Goal: Task Accomplishment & Management: Use online tool/utility

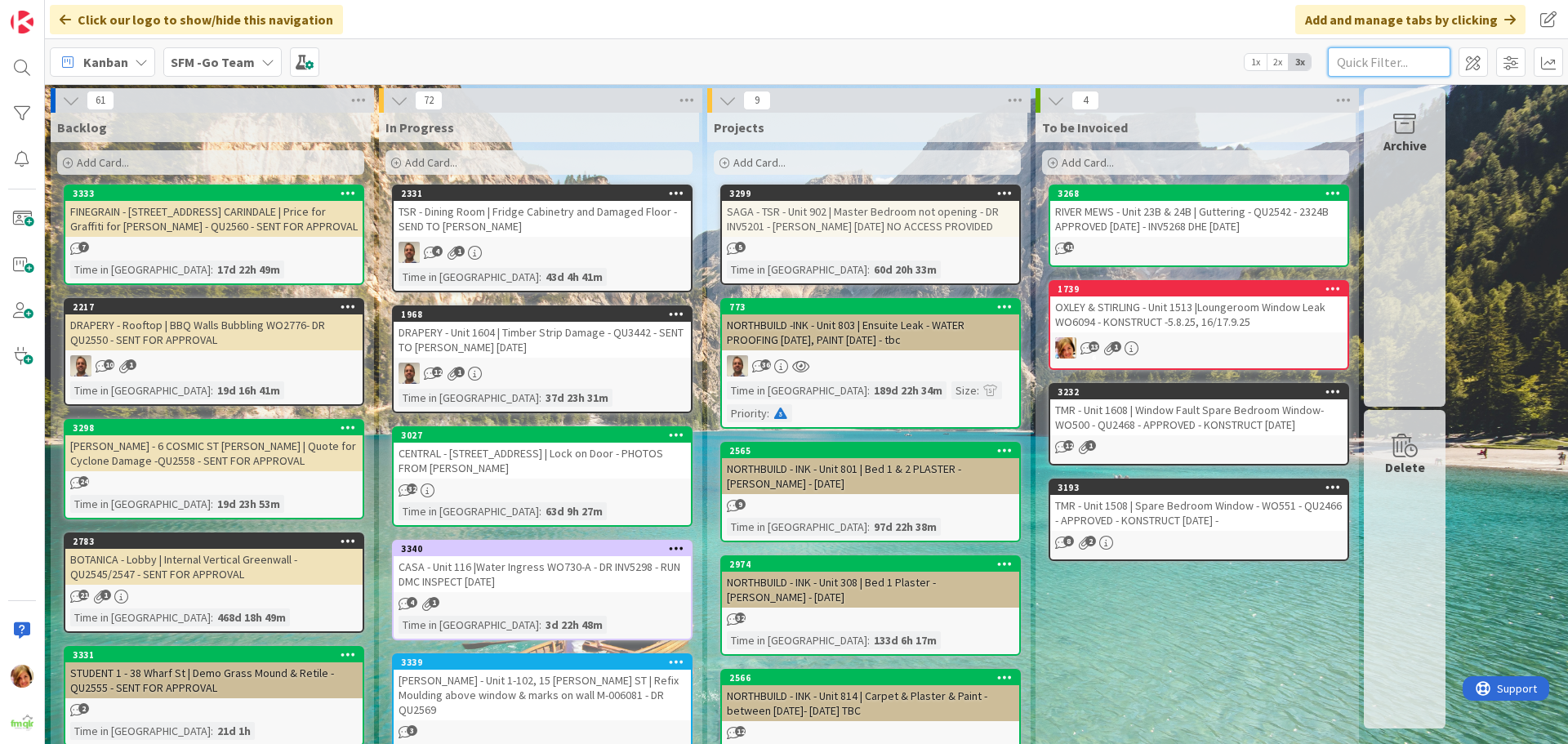
click at [1355, 59] on input "text" at bounding box center [1388, 62] width 122 height 29
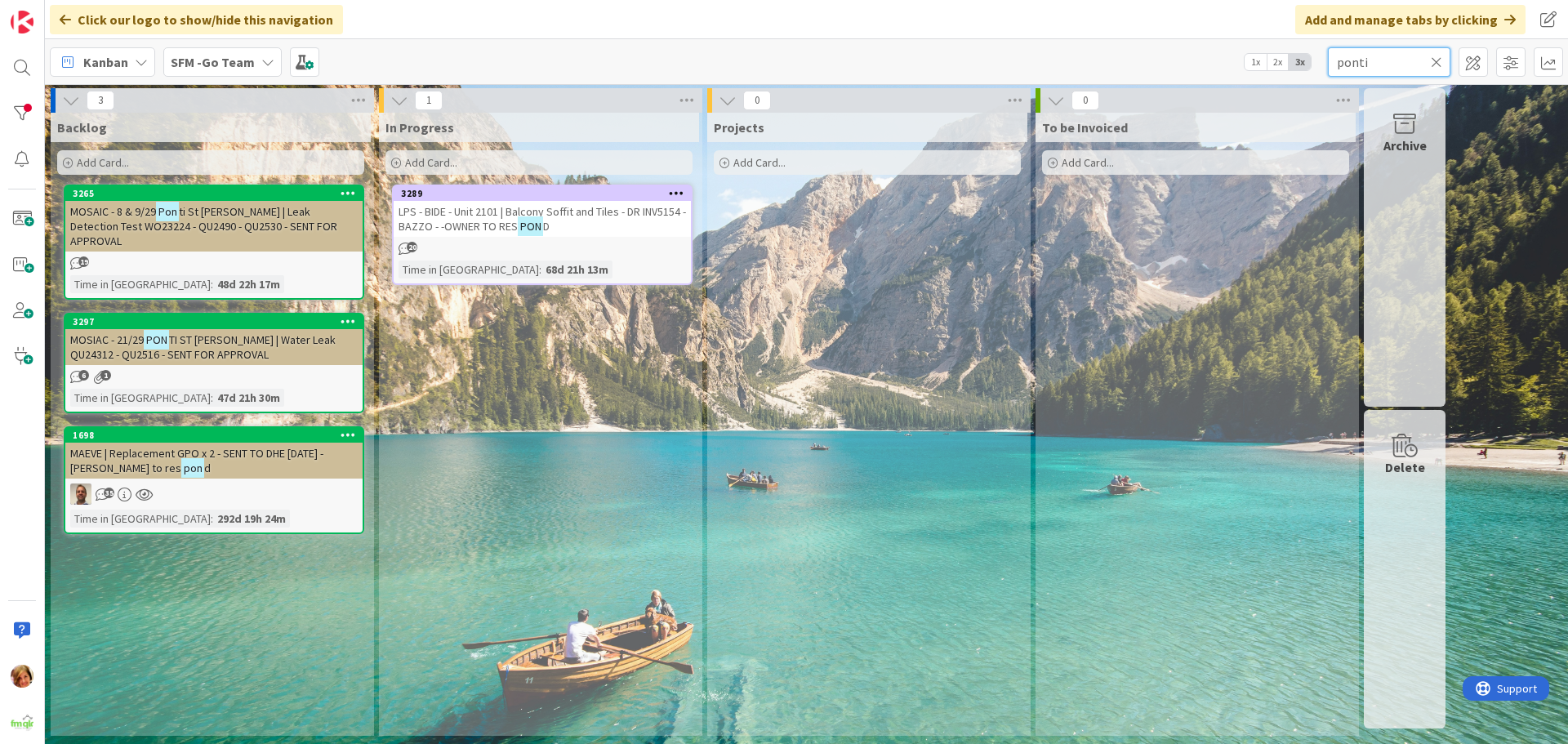
type input "ponti"
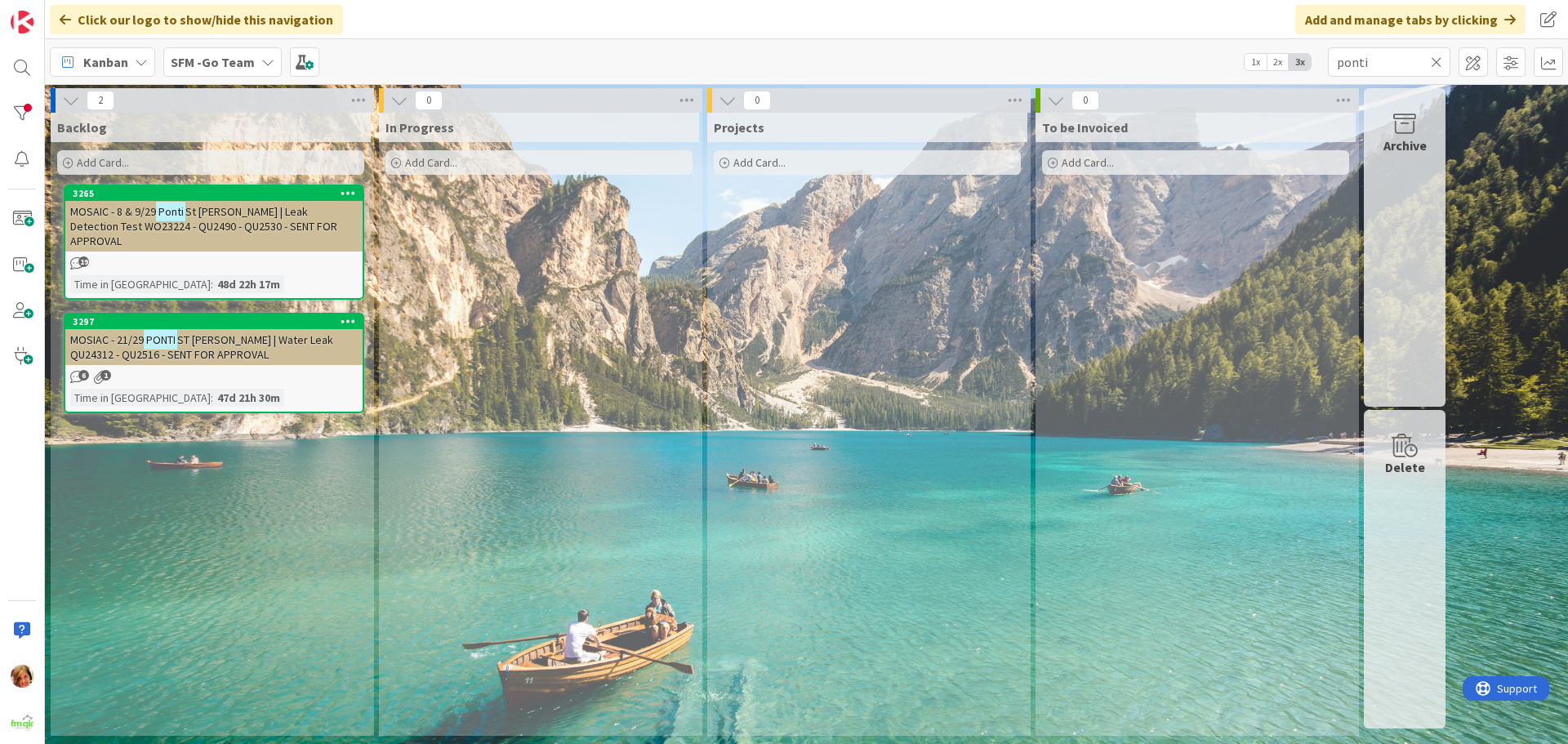
click at [1435, 58] on icon at bounding box center [1436, 62] width 11 height 15
click at [1435, 58] on input "text" at bounding box center [1388, 62] width 122 height 29
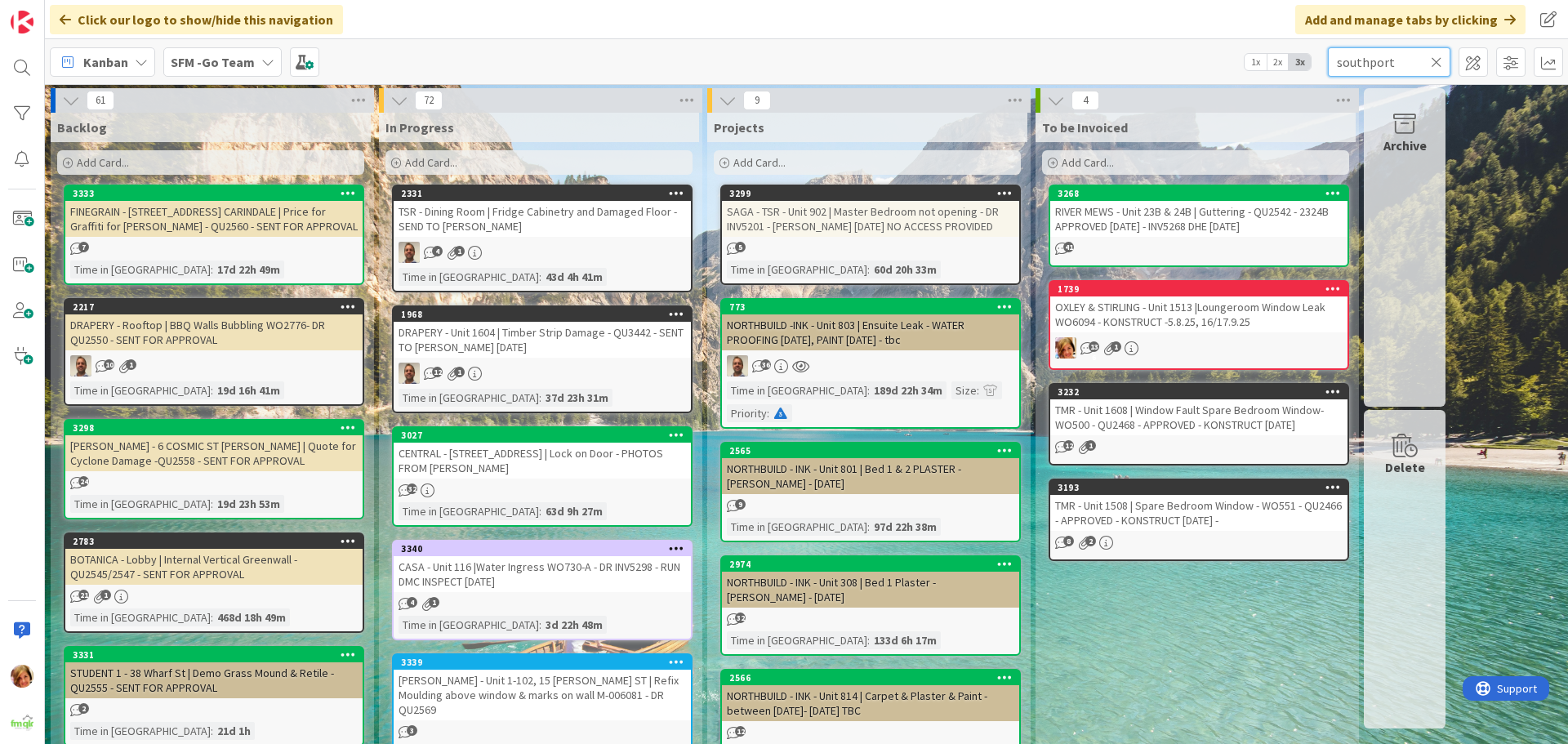
type input "southport"
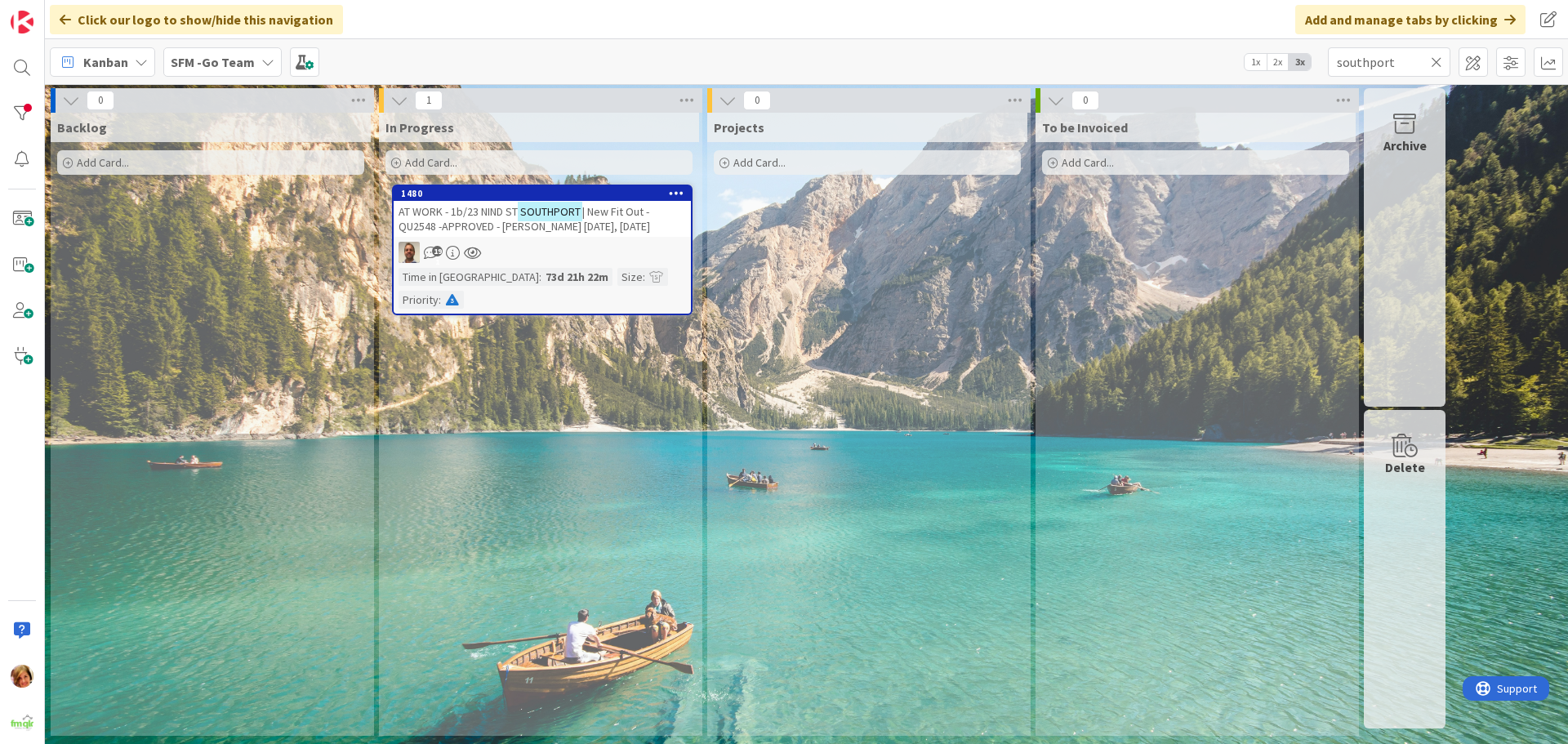
click at [484, 211] on span "AT WORK - 1b/23 NIND ST" at bounding box center [457, 211] width 119 height 15
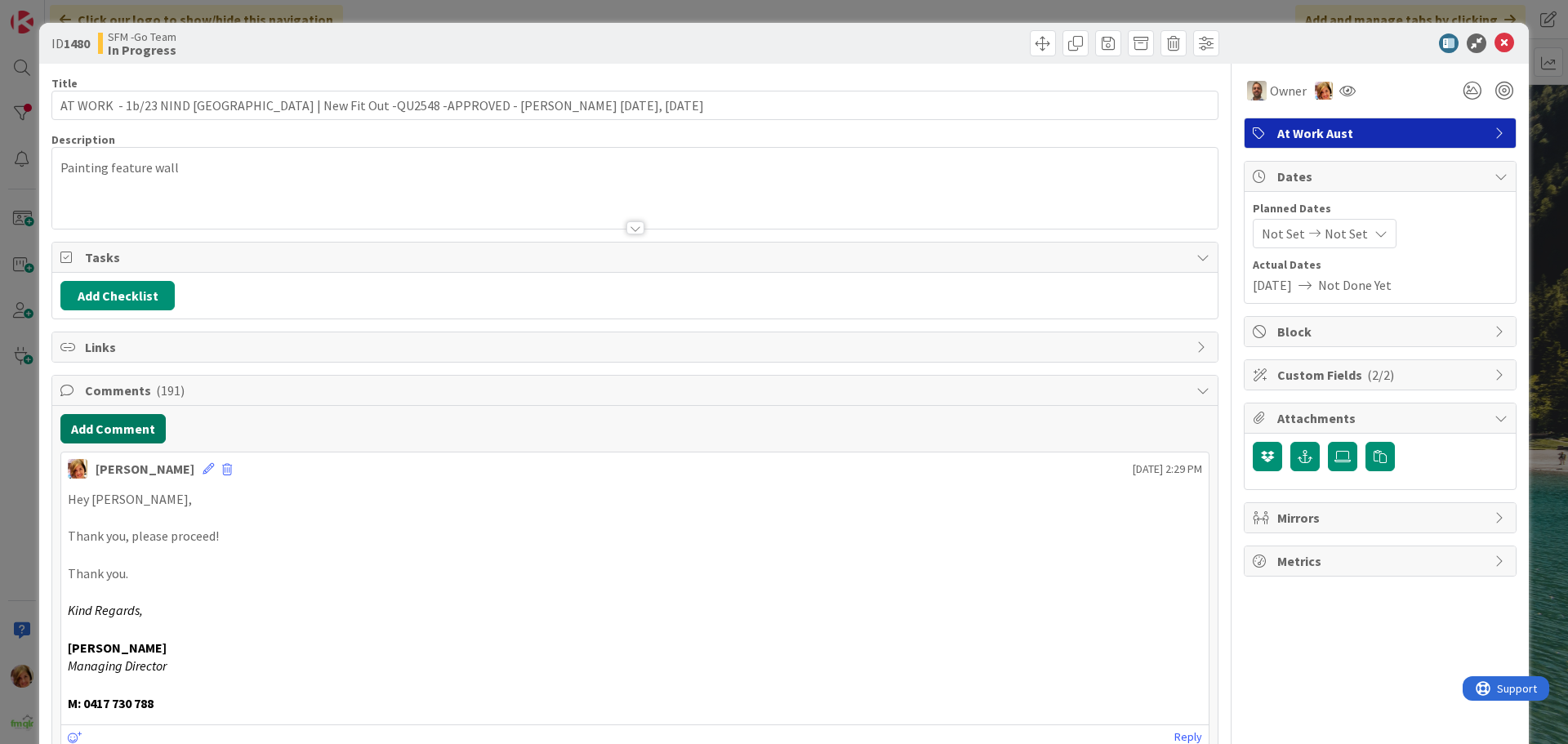
click at [101, 426] on button "Add Comment" at bounding box center [113, 428] width 105 height 29
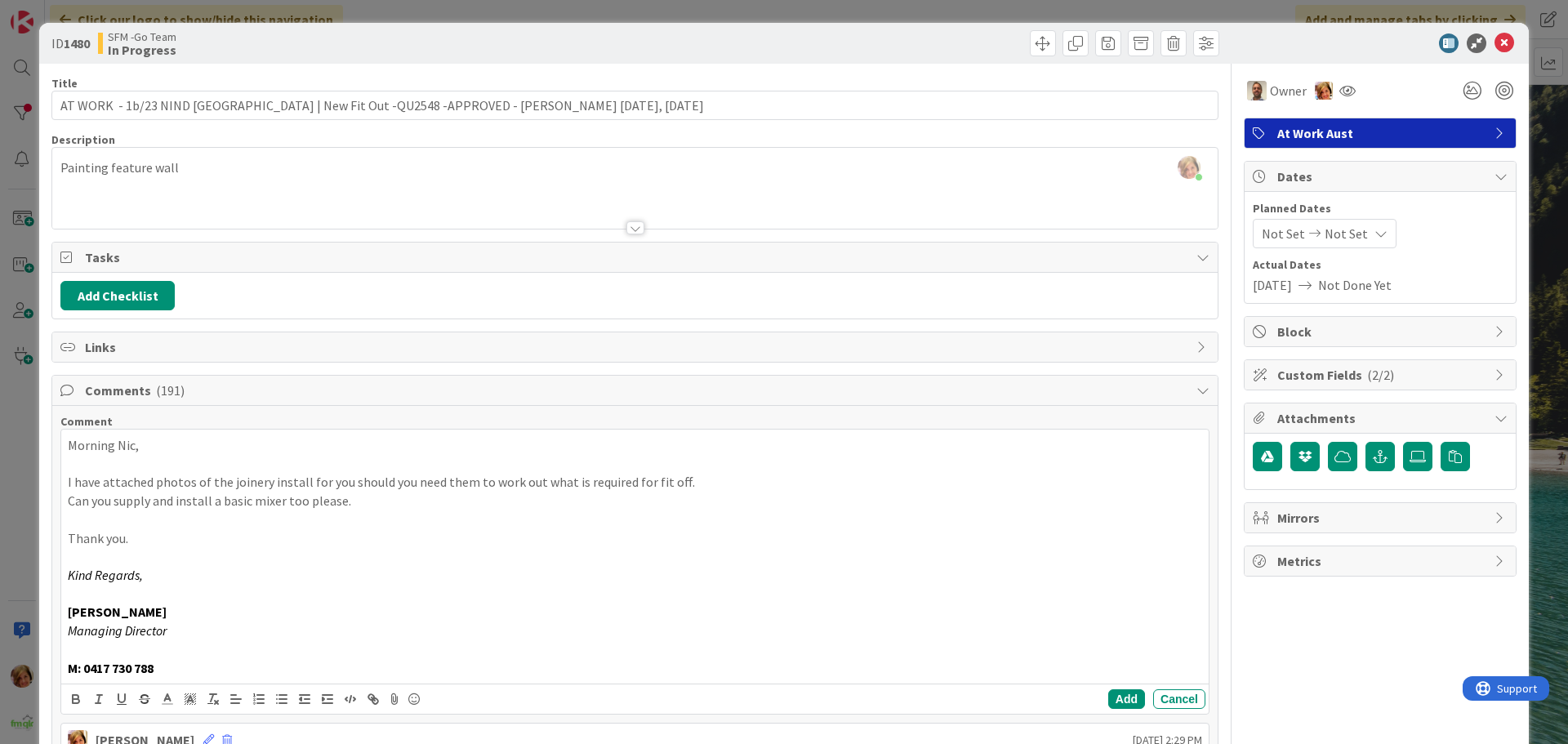
scroll to position [82, 0]
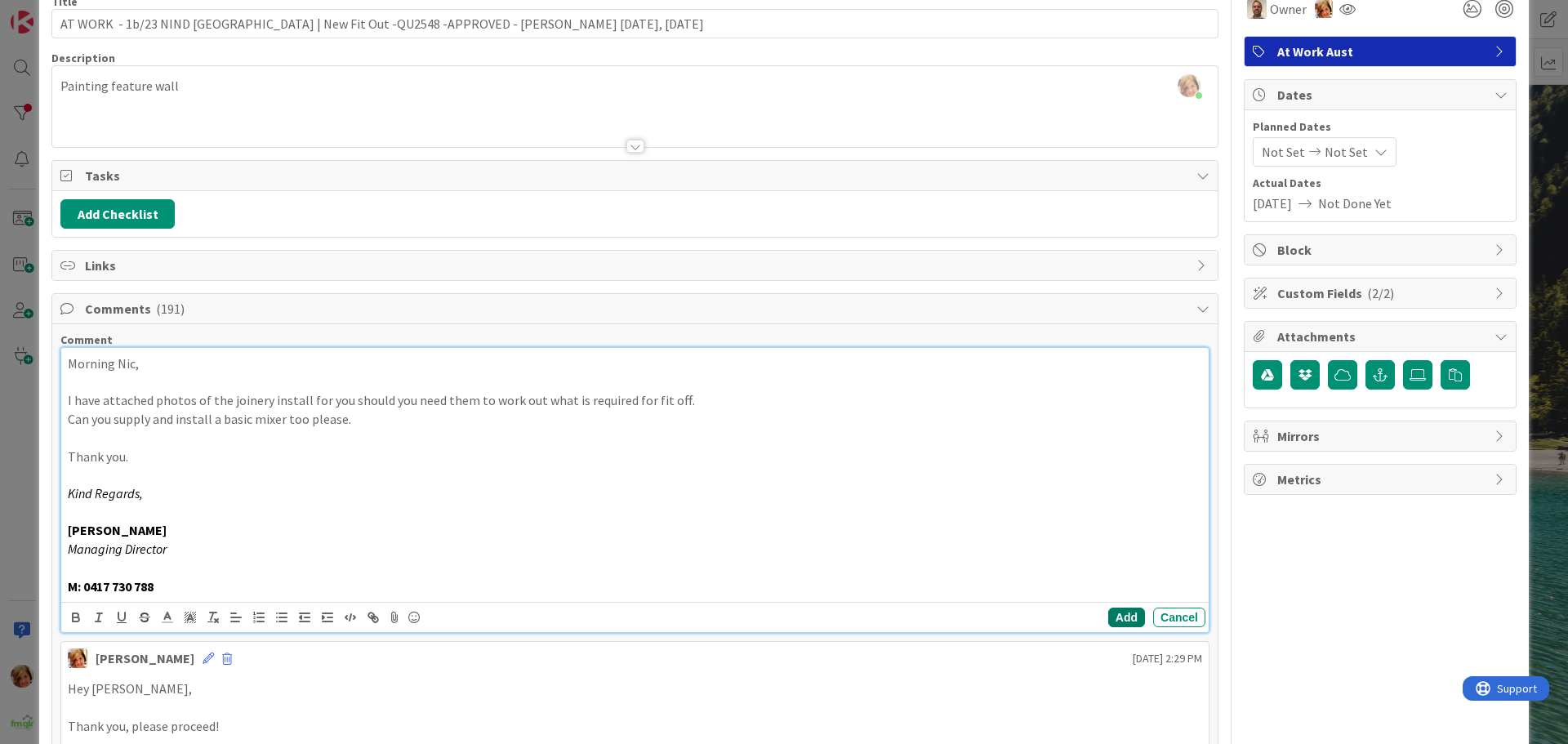
click at [1111, 613] on button "Add" at bounding box center [1126, 617] width 37 height 20
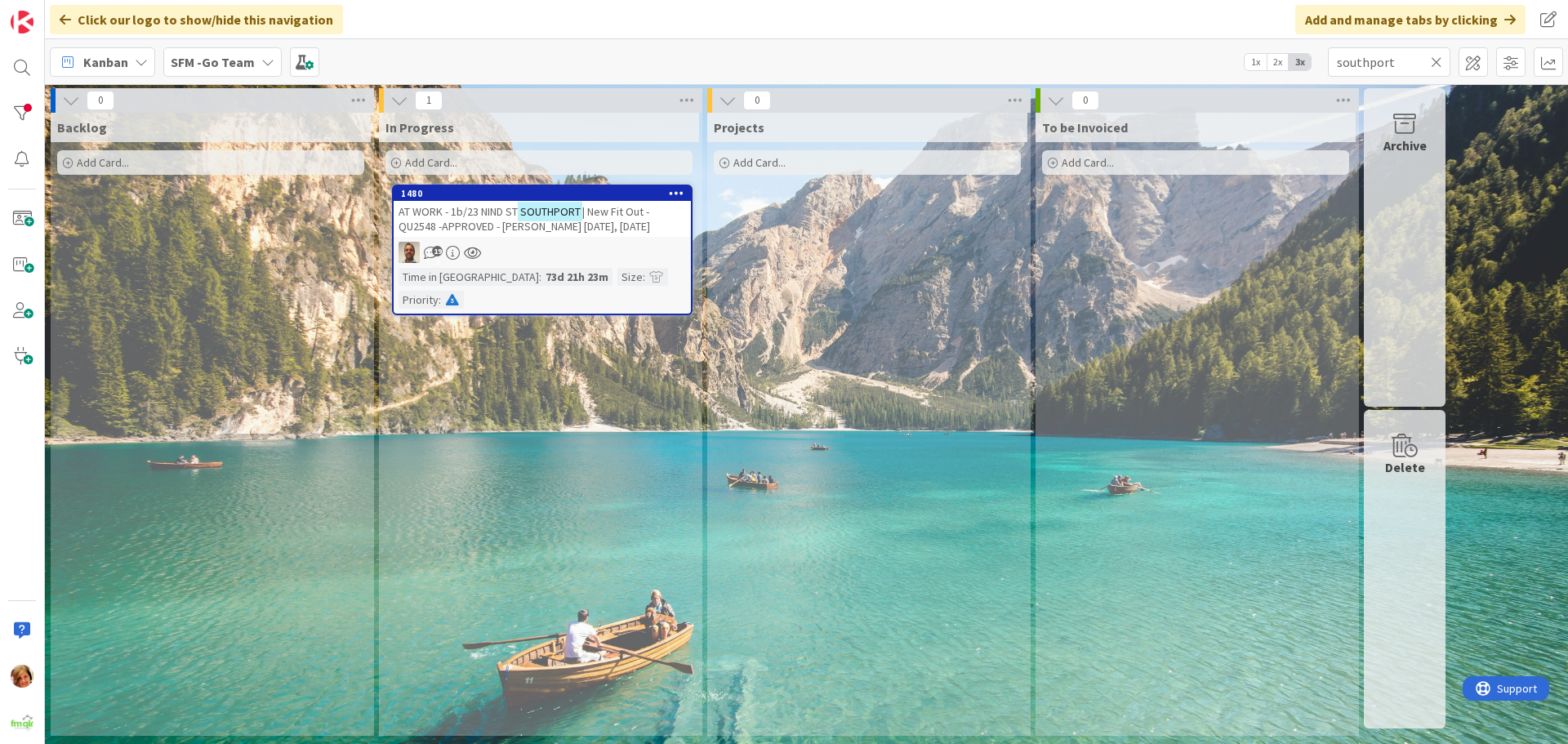
click at [1433, 60] on icon at bounding box center [1436, 62] width 11 height 15
click at [1432, 60] on input "text" at bounding box center [1388, 62] width 122 height 29
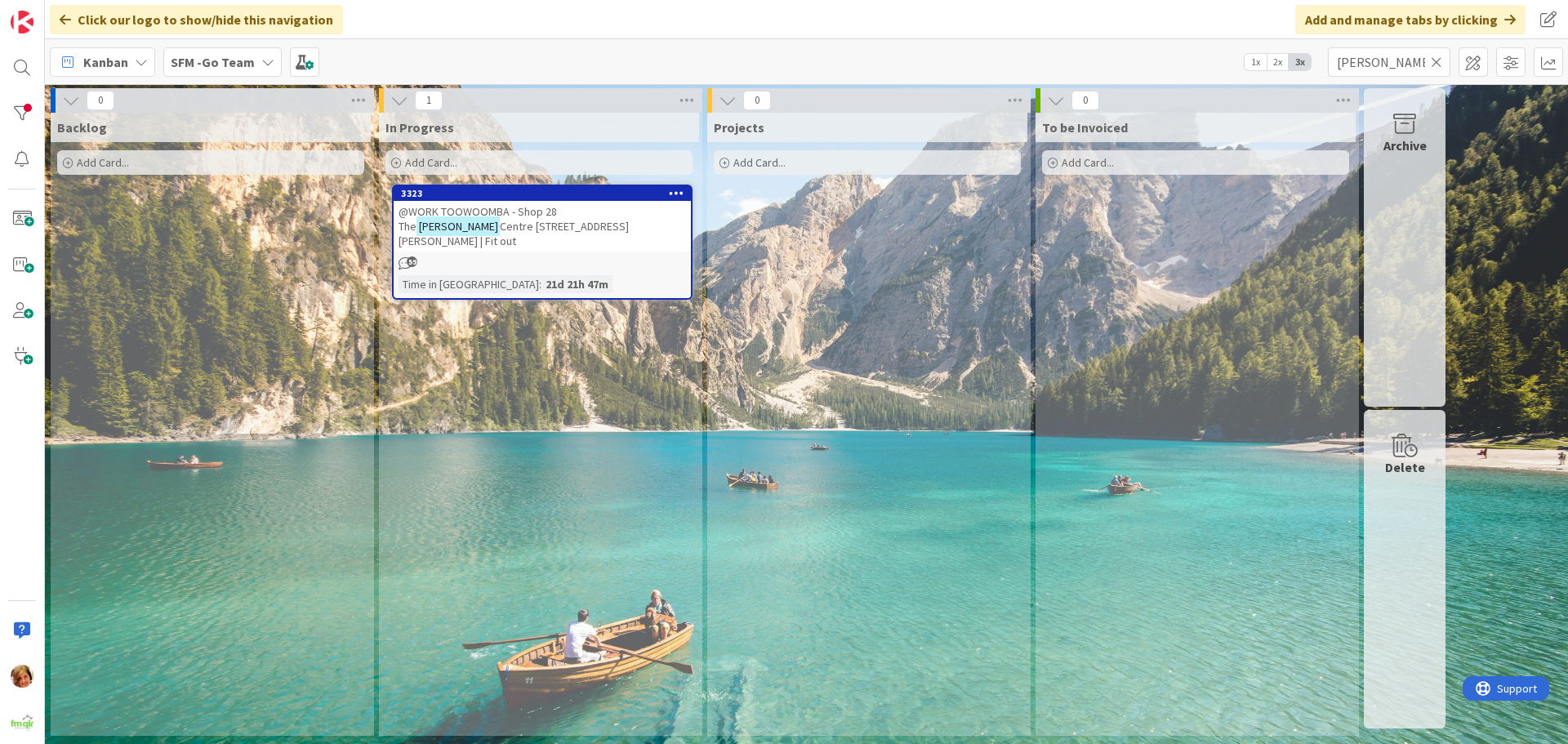
click at [527, 210] on span "@WORK TOOWOOMBA - Shop 28 The" at bounding box center [477, 219] width 158 height 29
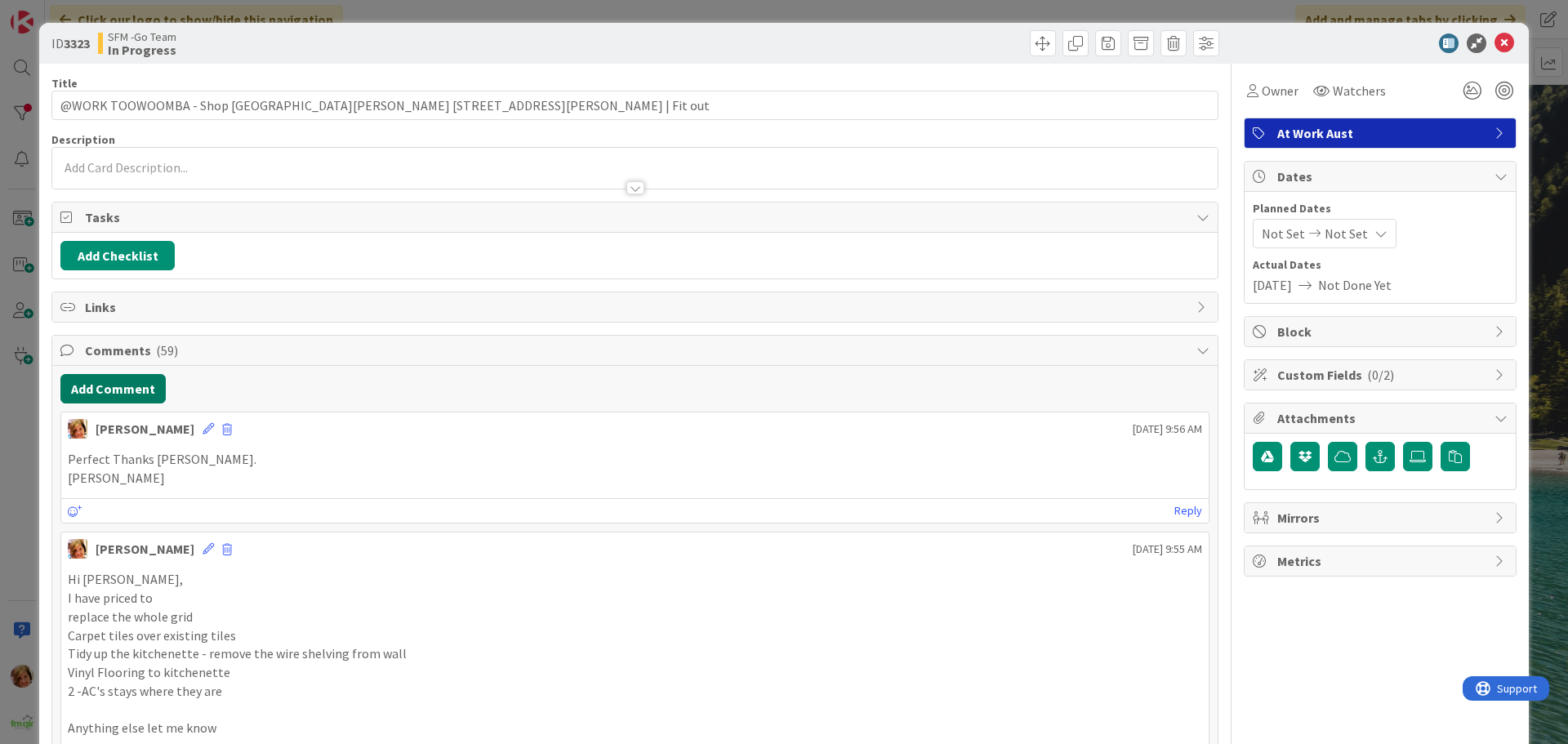
click at [105, 393] on button "Add Comment" at bounding box center [113, 388] width 105 height 29
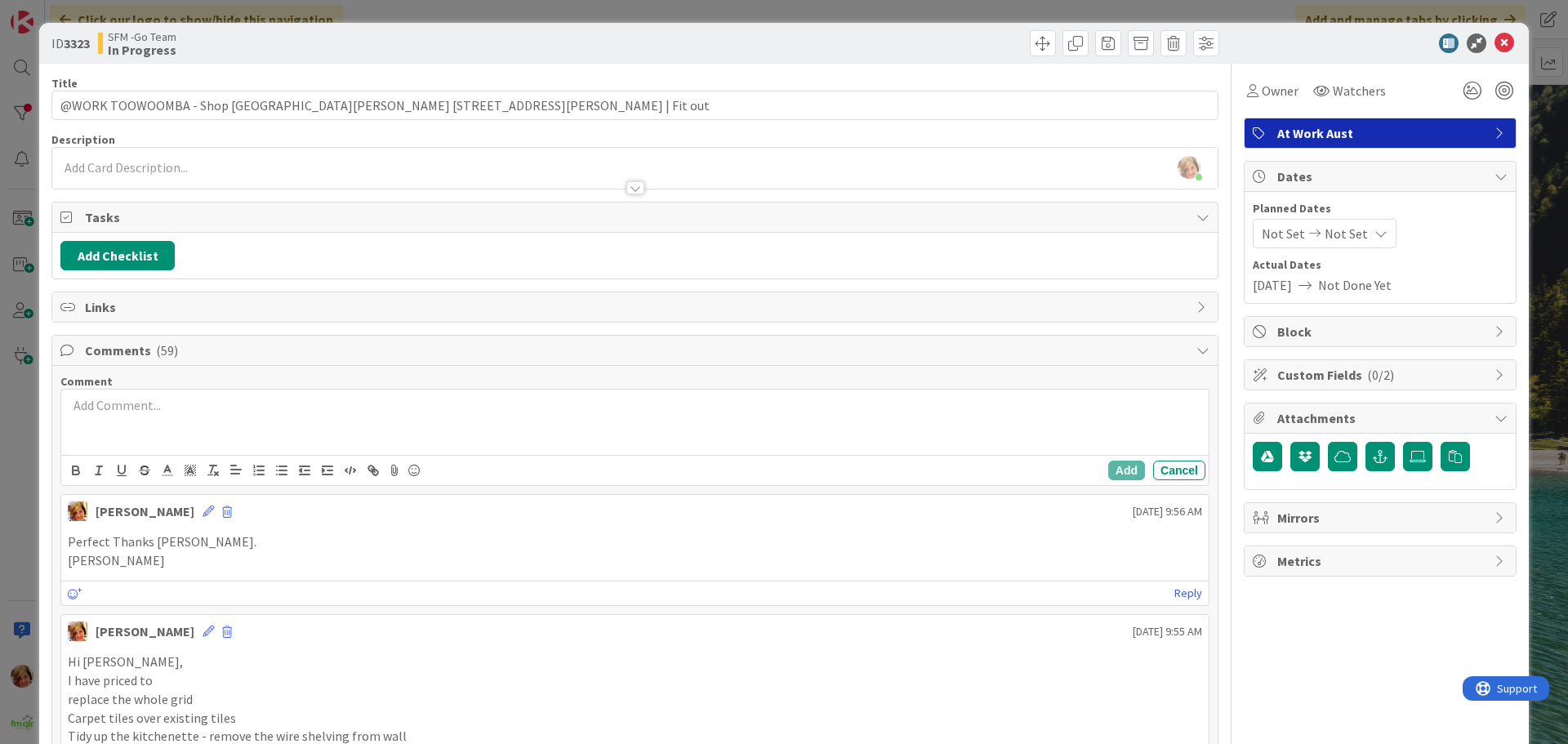
click at [201, 427] on div at bounding box center [635, 422] width 1147 height 65
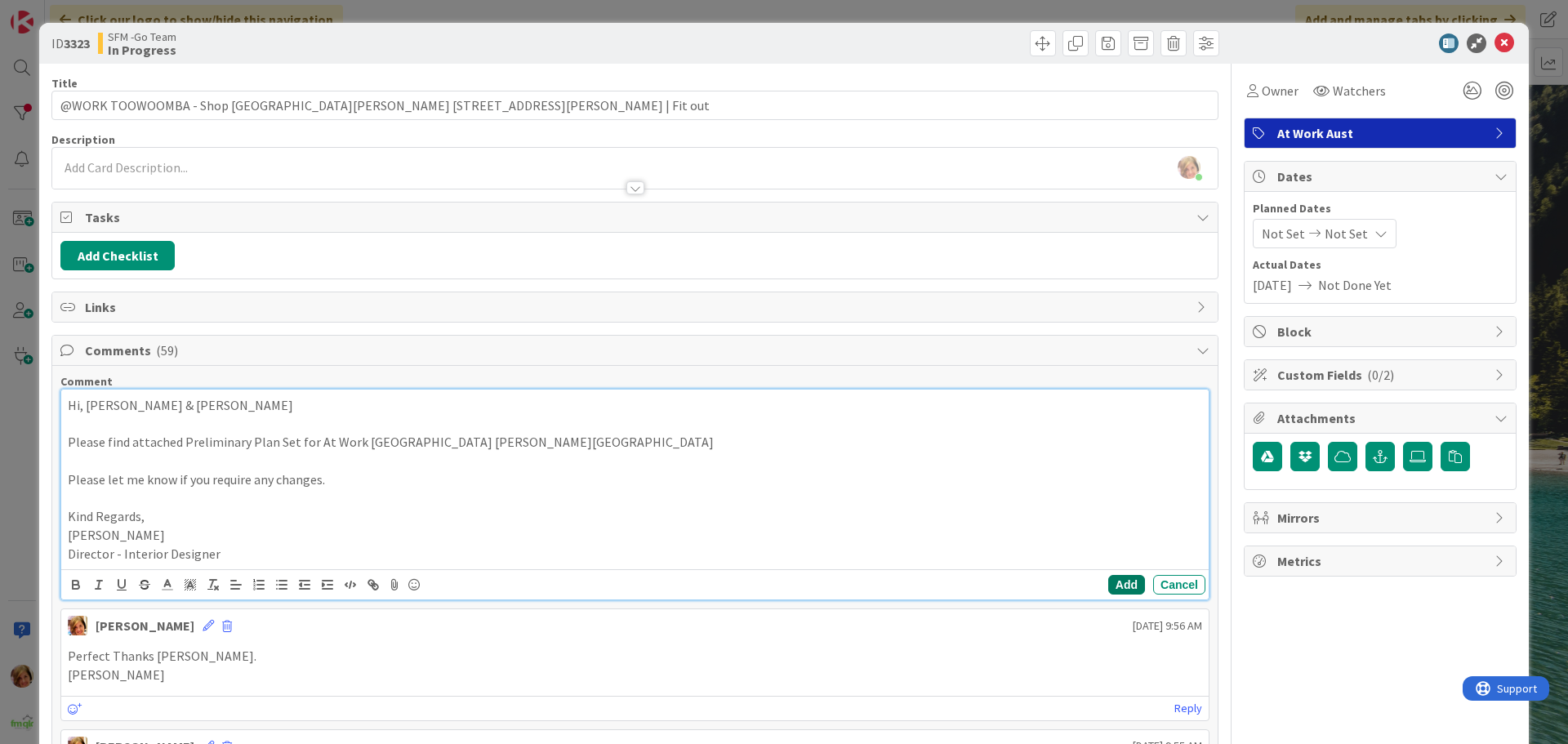
click at [1108, 583] on button "Add" at bounding box center [1126, 584] width 37 height 20
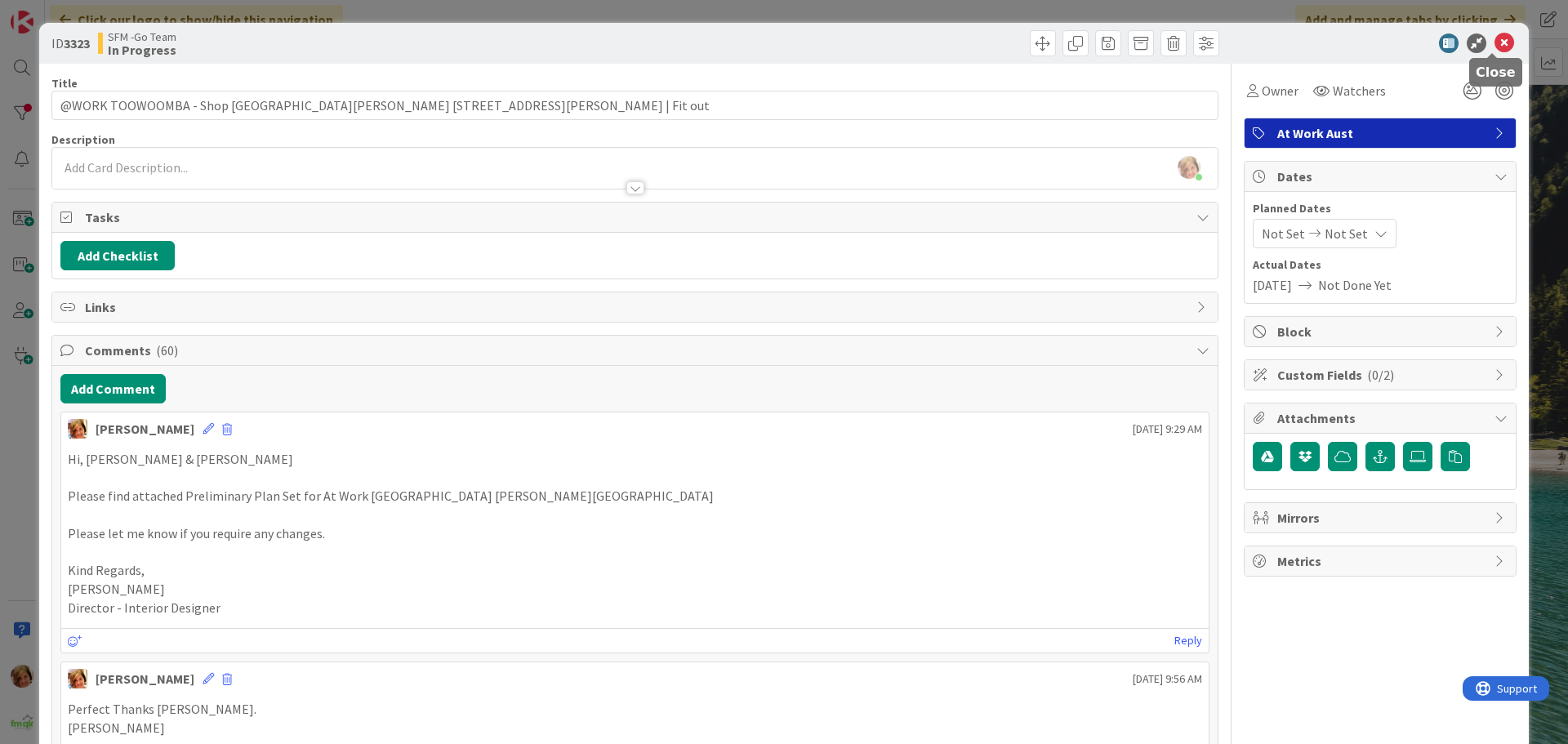
click at [1494, 43] on icon at bounding box center [1504, 43] width 20 height 20
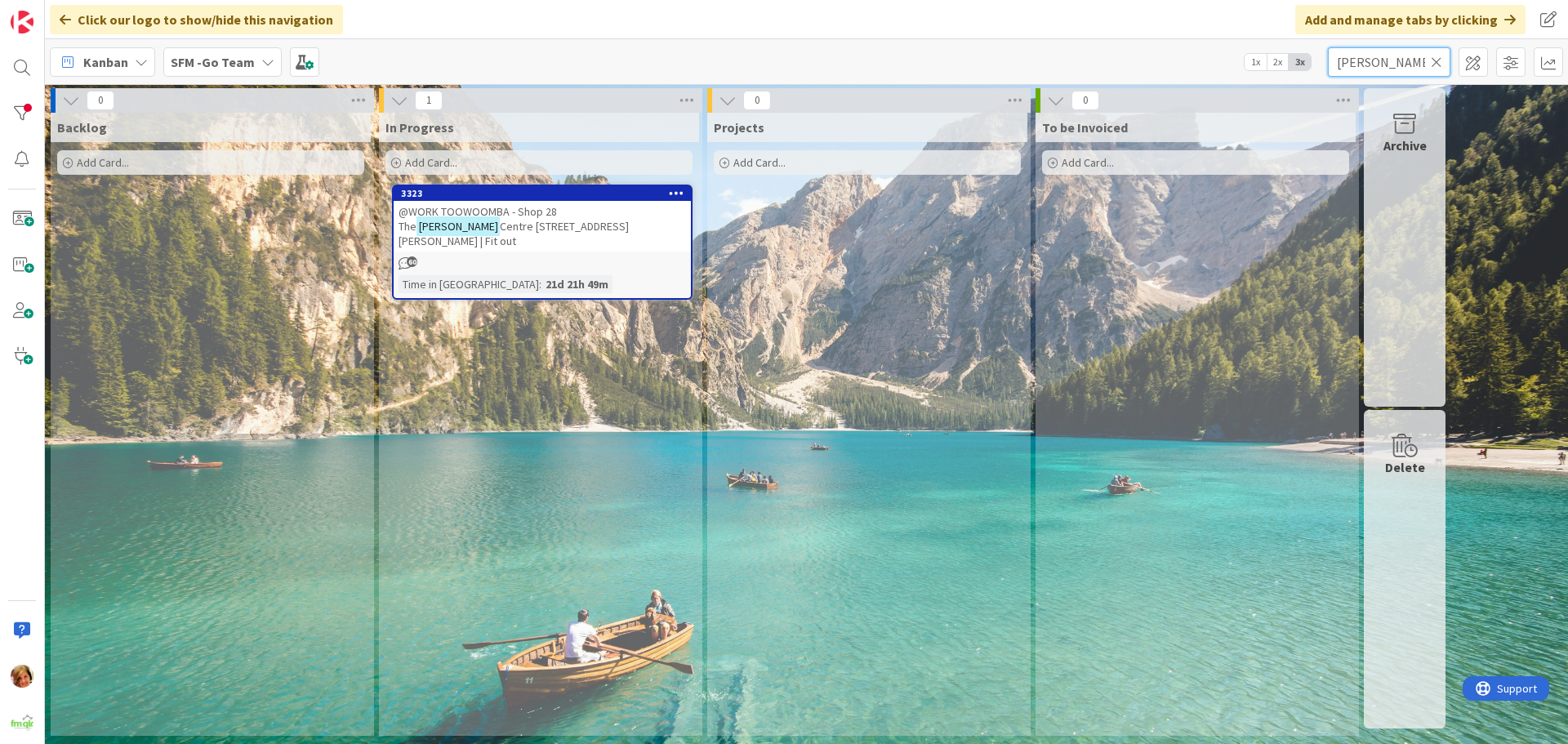
click at [1411, 64] on input "hooper" at bounding box center [1388, 62] width 122 height 29
type input "h"
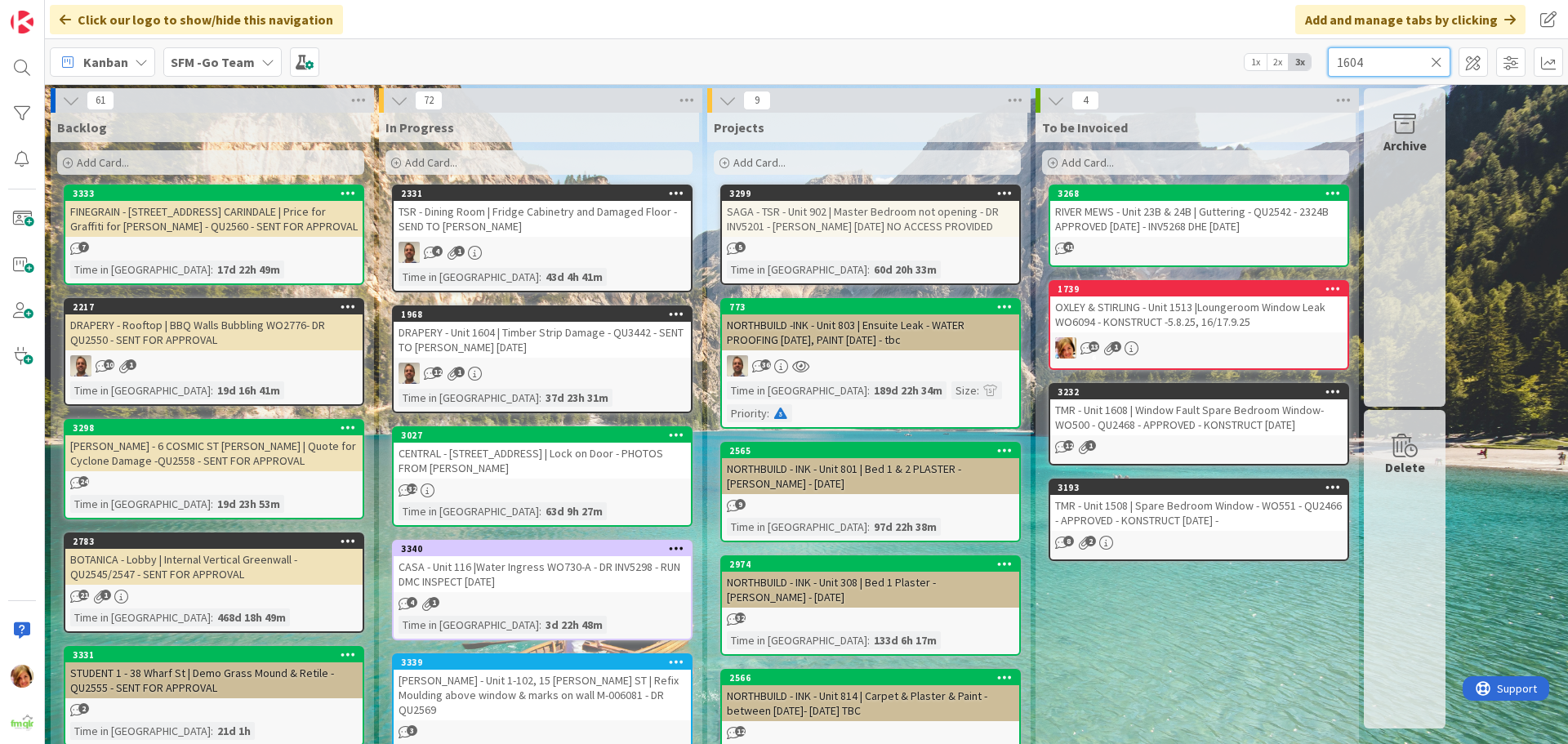
type input "1604"
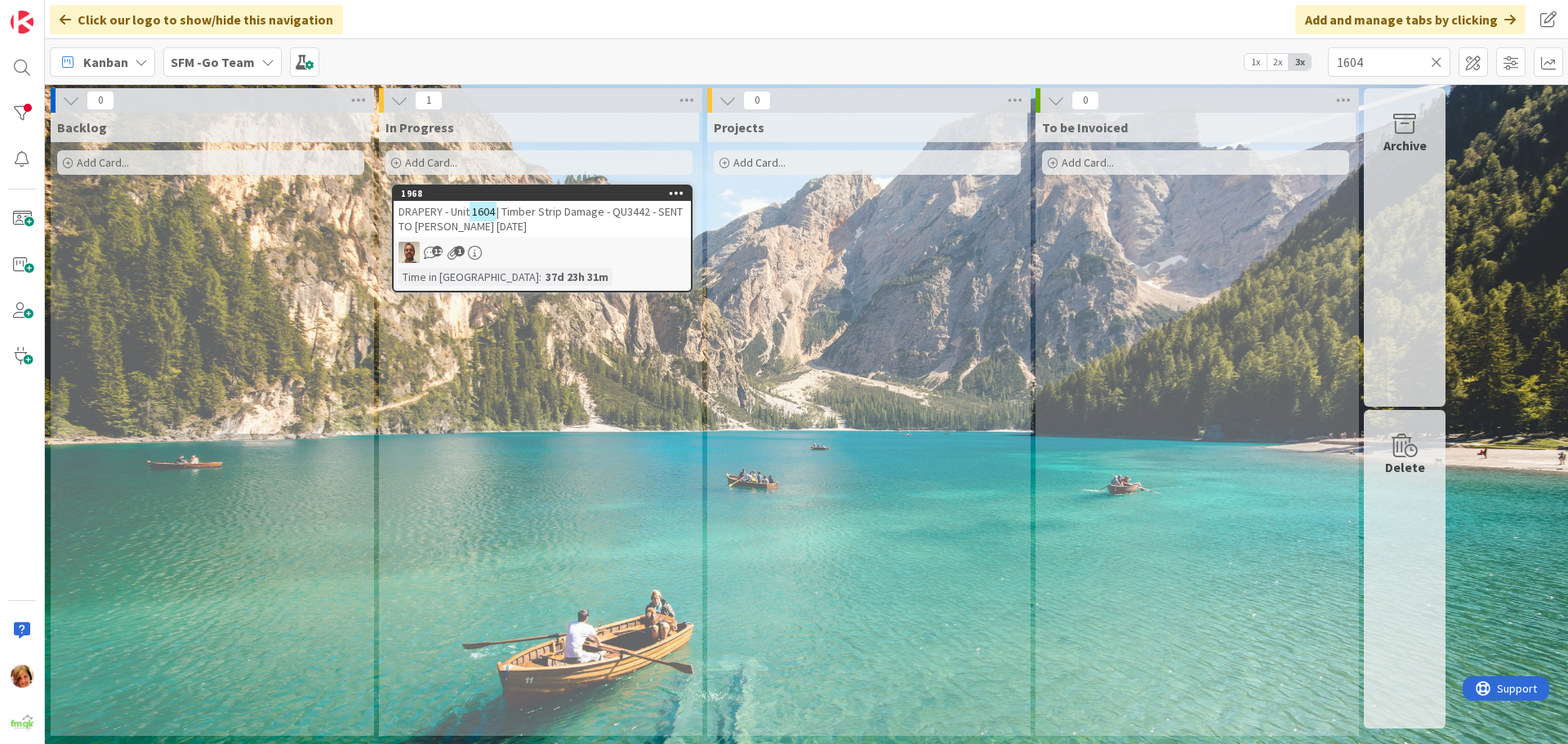
click at [558, 216] on span "| Timber Strip Damage - QU3442 - SENT TO MARK BAZZO 4.10.25" at bounding box center [540, 219] width 284 height 29
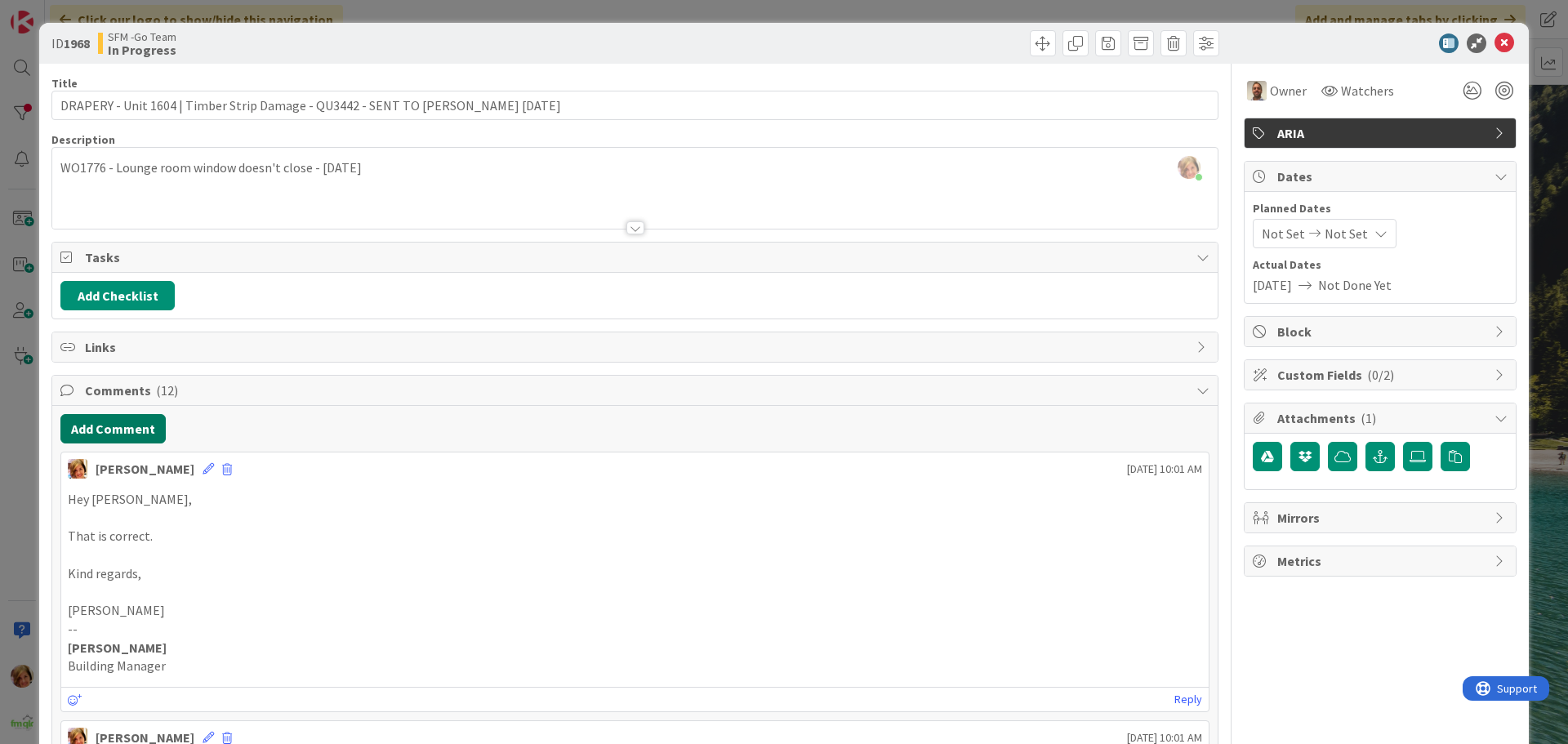
click at [126, 428] on button "Add Comment" at bounding box center [113, 428] width 105 height 29
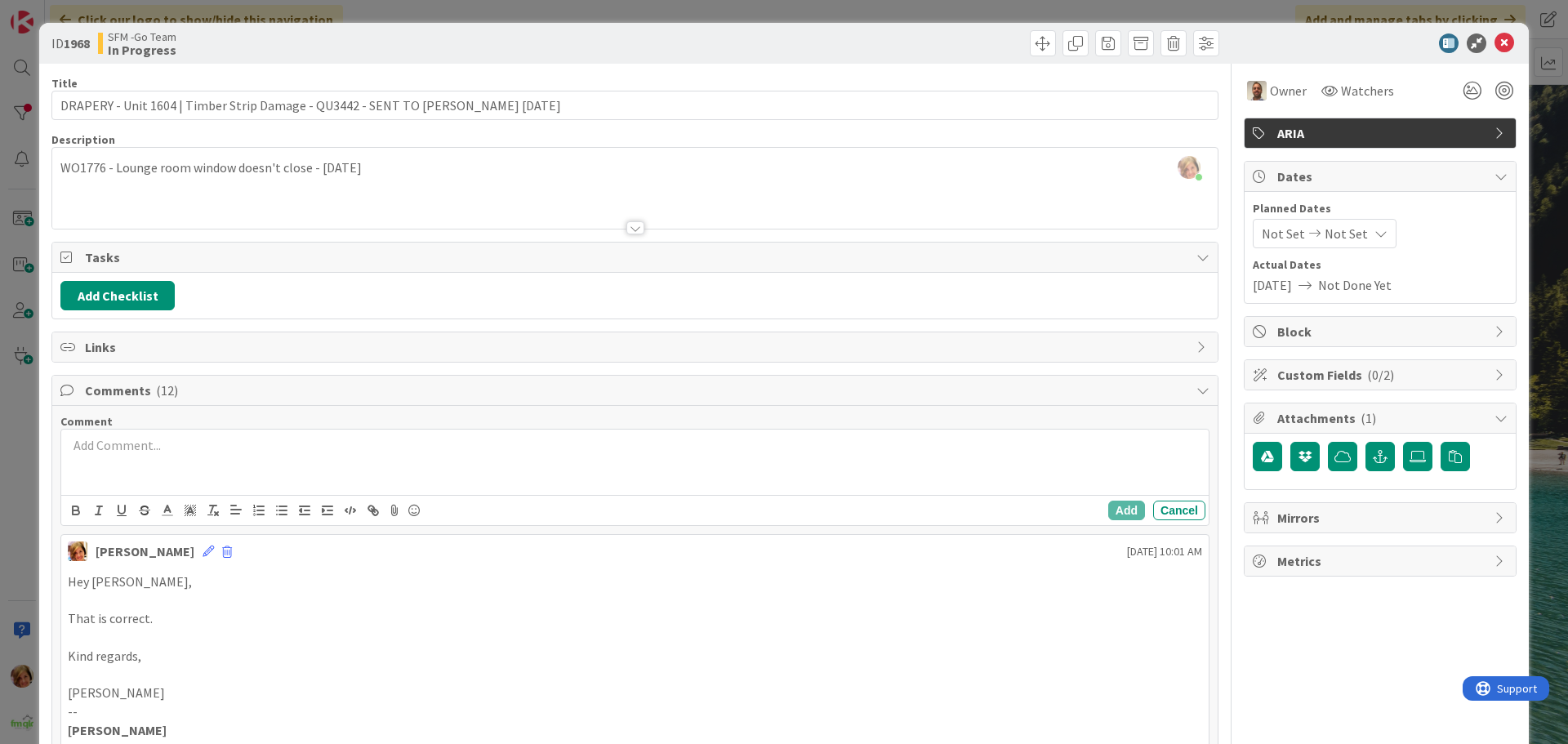
click at [123, 481] on div at bounding box center [635, 462] width 1147 height 65
click at [1116, 511] on button "Add" at bounding box center [1126, 513] width 37 height 20
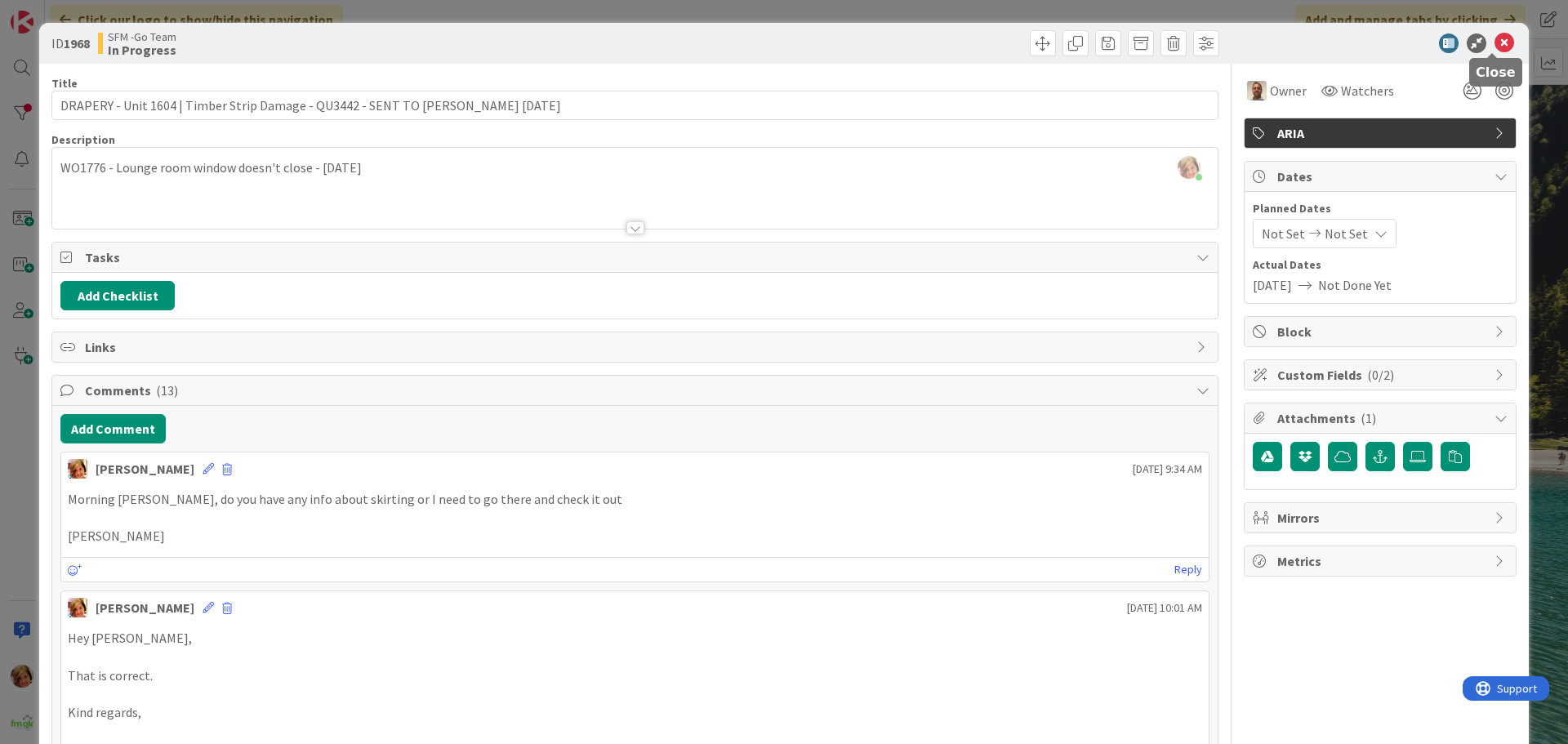
click at [1494, 42] on icon at bounding box center [1504, 43] width 20 height 20
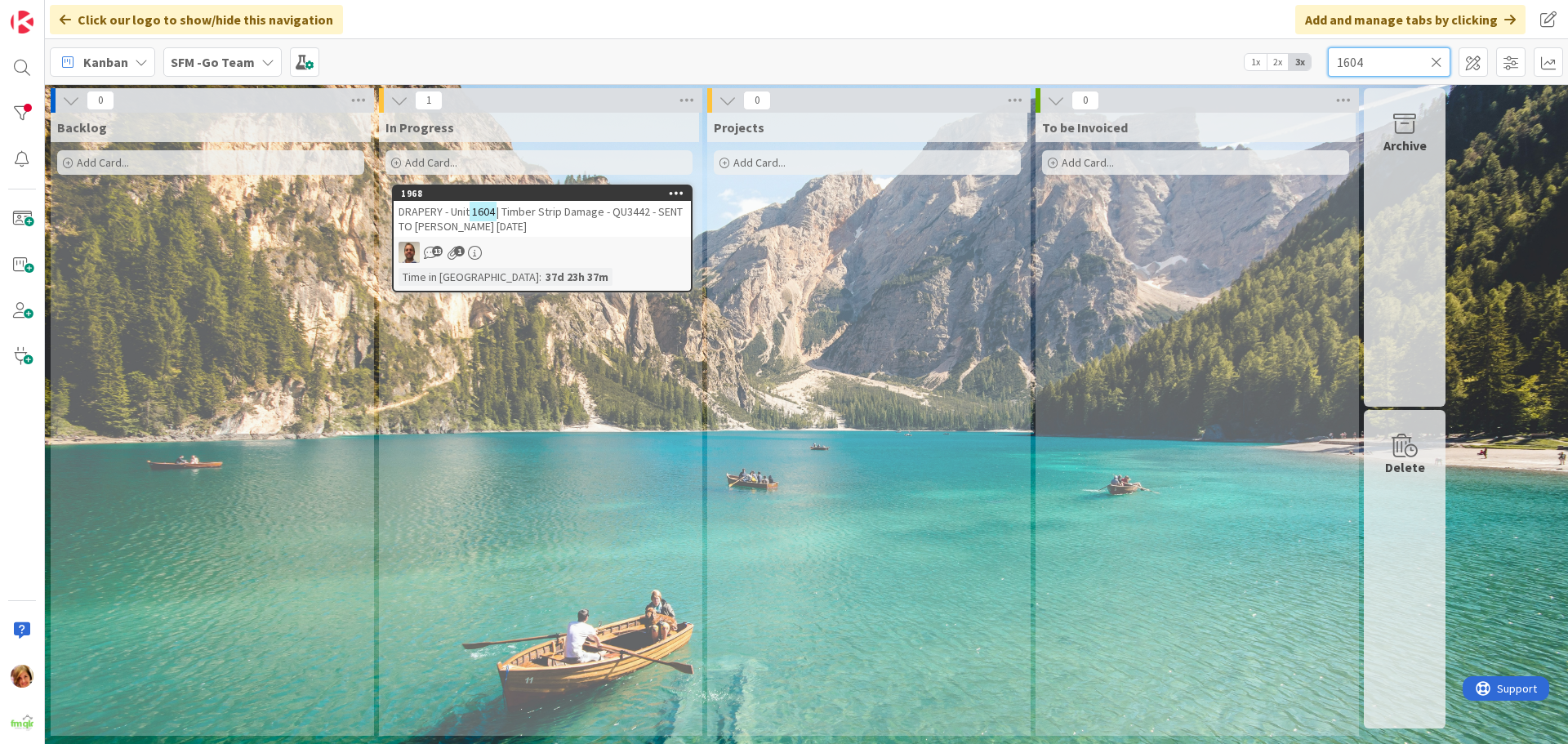
click at [1382, 62] on input "1604" at bounding box center [1388, 62] width 122 height 29
type input "1"
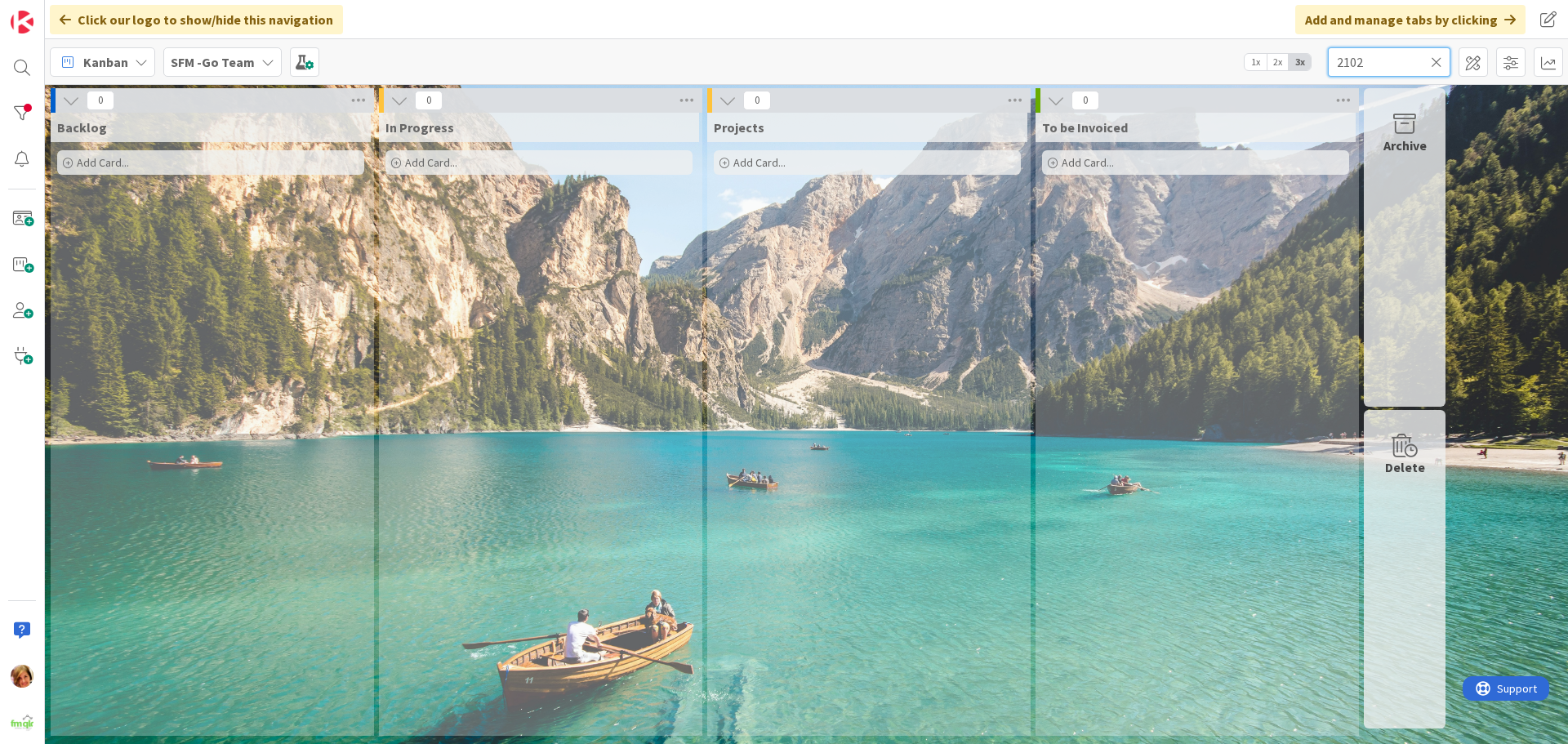
click at [1382, 47] on input "2102" at bounding box center [1388, 62] width 122 height 29
type input "21002"
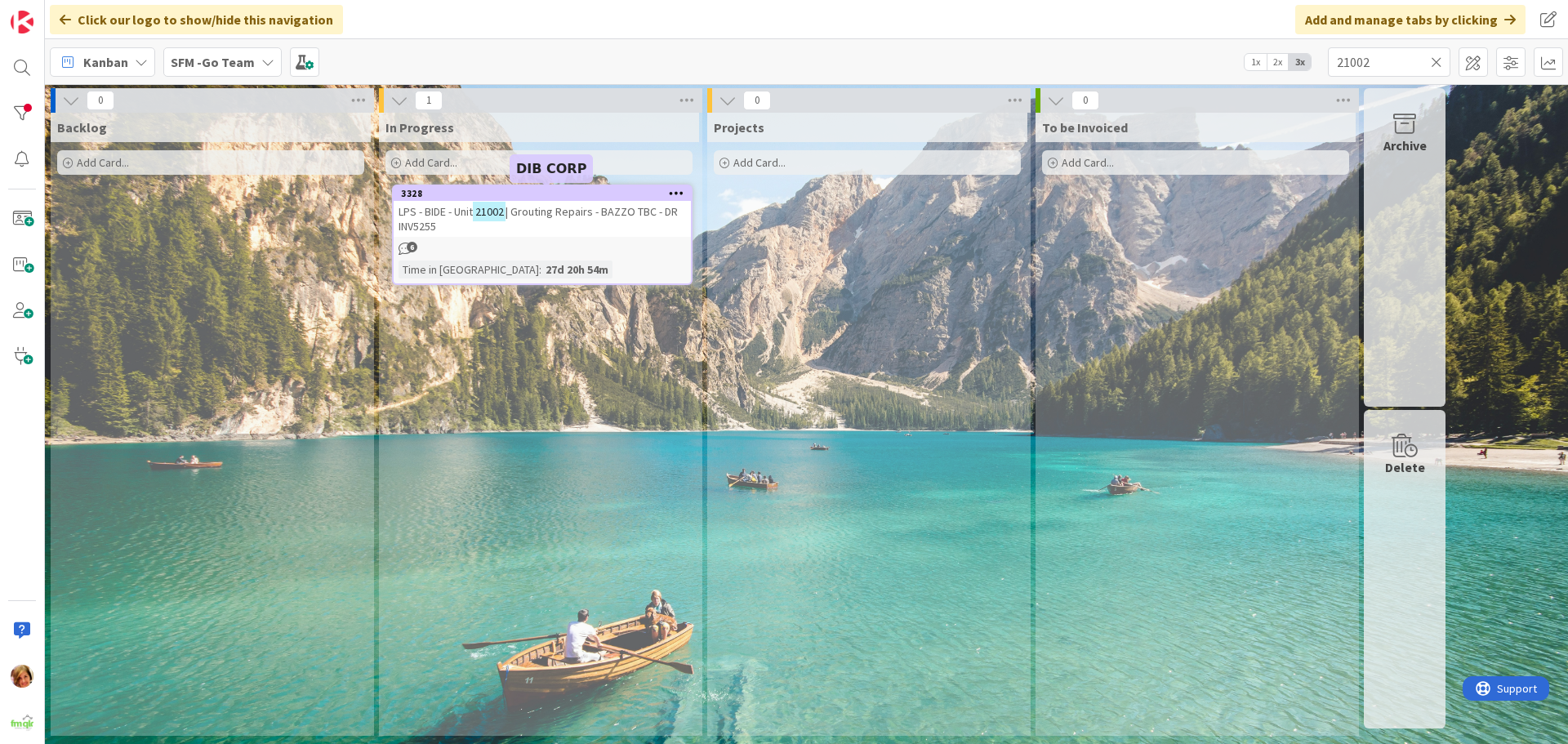
click at [591, 215] on span "| Grouting Repairs - BAZZO TBC - DR INV5255" at bounding box center [538, 219] width 280 height 29
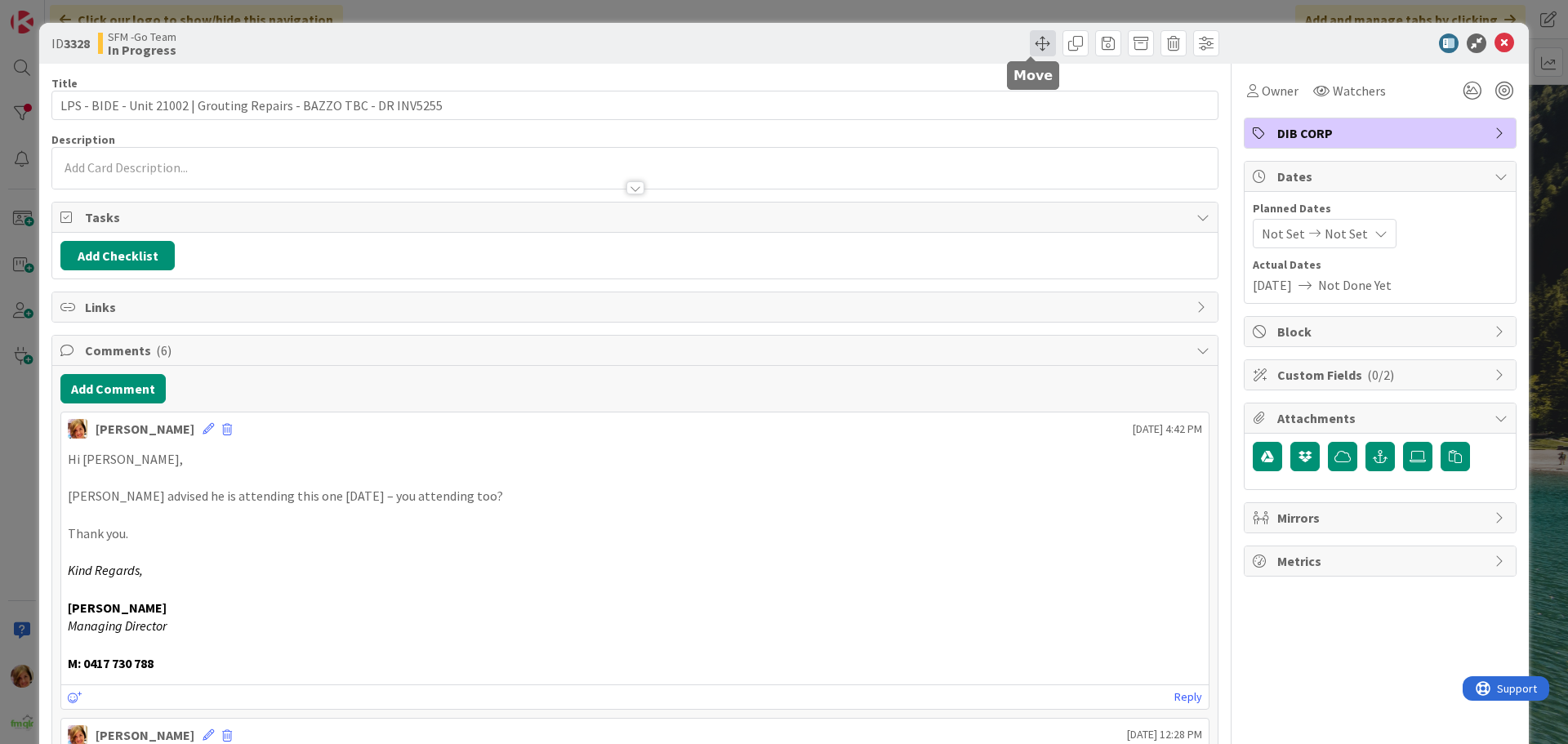
click at [1031, 45] on span at bounding box center [1043, 43] width 27 height 27
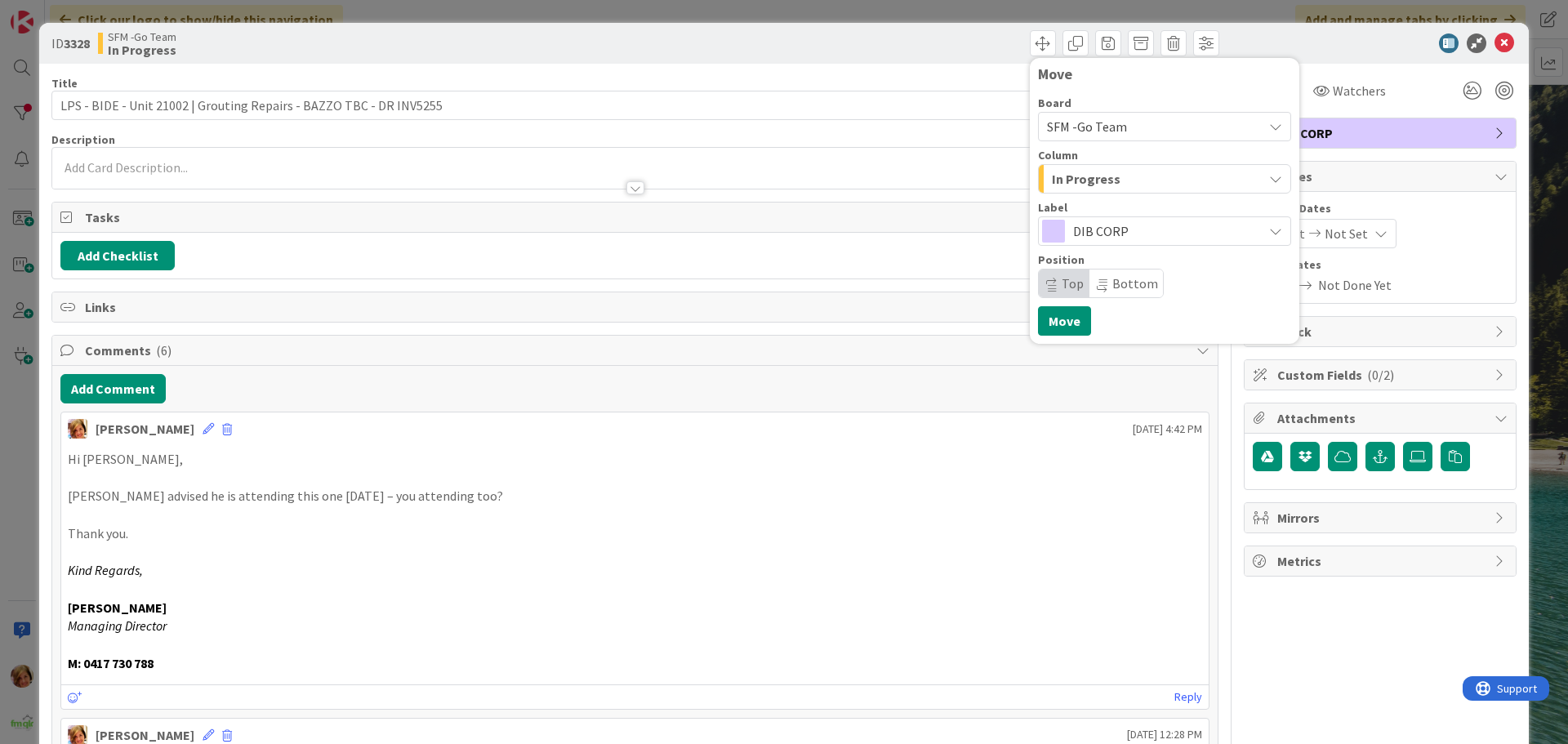
click at [1122, 166] on div "In Progress" at bounding box center [1155, 179] width 215 height 27
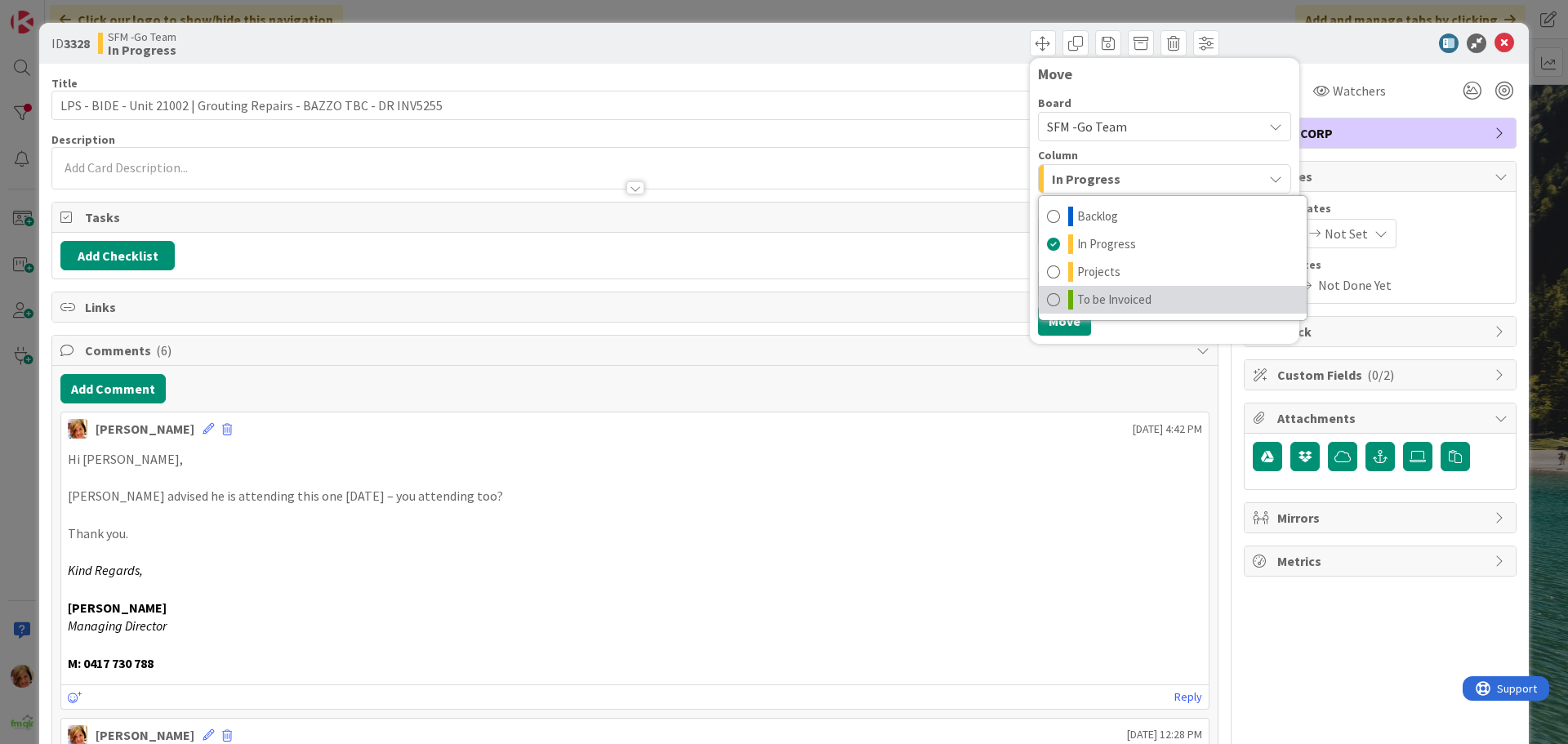
click at [1124, 300] on span "To be Invoiced" at bounding box center [1114, 299] width 74 height 20
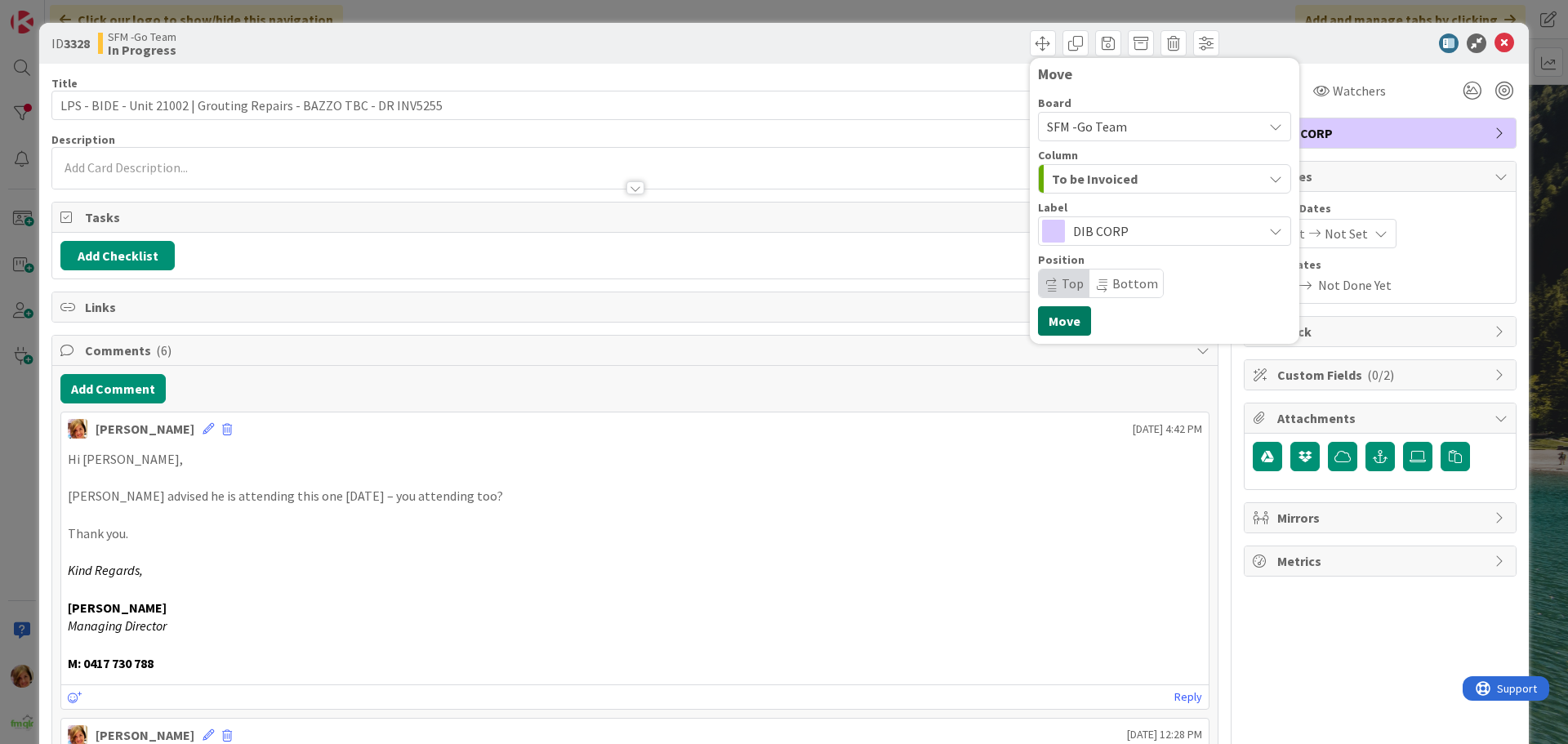
click at [1056, 319] on button "Move" at bounding box center [1064, 321] width 53 height 29
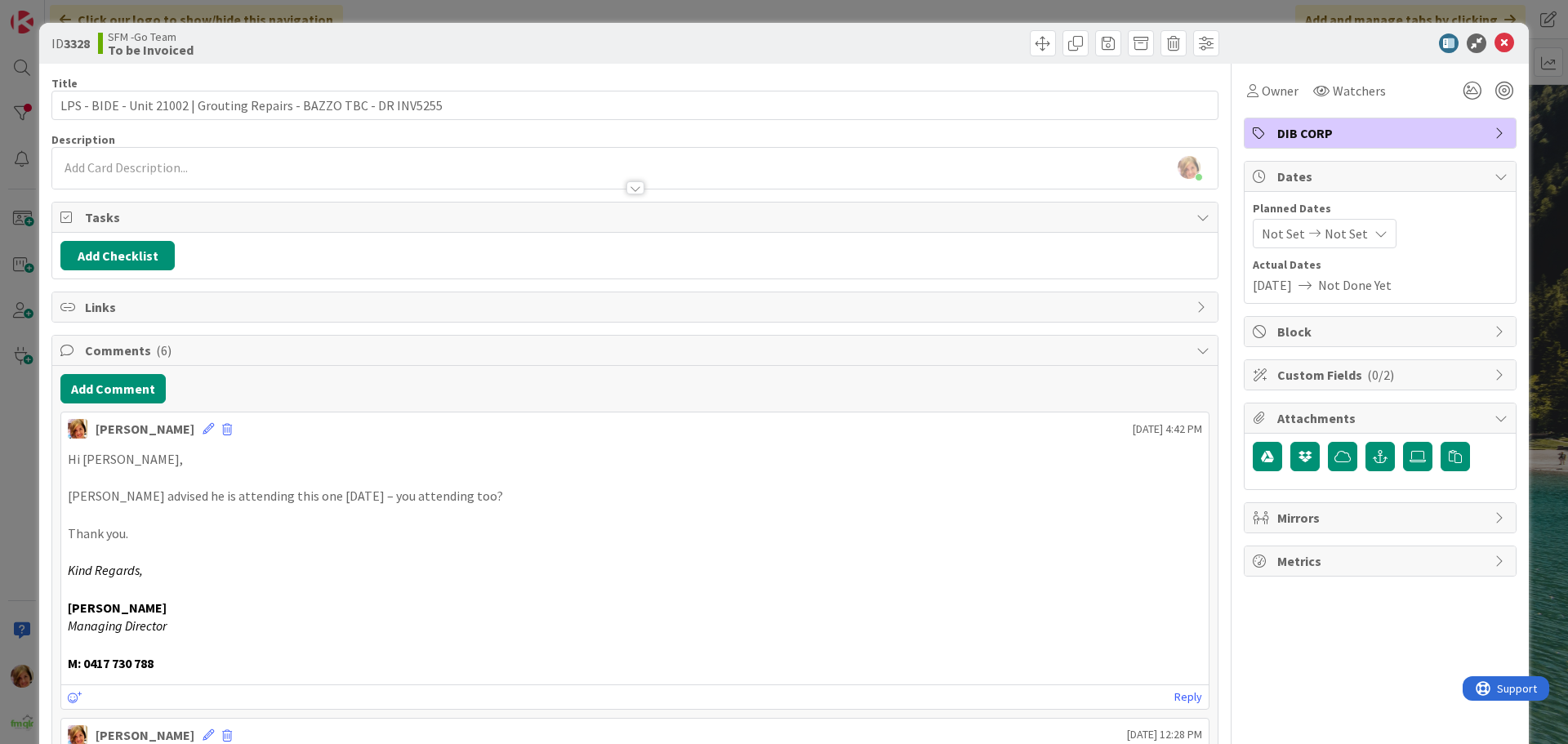
click at [914, 43] on div "Move Move" at bounding box center [929, 43] width 580 height 27
click at [1494, 45] on icon at bounding box center [1504, 43] width 20 height 20
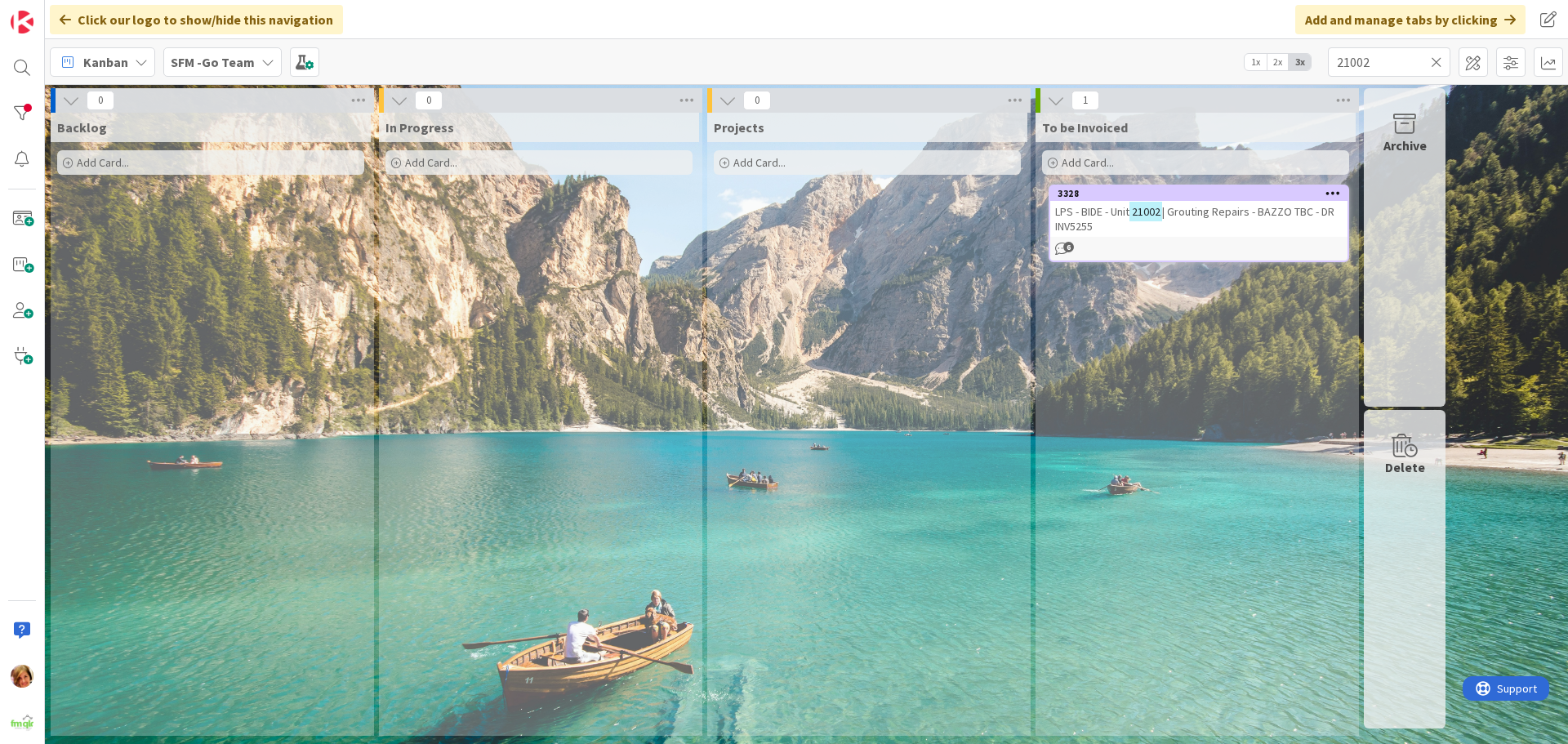
click at [1204, 210] on span "| Grouting Repairs - BAZZO TBC - DR INV5255" at bounding box center [1194, 219] width 280 height 29
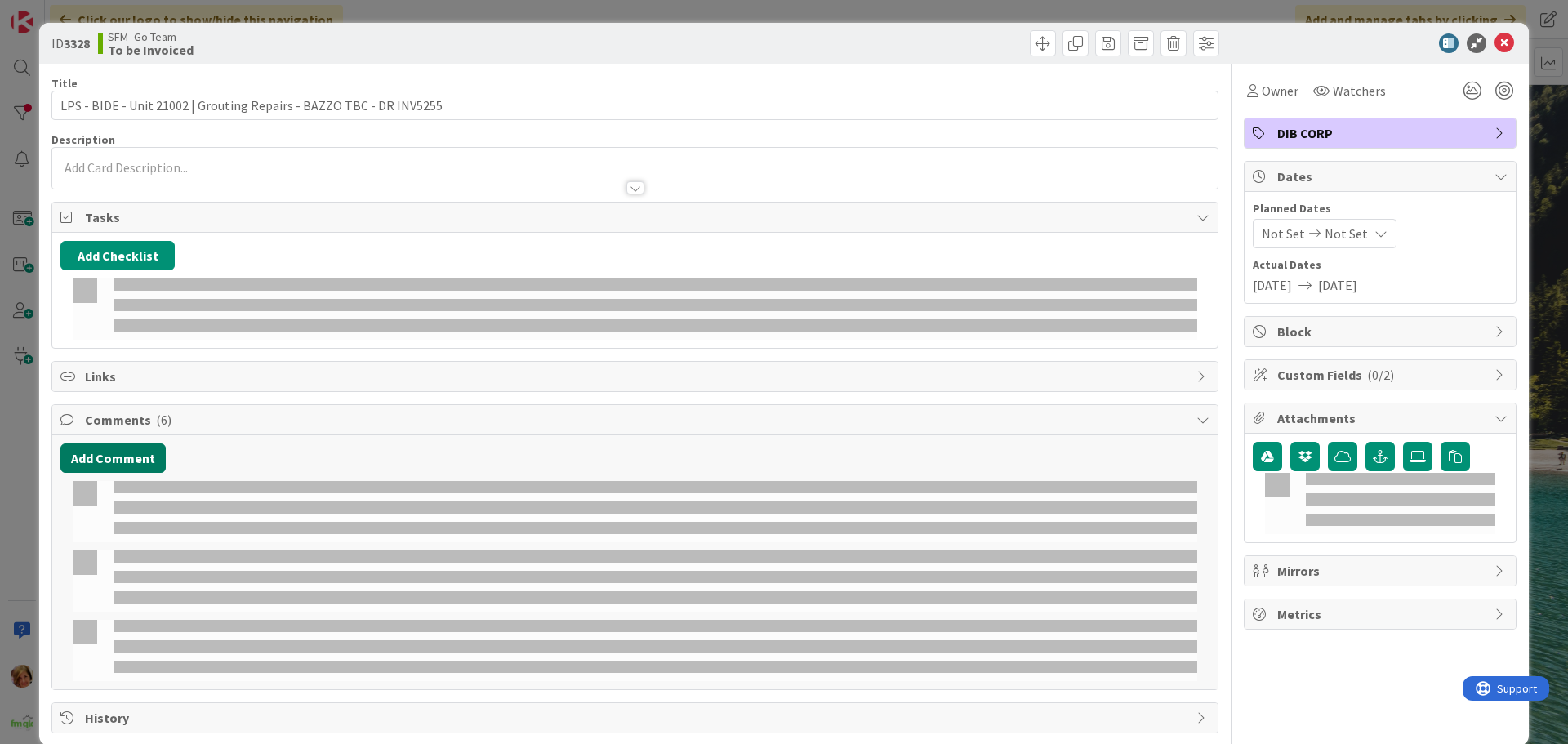
click at [124, 464] on button "Add Comment" at bounding box center [113, 458] width 105 height 29
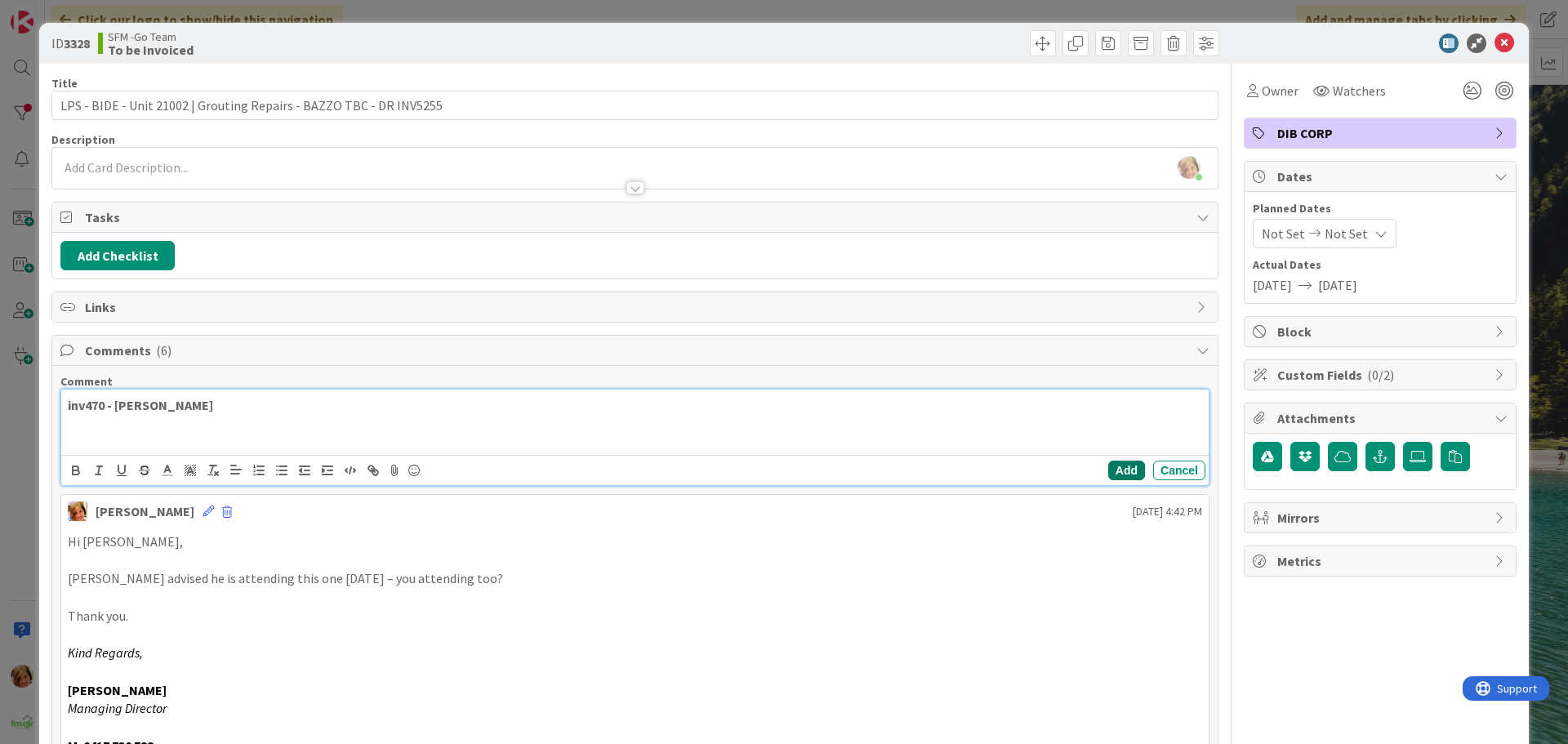
click at [1115, 466] on button "Add" at bounding box center [1126, 470] width 37 height 20
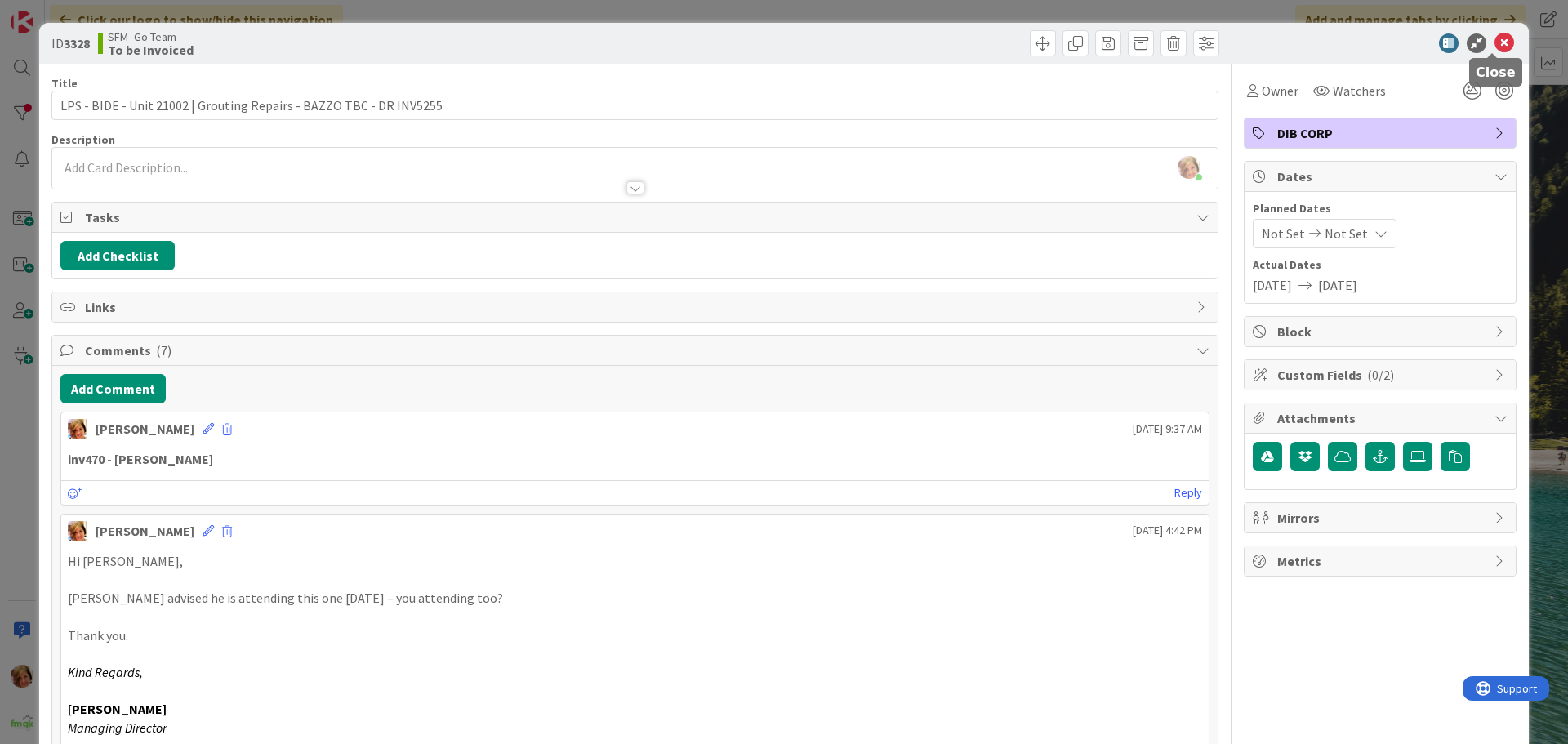
drag, startPoint x: 1494, startPoint y: 41, endPoint x: 1435, endPoint y: 48, distance: 59.4
click at [1494, 41] on icon at bounding box center [1504, 43] width 20 height 20
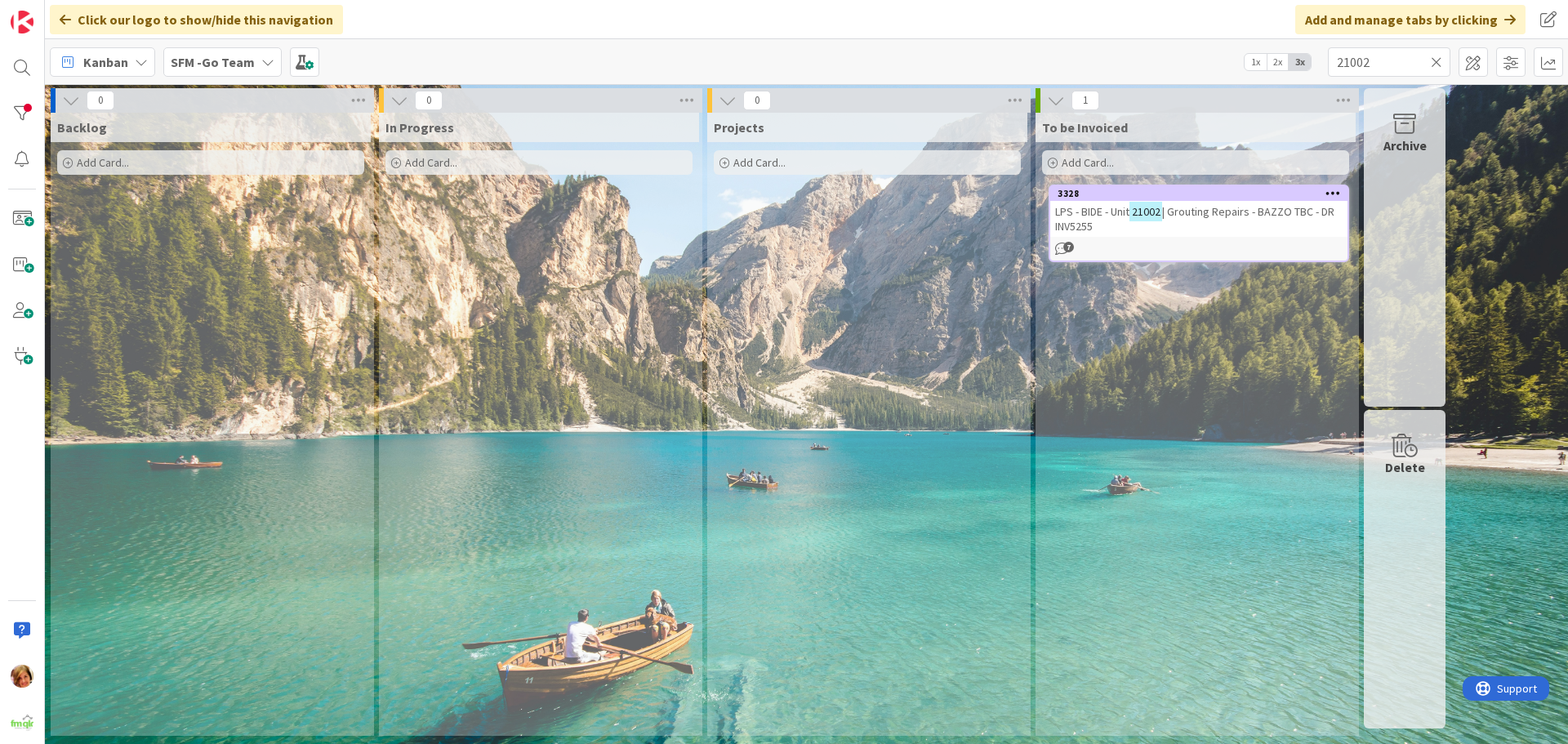
click at [1435, 62] on icon at bounding box center [1436, 62] width 11 height 15
click at [1435, 62] on input "text" at bounding box center [1388, 62] width 122 height 29
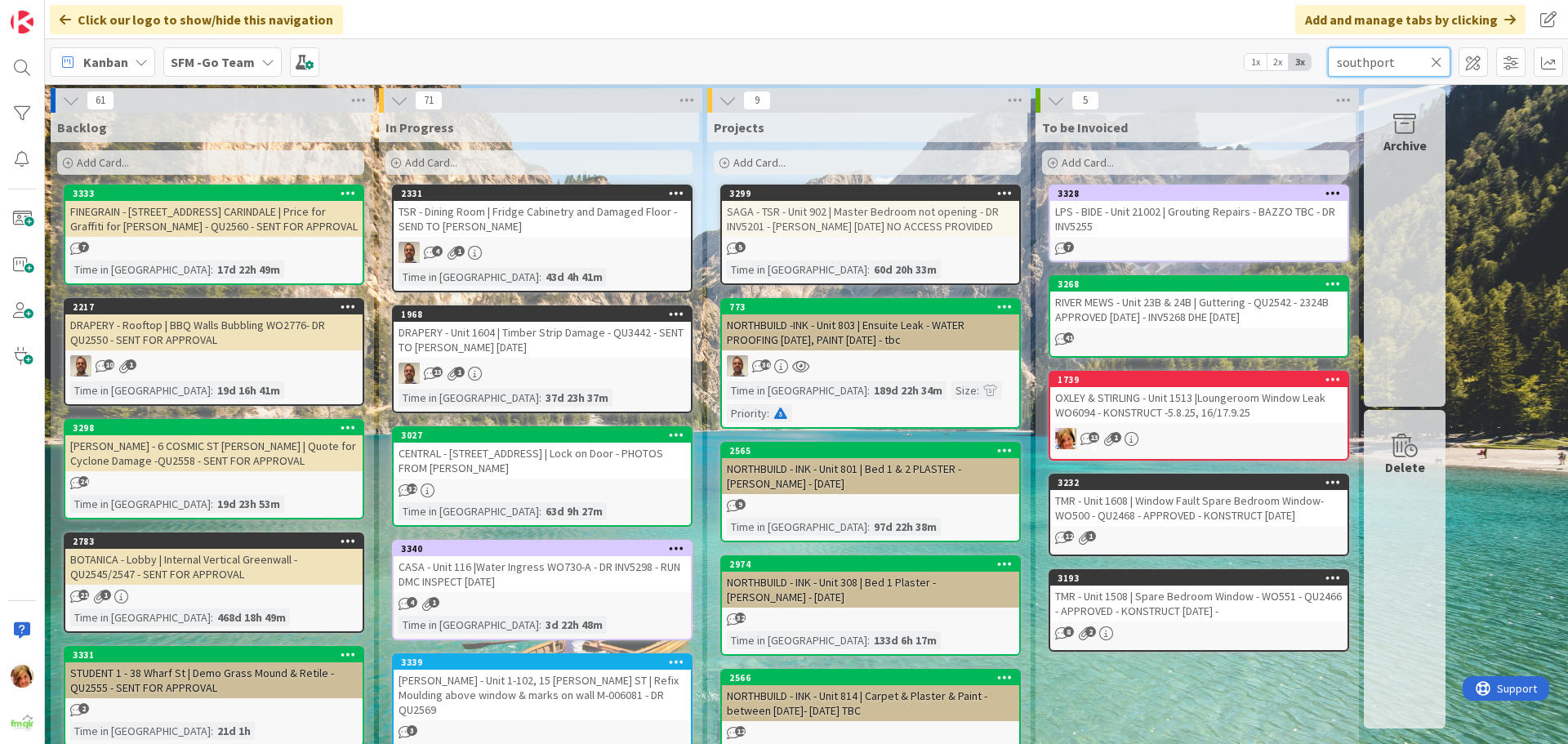
type input "southport"
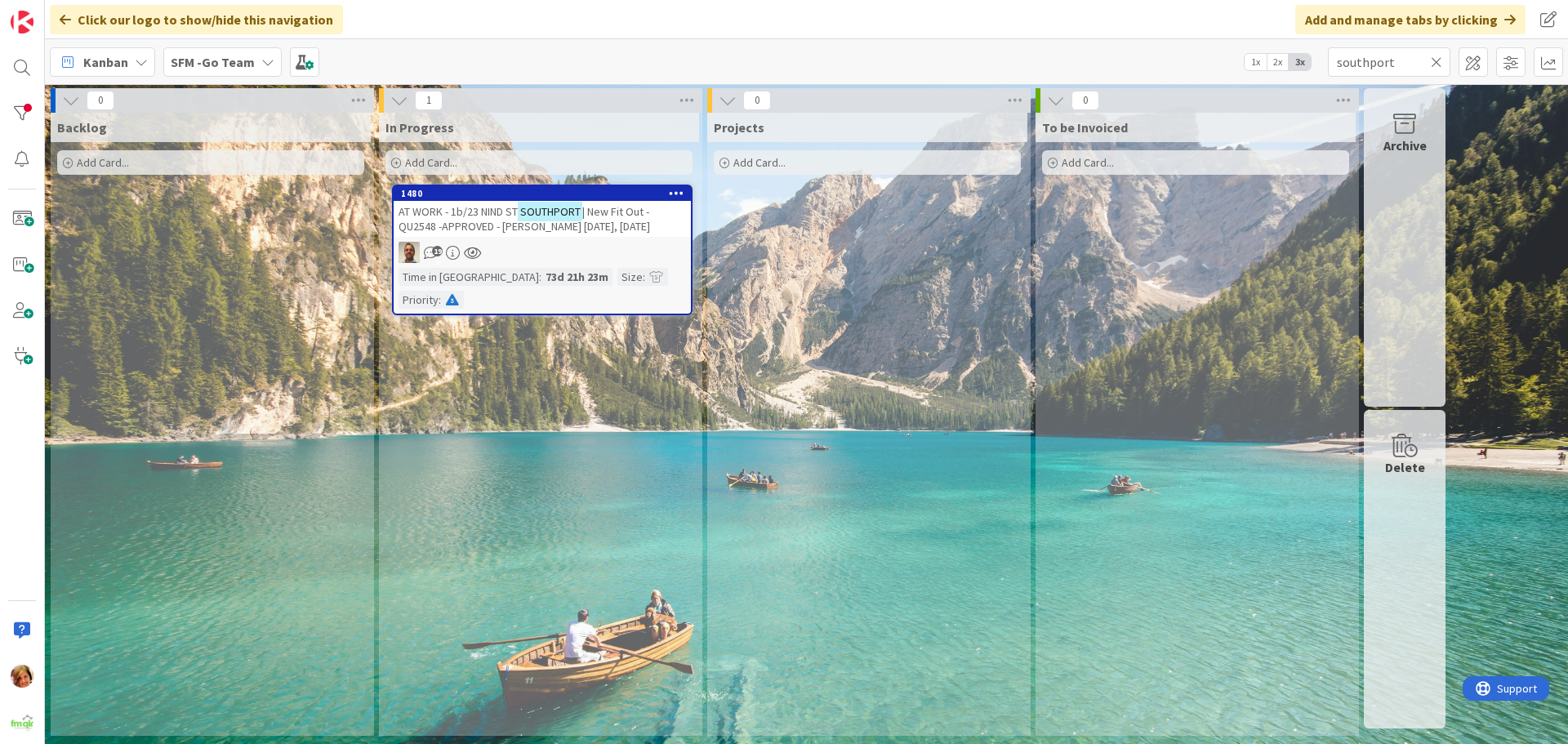
click at [487, 225] on span "| New Fit Out -QU2548 -APPROVED - [PERSON_NAME] [DATE], [DATE]" at bounding box center [524, 219] width 251 height 29
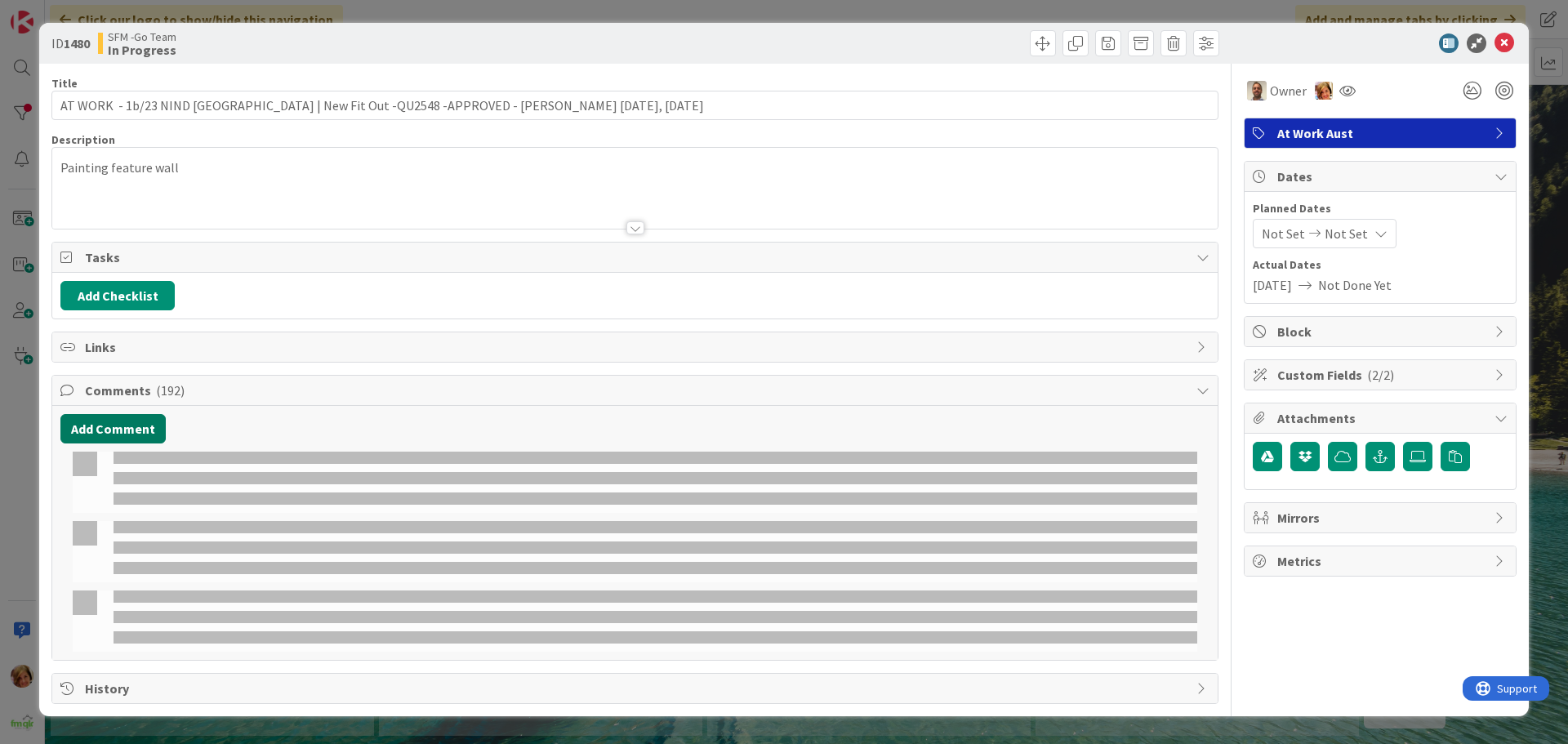
click at [109, 420] on button "Add Comment" at bounding box center [113, 428] width 105 height 29
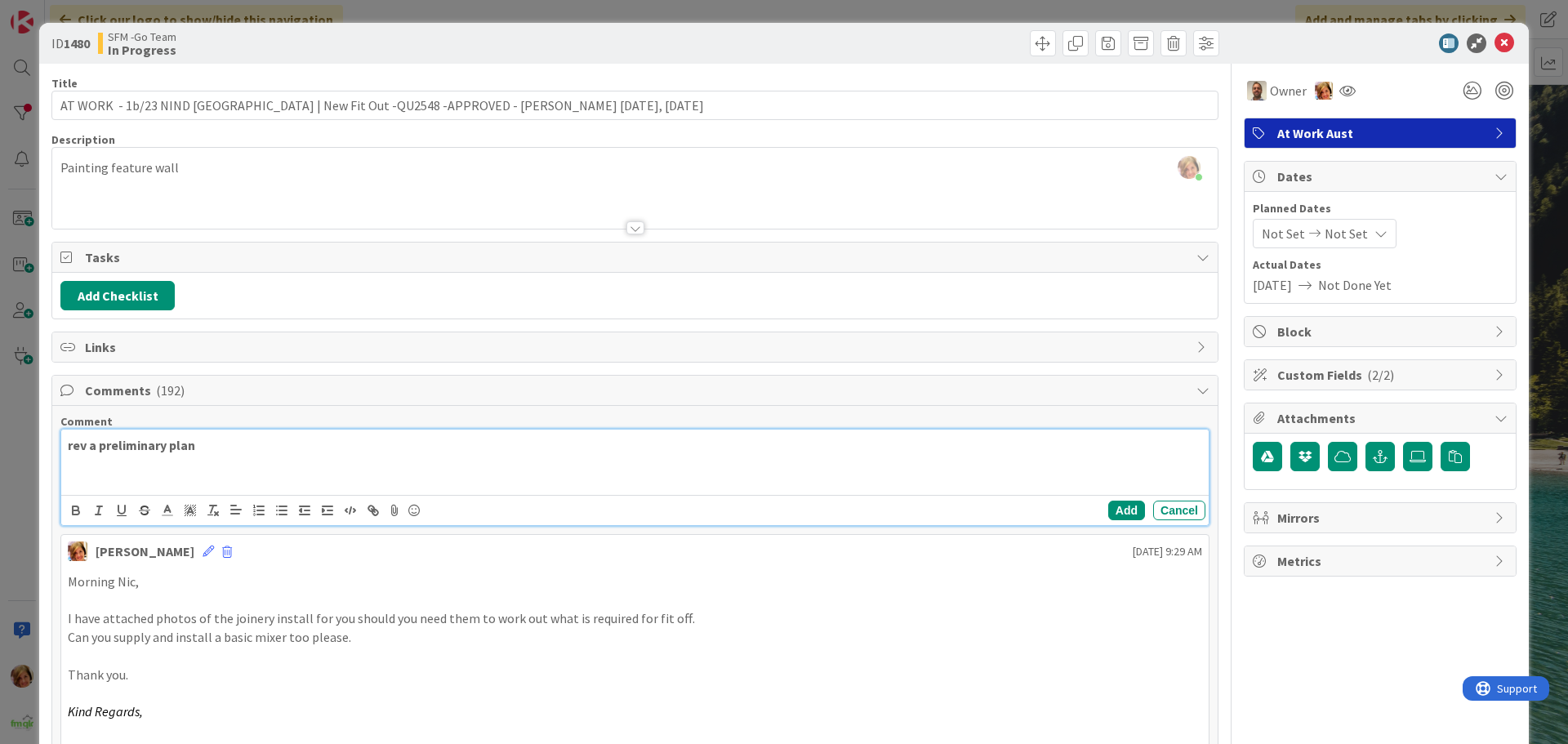
click at [235, 442] on p "rev a preliminary plan" at bounding box center [634, 446] width 1135 height 19
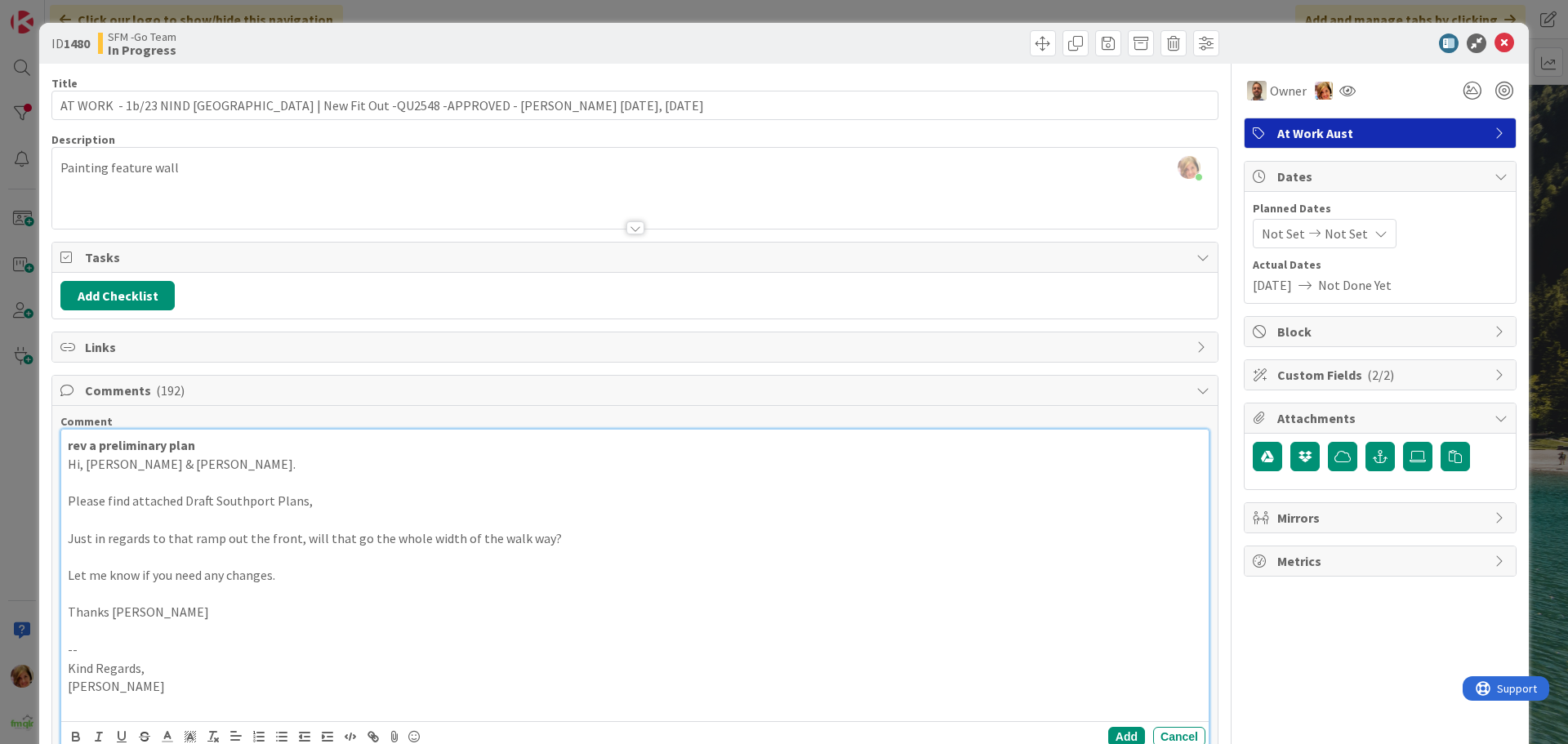
scroll to position [82, 0]
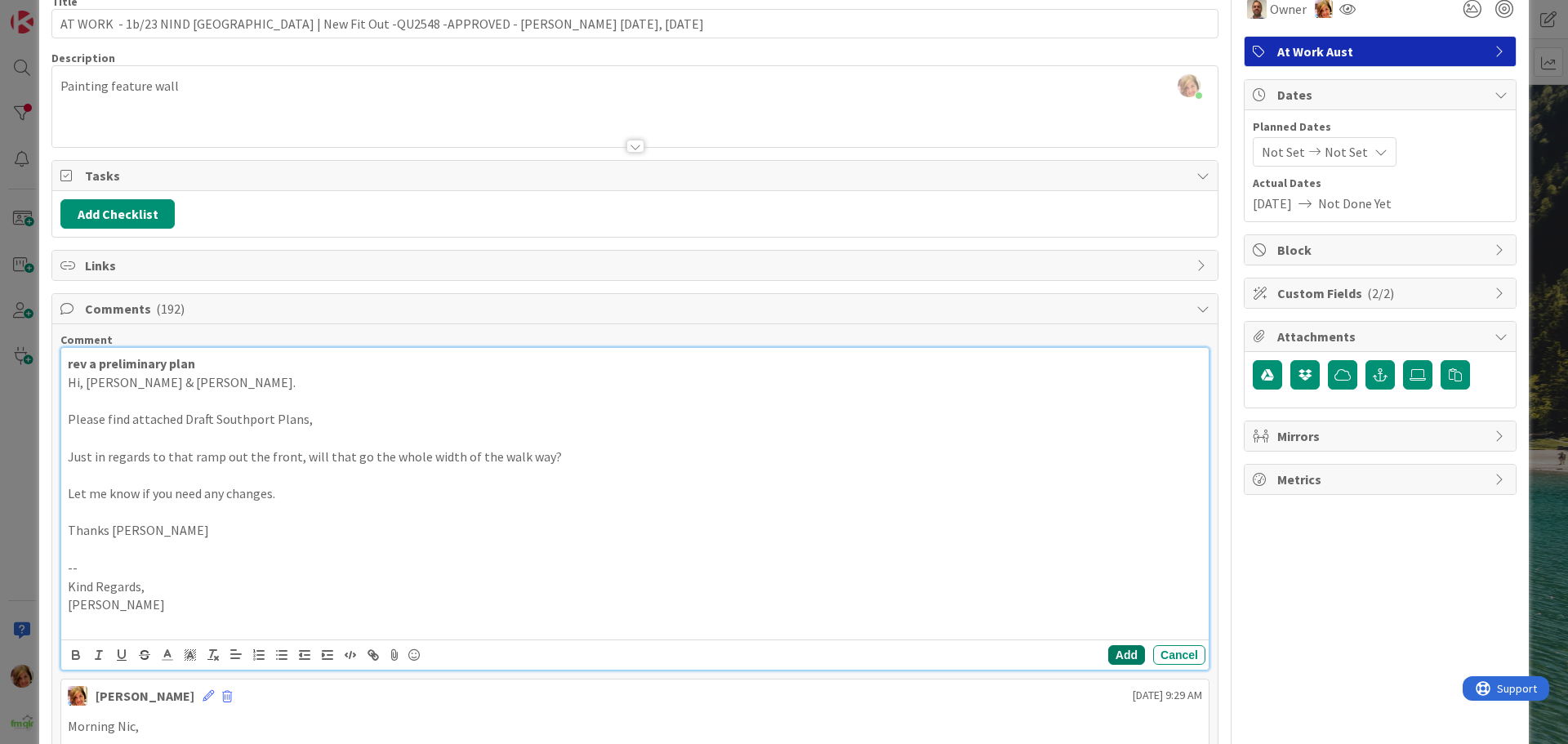
click at [1115, 656] on button "Add" at bounding box center [1126, 655] width 37 height 20
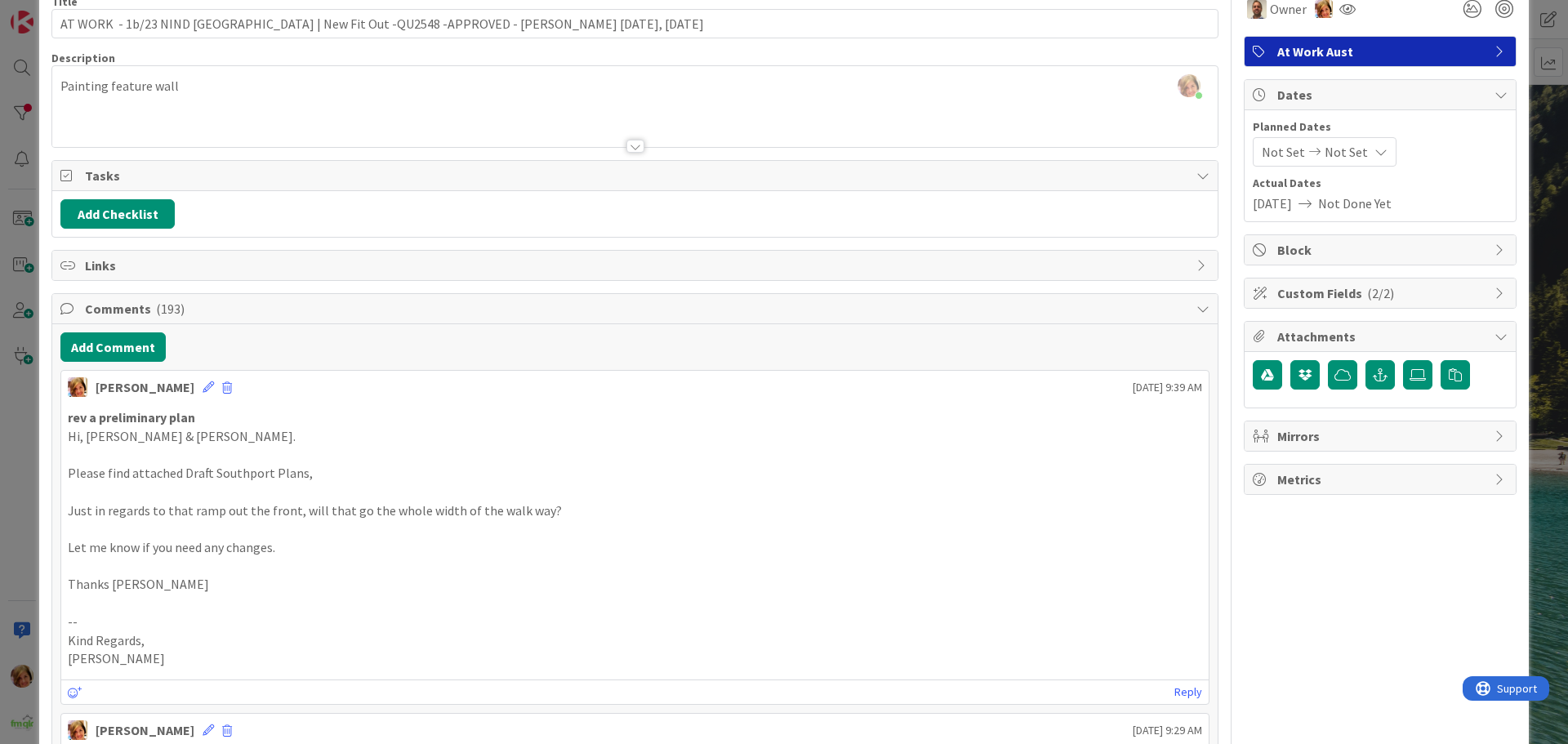
scroll to position [0, 0]
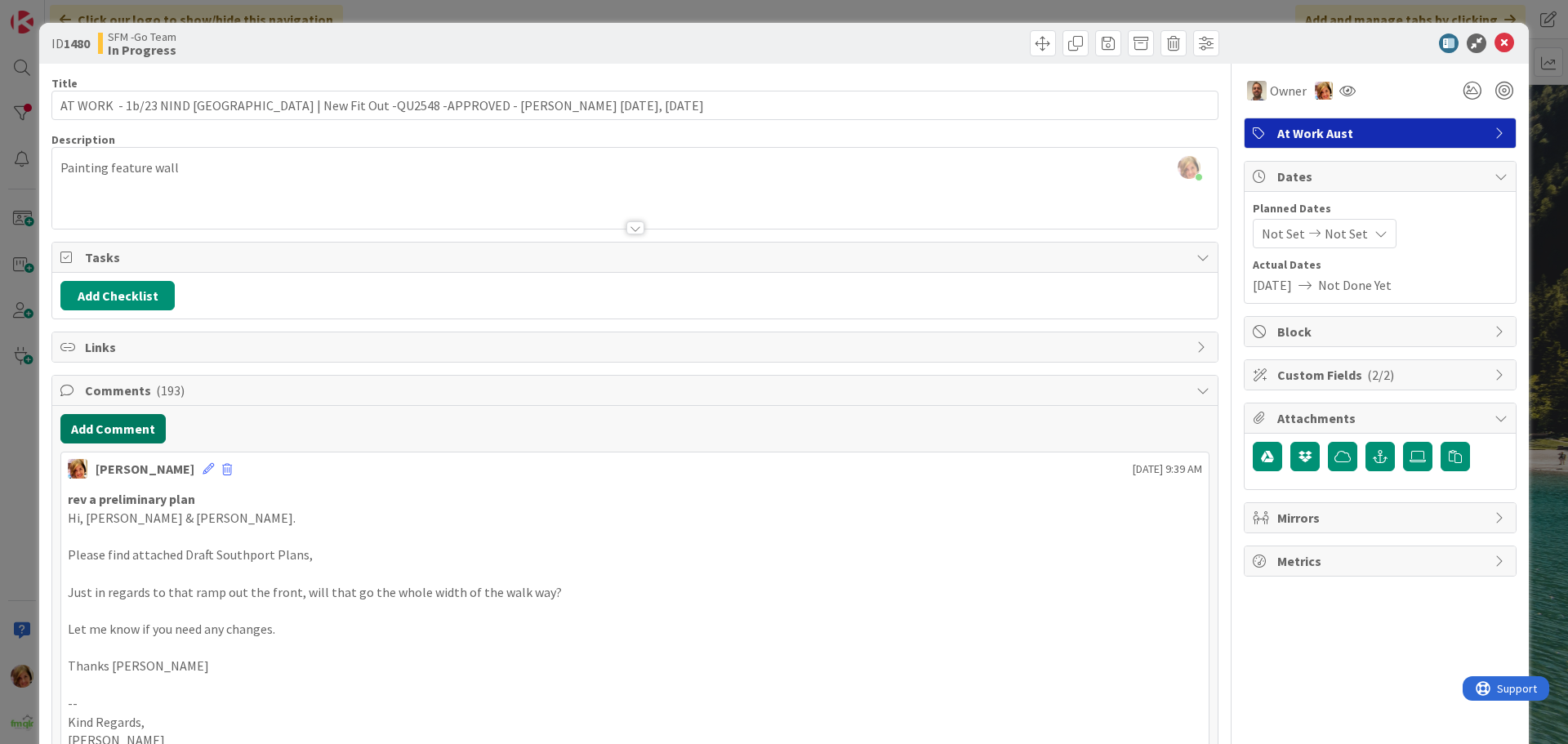
drag, startPoint x: 104, startPoint y: 426, endPoint x: 49, endPoint y: 429, distance: 55.1
click at [104, 426] on button "Add Comment" at bounding box center [113, 428] width 105 height 29
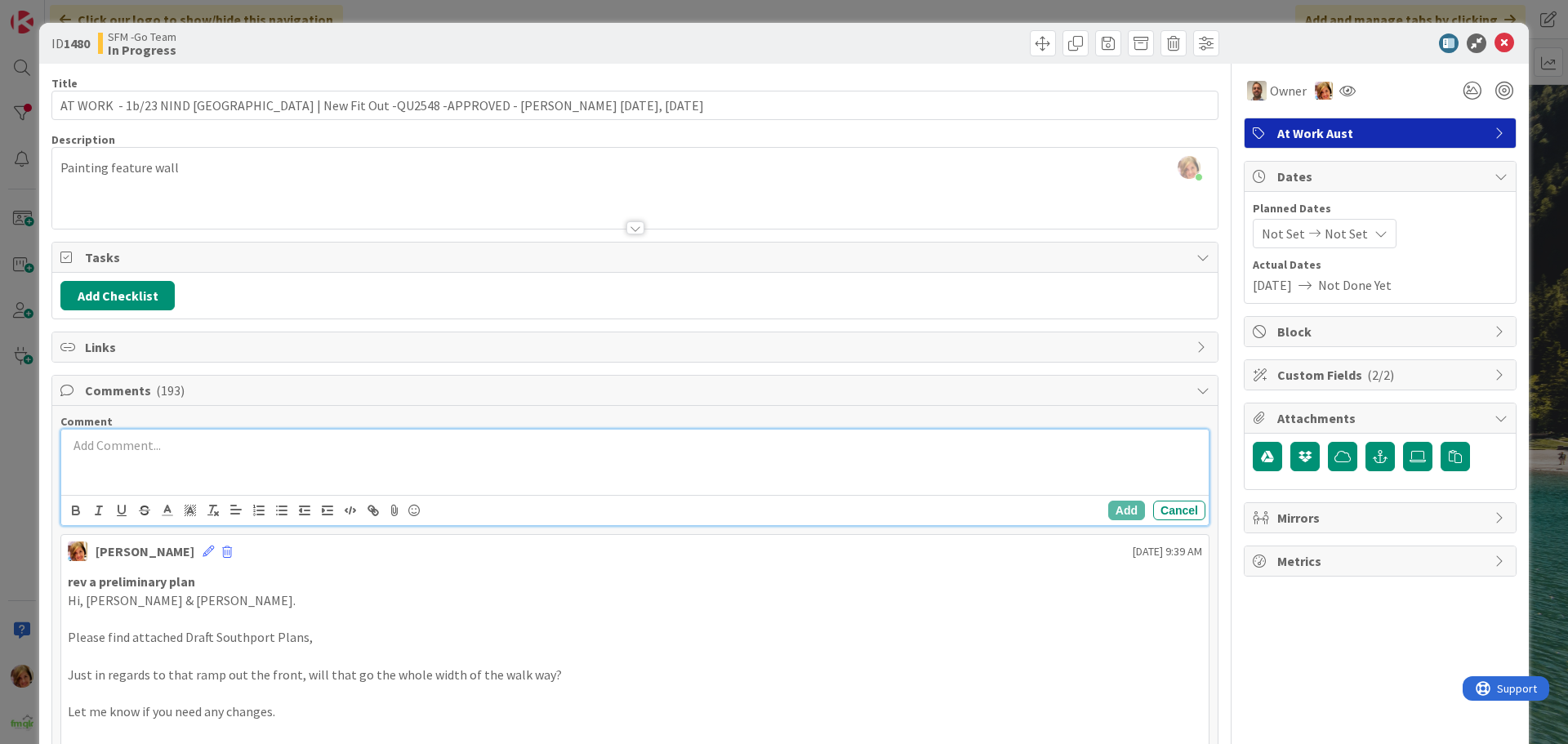
click at [197, 464] on div at bounding box center [635, 462] width 1147 height 65
click at [152, 467] on div at bounding box center [635, 462] width 1147 height 65
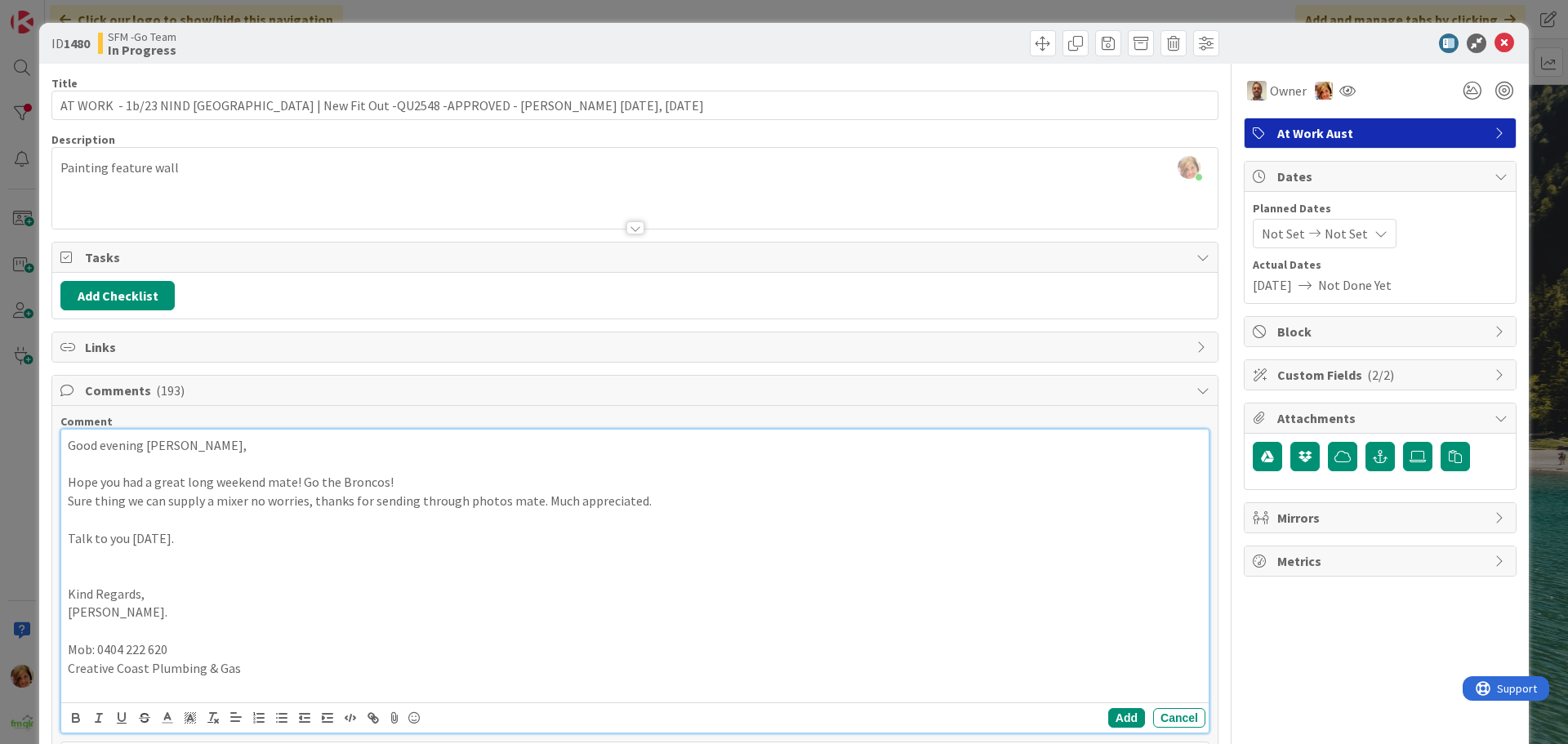
scroll to position [245, 0]
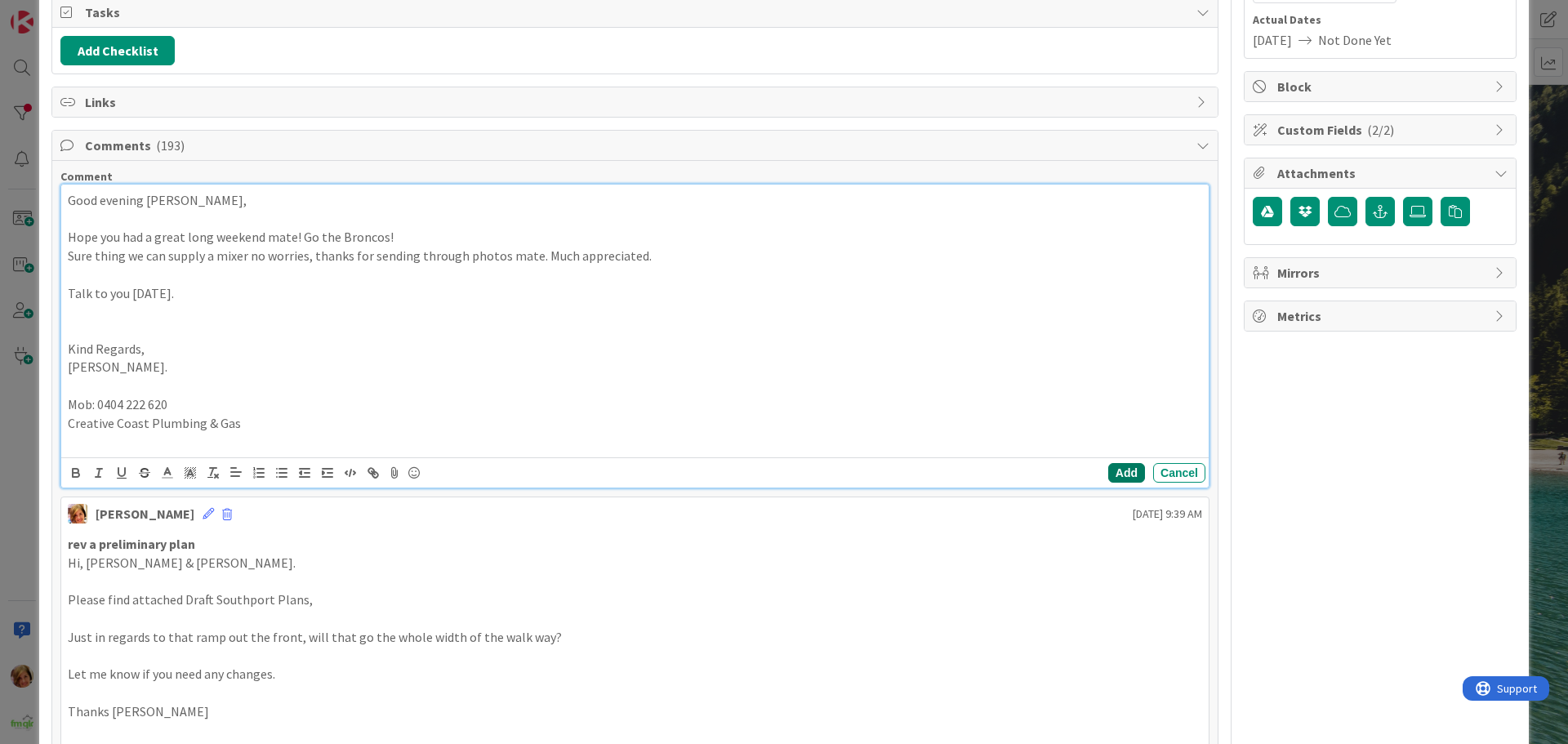
click at [1113, 474] on button "Add" at bounding box center [1126, 473] width 37 height 20
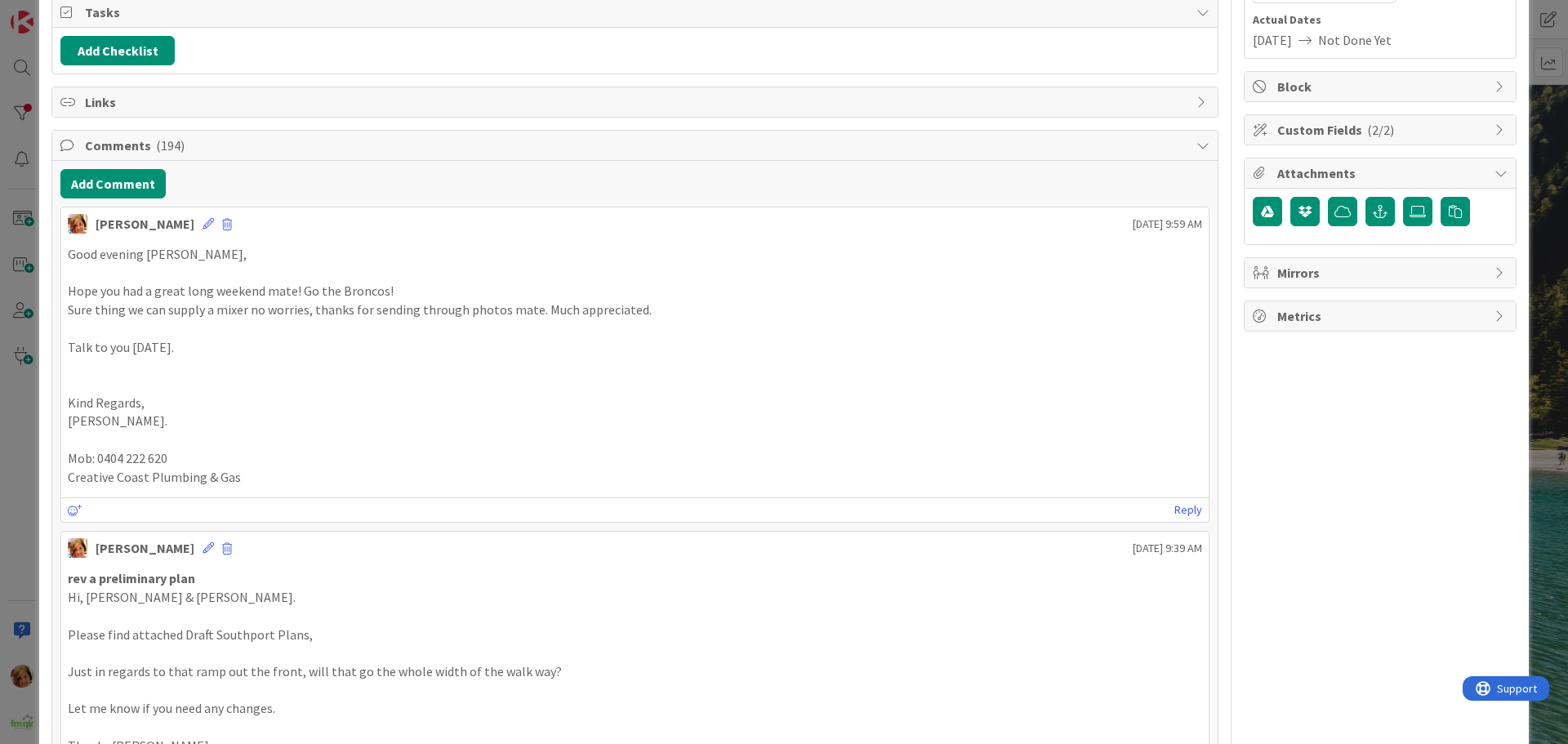
scroll to position [0, 0]
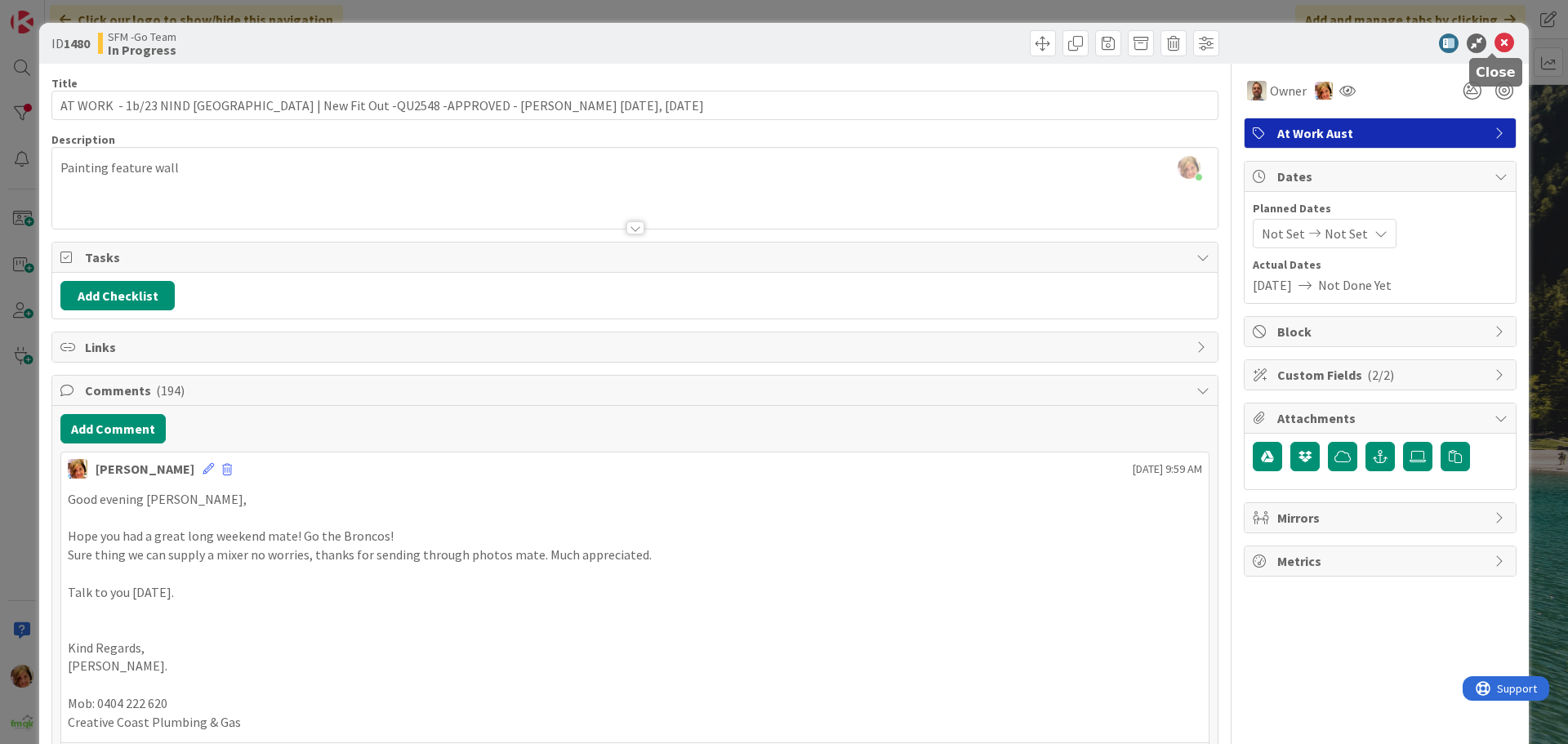
drag, startPoint x: 1488, startPoint y: 42, endPoint x: 44, endPoint y: 32, distance: 1444.0
click at [1494, 42] on icon at bounding box center [1504, 43] width 20 height 20
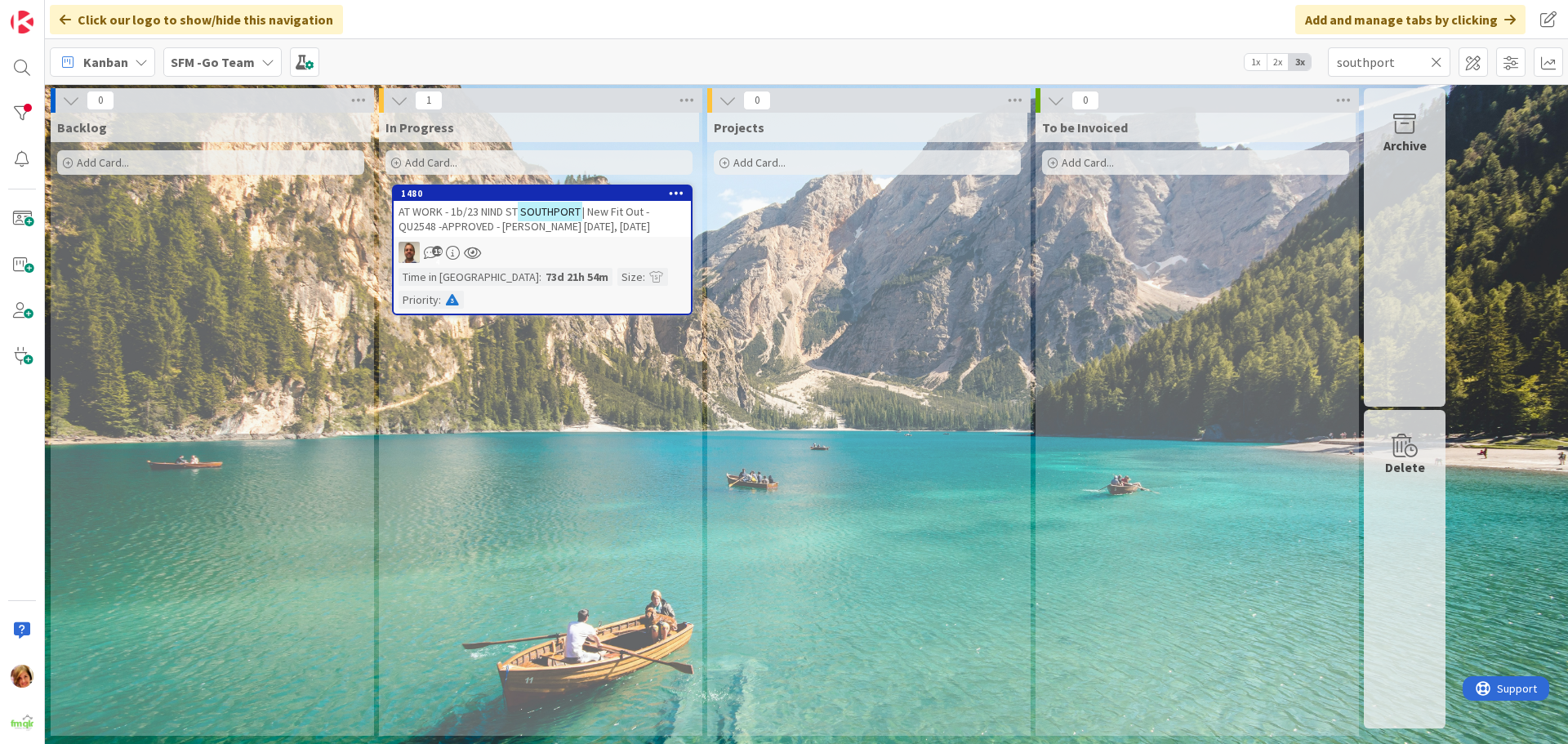
drag, startPoint x: 1435, startPoint y: 62, endPoint x: 1416, endPoint y: 68, distance: 19.9
click at [1435, 62] on icon at bounding box center [1436, 62] width 11 height 15
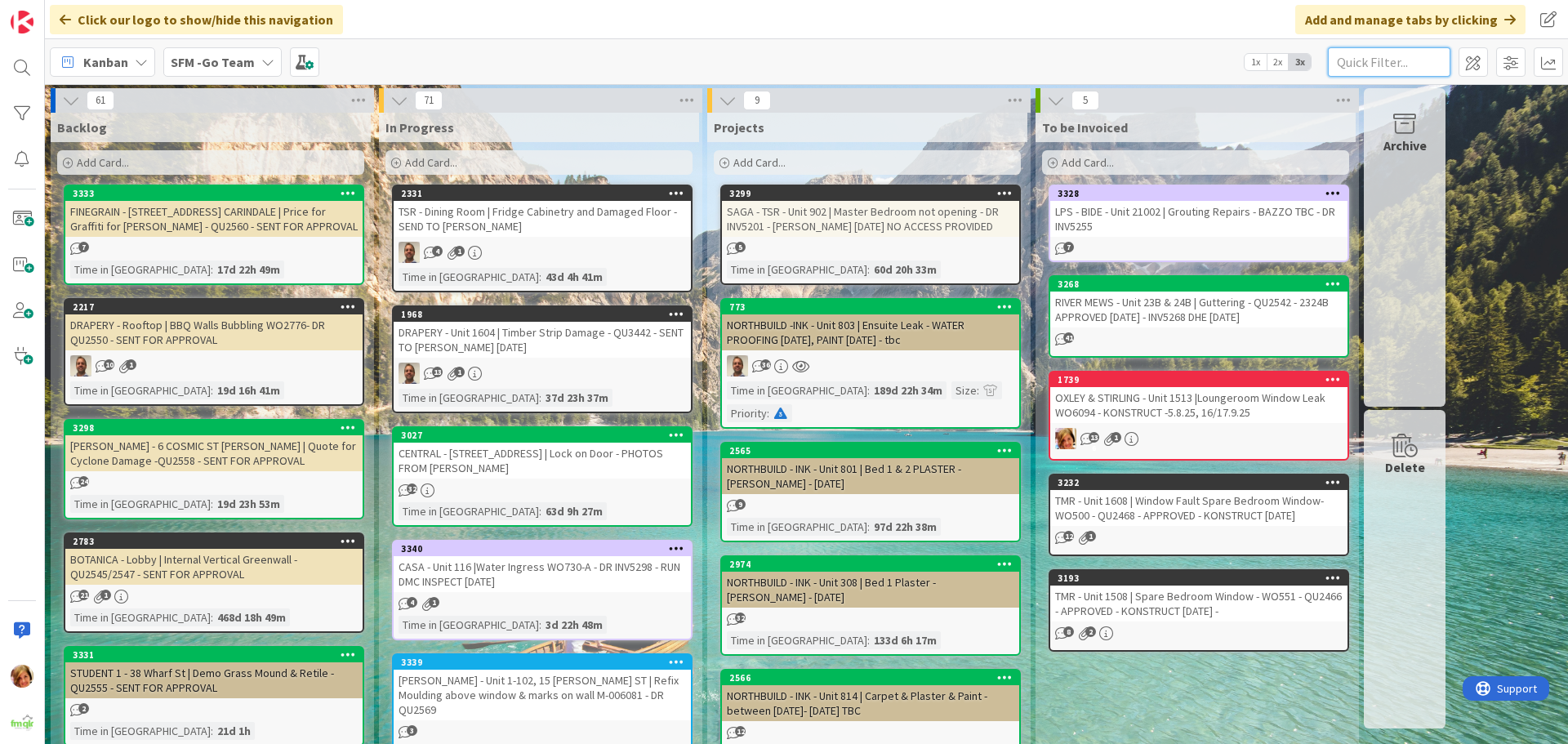
click at [1369, 64] on input "text" at bounding box center [1388, 62] width 122 height 29
type input "25b"
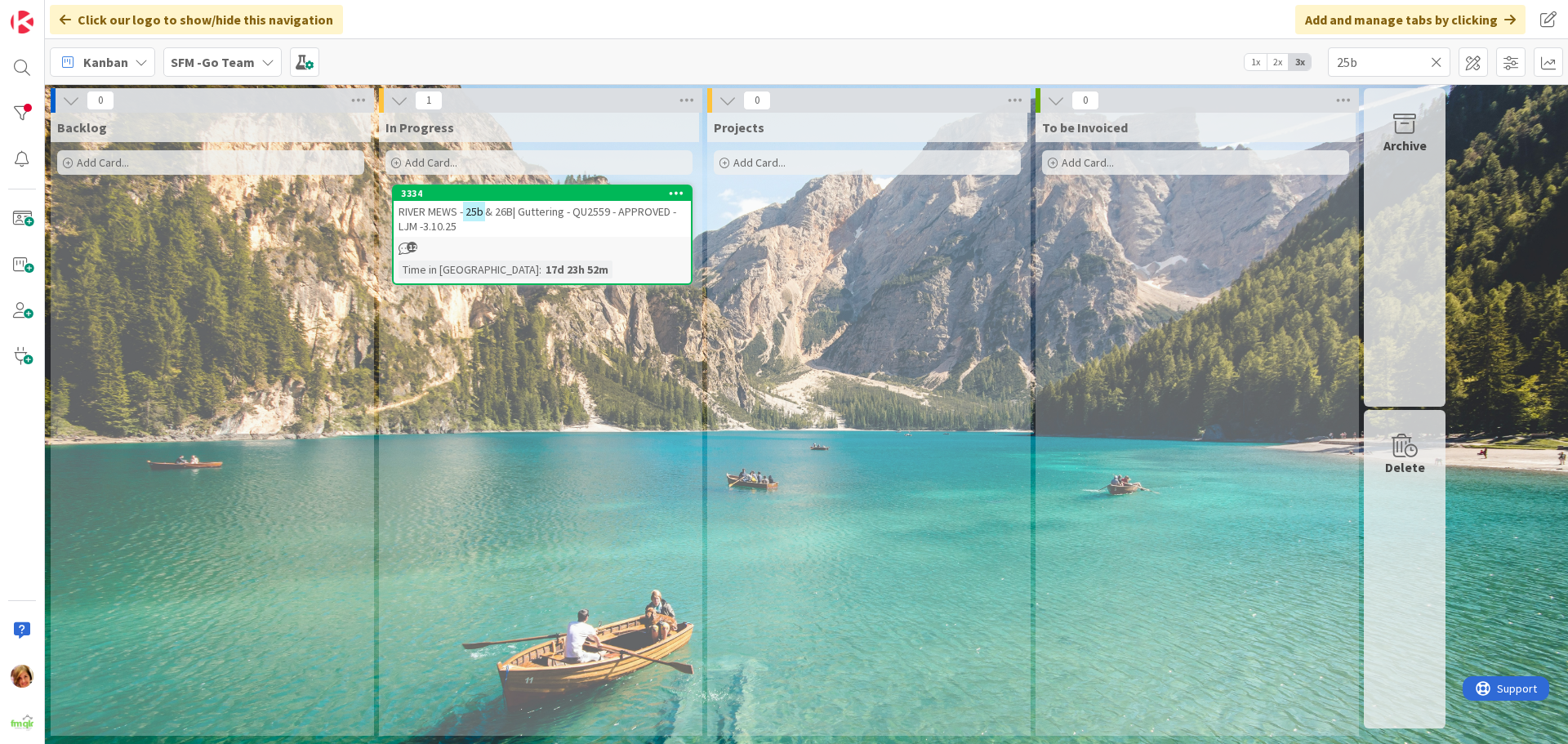
click at [554, 216] on span "& 26B| Guttering - QU2559 - APPROVED - LJM -3.10.25" at bounding box center [537, 219] width 278 height 29
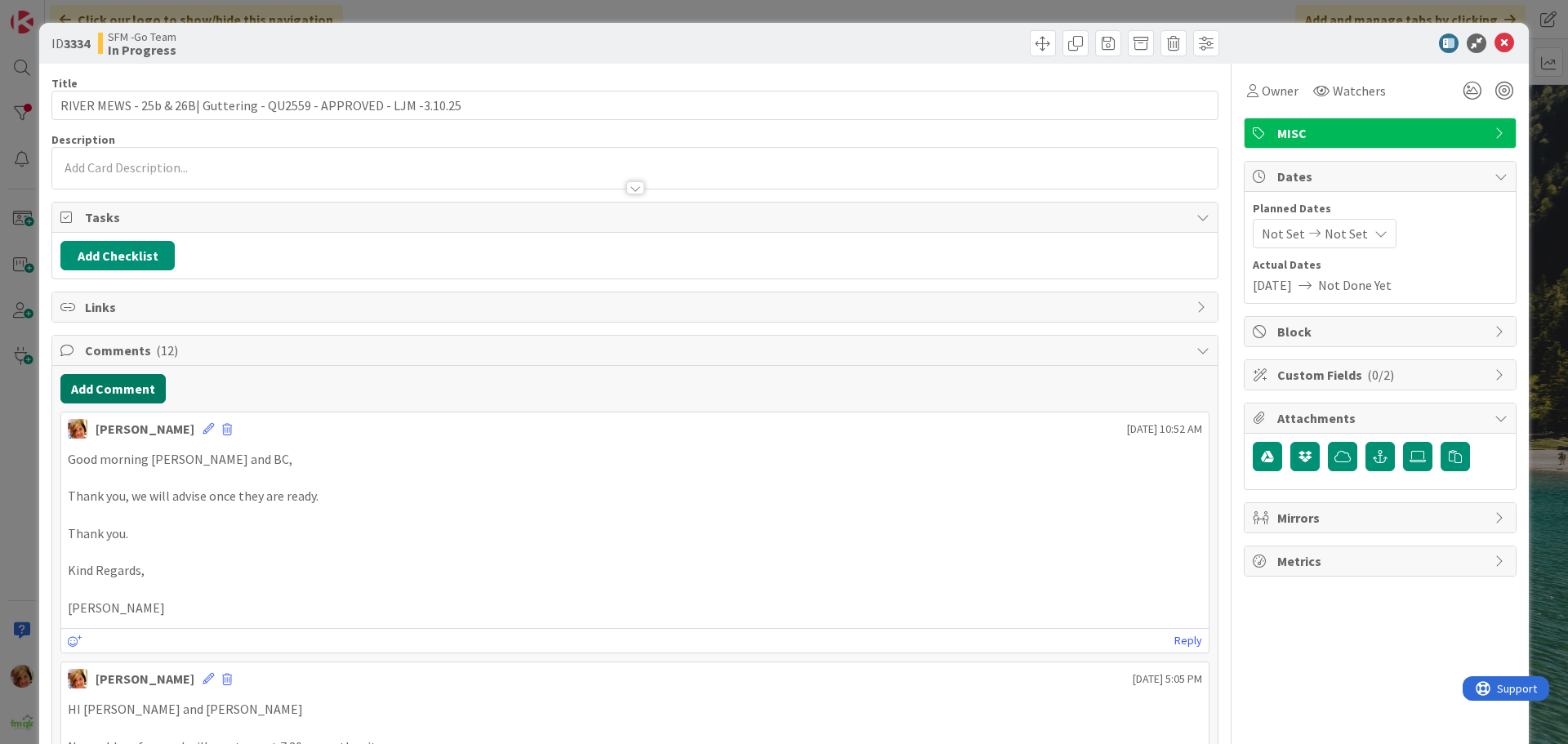
click at [111, 387] on button "Add Comment" at bounding box center [113, 388] width 105 height 29
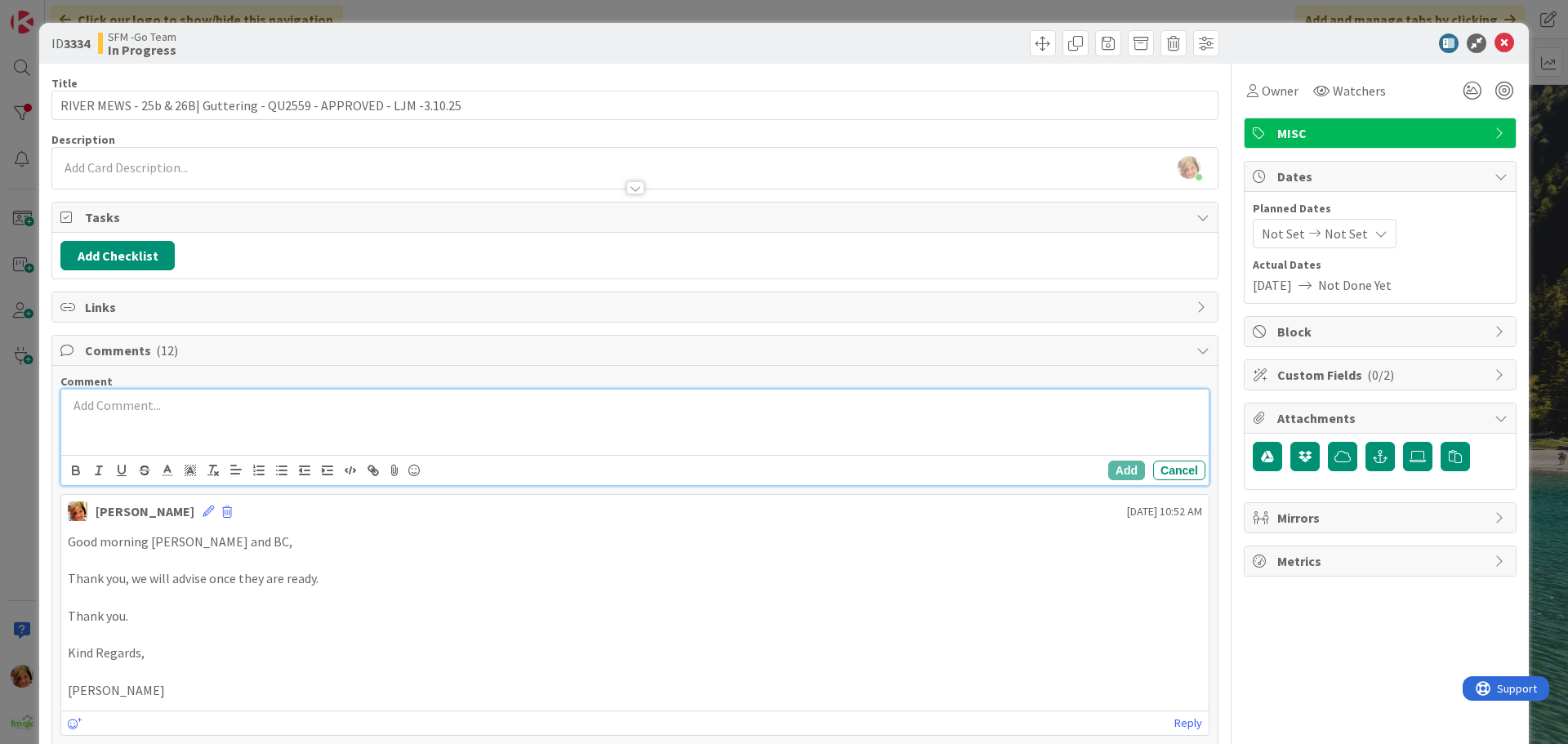
click at [93, 422] on div at bounding box center [635, 422] width 1147 height 65
click at [251, 409] on p "INV15922 - LJM" at bounding box center [634, 405] width 1135 height 19
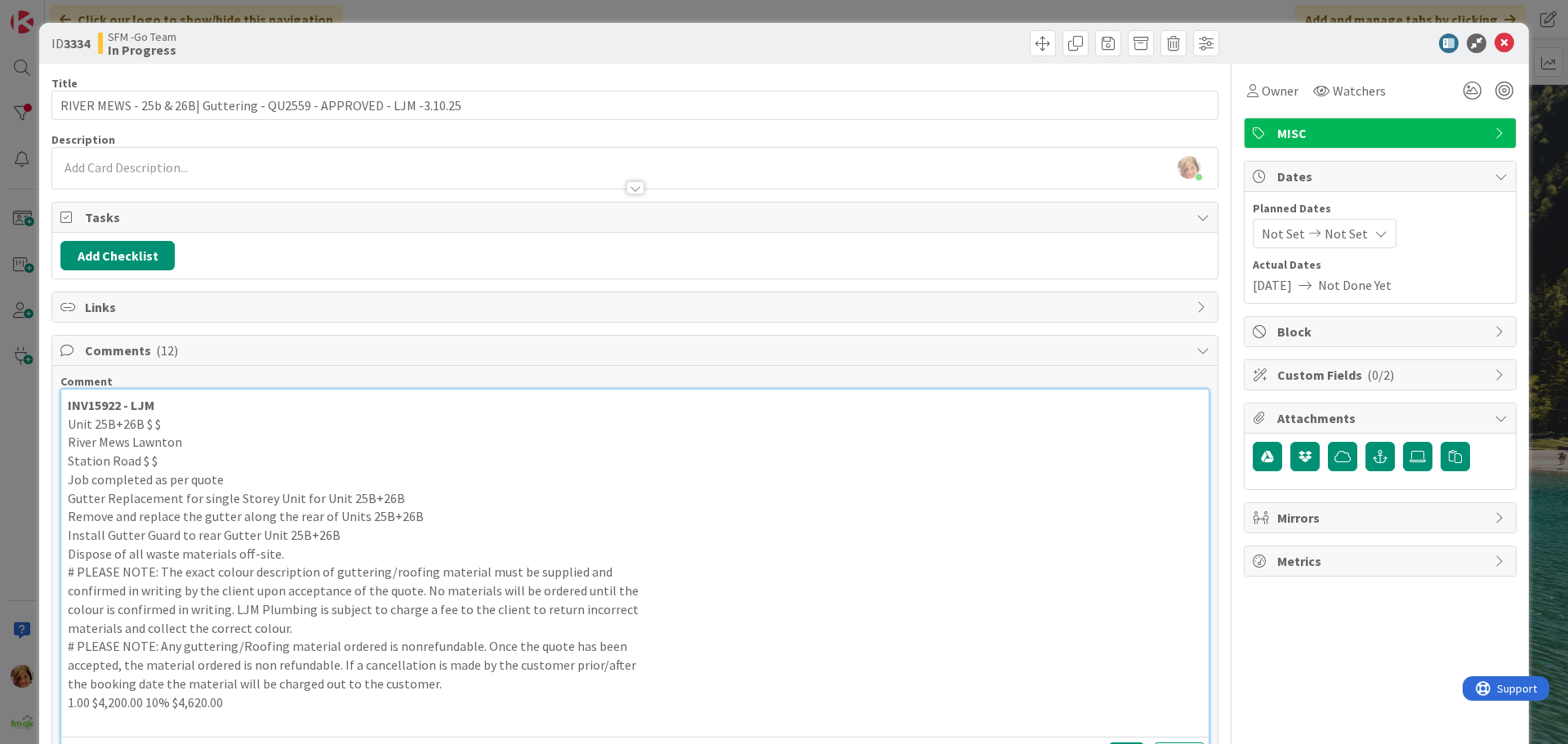
scroll to position [245, 0]
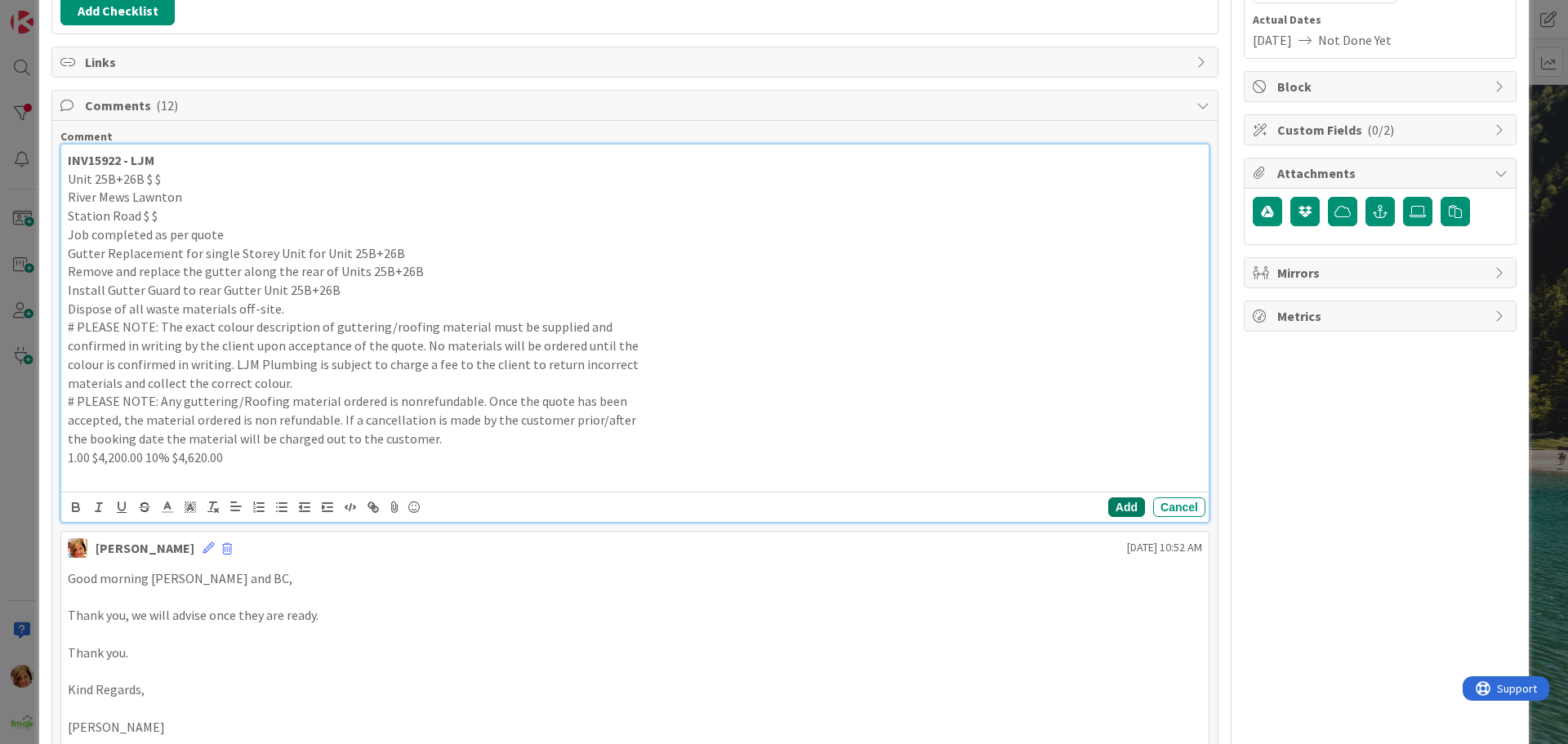
click at [1117, 501] on button "Add" at bounding box center [1126, 507] width 37 height 20
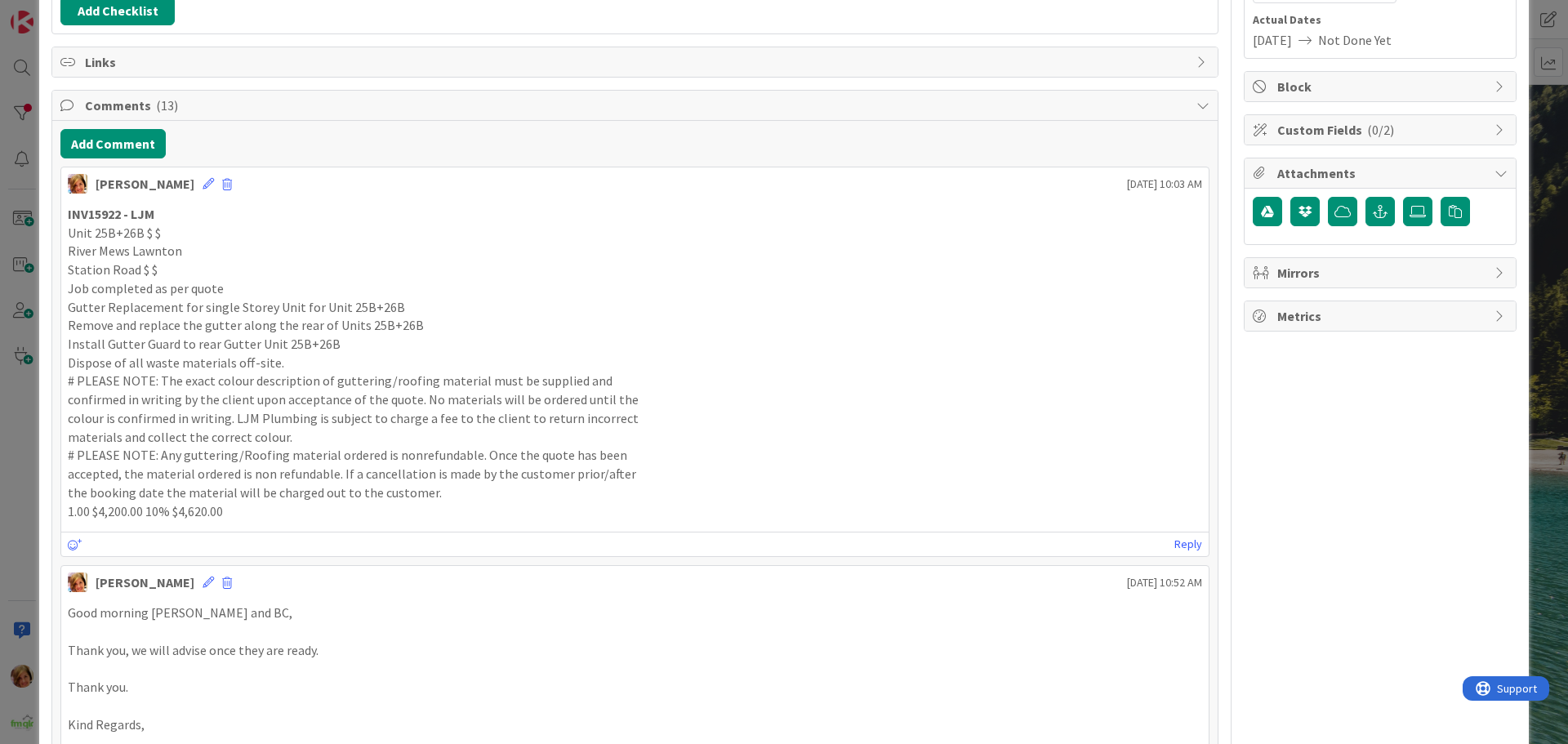
scroll to position [0, 0]
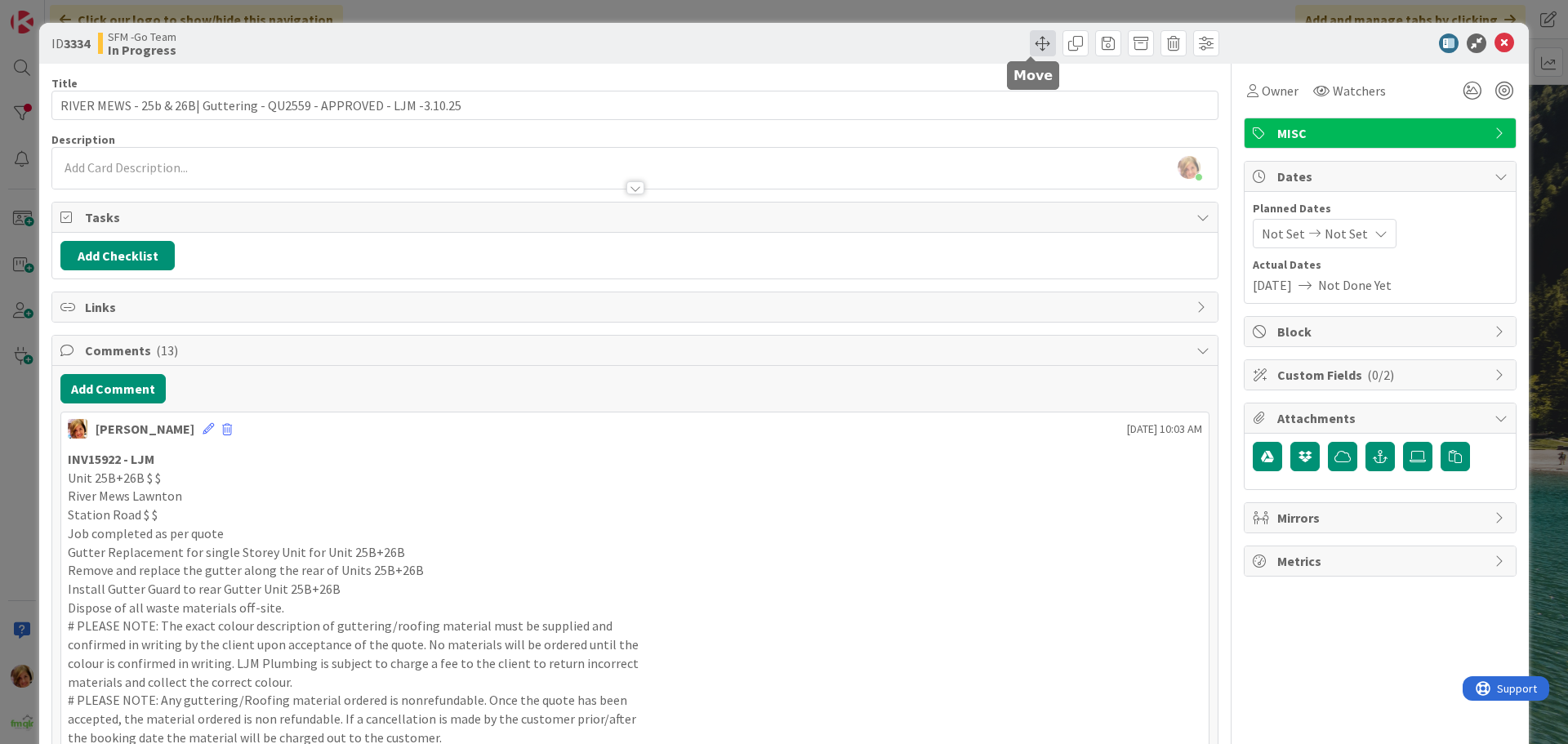
click at [1030, 45] on span at bounding box center [1043, 43] width 27 height 27
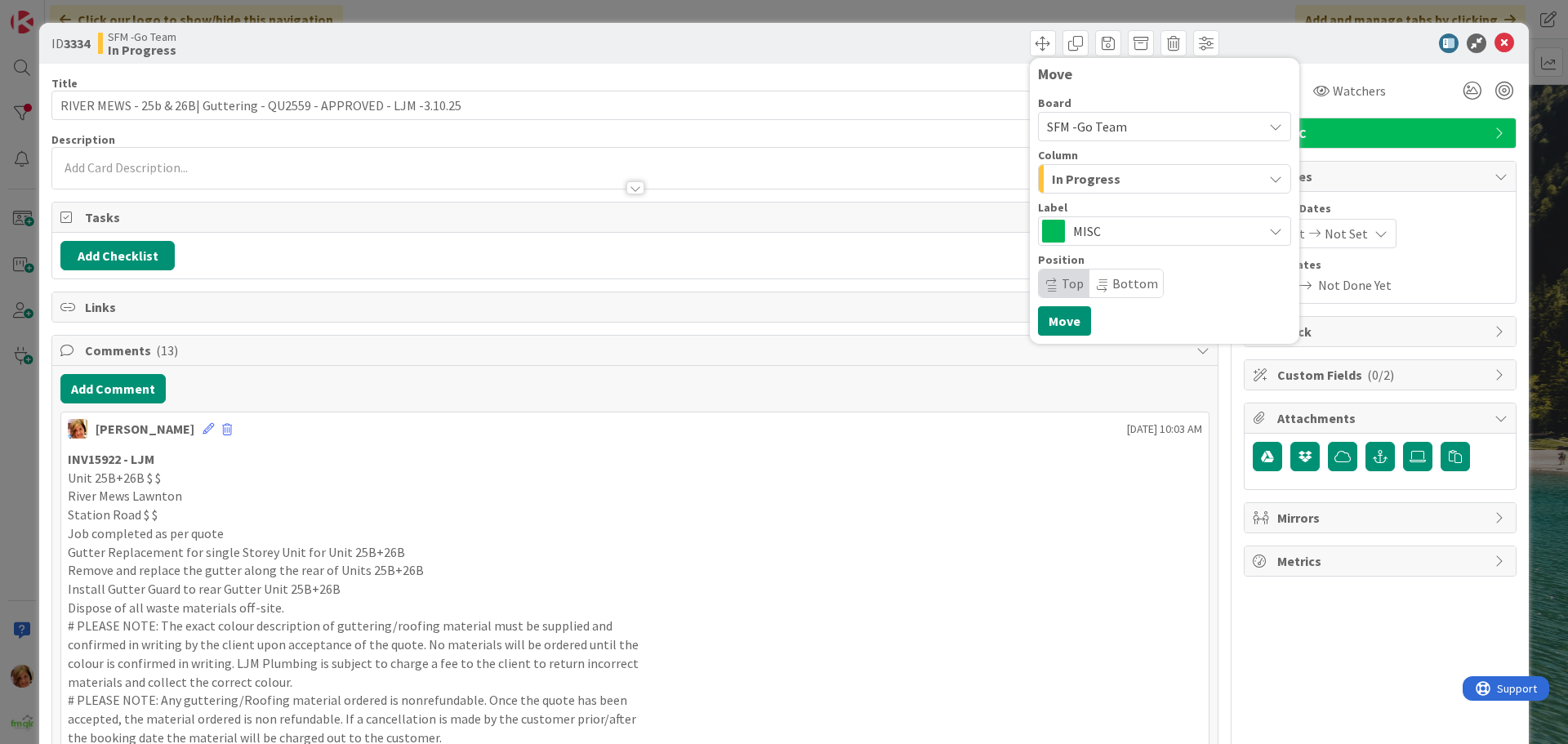
click at [1144, 180] on div "In Progress" at bounding box center [1155, 179] width 215 height 27
click at [1118, 283] on link "Projects" at bounding box center [1172, 272] width 268 height 27
click at [1098, 178] on div "Projects" at bounding box center [1155, 179] width 215 height 27
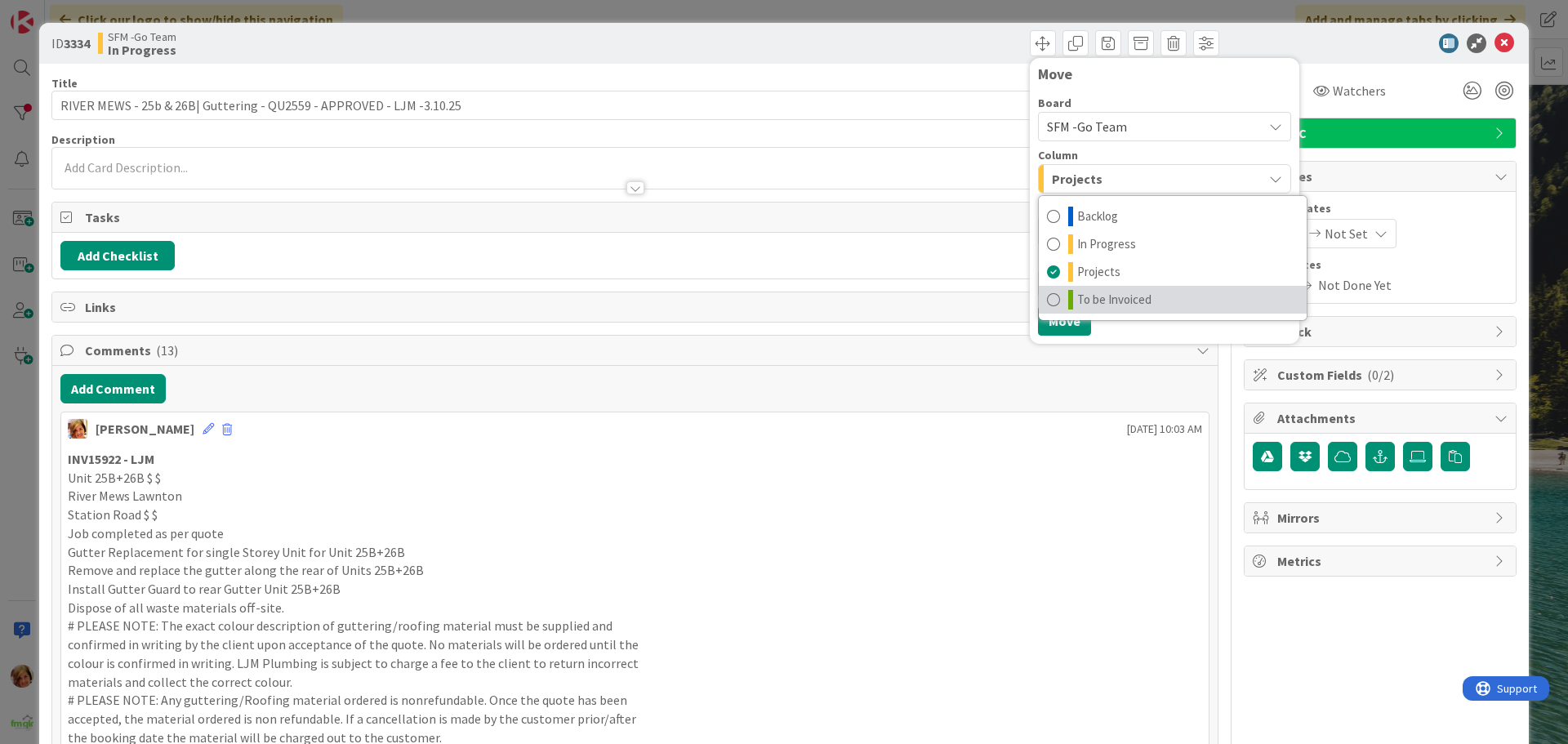
click at [1112, 301] on span "To be Invoiced" at bounding box center [1114, 299] width 74 height 20
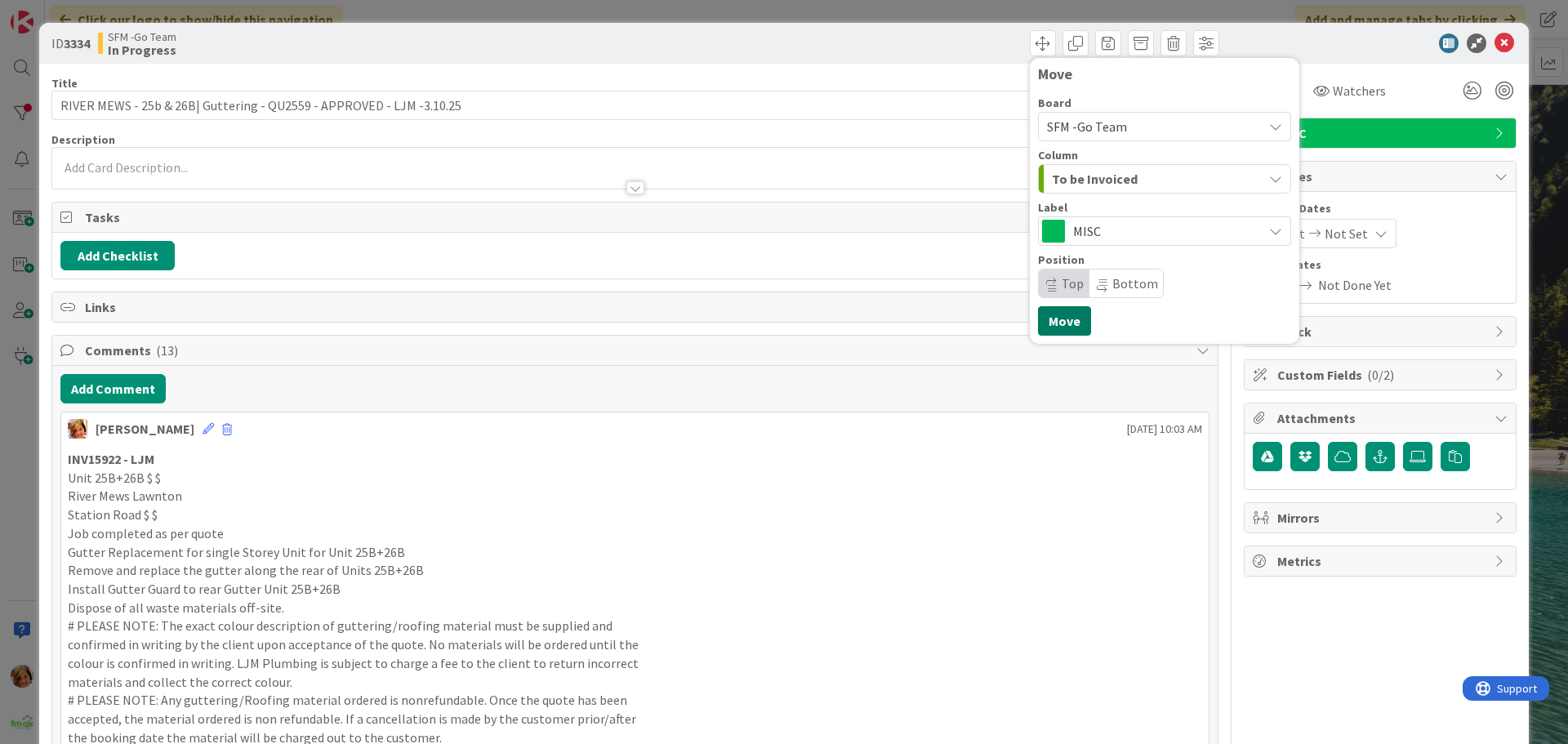
click at [1049, 319] on button "Move" at bounding box center [1064, 321] width 53 height 29
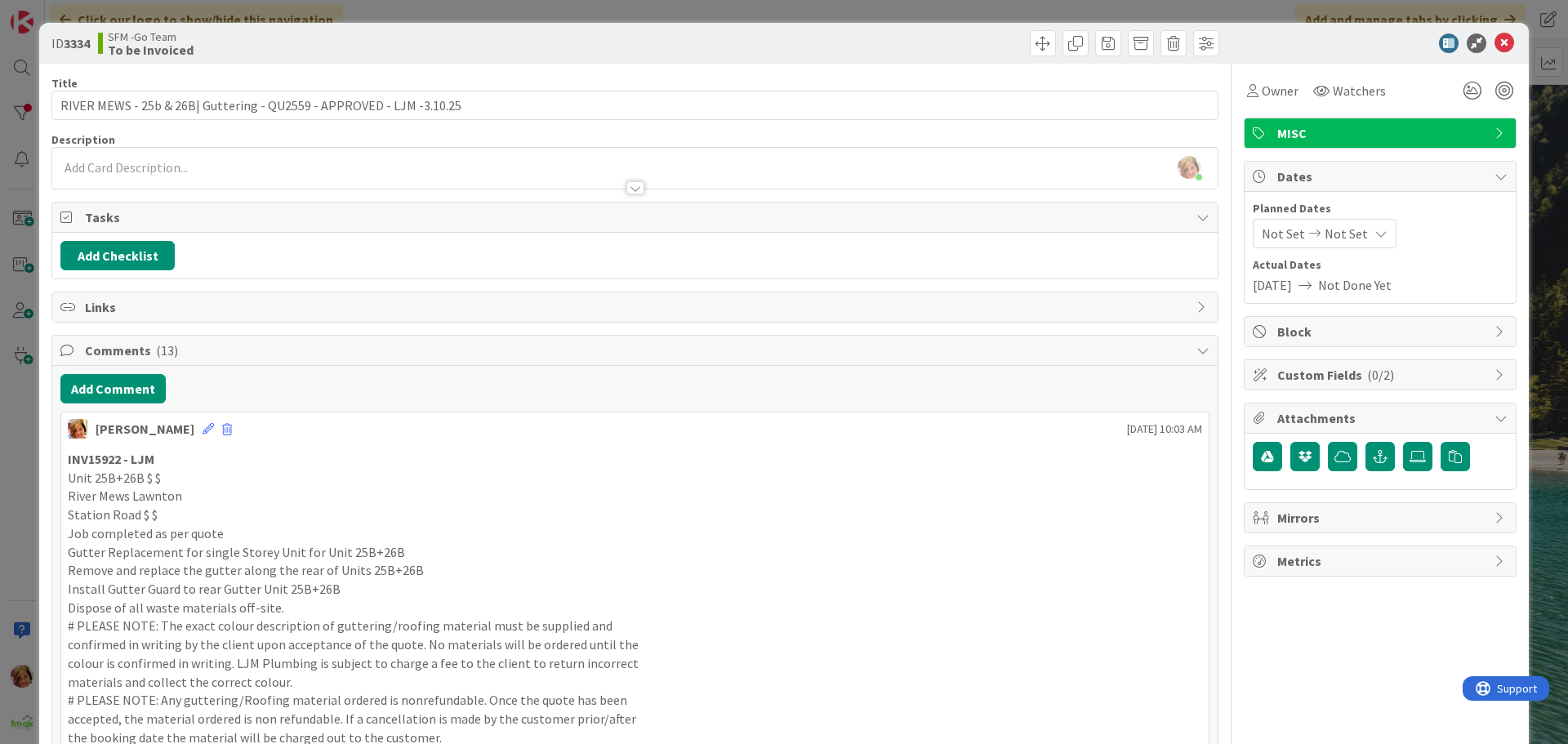
click at [991, 37] on div "Move Move" at bounding box center [929, 43] width 580 height 27
click at [1494, 44] on icon at bounding box center [1504, 43] width 20 height 20
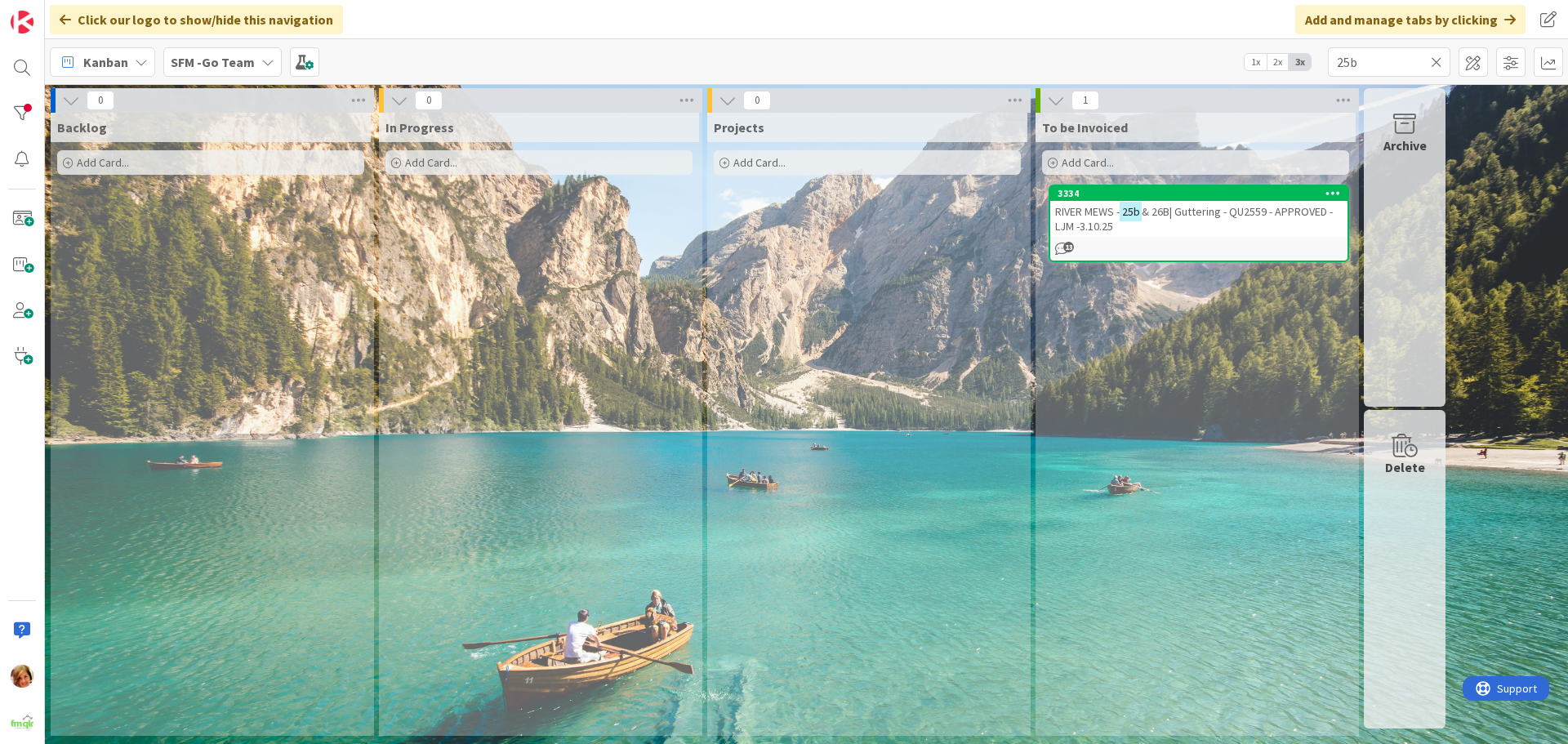
click at [1432, 60] on icon at bounding box center [1436, 62] width 11 height 15
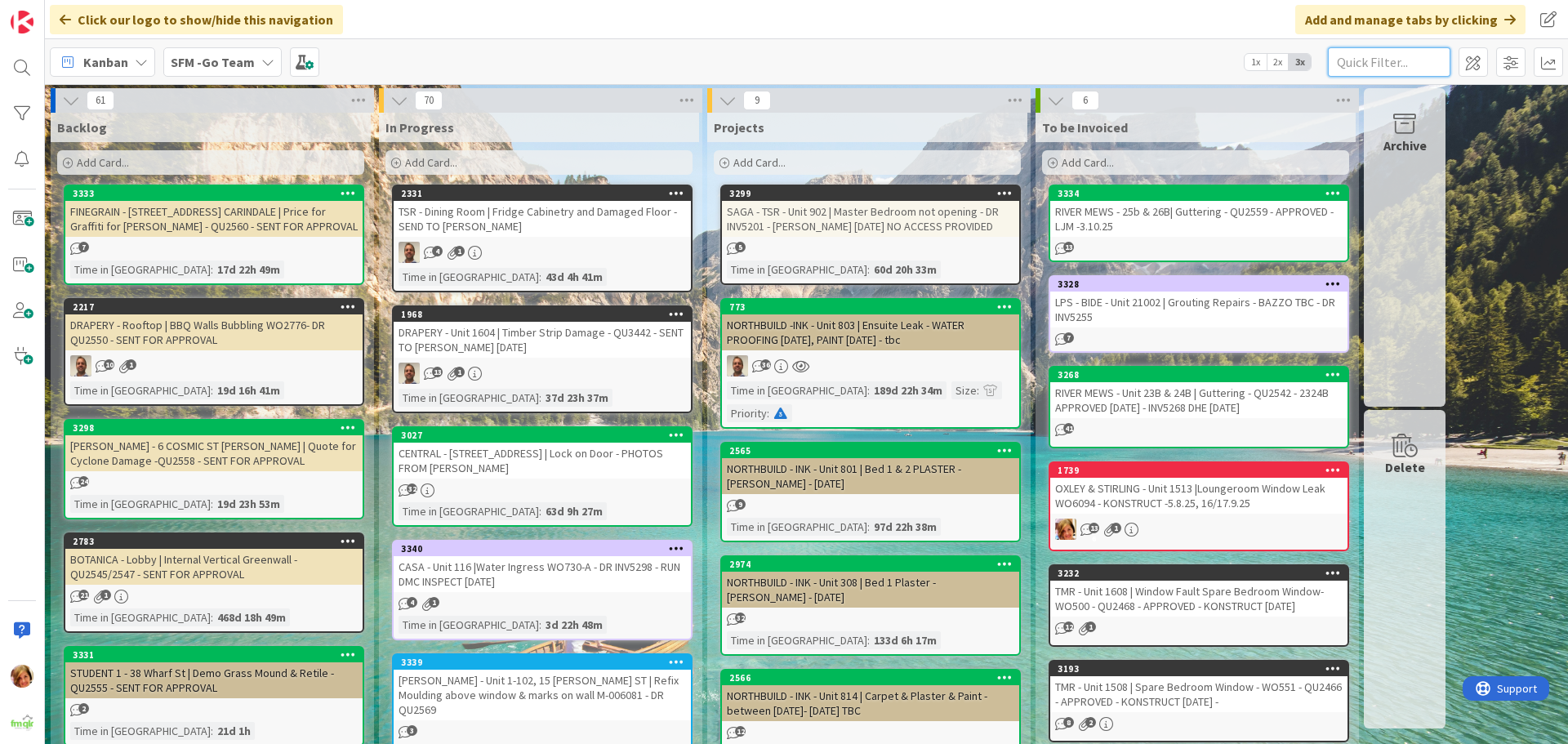
click at [1424, 55] on input "text" at bounding box center [1388, 62] width 122 height 29
type input "CALOUNDRA"
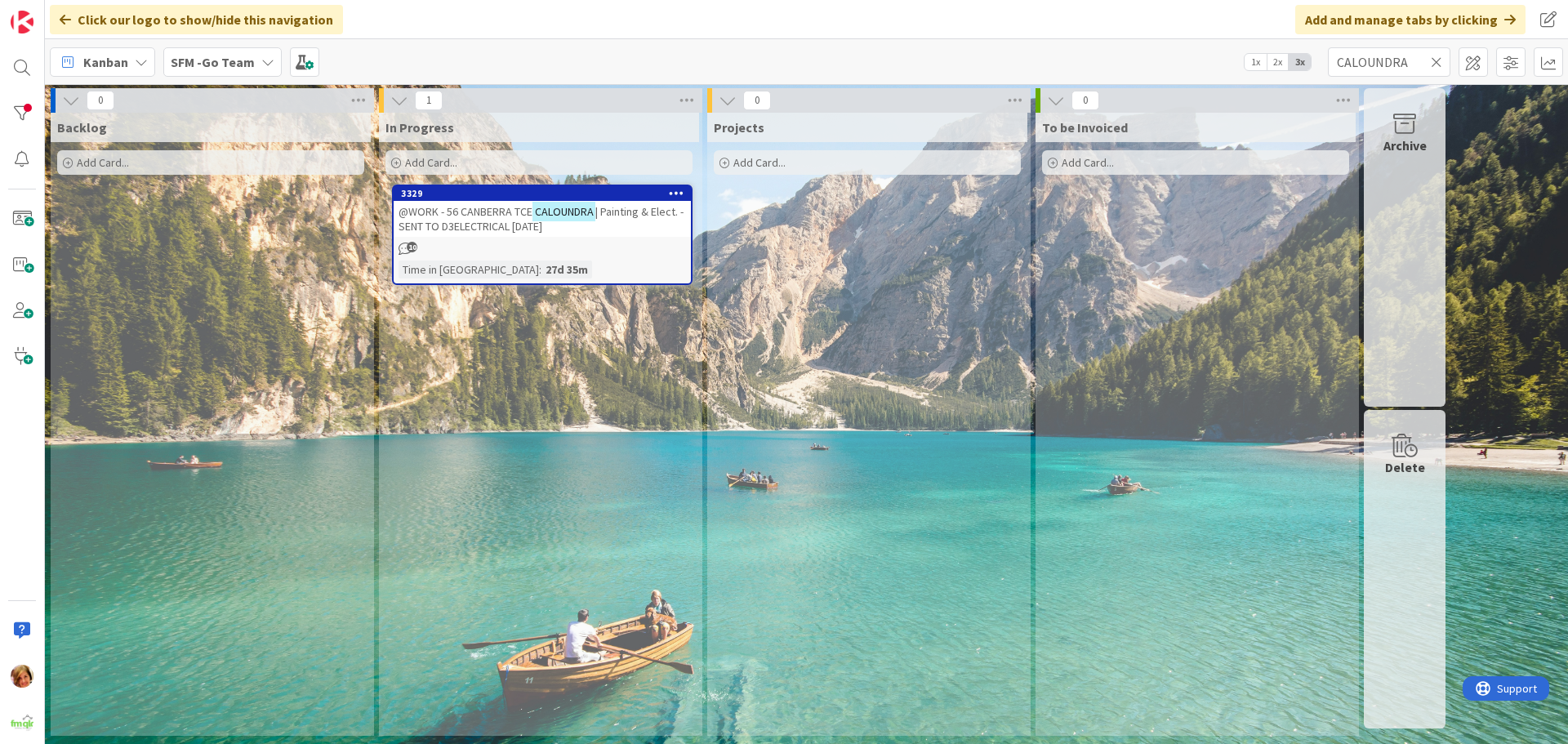
click at [463, 214] on span "@WORK - 56 CANBERRA TCE" at bounding box center [465, 211] width 134 height 15
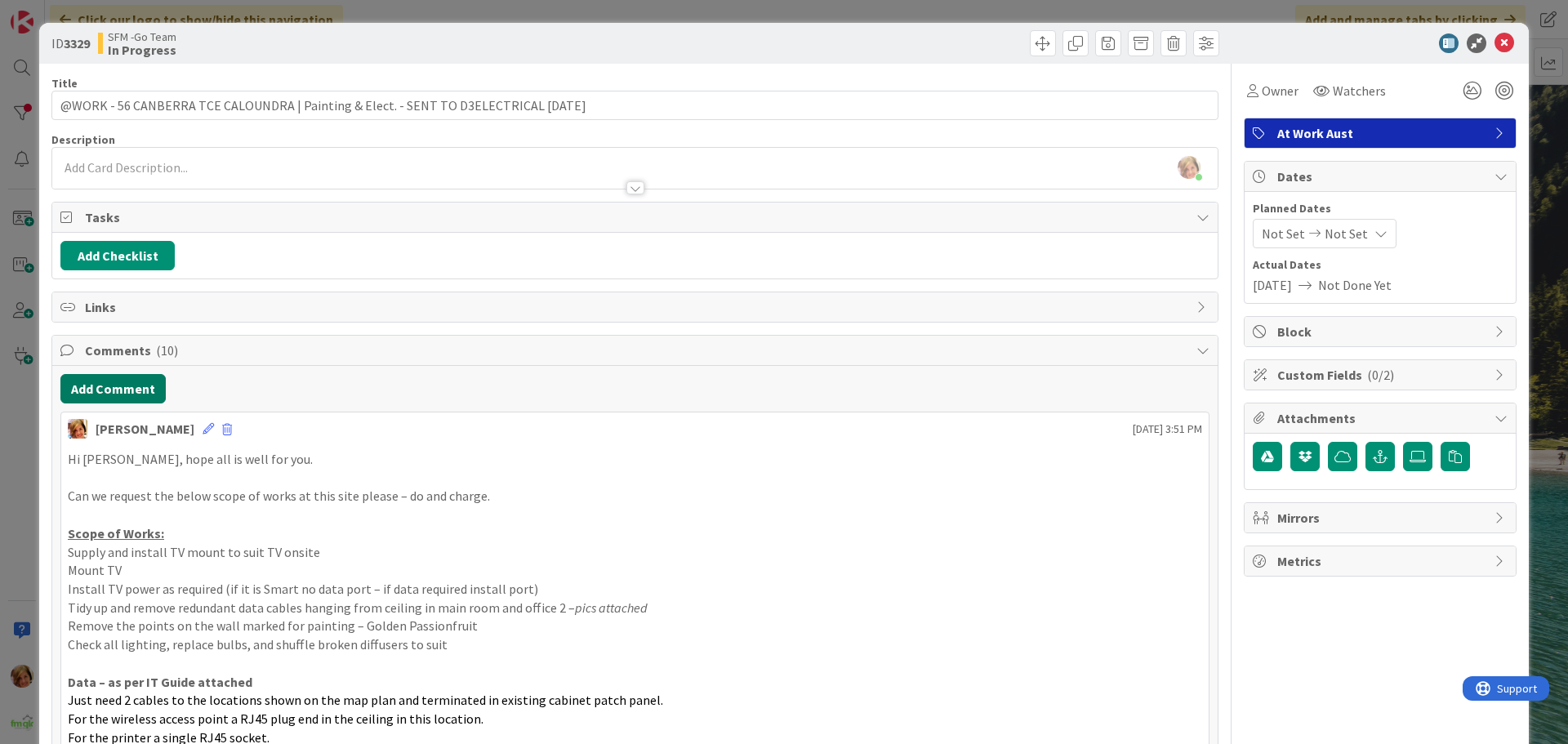
click at [137, 393] on button "Add Comment" at bounding box center [113, 388] width 105 height 29
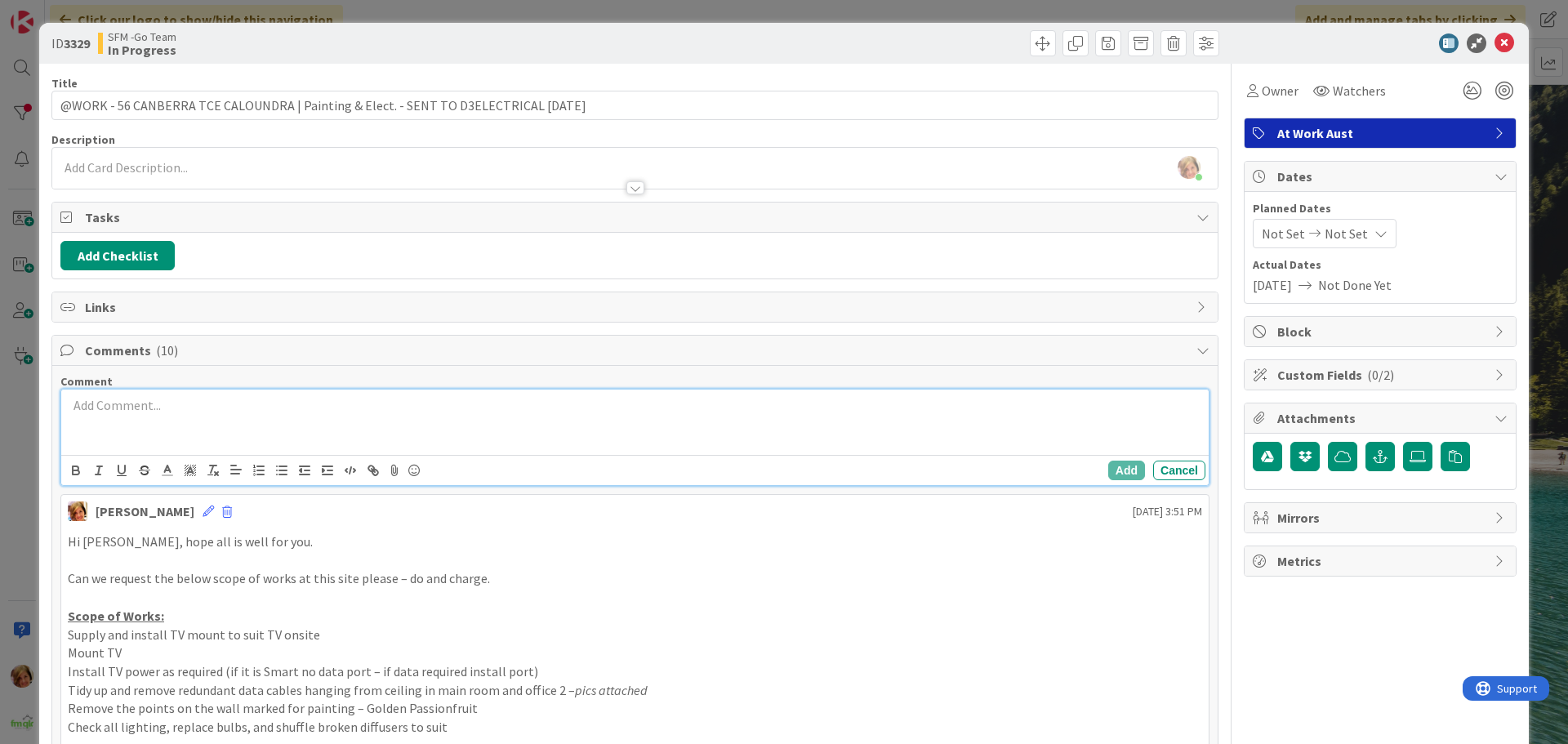
click at [94, 411] on p at bounding box center [634, 405] width 1135 height 19
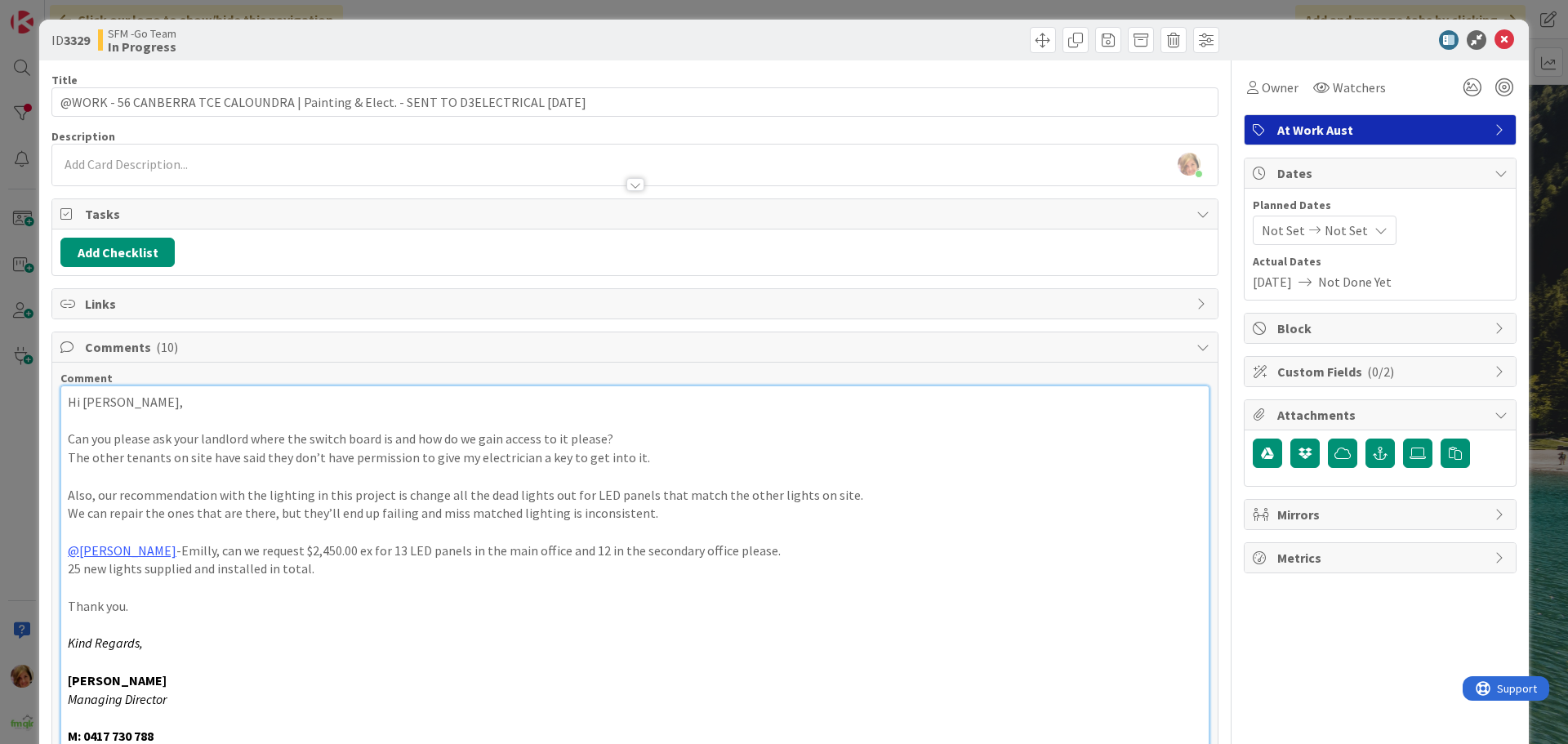
scroll to position [167, 0]
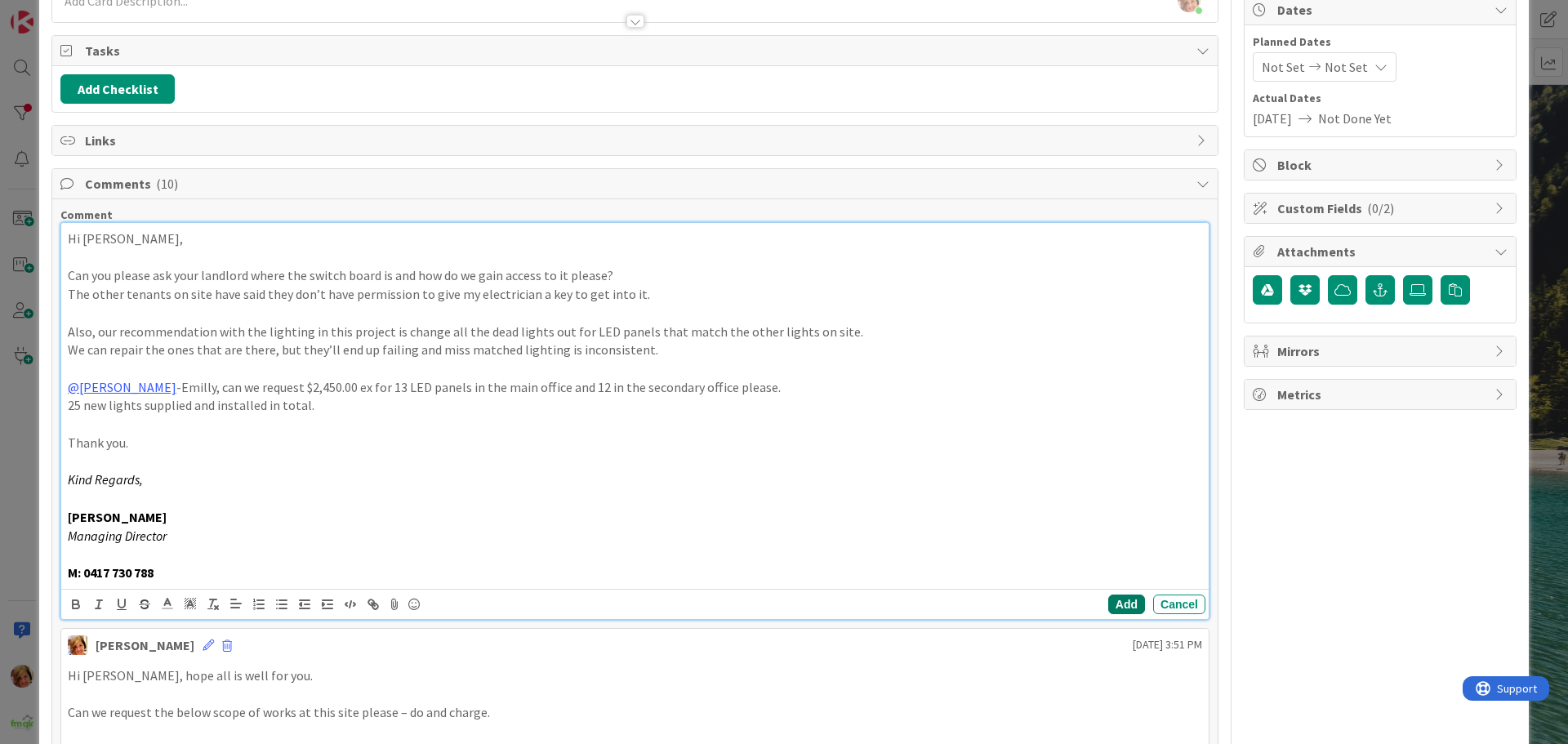
click at [1111, 600] on button "Add" at bounding box center [1126, 604] width 37 height 20
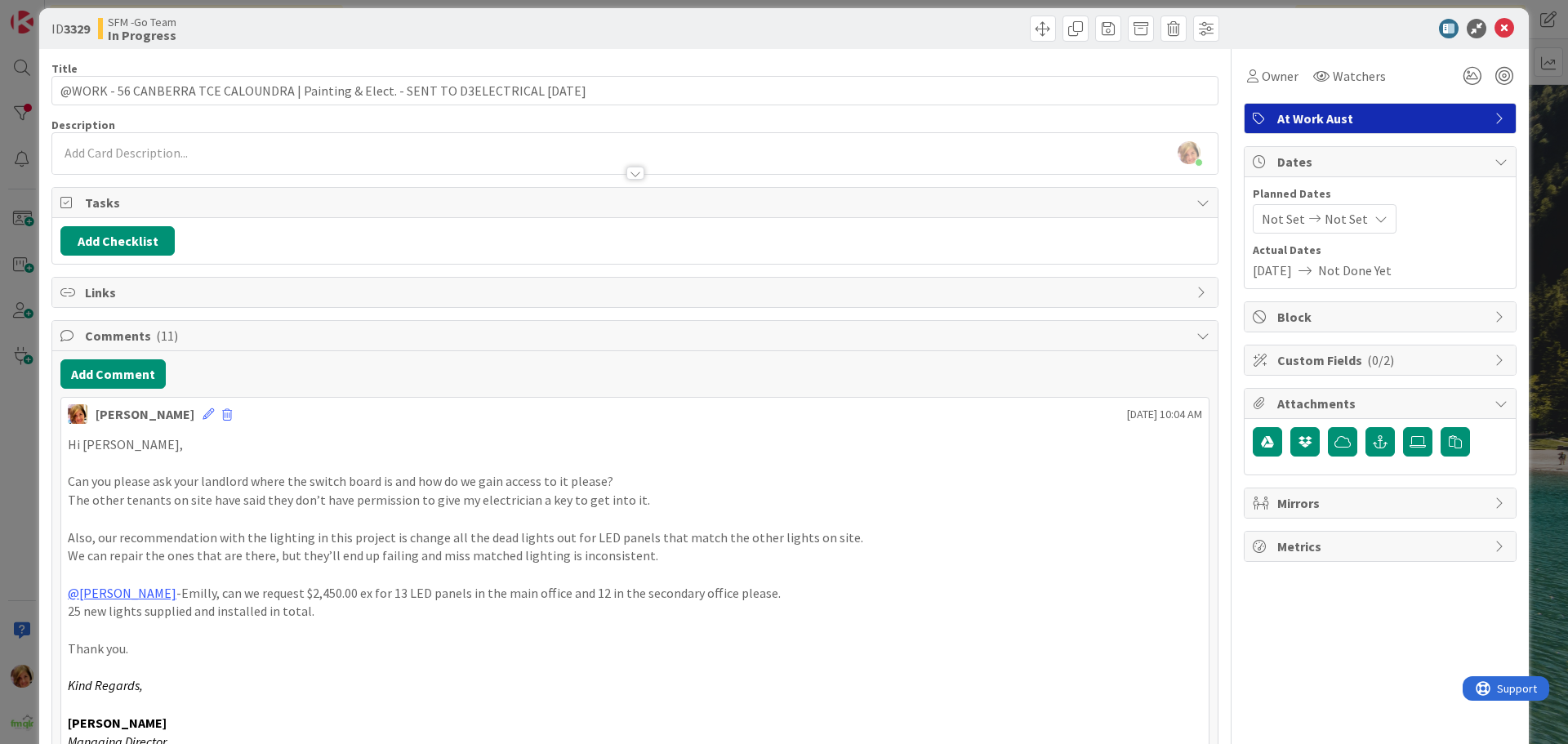
scroll to position [0, 0]
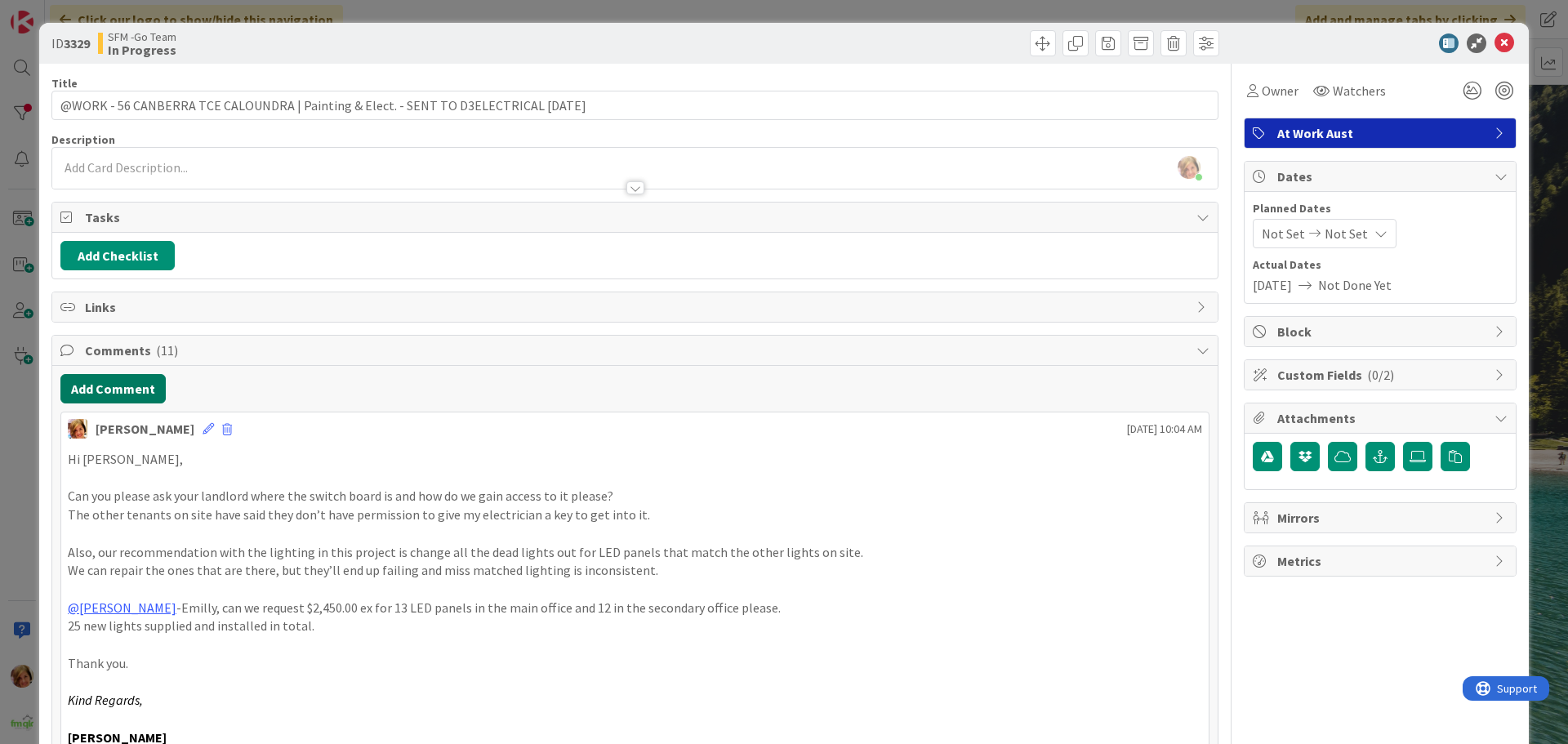
drag, startPoint x: 100, startPoint y: 387, endPoint x: 17, endPoint y: 394, distance: 83.3
click at [100, 387] on button "Add Comment" at bounding box center [113, 388] width 105 height 29
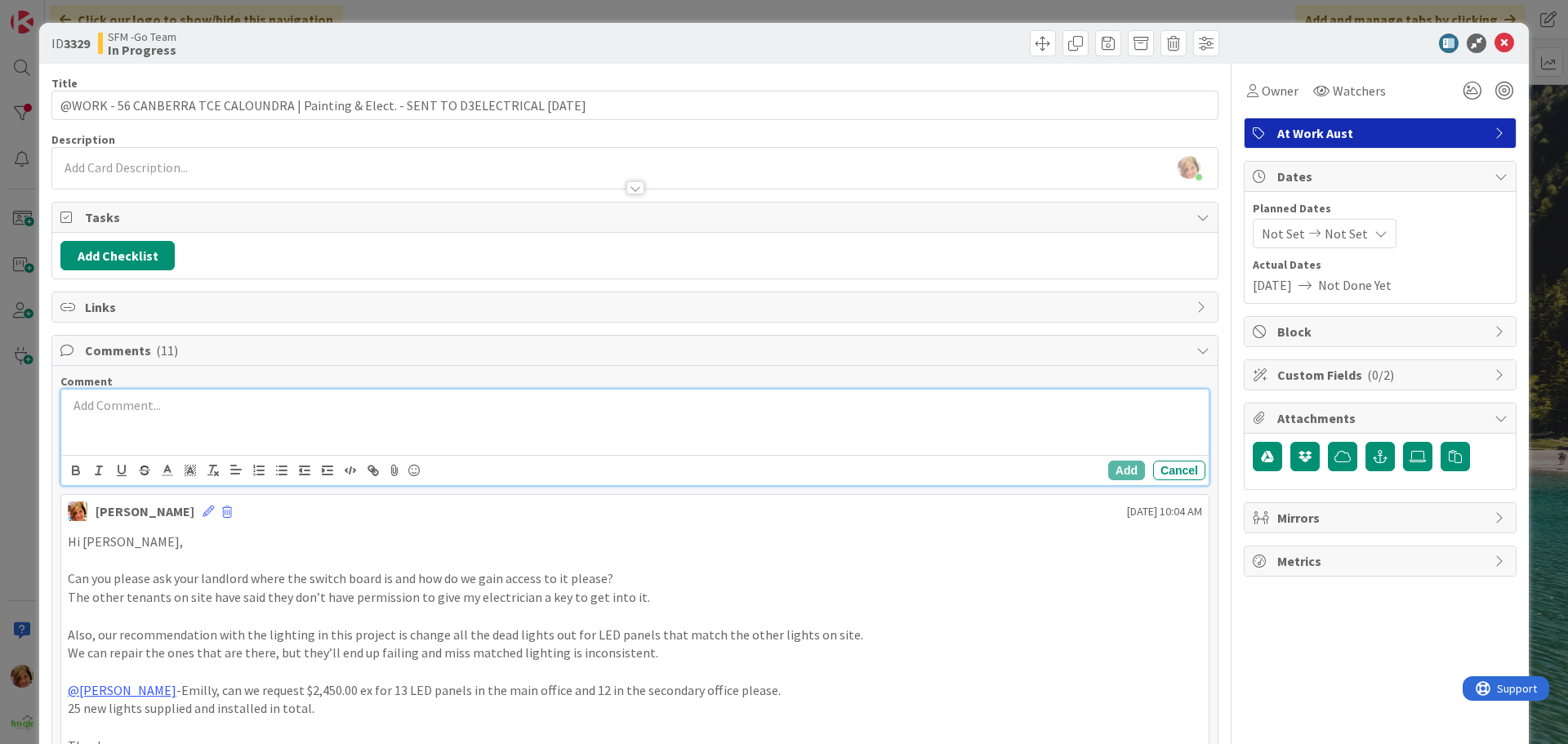
click at [225, 410] on p at bounding box center [634, 405] width 1135 height 19
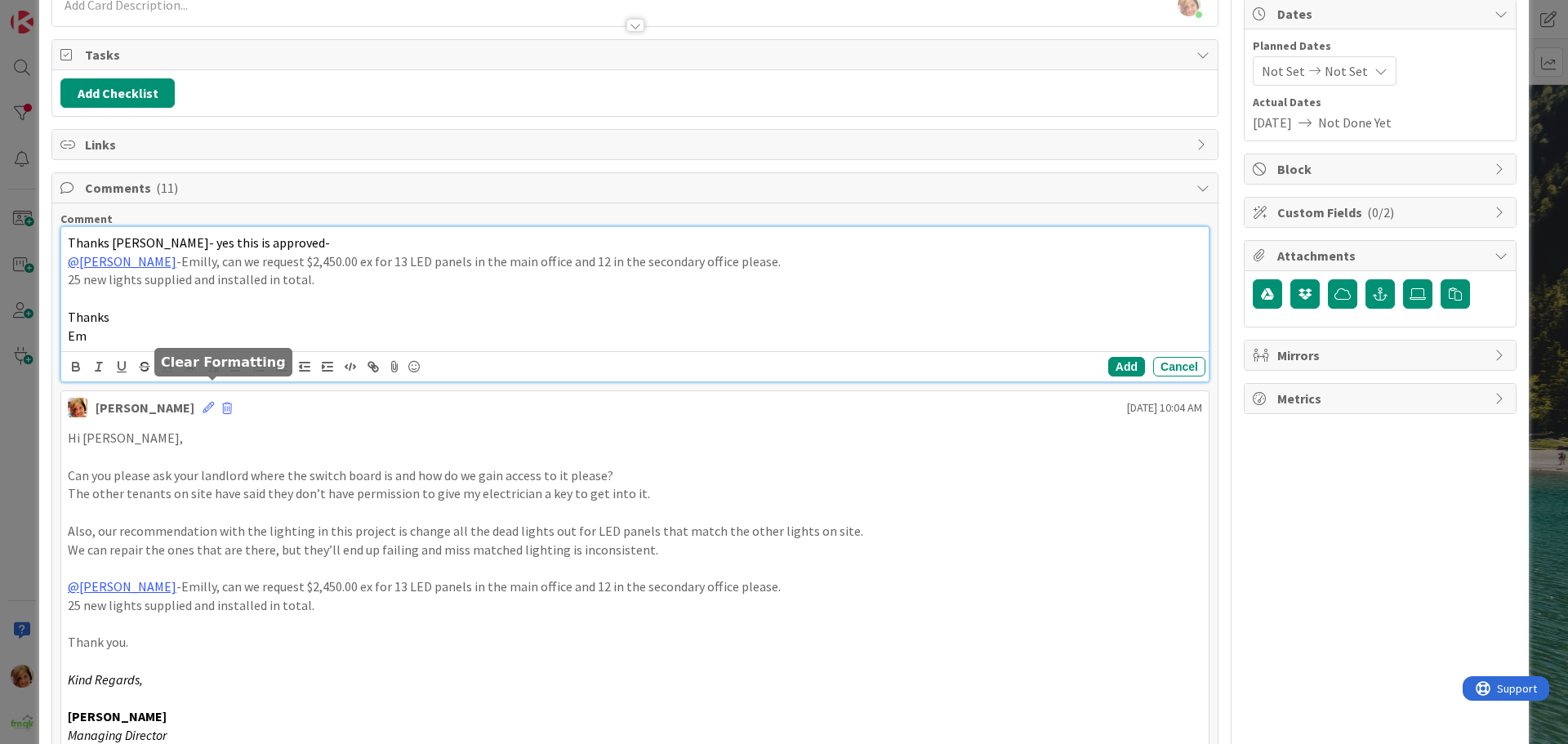
scroll to position [163, 0]
click at [1109, 365] on button "Add" at bounding box center [1126, 365] width 37 height 20
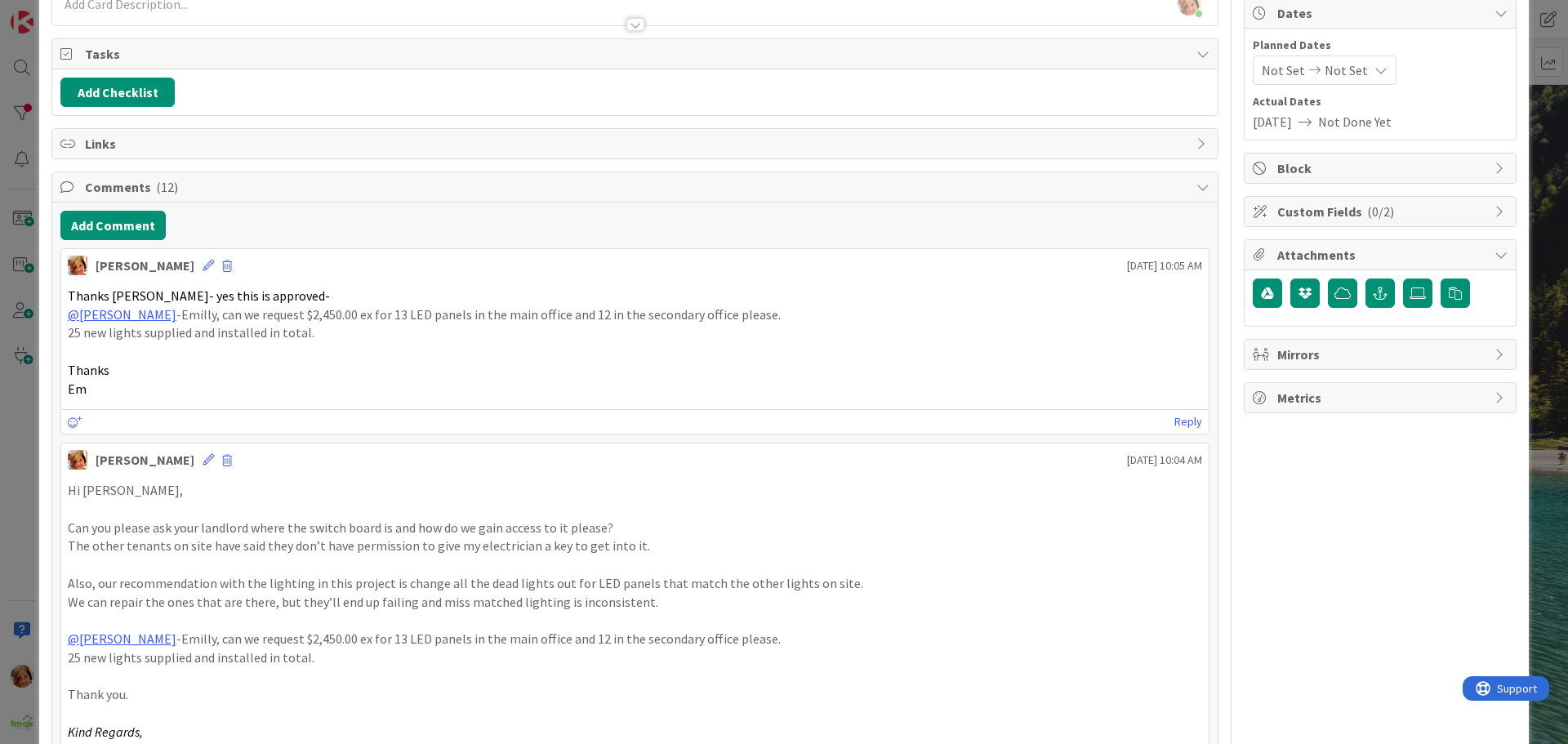
scroll to position [0, 0]
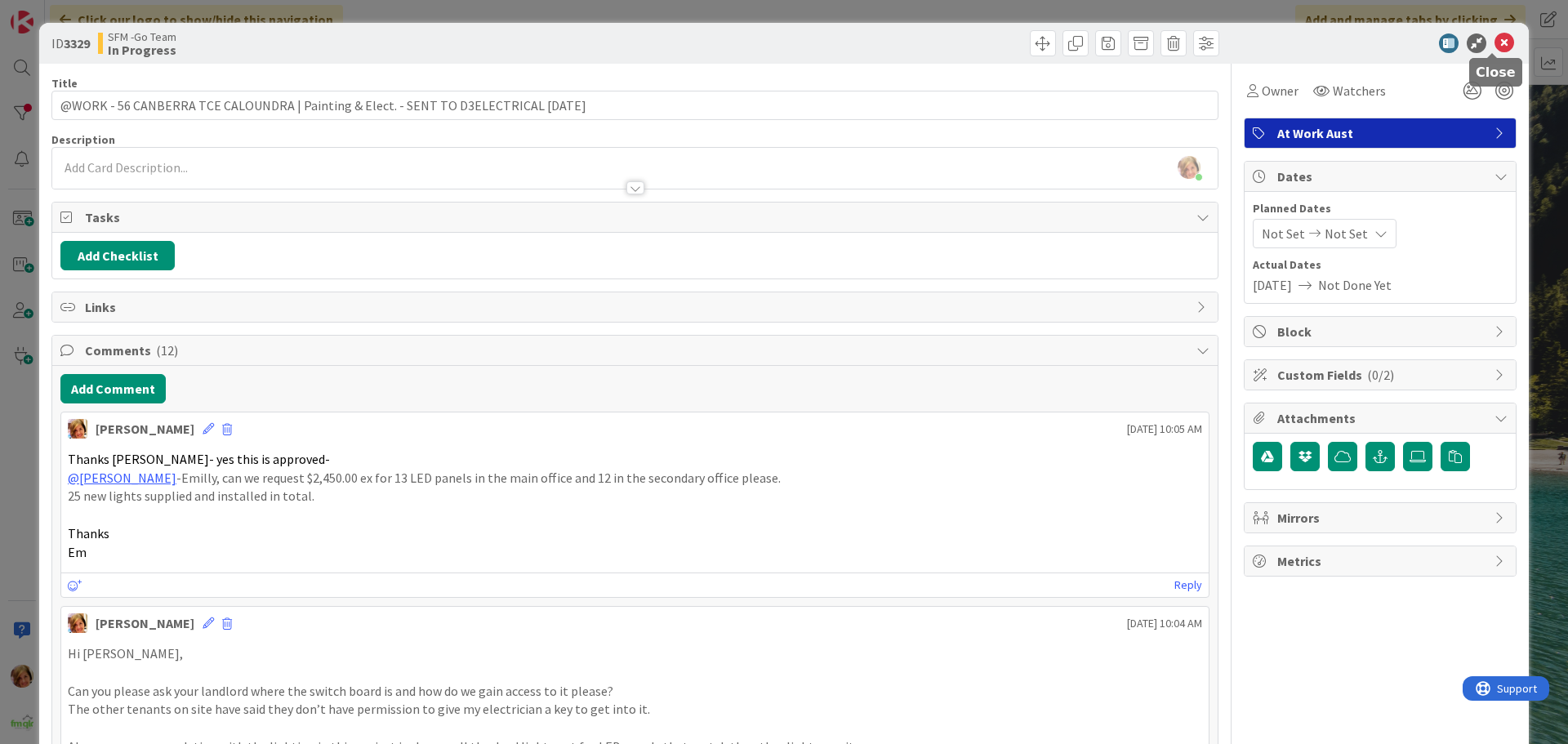
click at [1494, 44] on icon at bounding box center [1504, 43] width 20 height 20
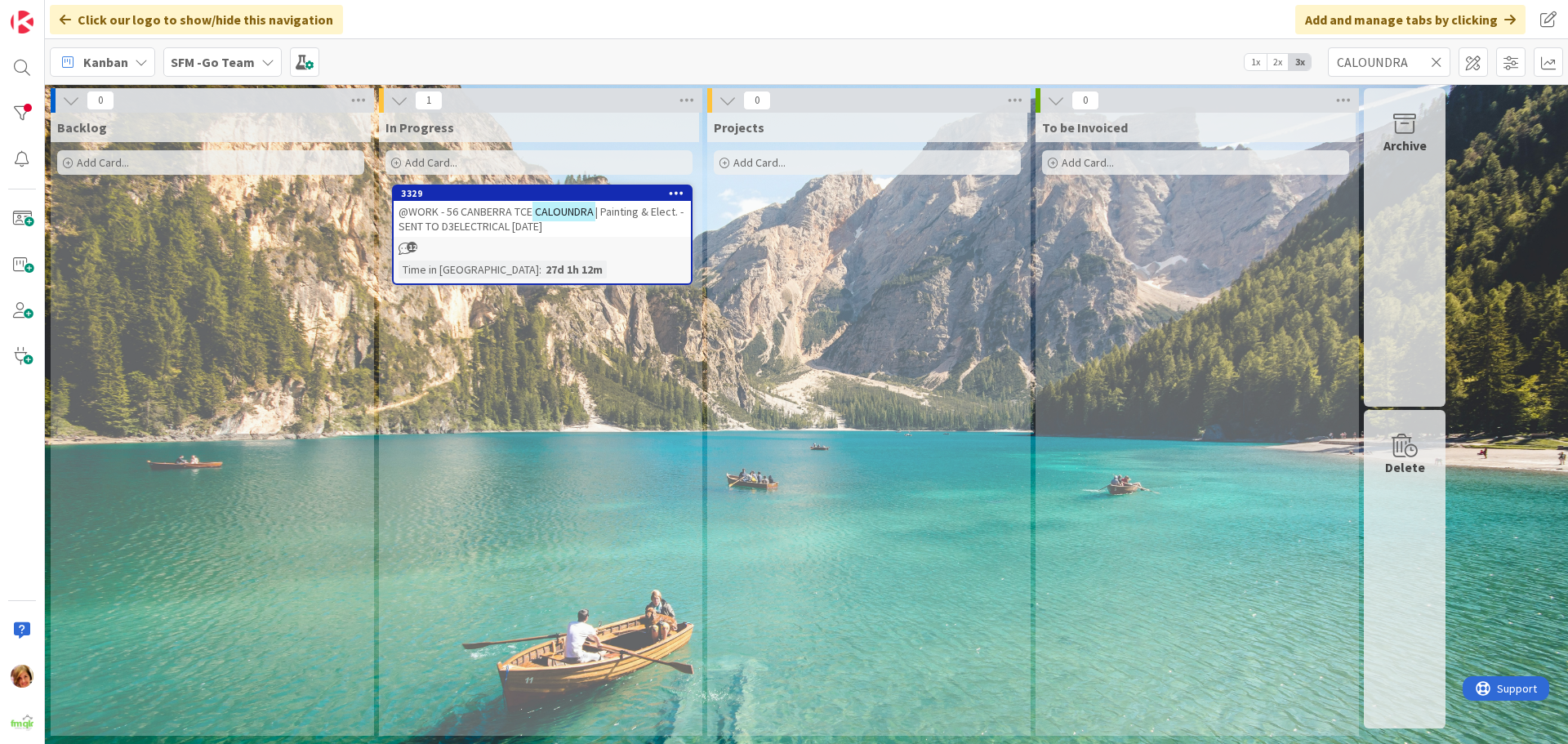
click at [1435, 62] on icon at bounding box center [1436, 62] width 11 height 15
click at [1435, 62] on input "text" at bounding box center [1388, 62] width 122 height 29
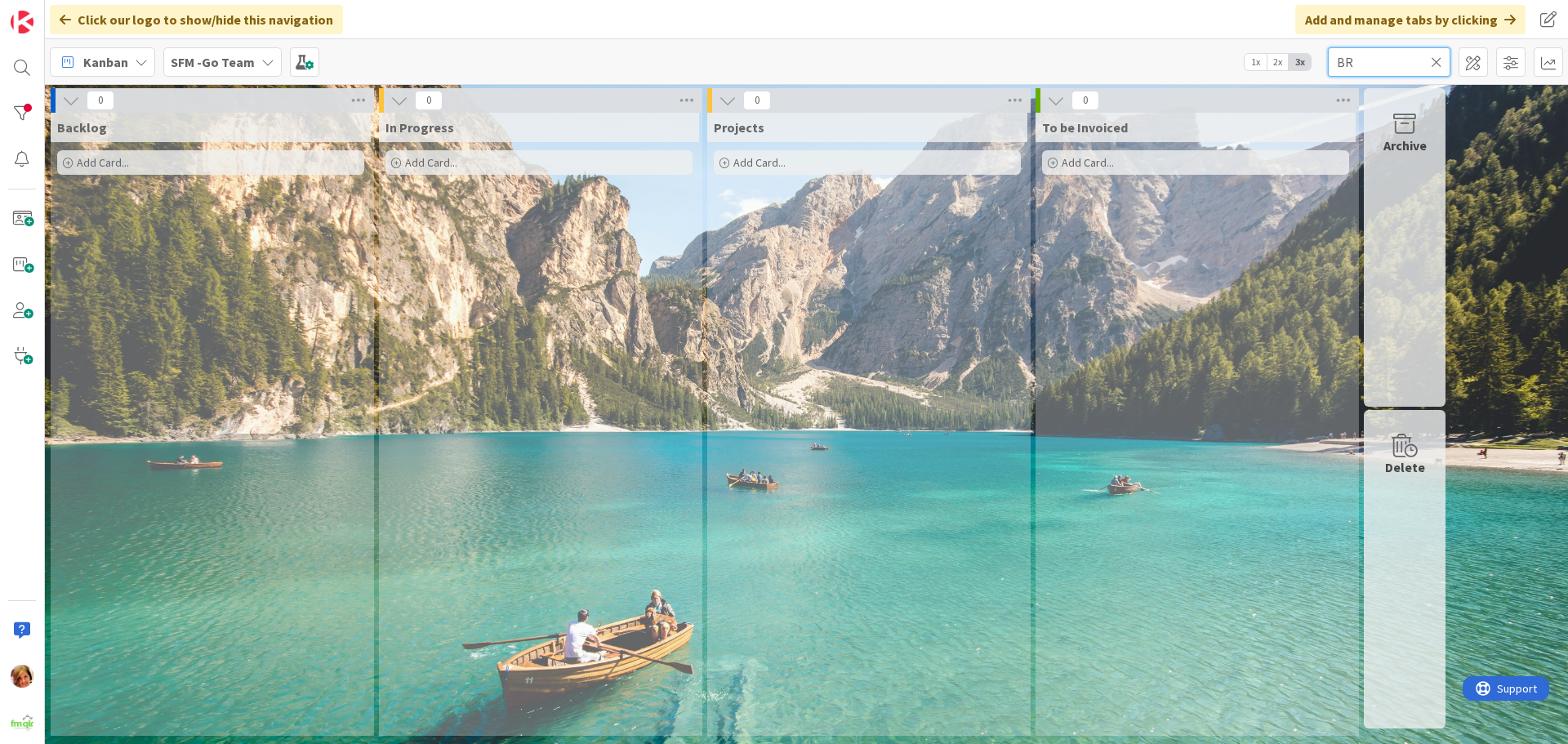
type input "B"
type input "FRANCIS"
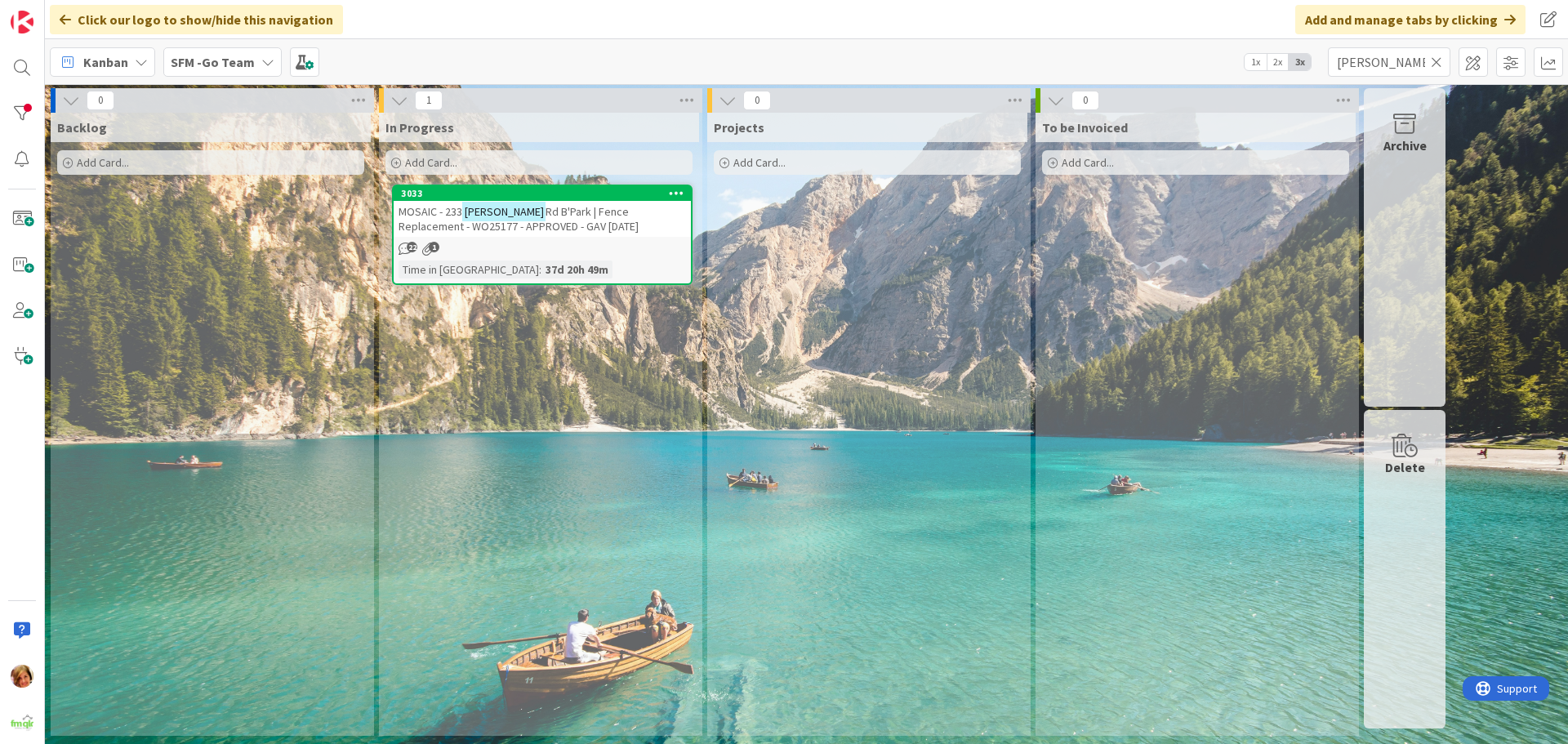
click at [543, 221] on span "Rd B'Park | Fence Replacement - WO25177 - APPROVED - GAV [DATE]" at bounding box center [518, 219] width 240 height 29
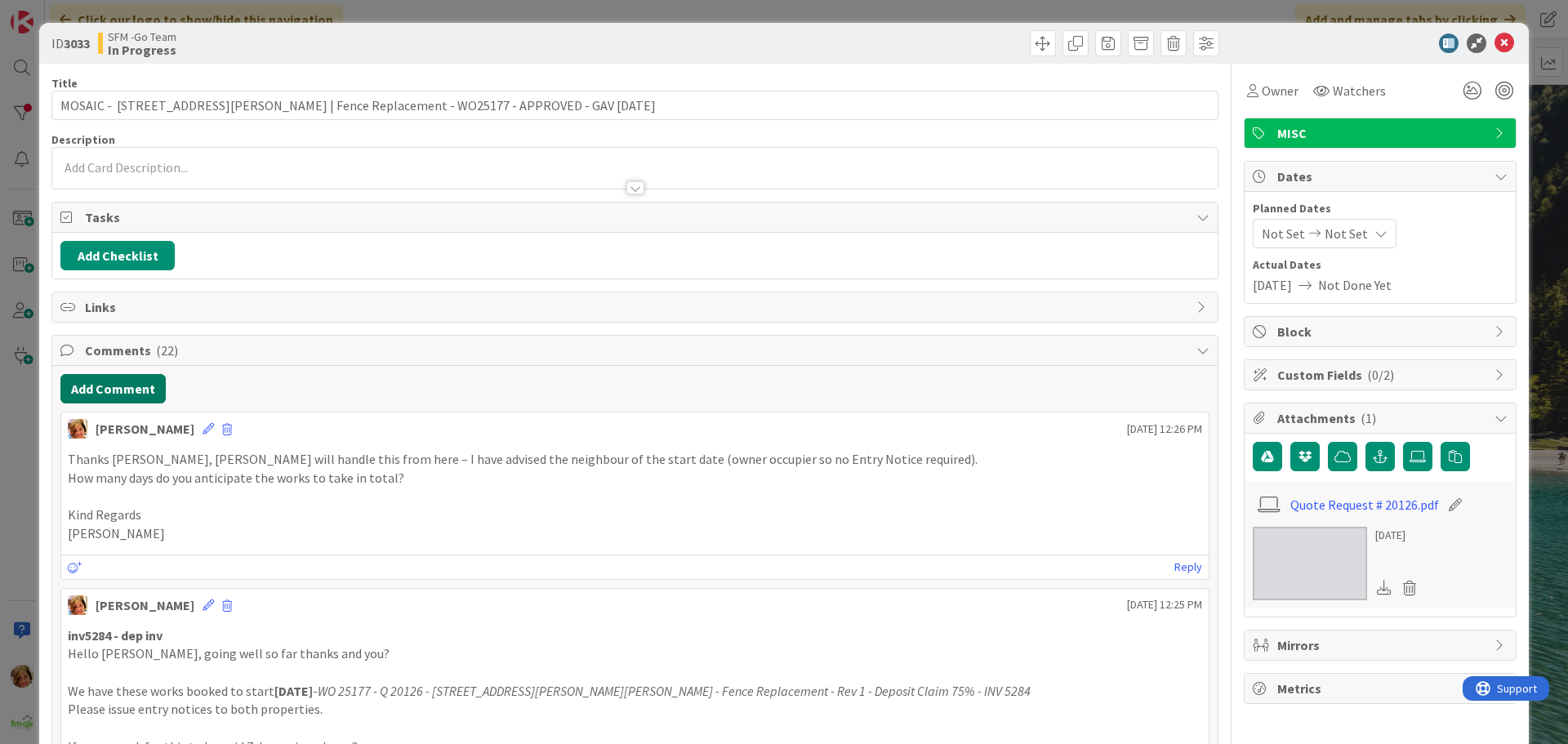
click at [101, 393] on button "Add Comment" at bounding box center [113, 388] width 105 height 29
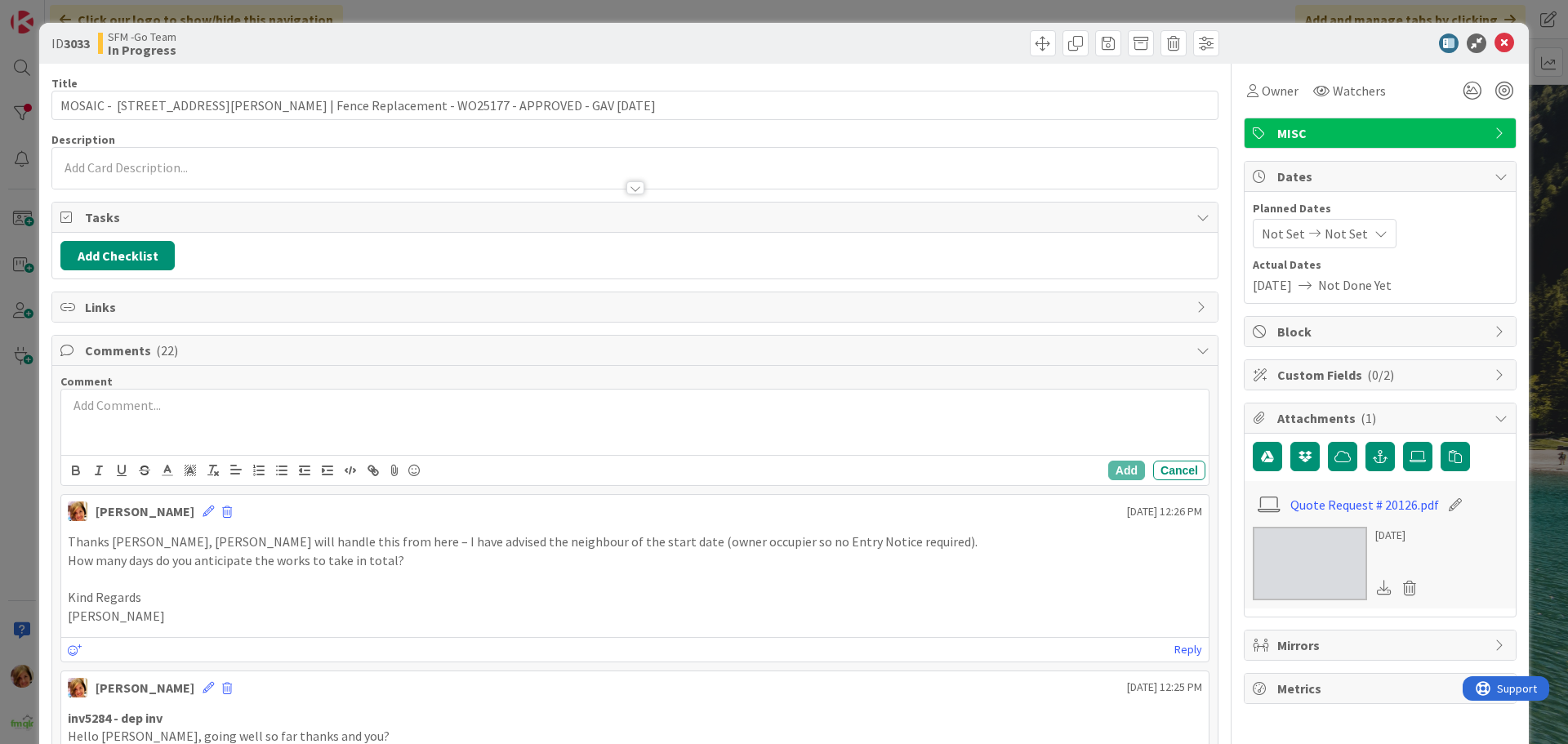
click at [121, 454] on div "Add Cancel" at bounding box center [635, 438] width 1147 height 96
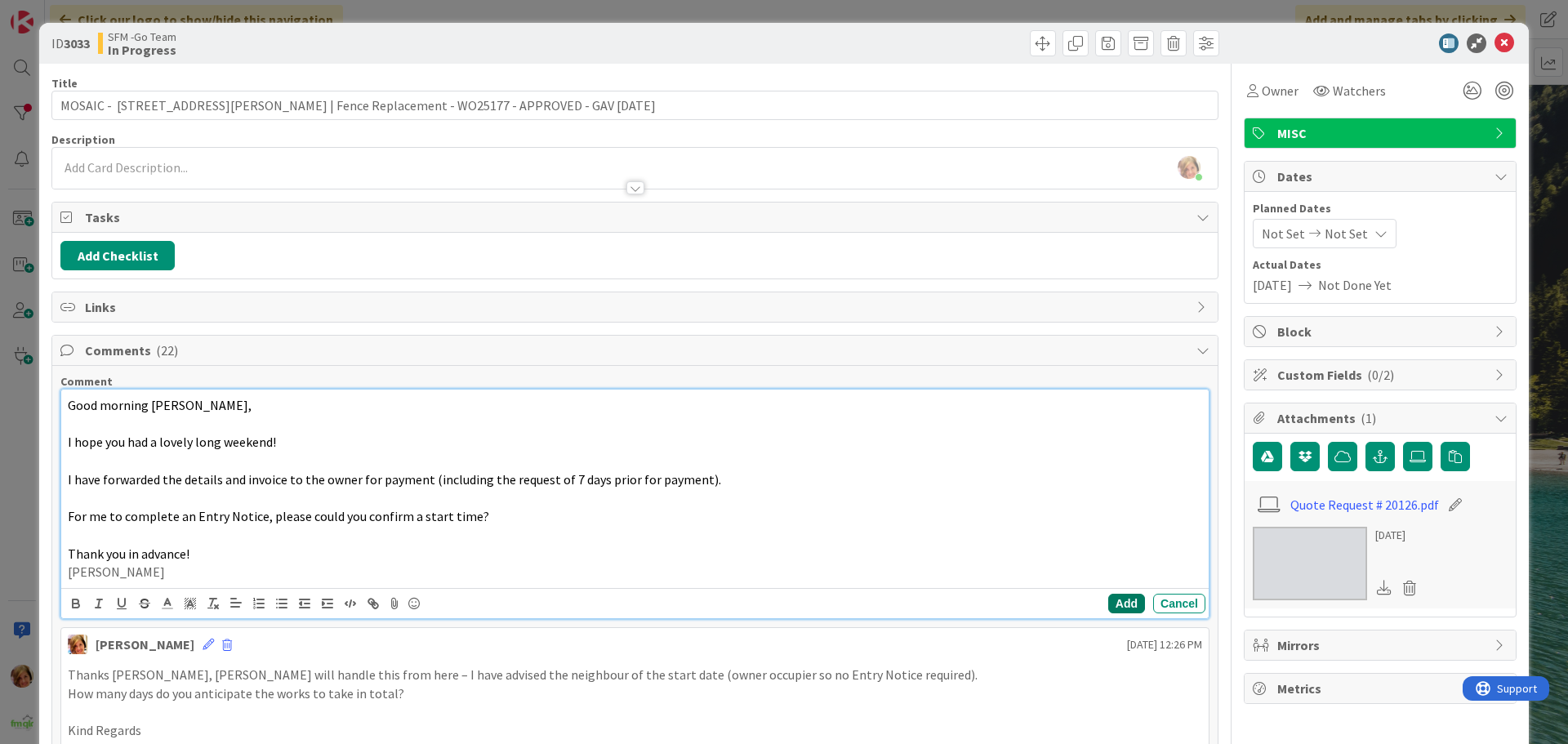
click at [1110, 599] on button "Add" at bounding box center [1126, 603] width 37 height 20
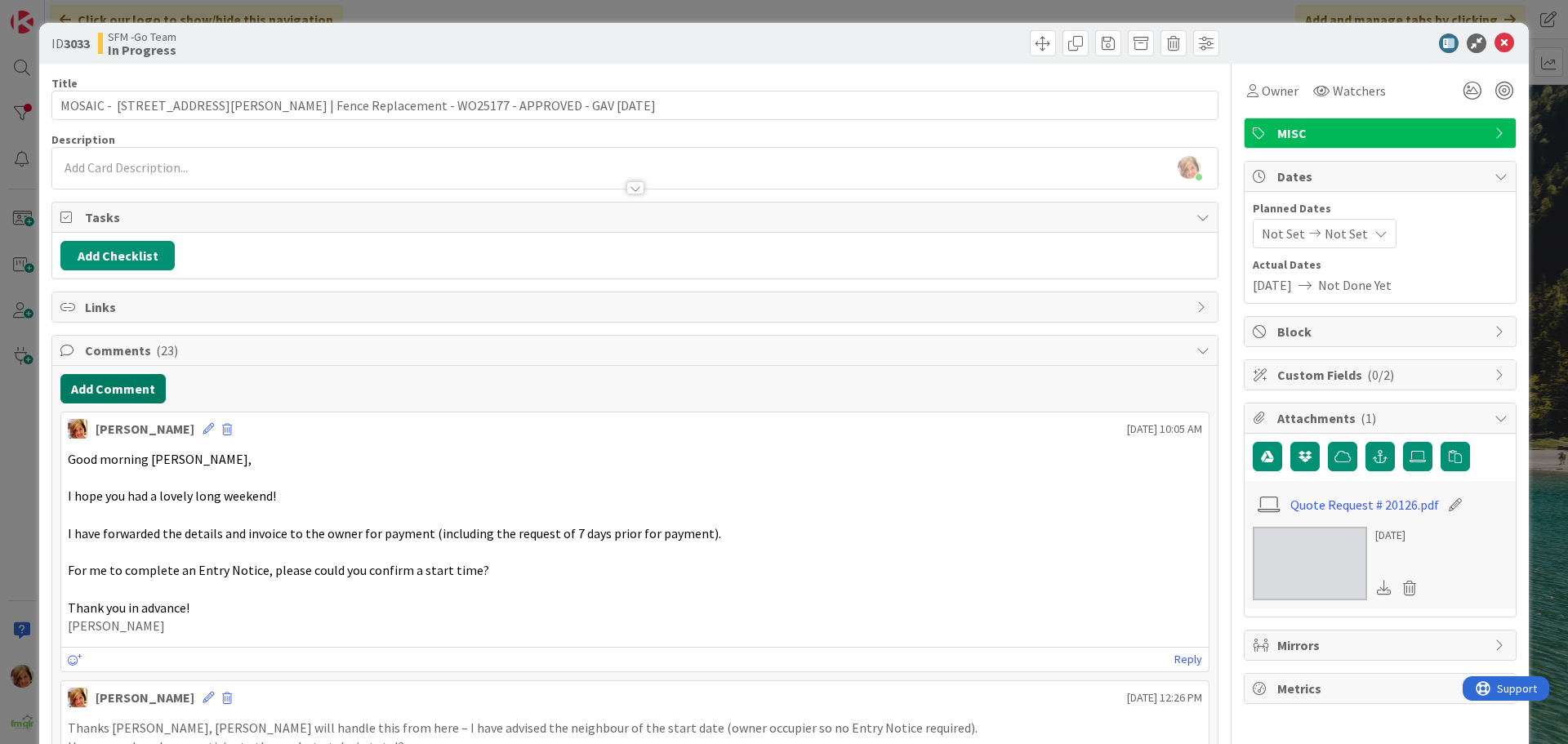
click at [96, 392] on button "Add Comment" at bounding box center [113, 388] width 105 height 29
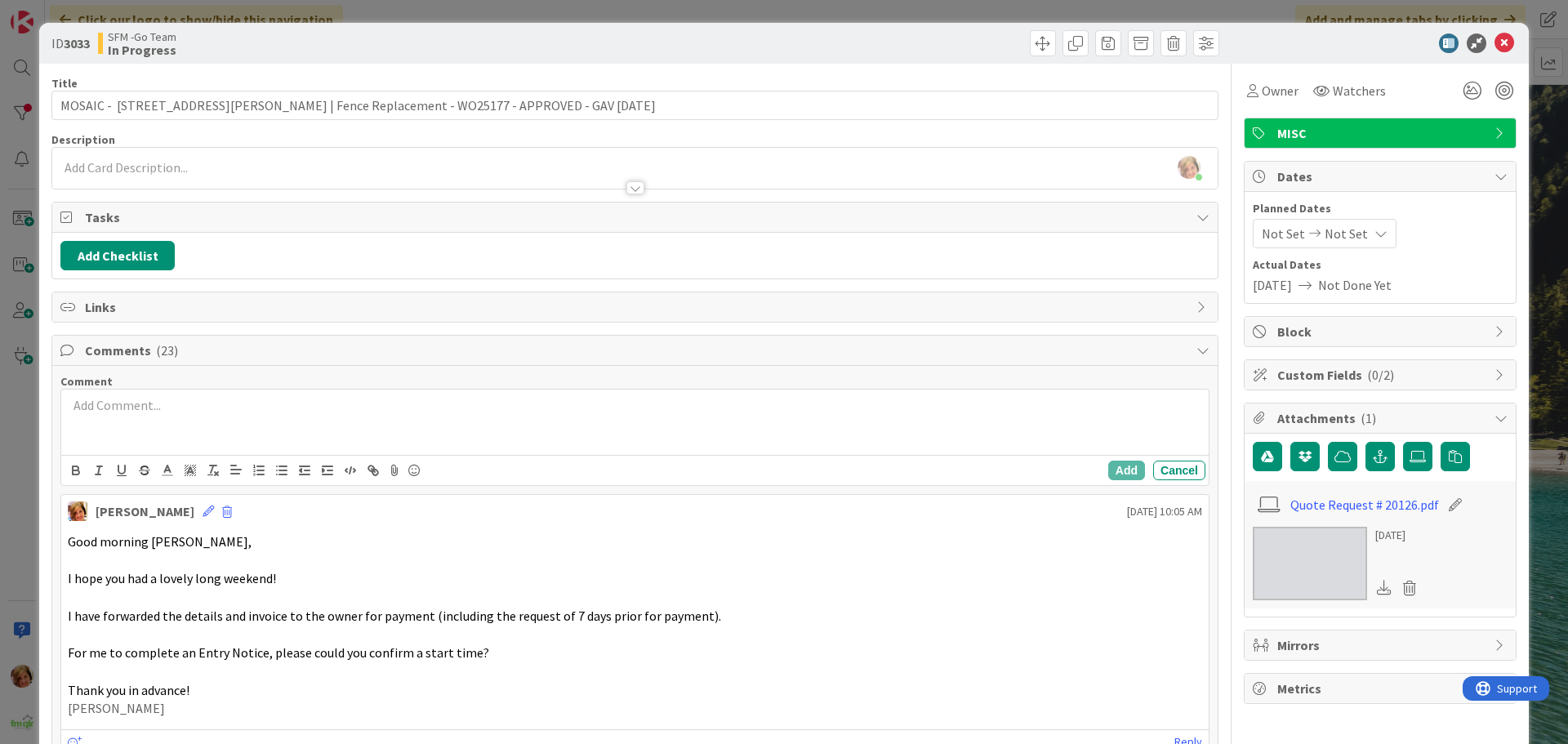
click at [132, 434] on div at bounding box center [635, 422] width 1147 height 65
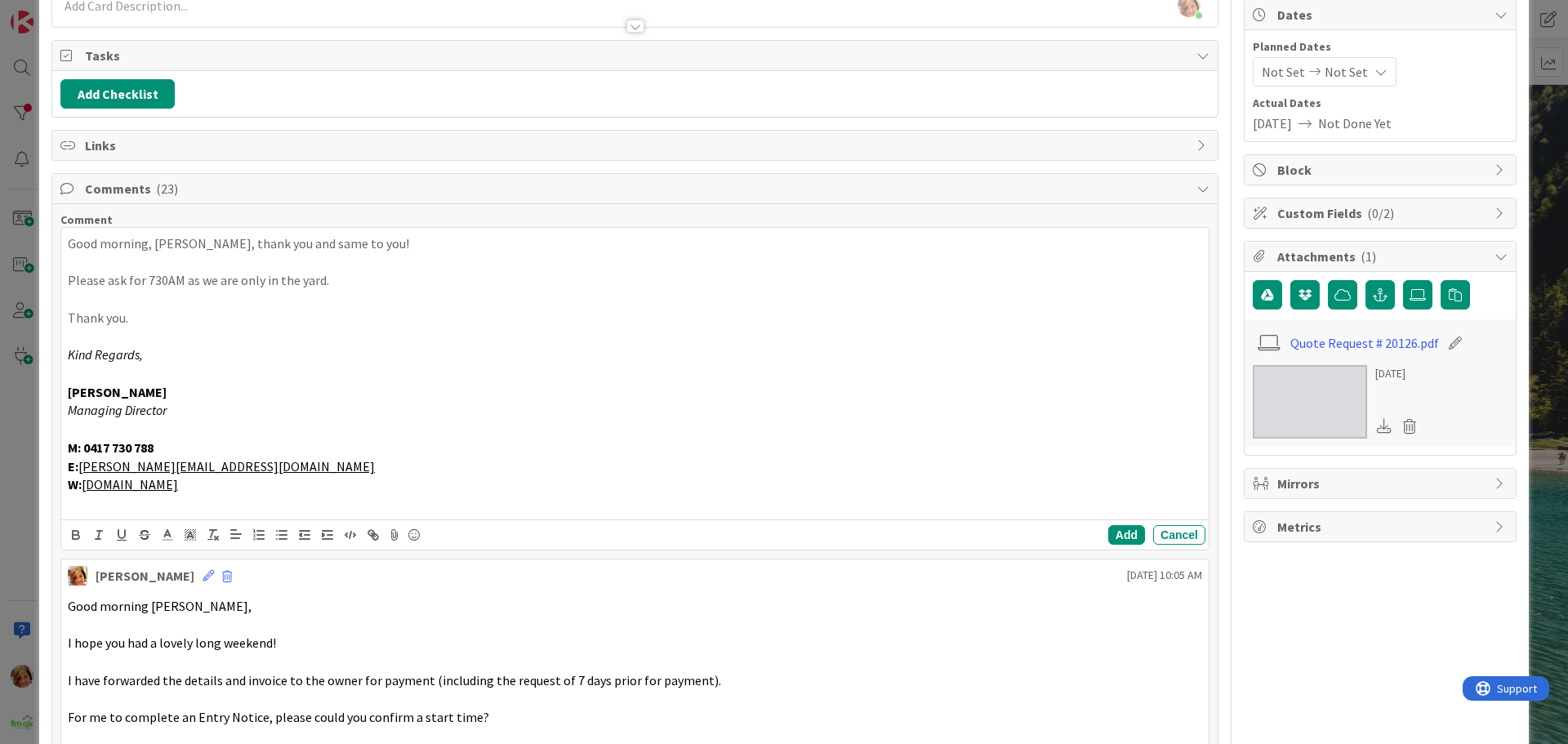
scroll to position [163, 0]
click at [1108, 530] on button "Add" at bounding box center [1126, 533] width 37 height 20
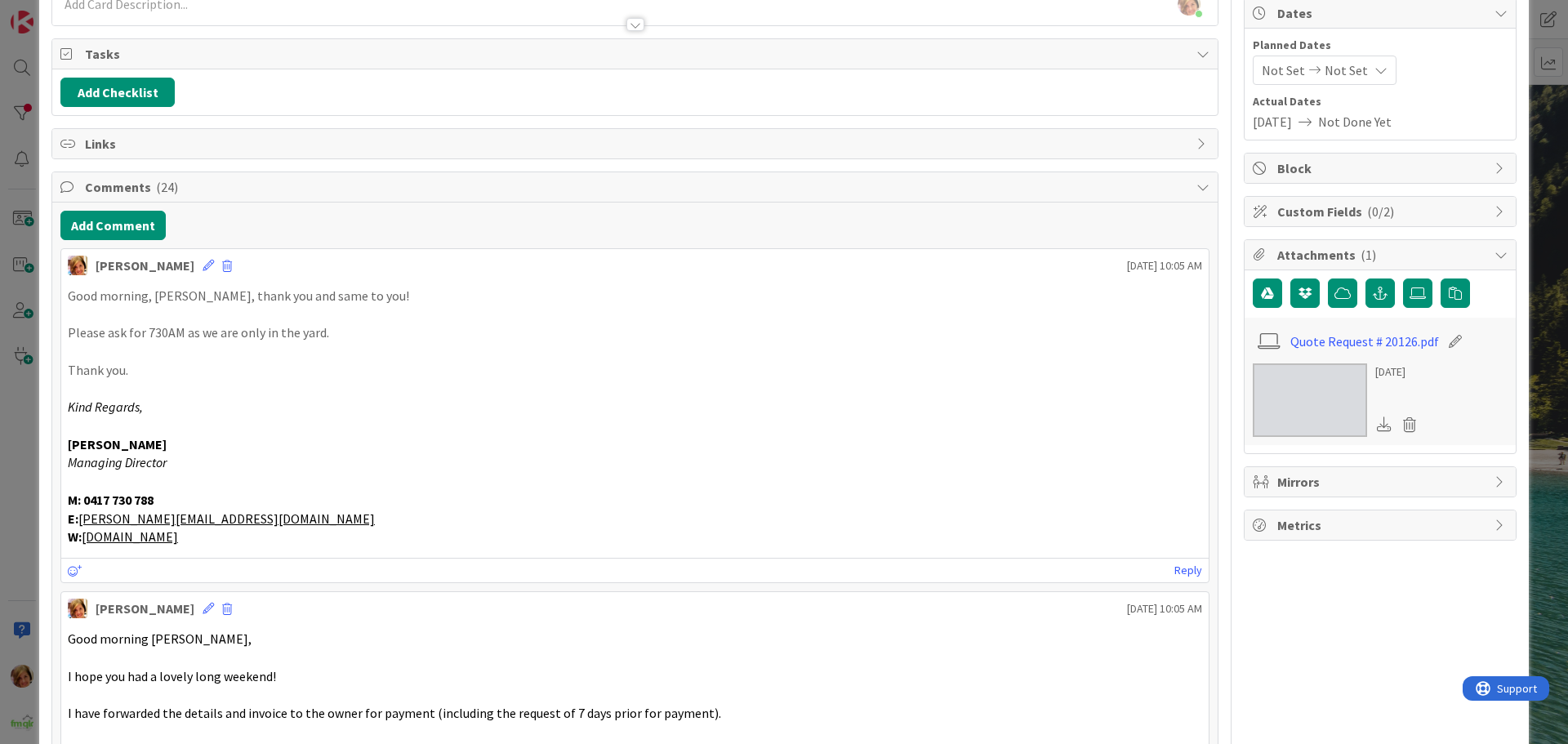
scroll to position [0, 0]
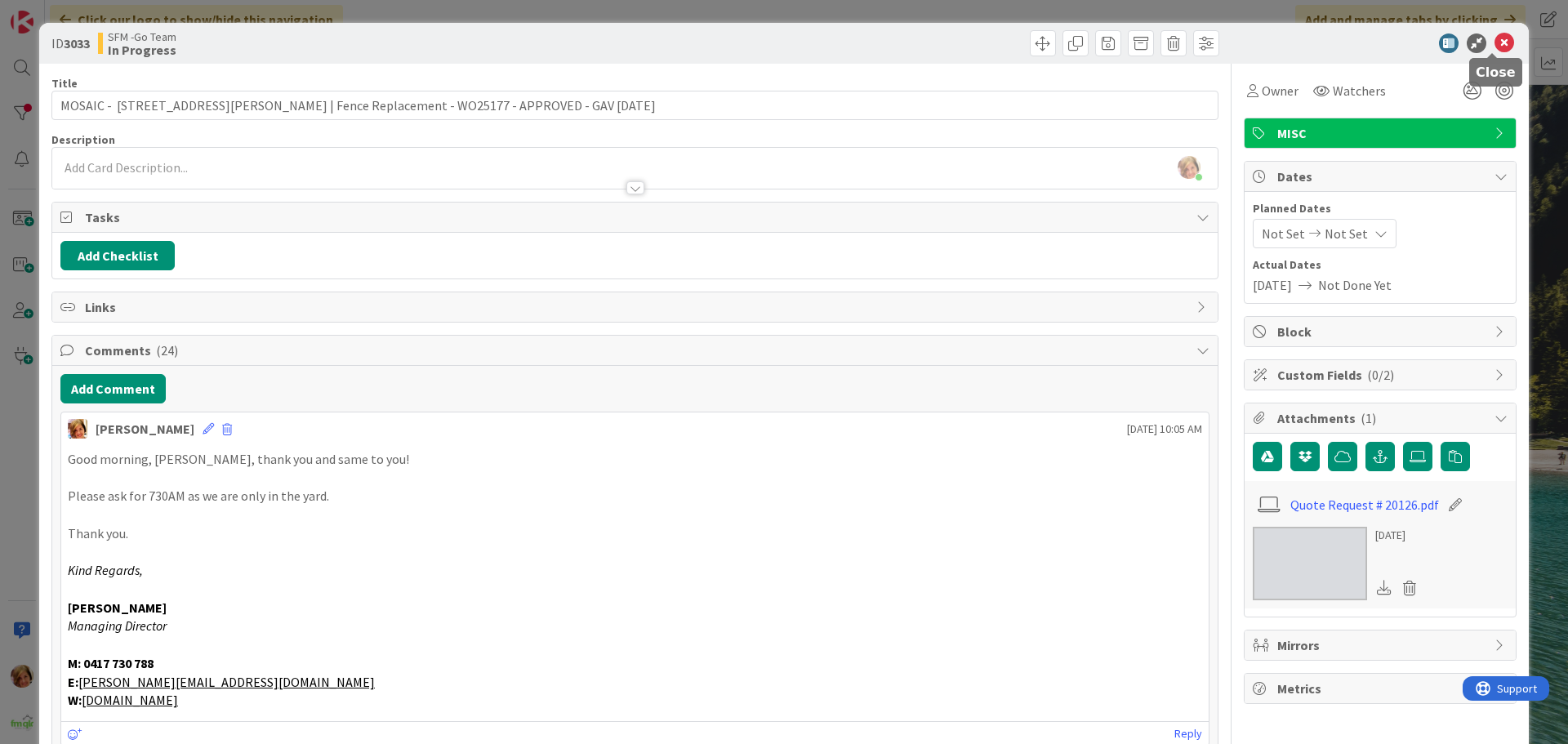
click at [1494, 38] on icon at bounding box center [1504, 43] width 20 height 20
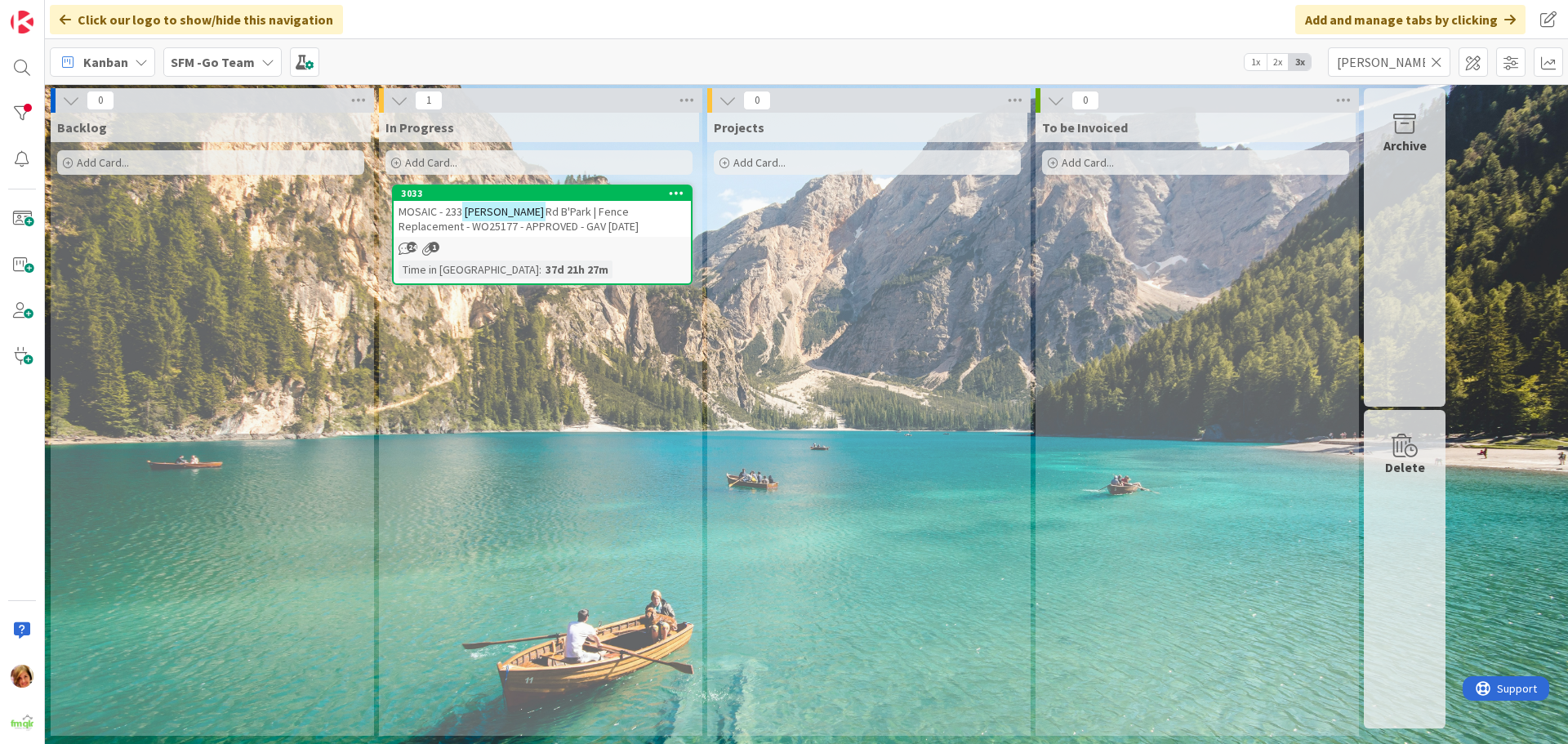
click at [1436, 60] on icon at bounding box center [1436, 62] width 11 height 15
click at [1436, 60] on input "text" at bounding box center [1388, 62] width 122 height 29
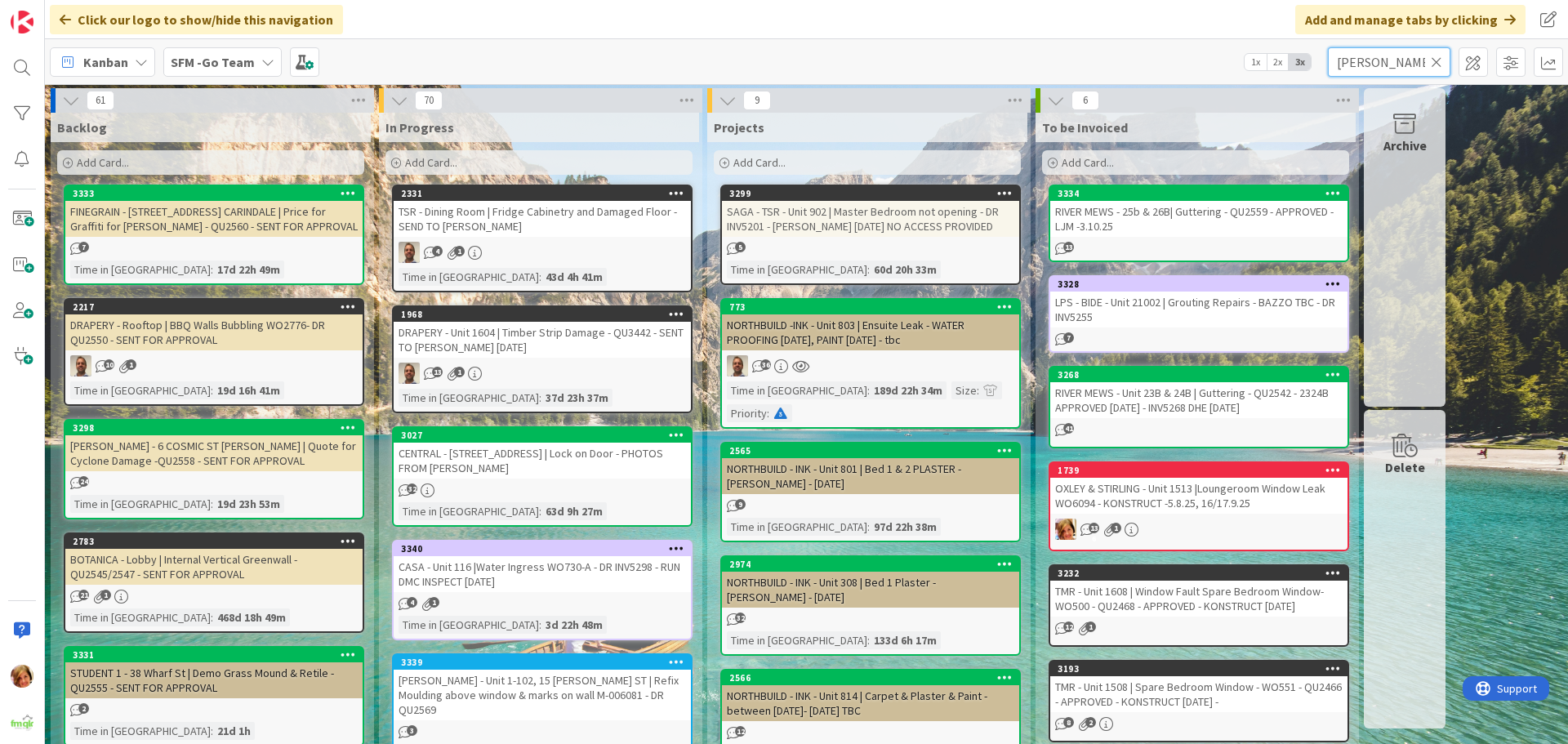
type input "alex"
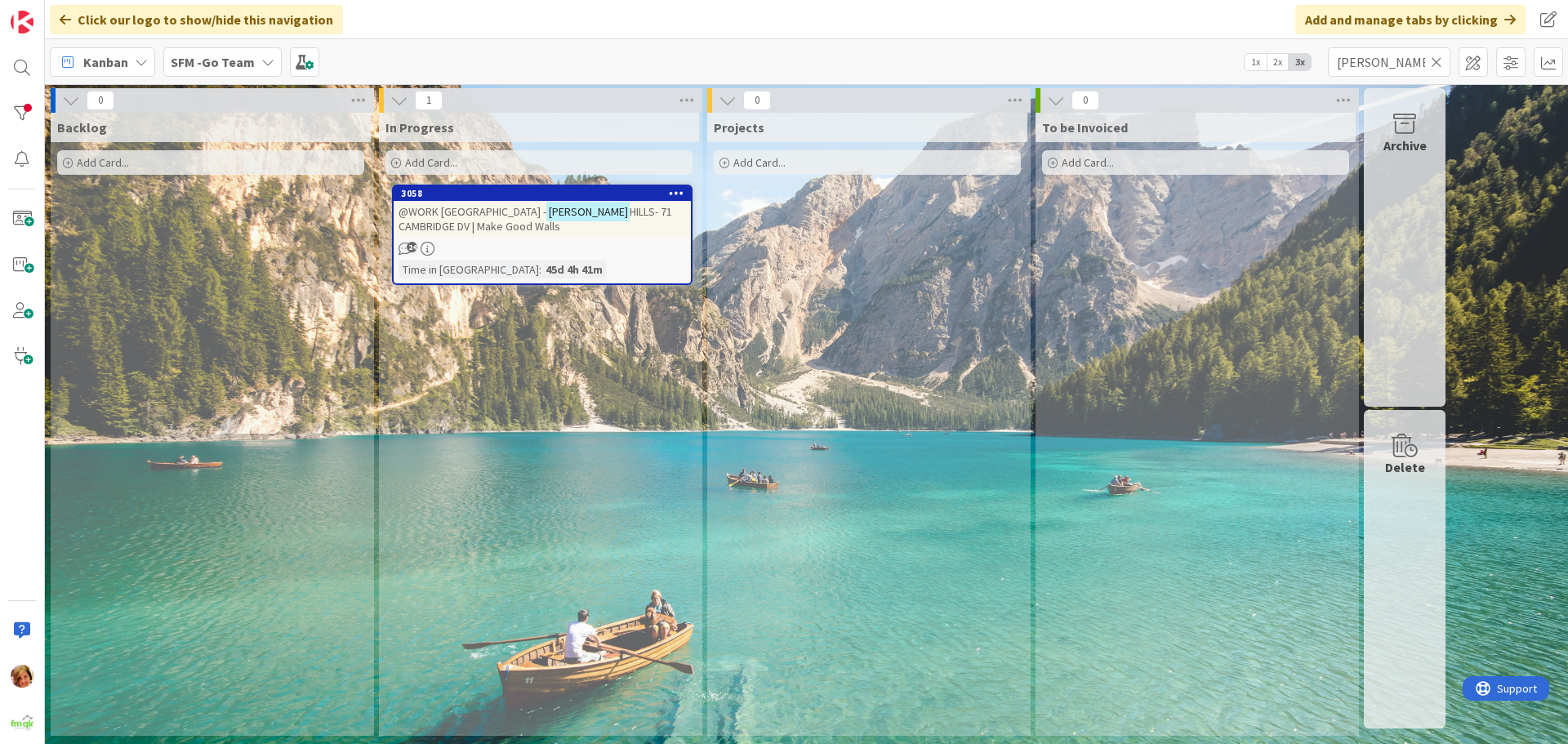
click at [604, 205] on span "HILLS- 71 CAMBRIDGE DV | Make Good Walls" at bounding box center [535, 219] width 274 height 29
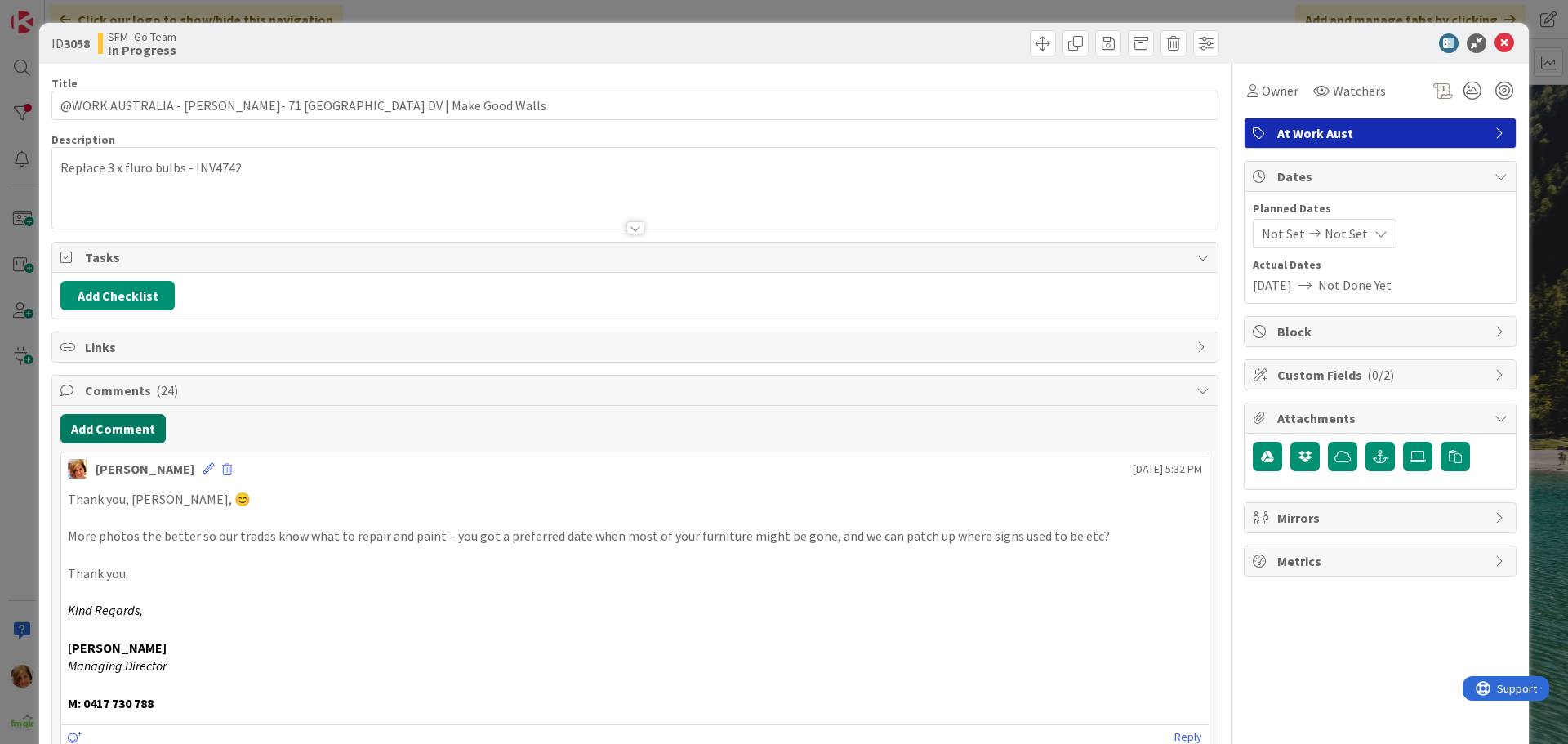
click at [116, 431] on button "Add Comment" at bounding box center [113, 428] width 105 height 29
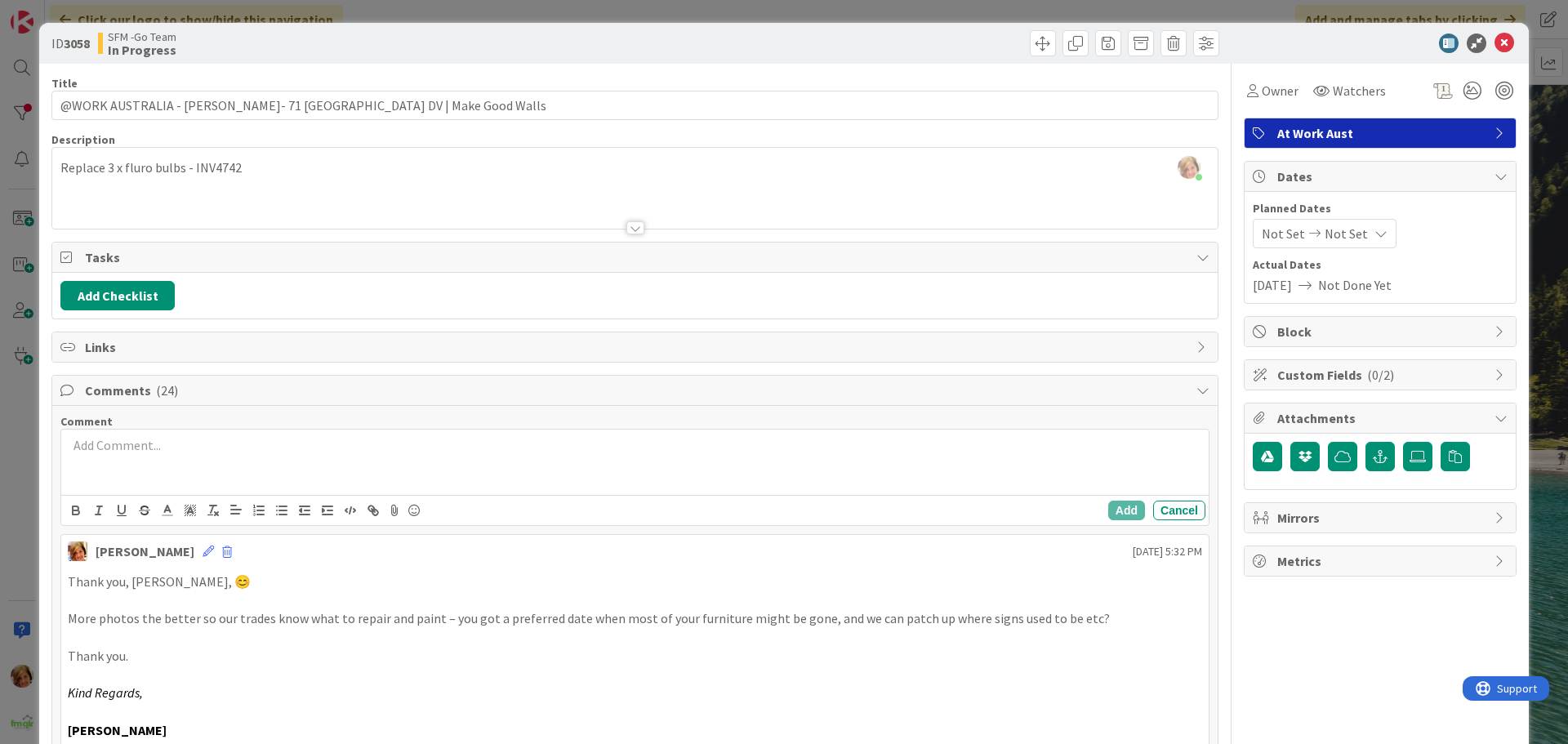
click at [141, 485] on div at bounding box center [635, 462] width 1147 height 65
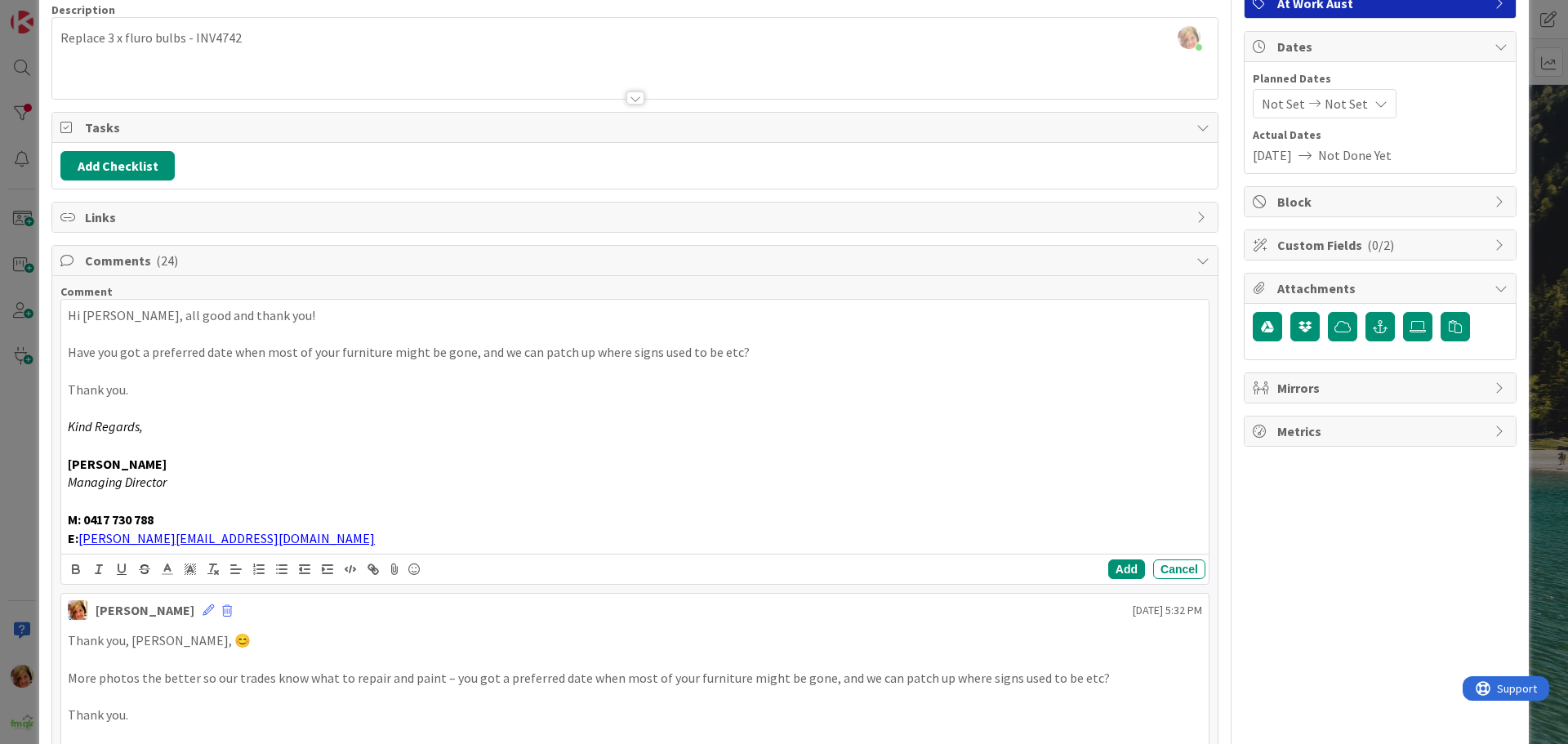
scroll to position [245, 0]
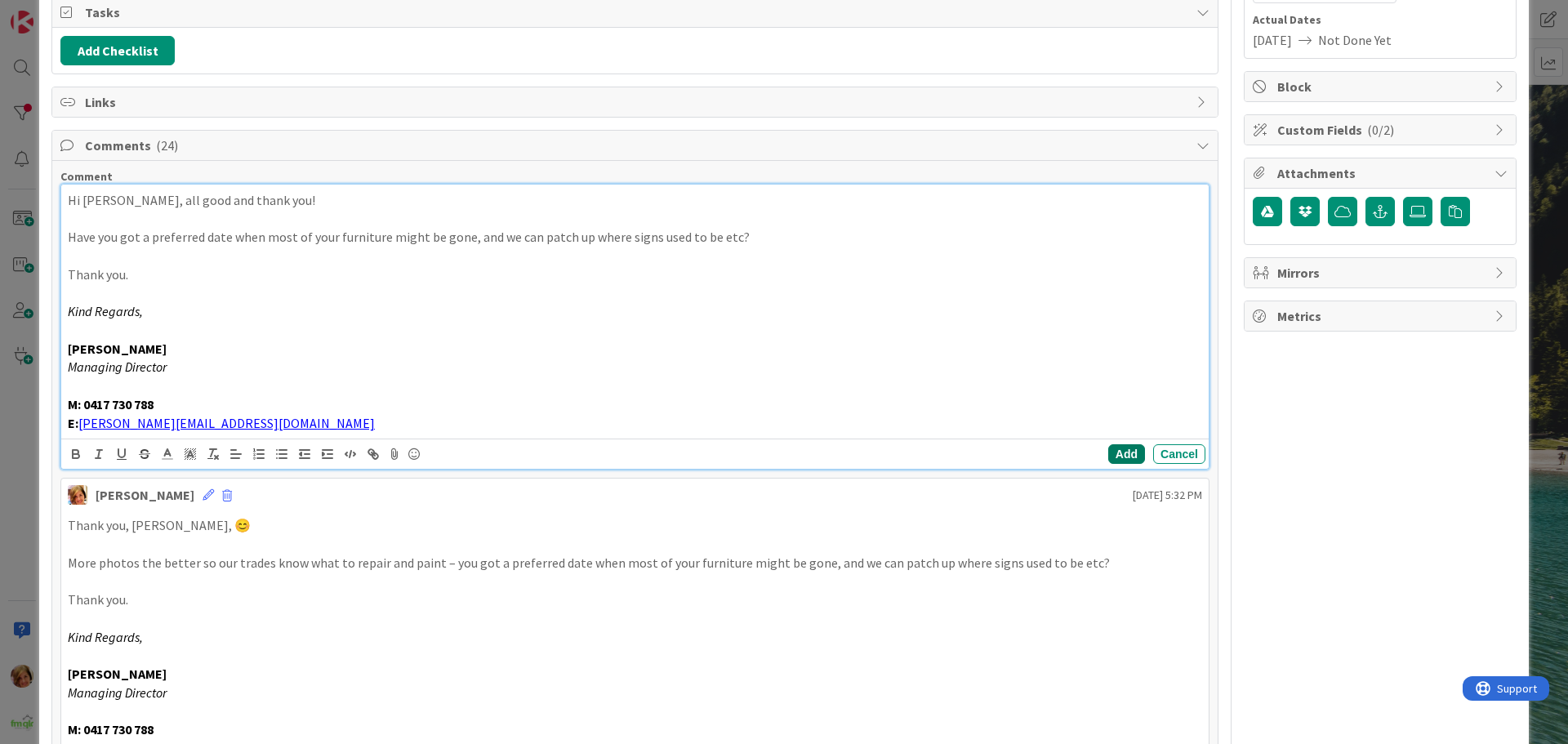
click at [1117, 452] on button "Add" at bounding box center [1126, 454] width 37 height 20
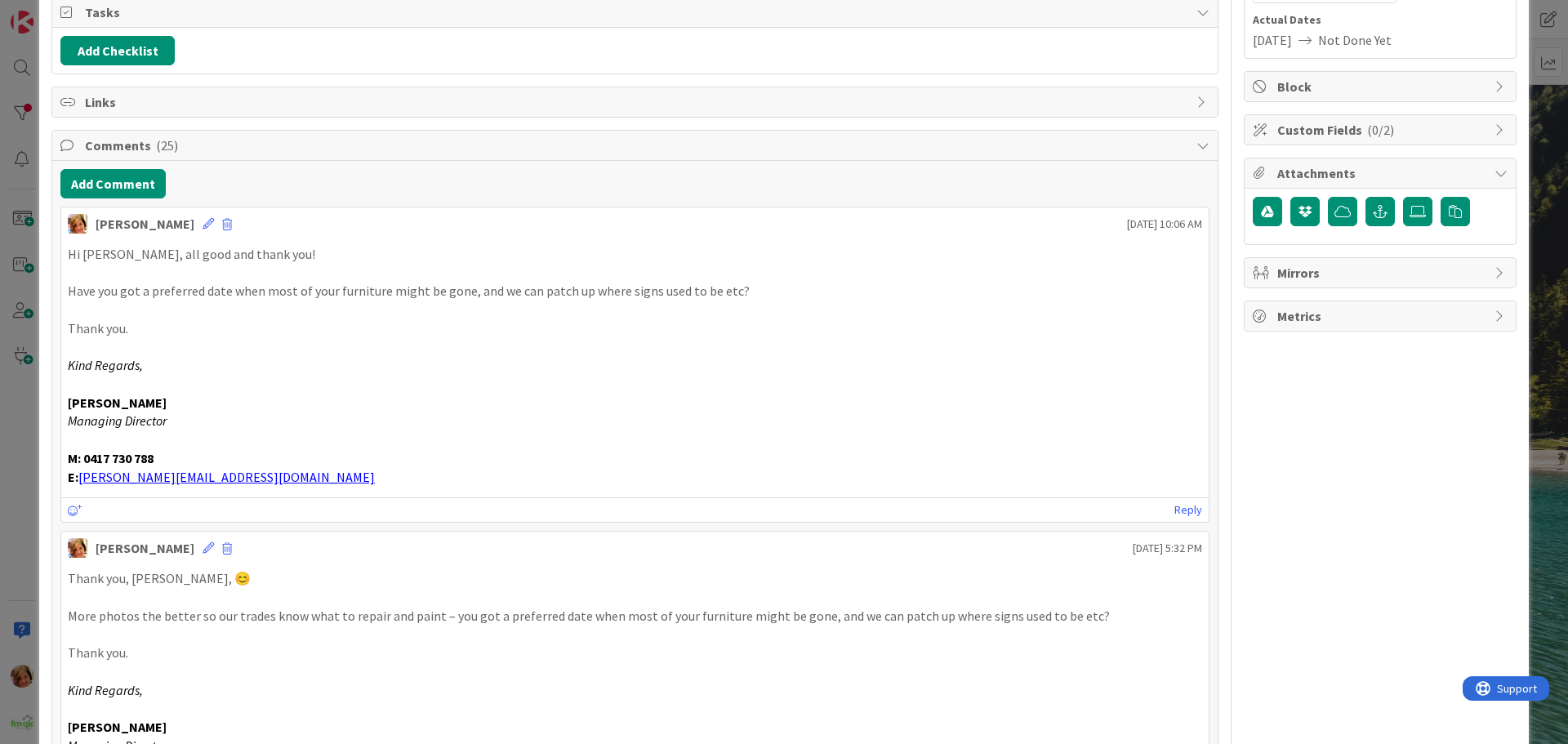
scroll to position [0, 0]
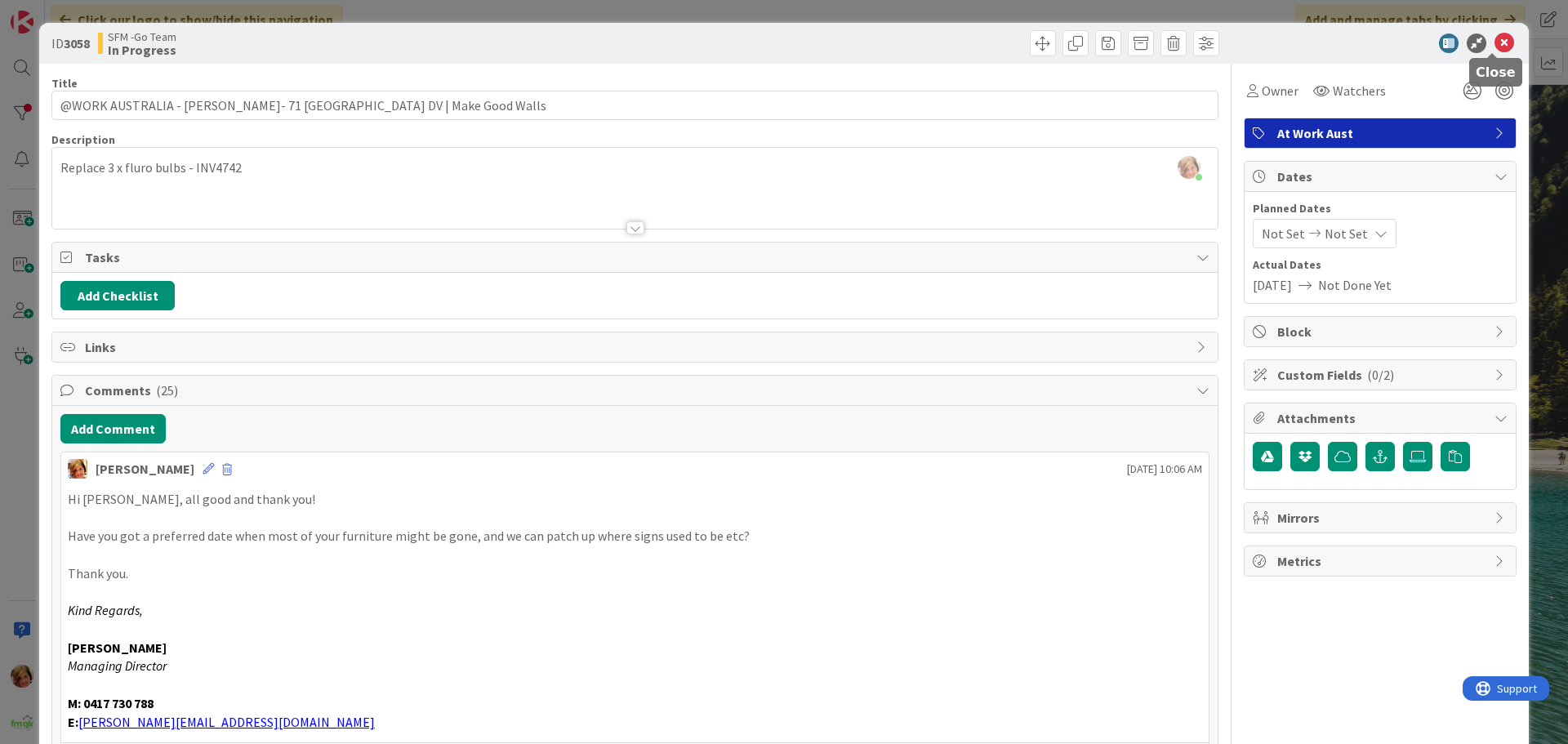
drag, startPoint x: 1488, startPoint y: 44, endPoint x: 901, endPoint y: 81, distance: 588.2
click at [1494, 44] on icon at bounding box center [1504, 43] width 20 height 20
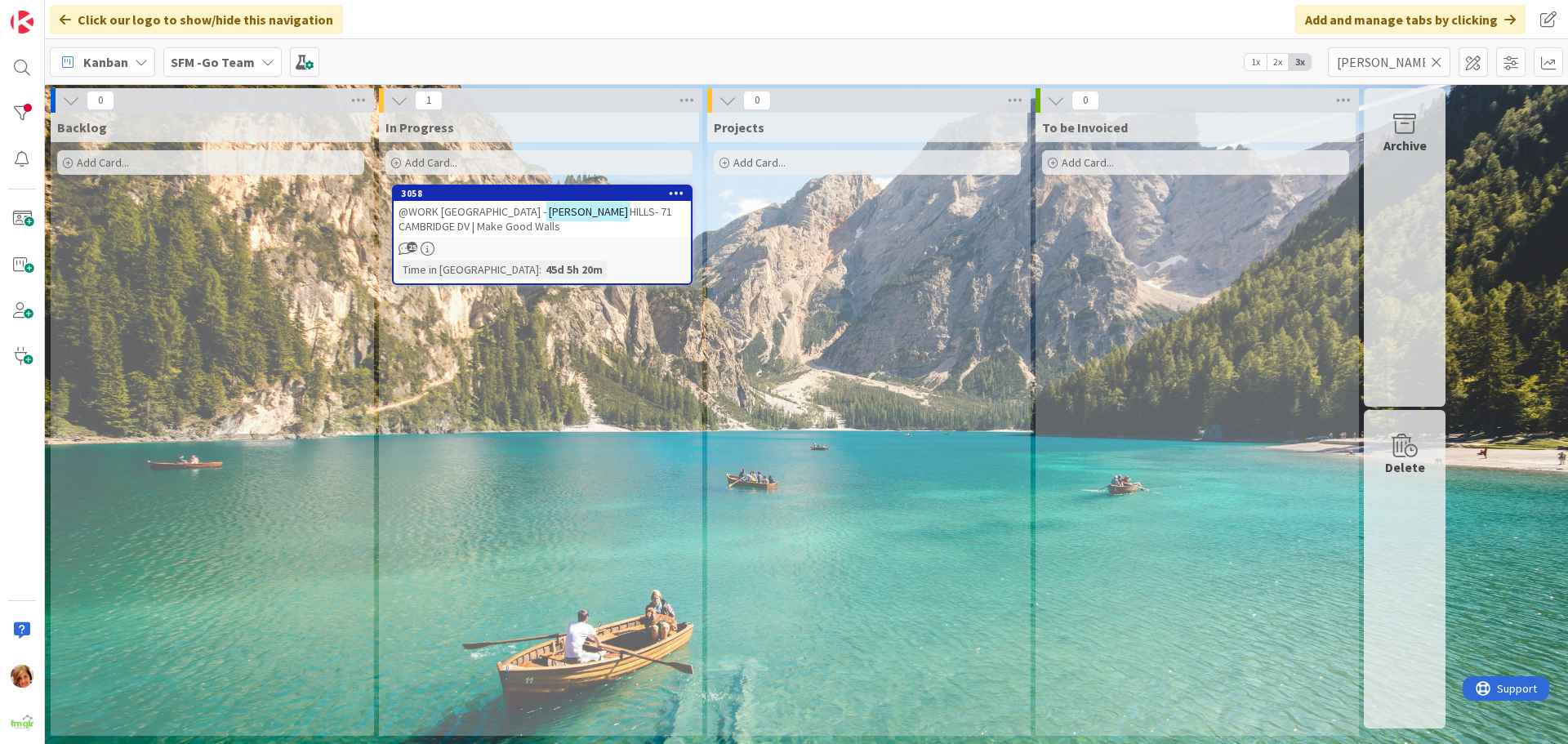
click at [1435, 55] on icon at bounding box center [1436, 62] width 11 height 15
click at [1435, 54] on input "text" at bounding box center [1388, 62] width 122 height 29
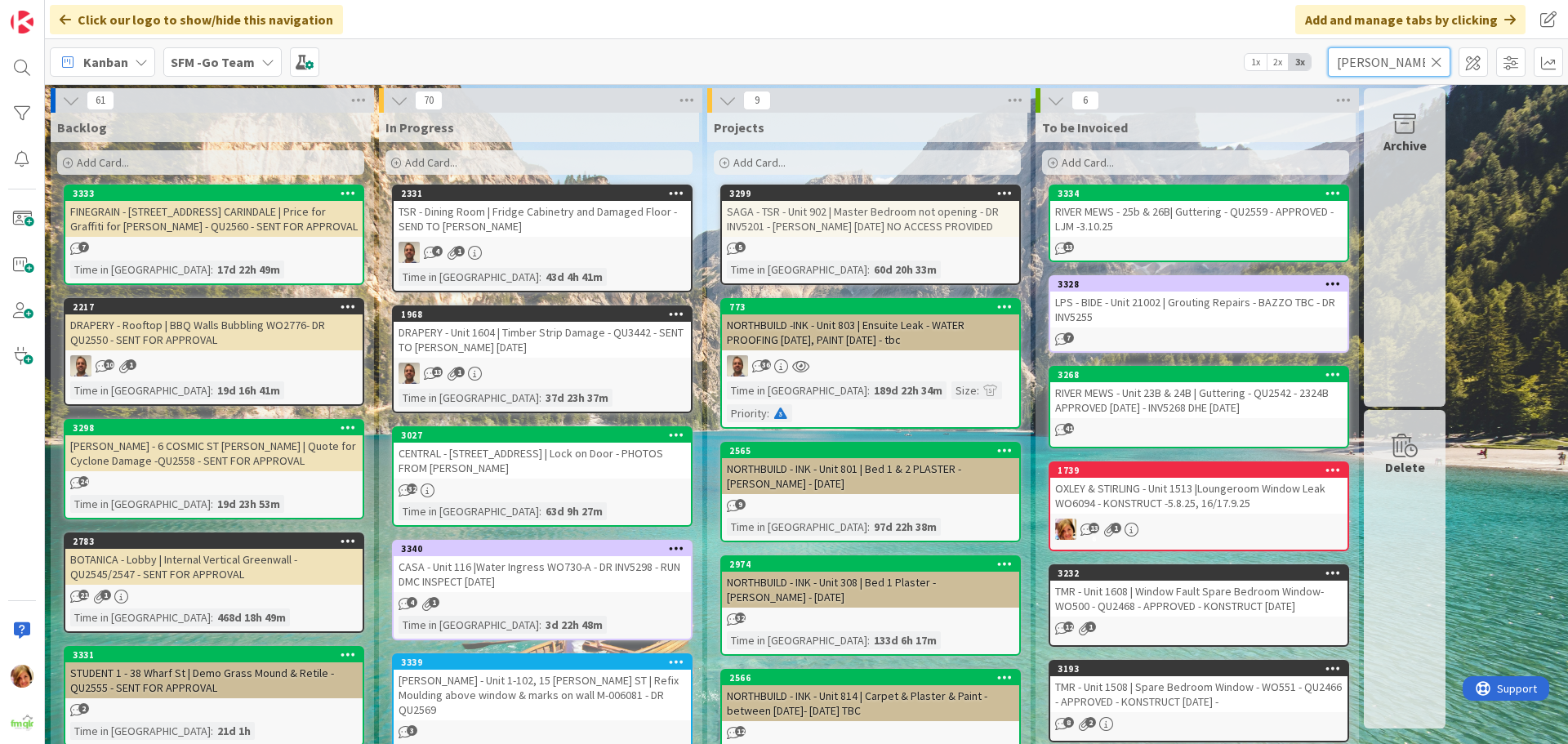
type input "hooper"
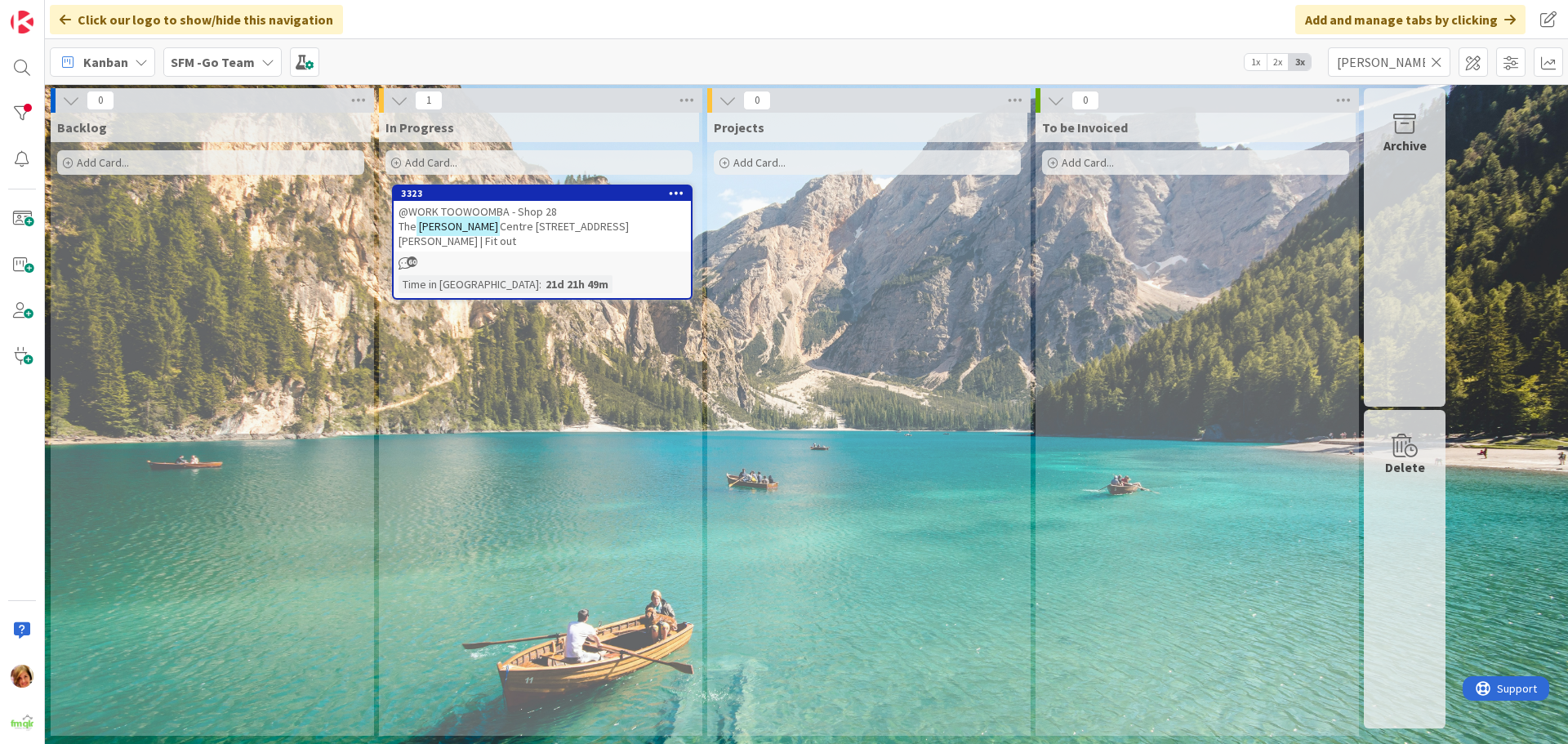
click at [511, 210] on span "@WORK TOOWOOMBA - Shop 28 The" at bounding box center [477, 219] width 158 height 29
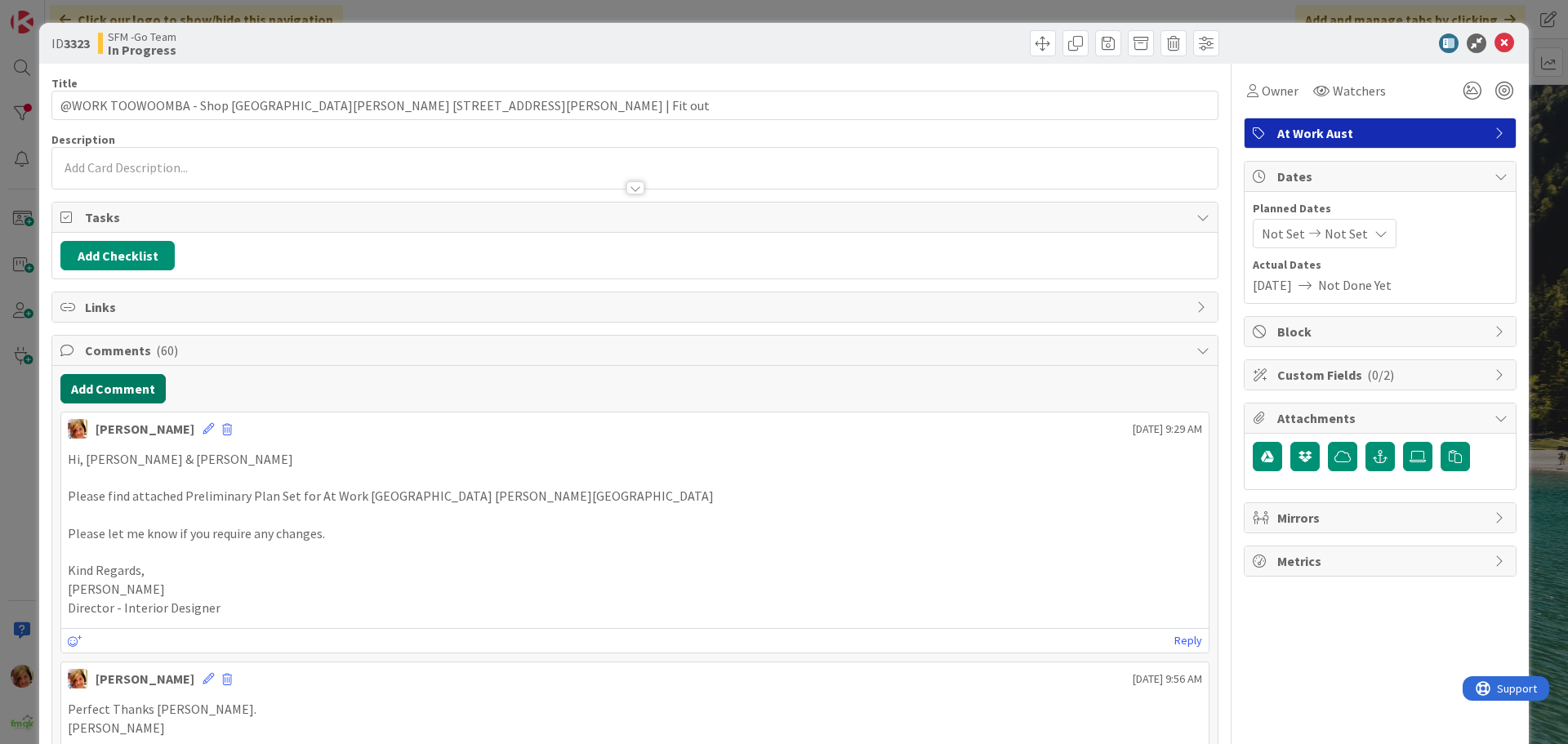
click at [91, 393] on button "Add Comment" at bounding box center [113, 388] width 105 height 29
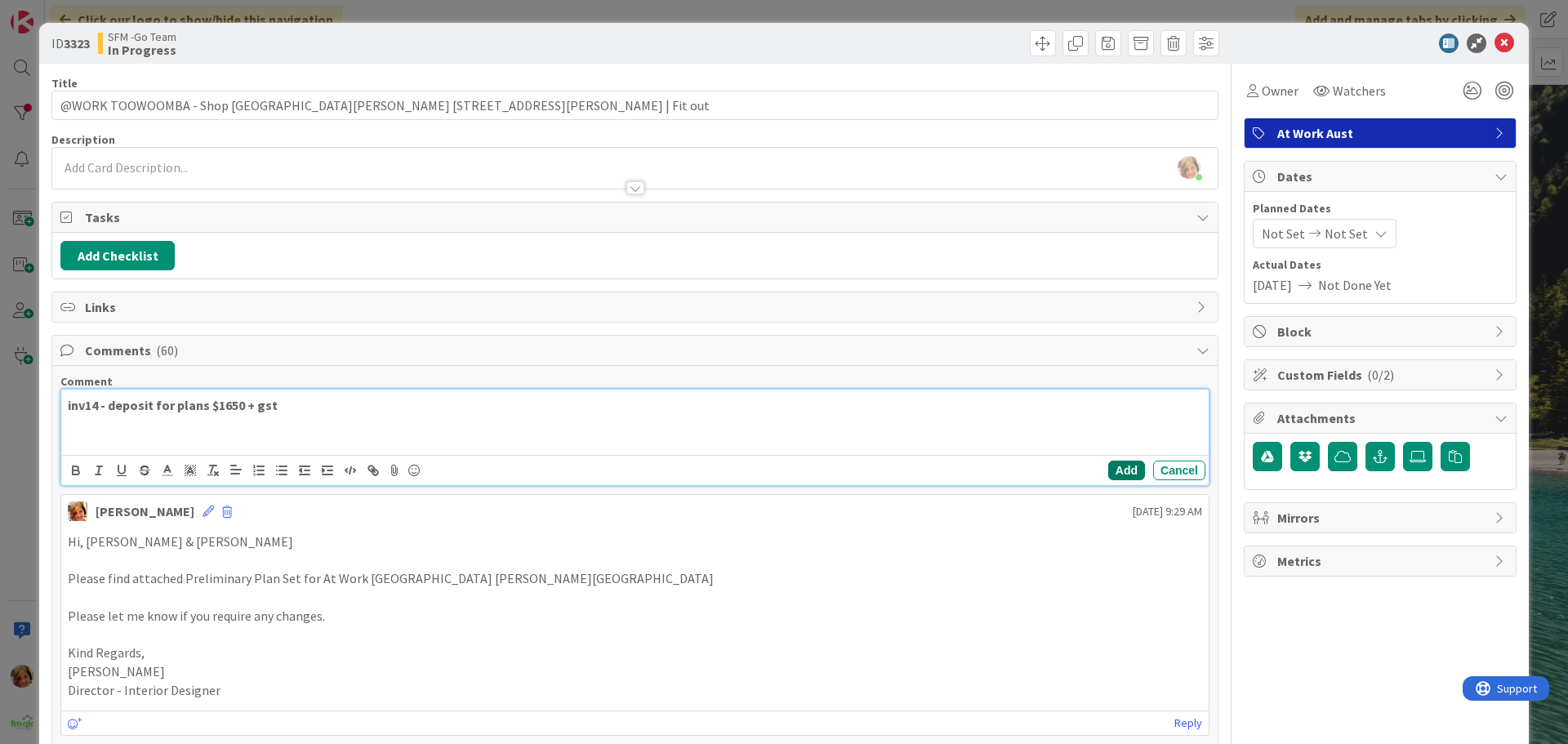
click at [1114, 469] on button "Add" at bounding box center [1126, 470] width 37 height 20
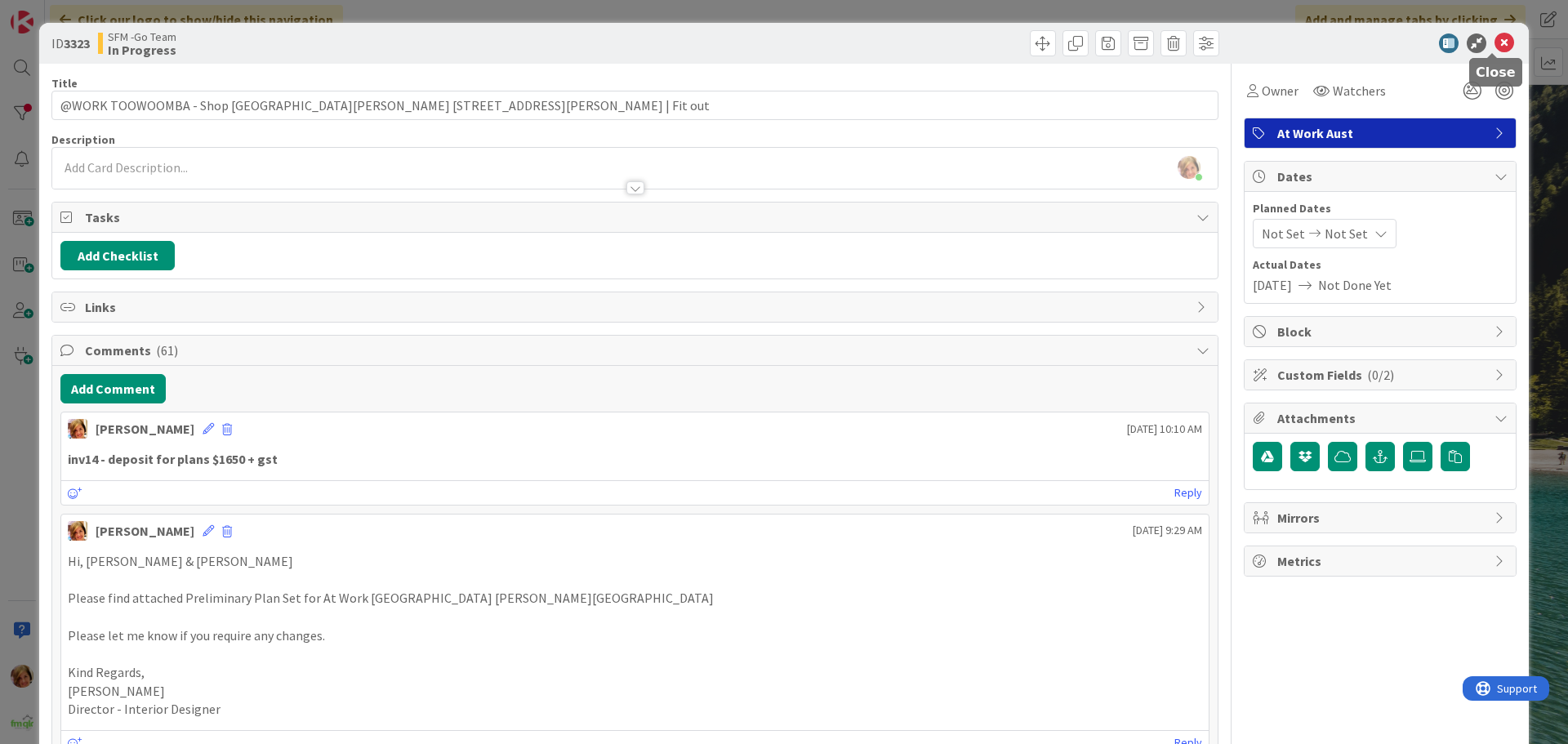
click at [1494, 45] on icon at bounding box center [1504, 43] width 20 height 20
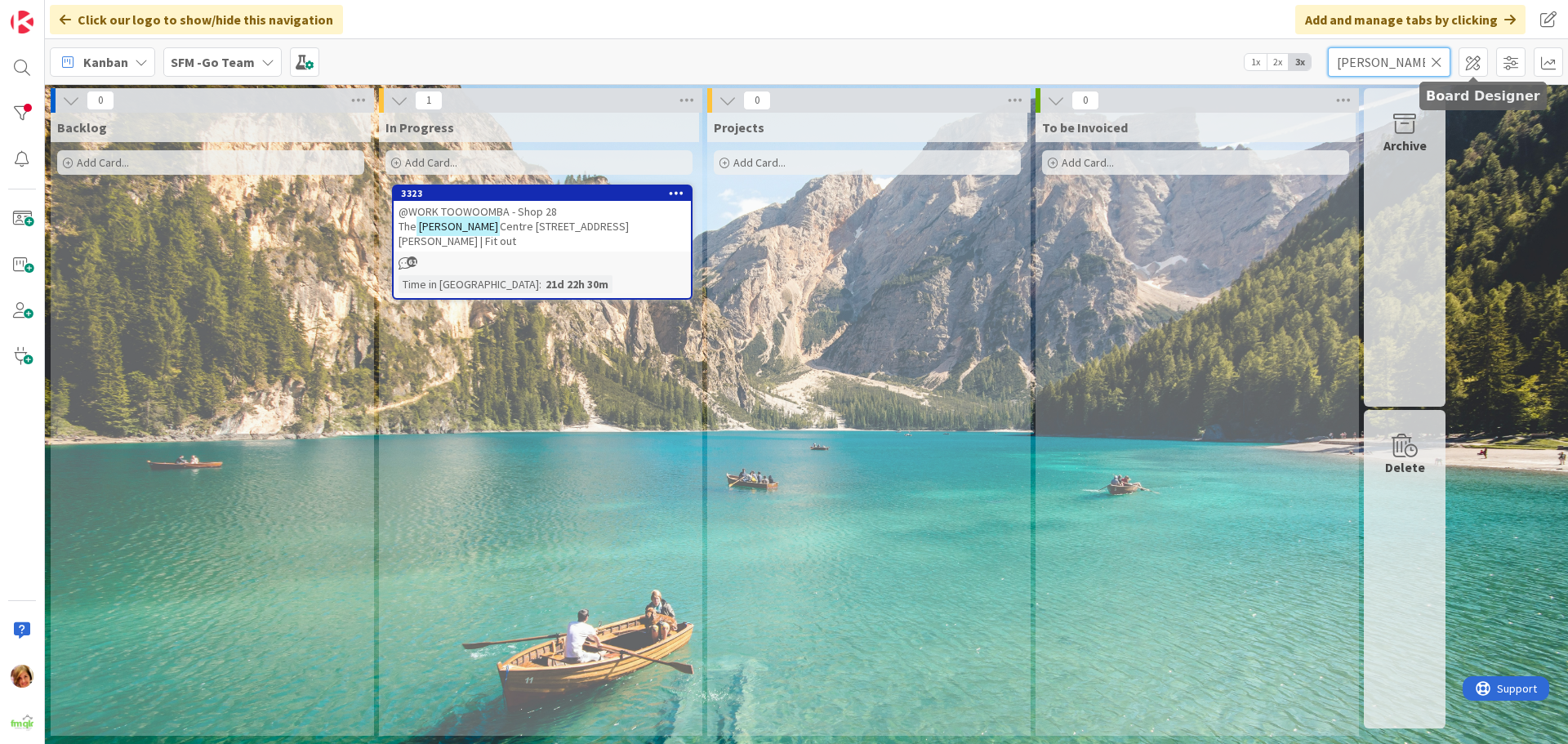
click at [1427, 57] on input "hooper" at bounding box center [1388, 62] width 122 height 29
type input "h"
type input "southport"
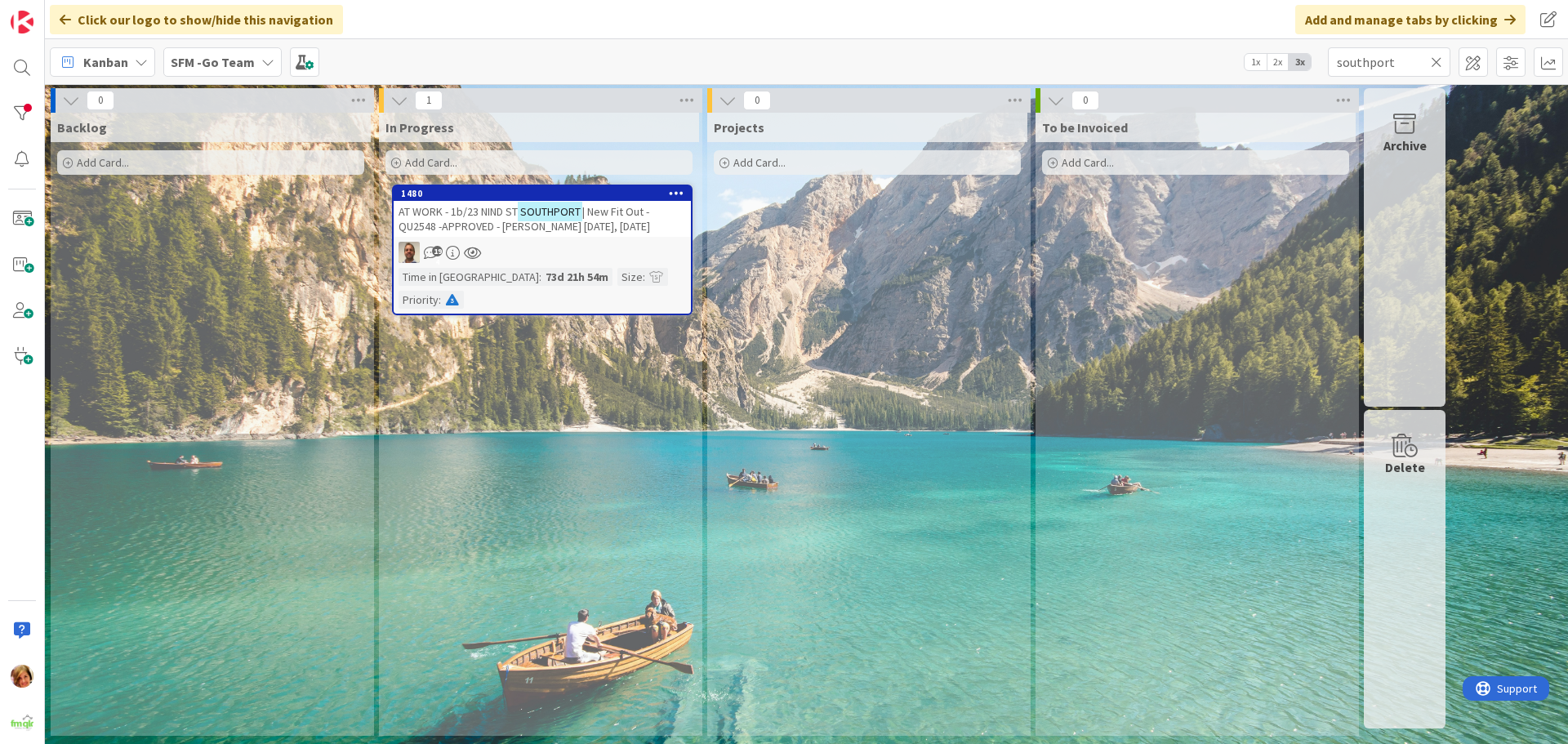
click at [467, 218] on span "AT WORK - 1b/23 NIND ST" at bounding box center [457, 211] width 119 height 15
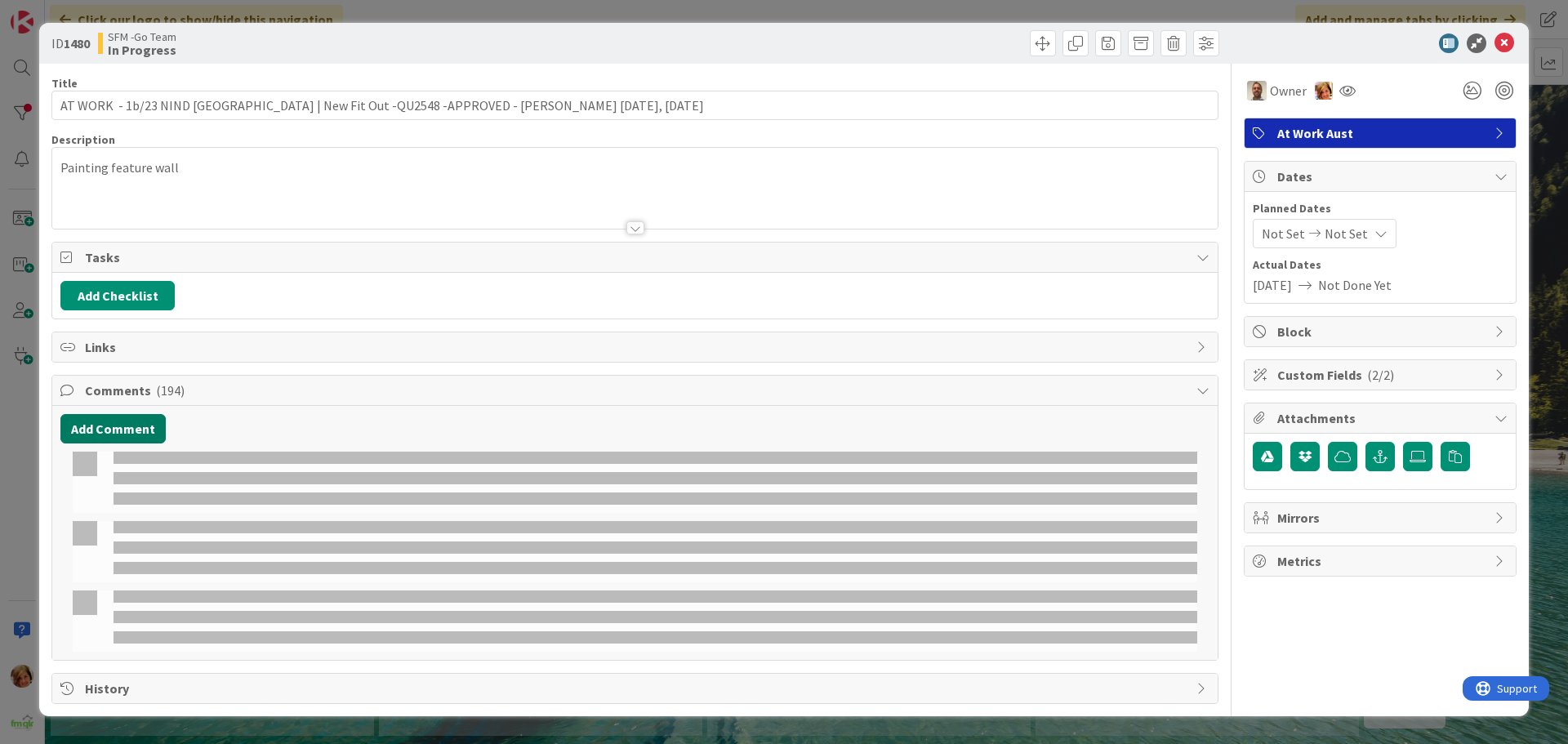
click at [124, 422] on button "Add Comment" at bounding box center [113, 428] width 105 height 29
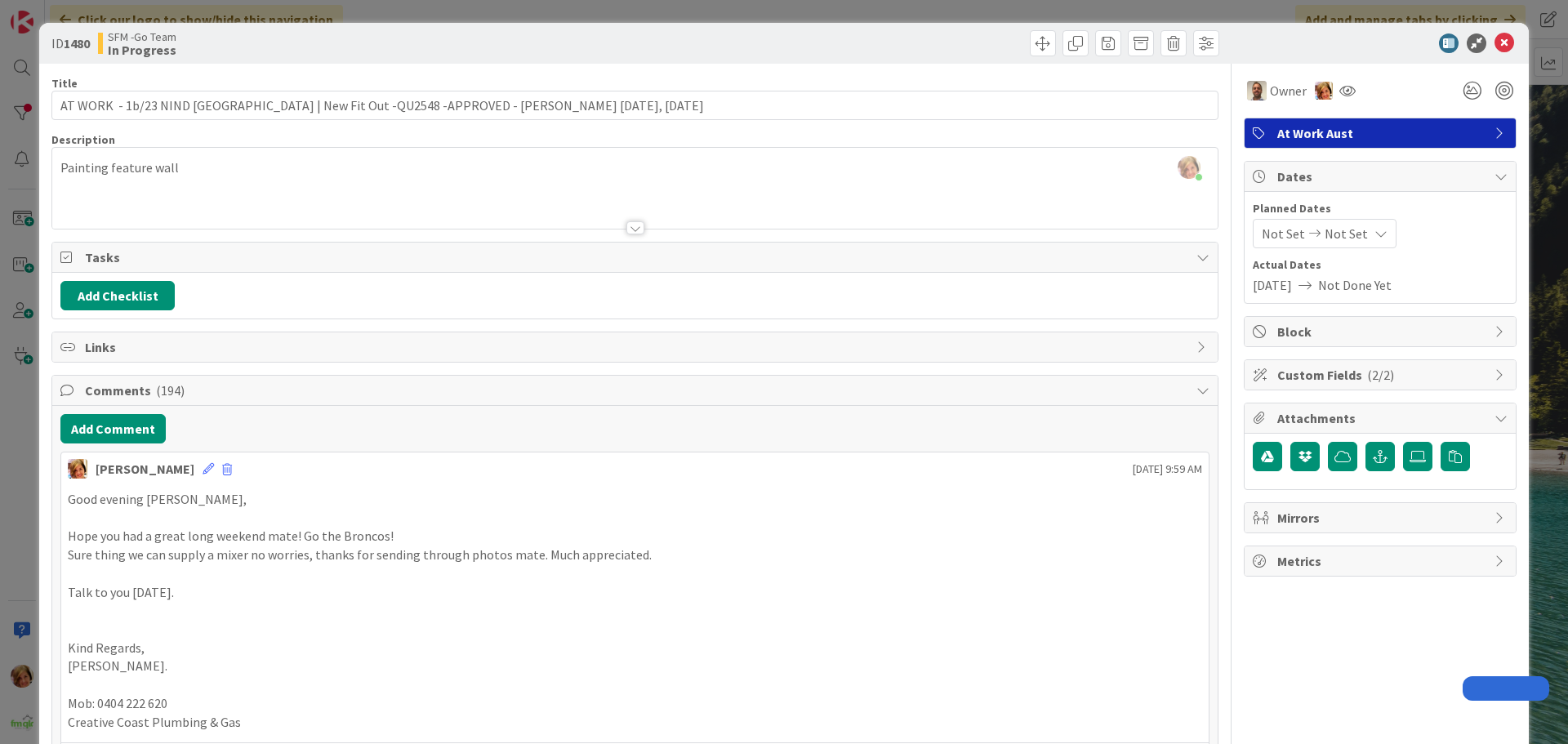
click at [901, 31] on div at bounding box center [929, 43] width 580 height 27
click at [1494, 44] on icon at bounding box center [1504, 43] width 20 height 20
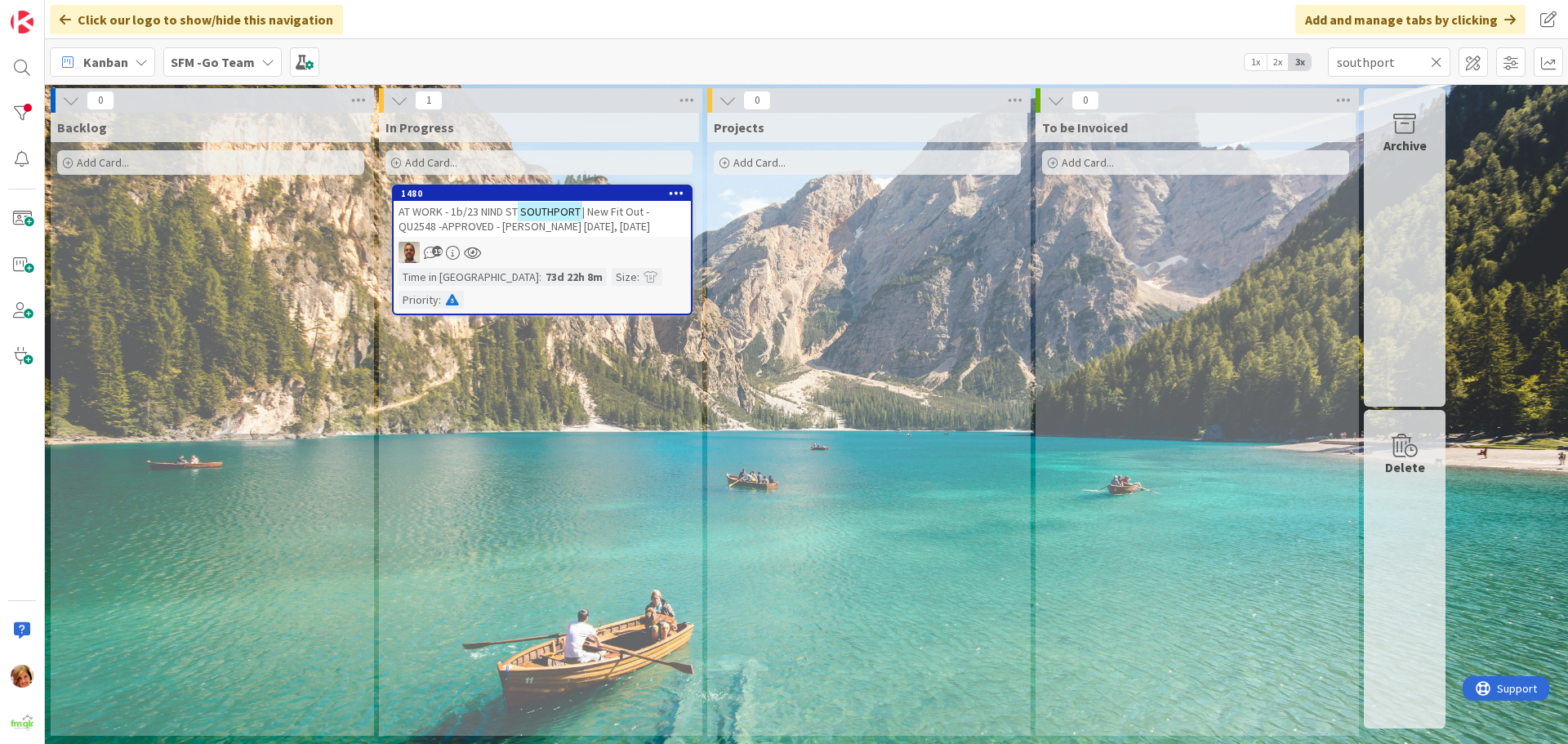
click at [1437, 59] on icon at bounding box center [1436, 62] width 11 height 15
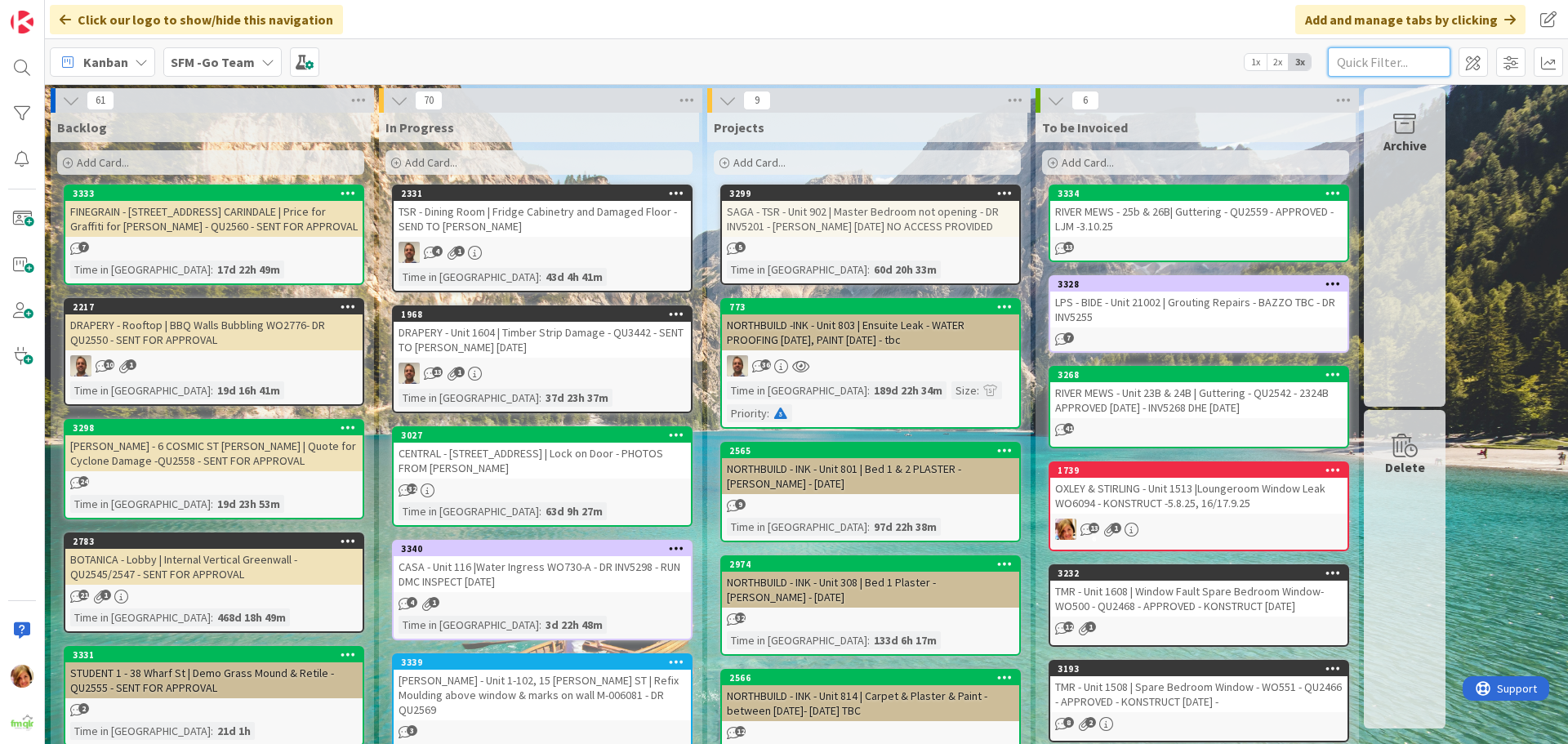
click at [1378, 61] on input "text" at bounding box center [1388, 62] width 122 height 29
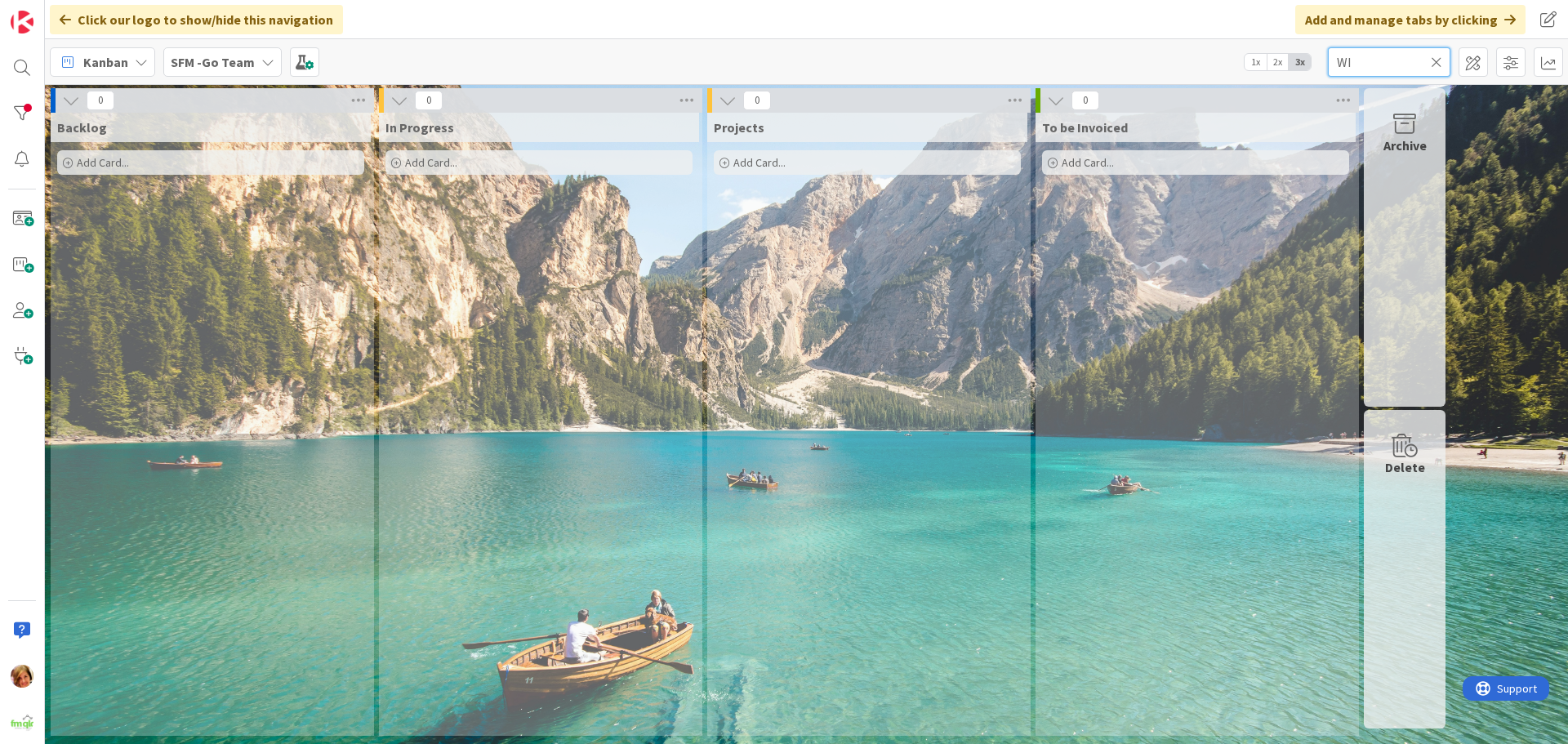
type input "W"
type input "[PERSON_NAME]"
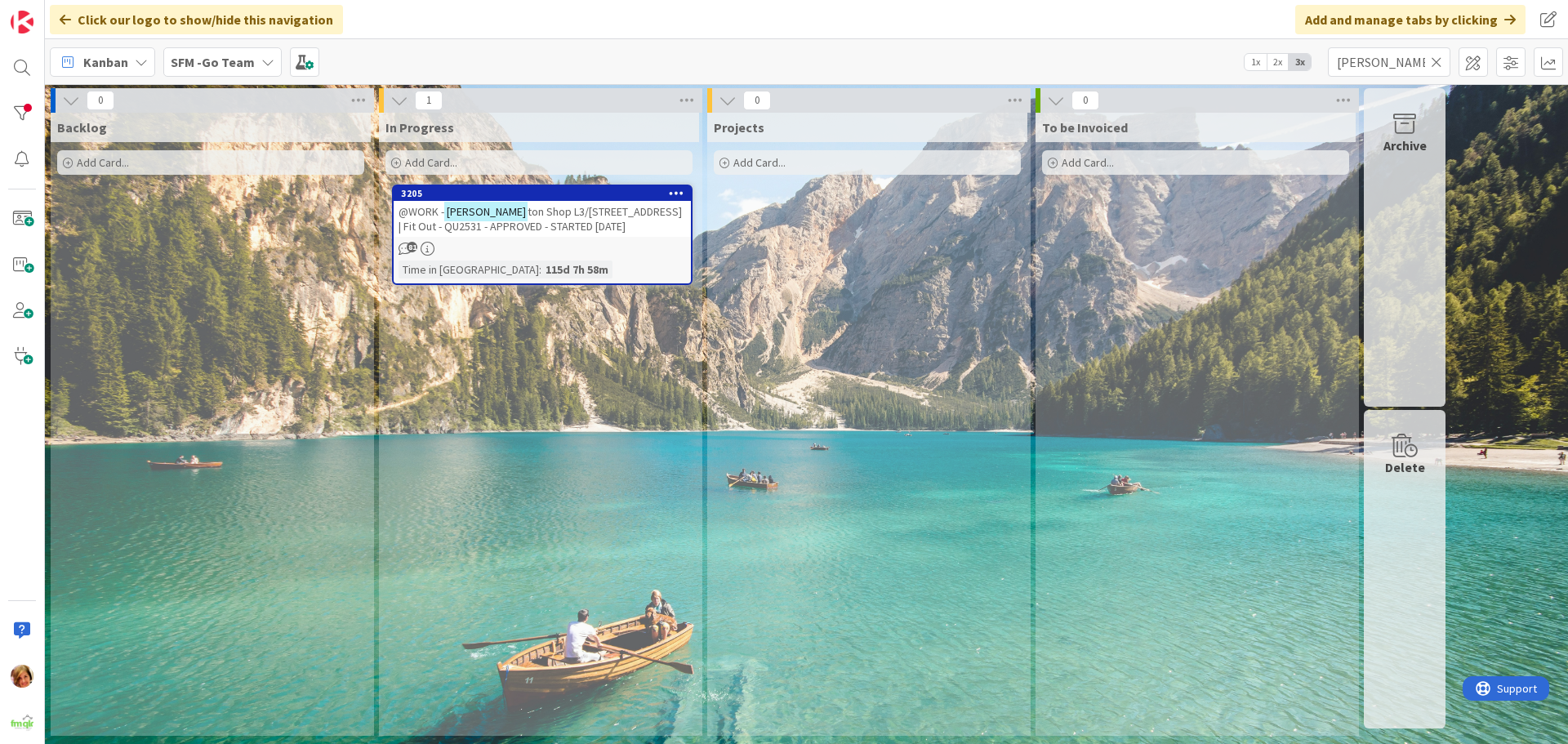
click at [534, 205] on span "ton Shop L3/[STREET_ADDRESS] | Fit Out - QU2531 - APPROVED - STARTED [DATE]" at bounding box center [539, 219] width 283 height 29
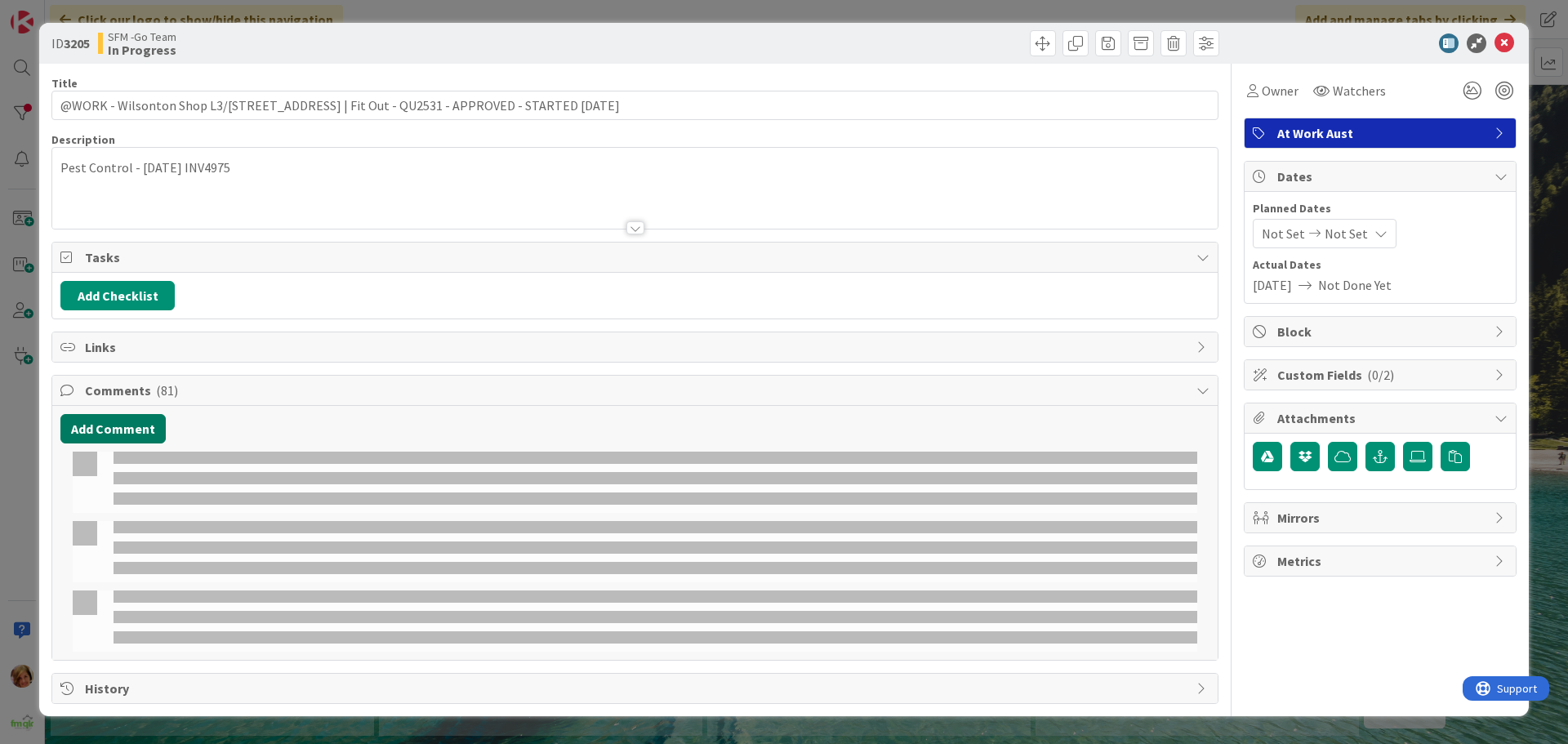
click at [118, 427] on button "Add Comment" at bounding box center [113, 428] width 105 height 29
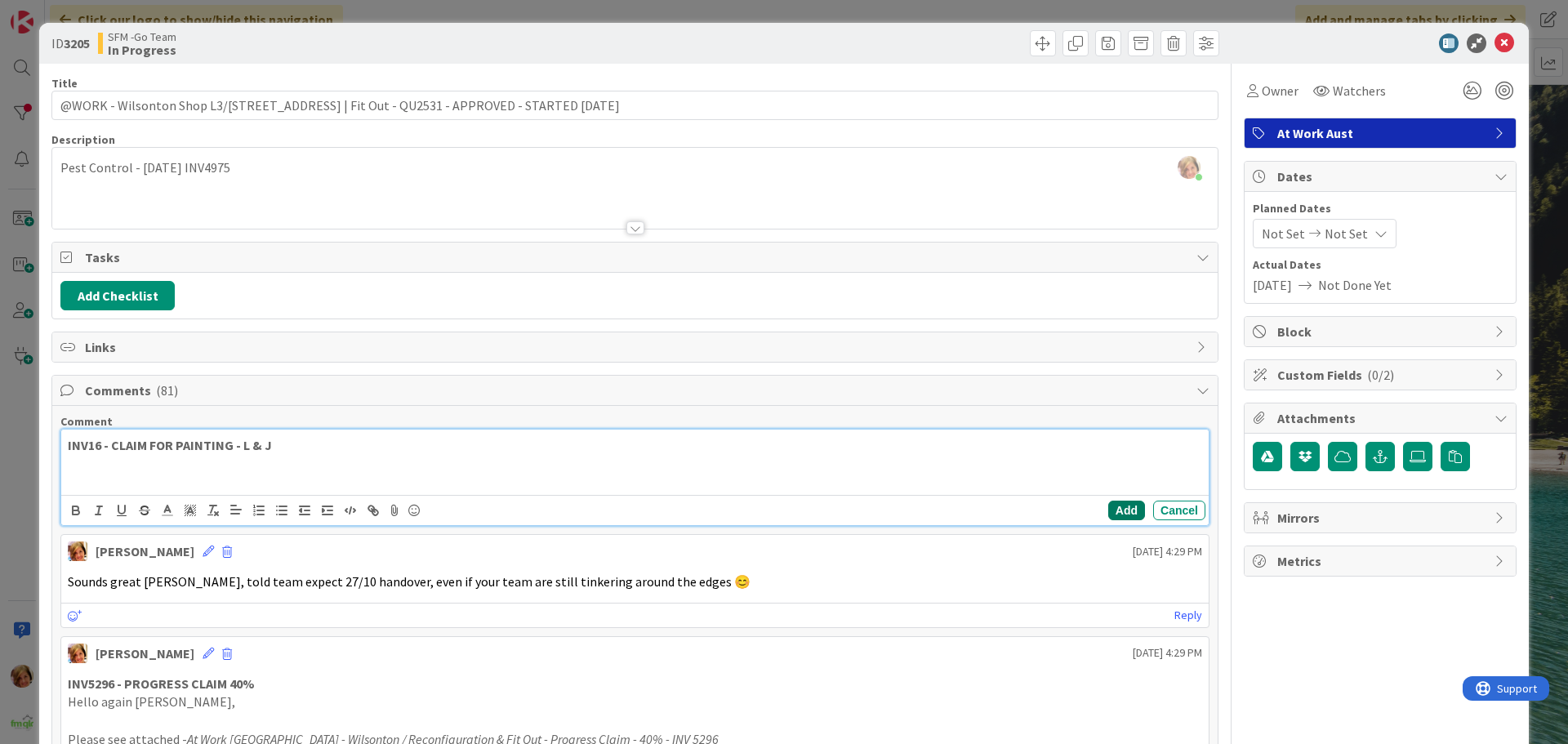
click at [1114, 510] on button "Add" at bounding box center [1126, 511] width 37 height 20
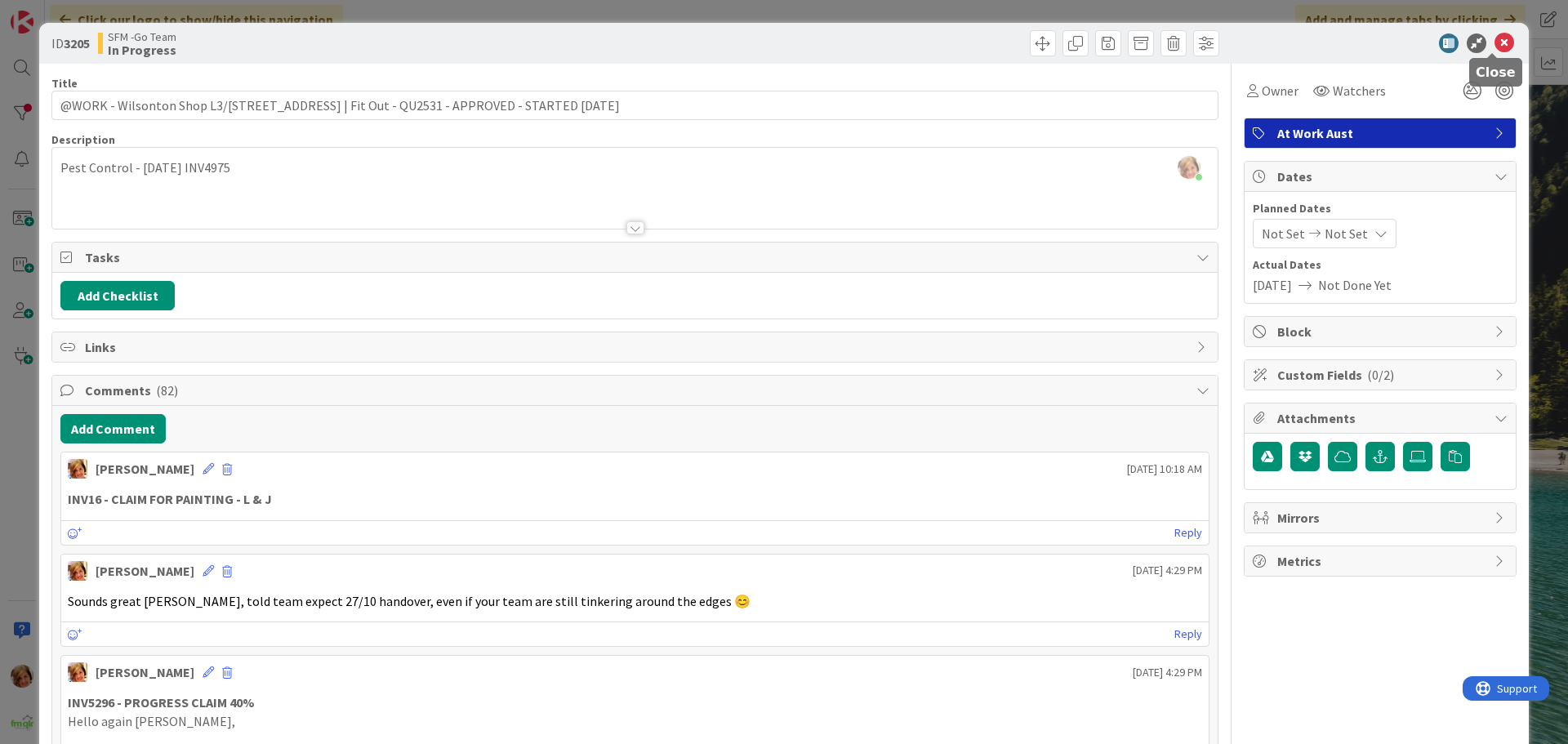
click at [1494, 43] on icon at bounding box center [1504, 43] width 20 height 20
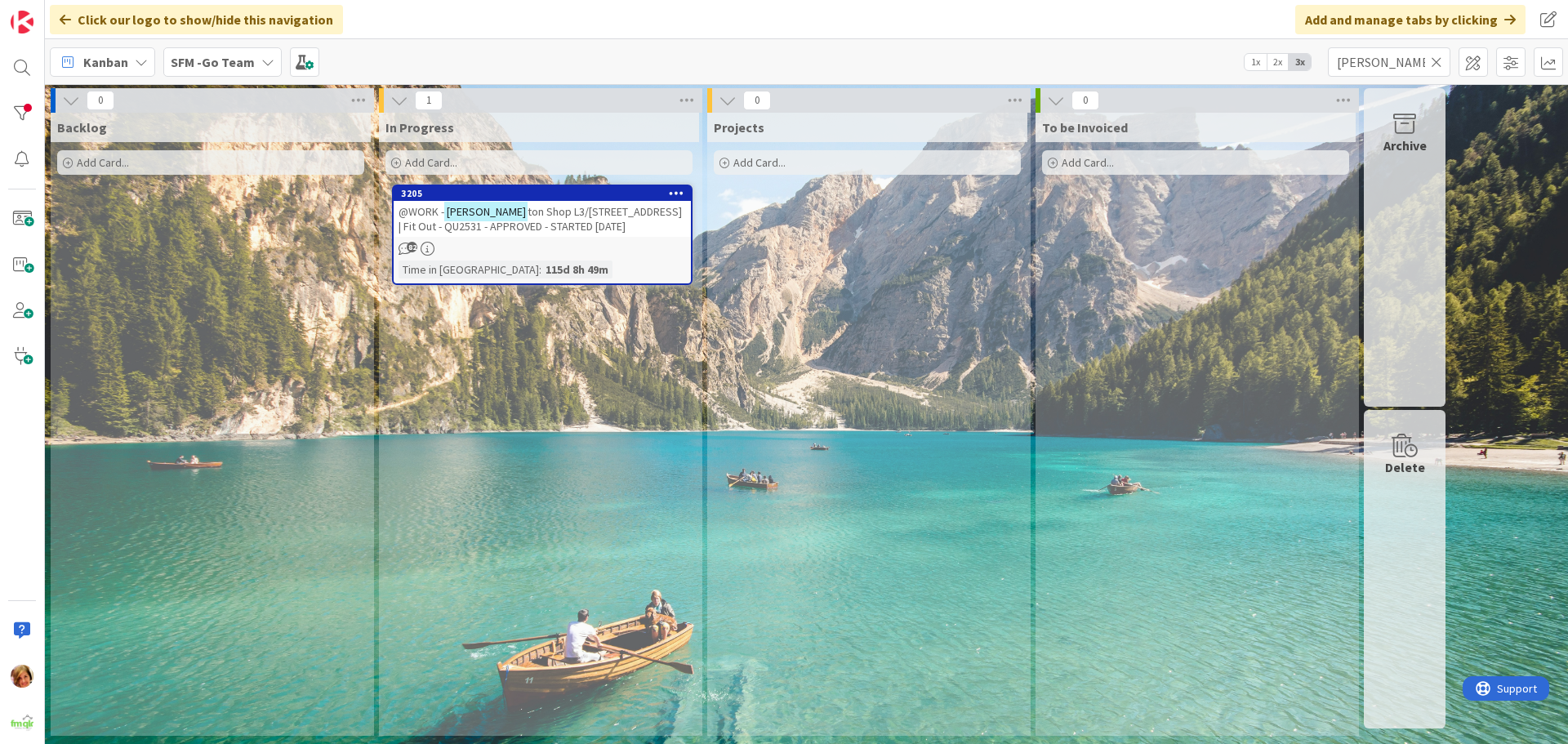
click at [1436, 63] on icon at bounding box center [1436, 62] width 11 height 15
click at [1436, 63] on input "text" at bounding box center [1388, 62] width 122 height 29
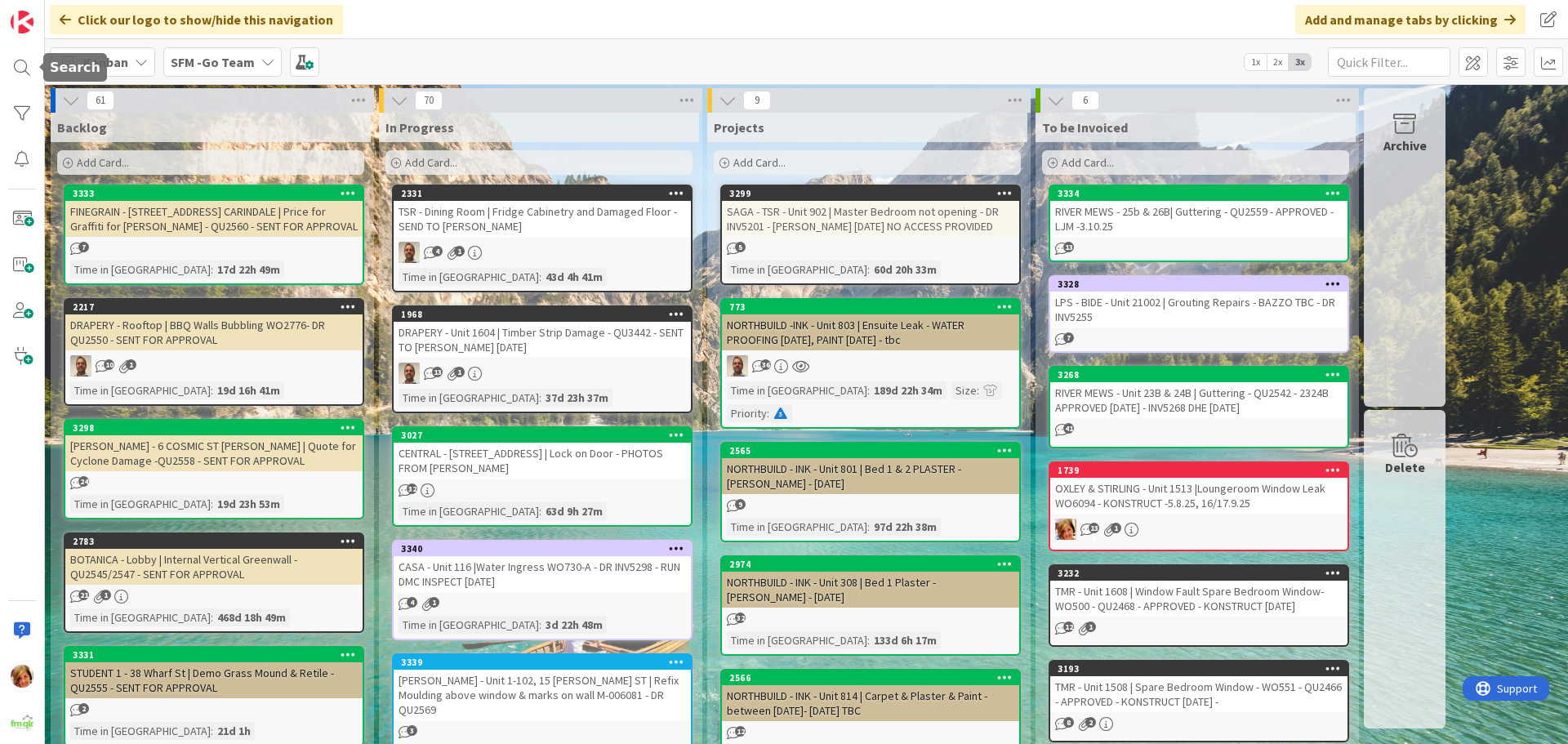
drag, startPoint x: 9, startPoint y: 67, endPoint x: 59, endPoint y: 80, distance: 51.7
click at [9, 67] on div at bounding box center [22, 68] width 32 height 32
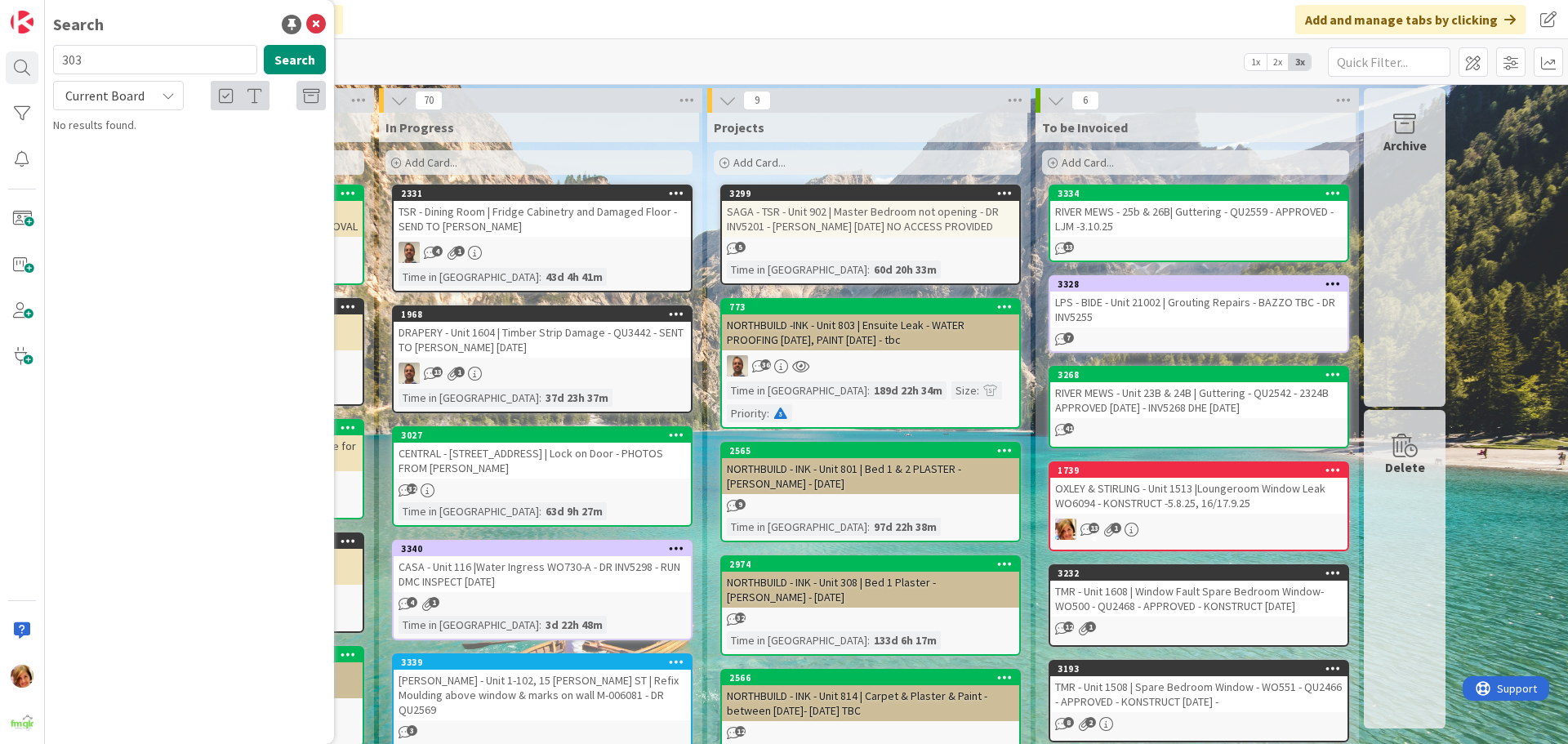
type input "303"
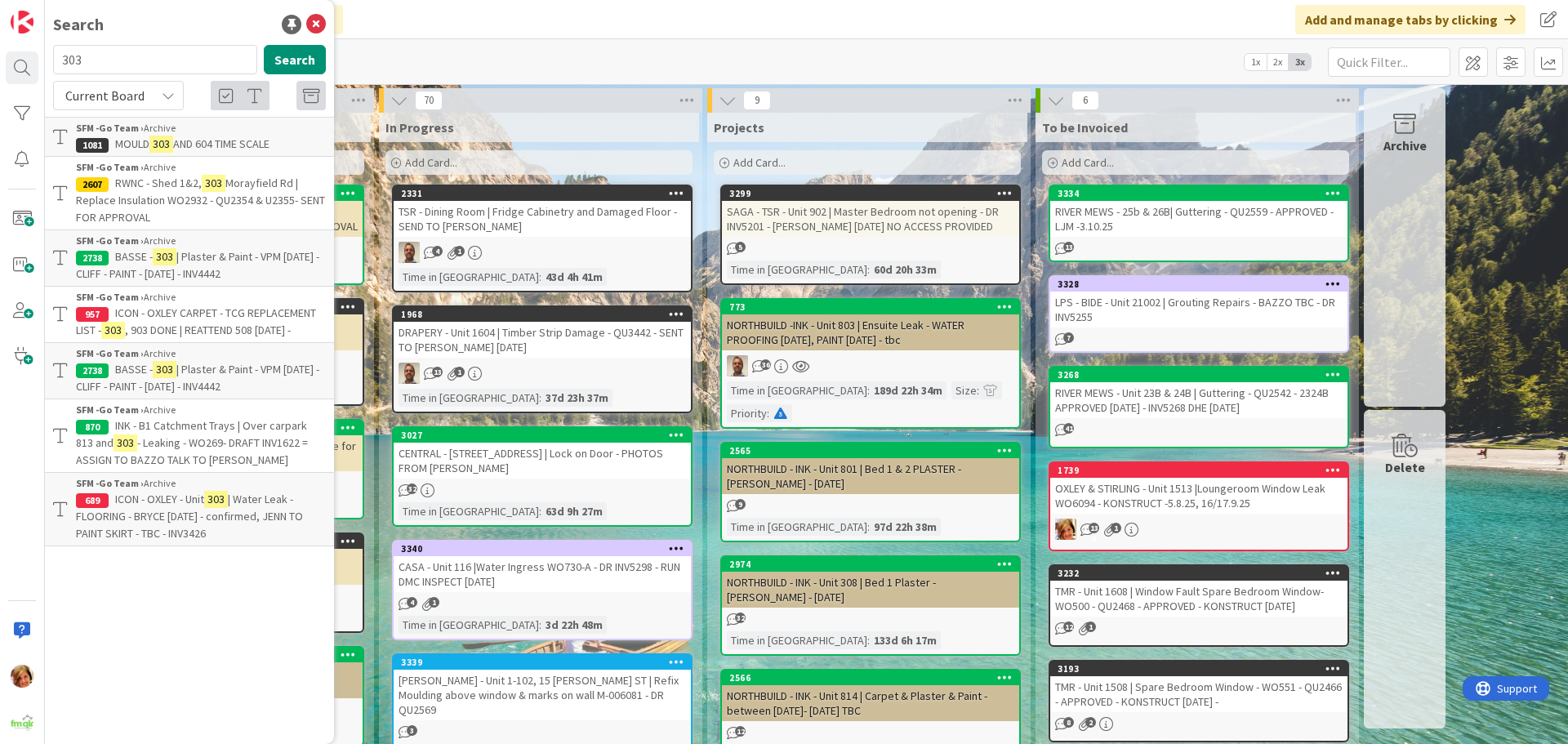
click at [208, 255] on span "| Plaster & Paint - VPM [DATE] - CLIFF - PAINT - [DATE] - INV4442" at bounding box center [197, 264] width 244 height 32
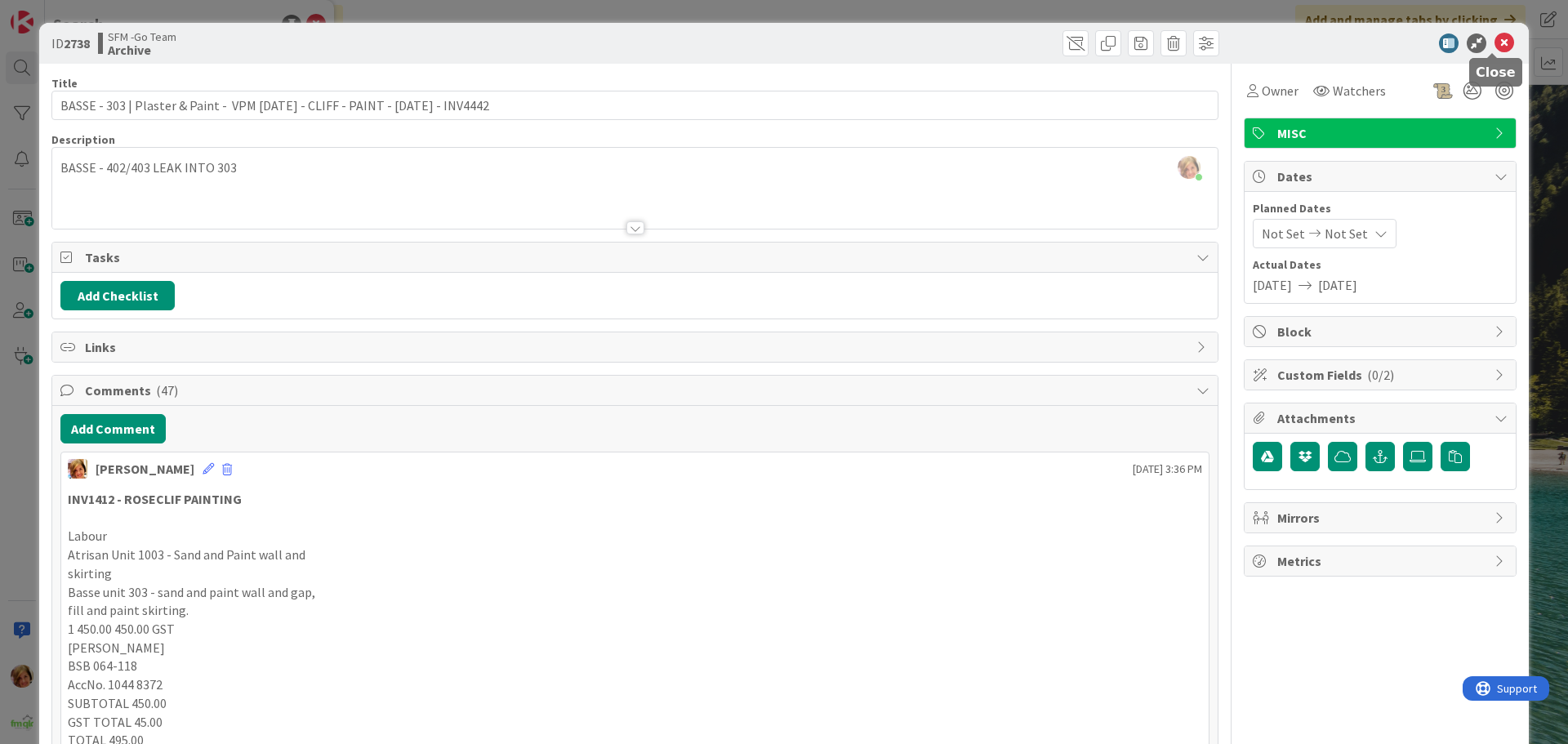
click at [1494, 41] on icon at bounding box center [1504, 43] width 20 height 20
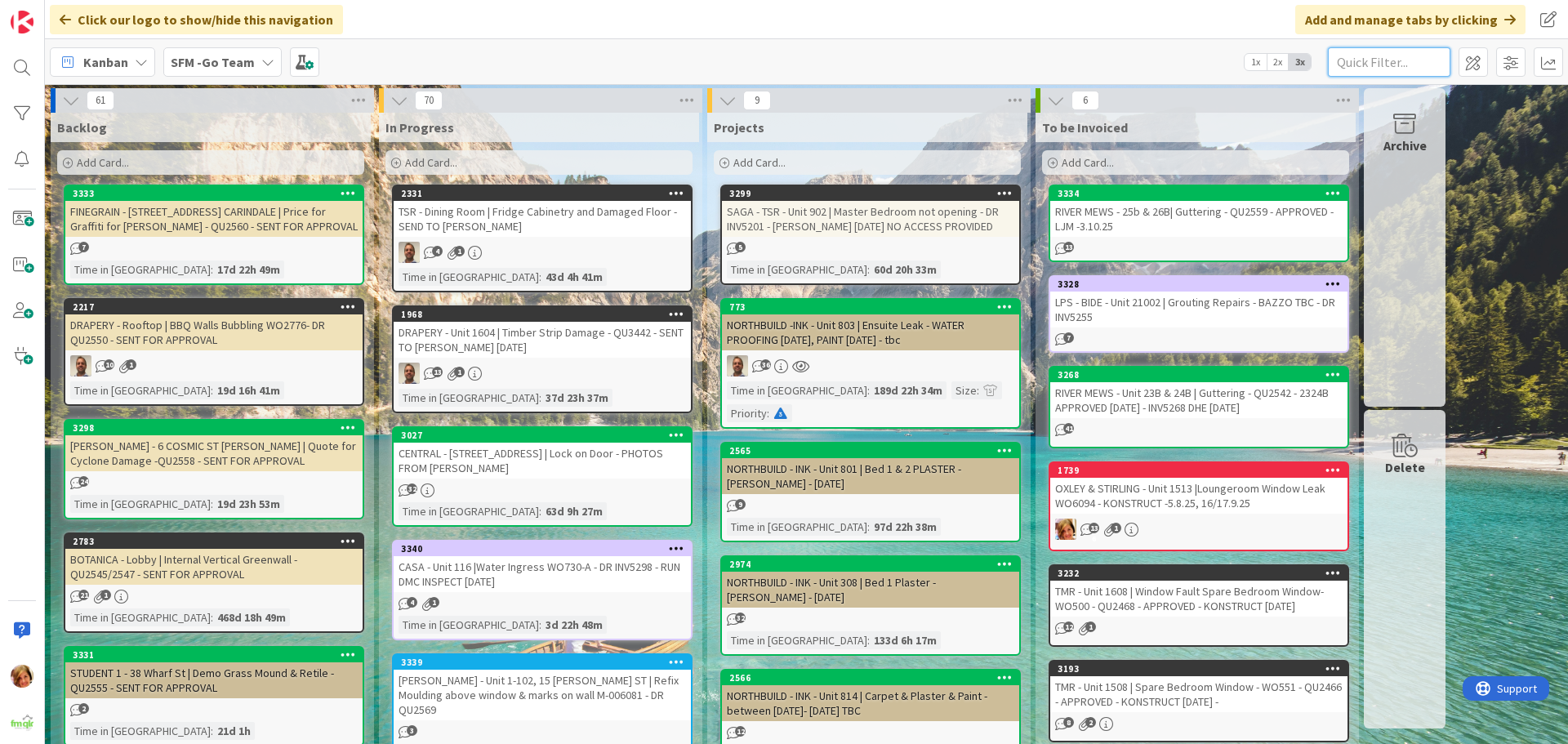
click at [1435, 64] on input "text" at bounding box center [1388, 62] width 122 height 29
type input "1513"
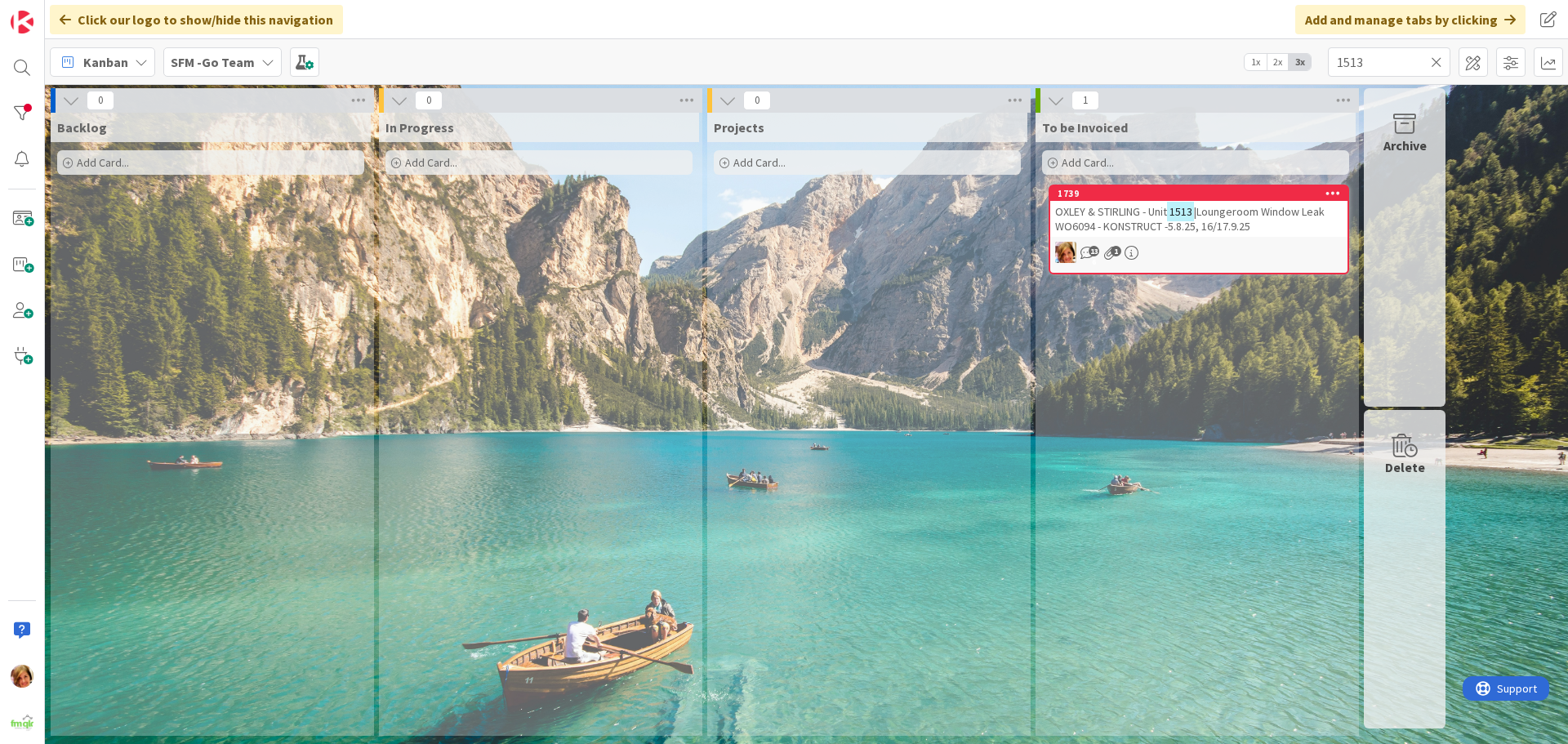
click at [1219, 213] on span "|Loungeroom Window Leak WO6094 - KONSTRUCT -5.8.25, 16/17.9.25" at bounding box center [1189, 219] width 269 height 29
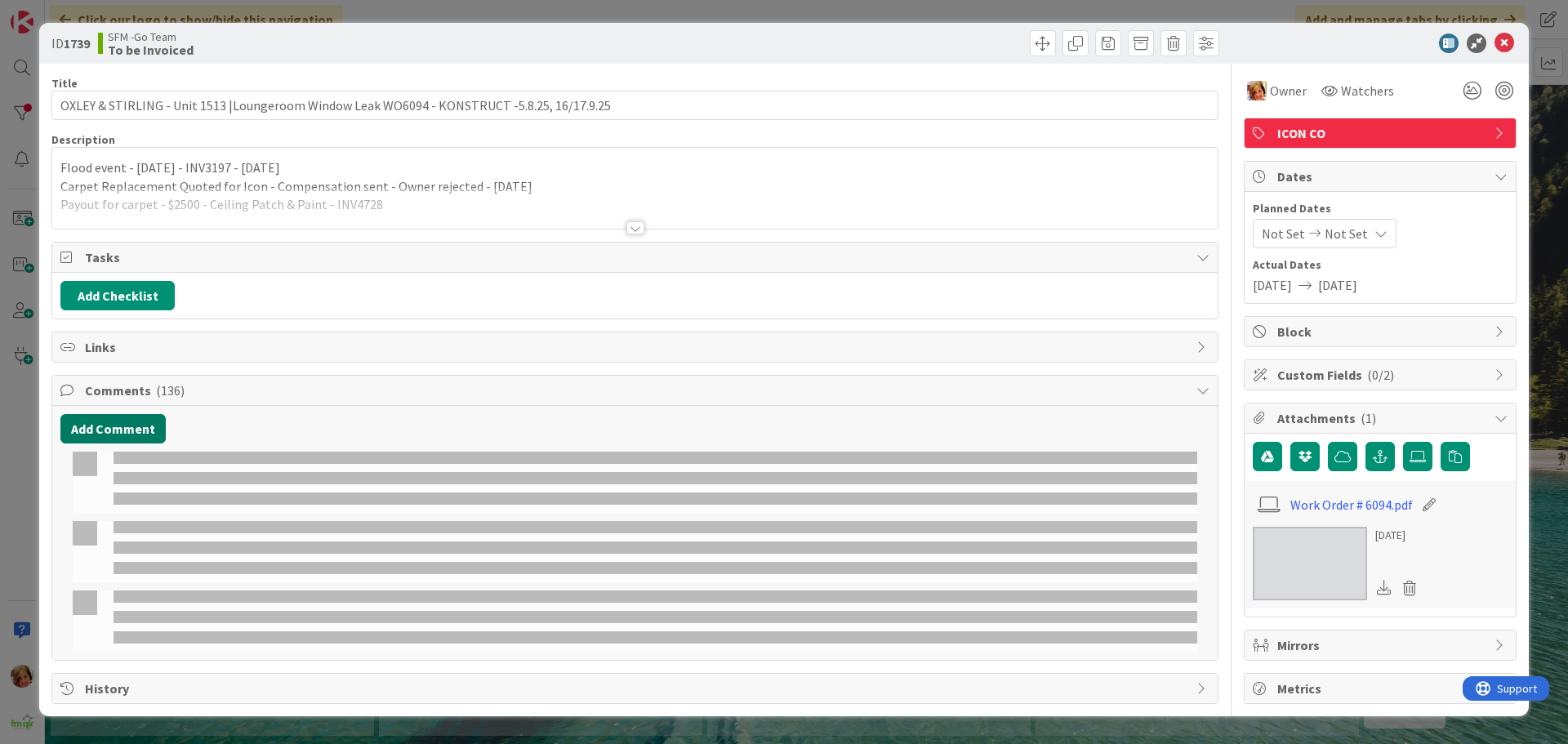
click at [120, 425] on button "Add Comment" at bounding box center [113, 428] width 105 height 29
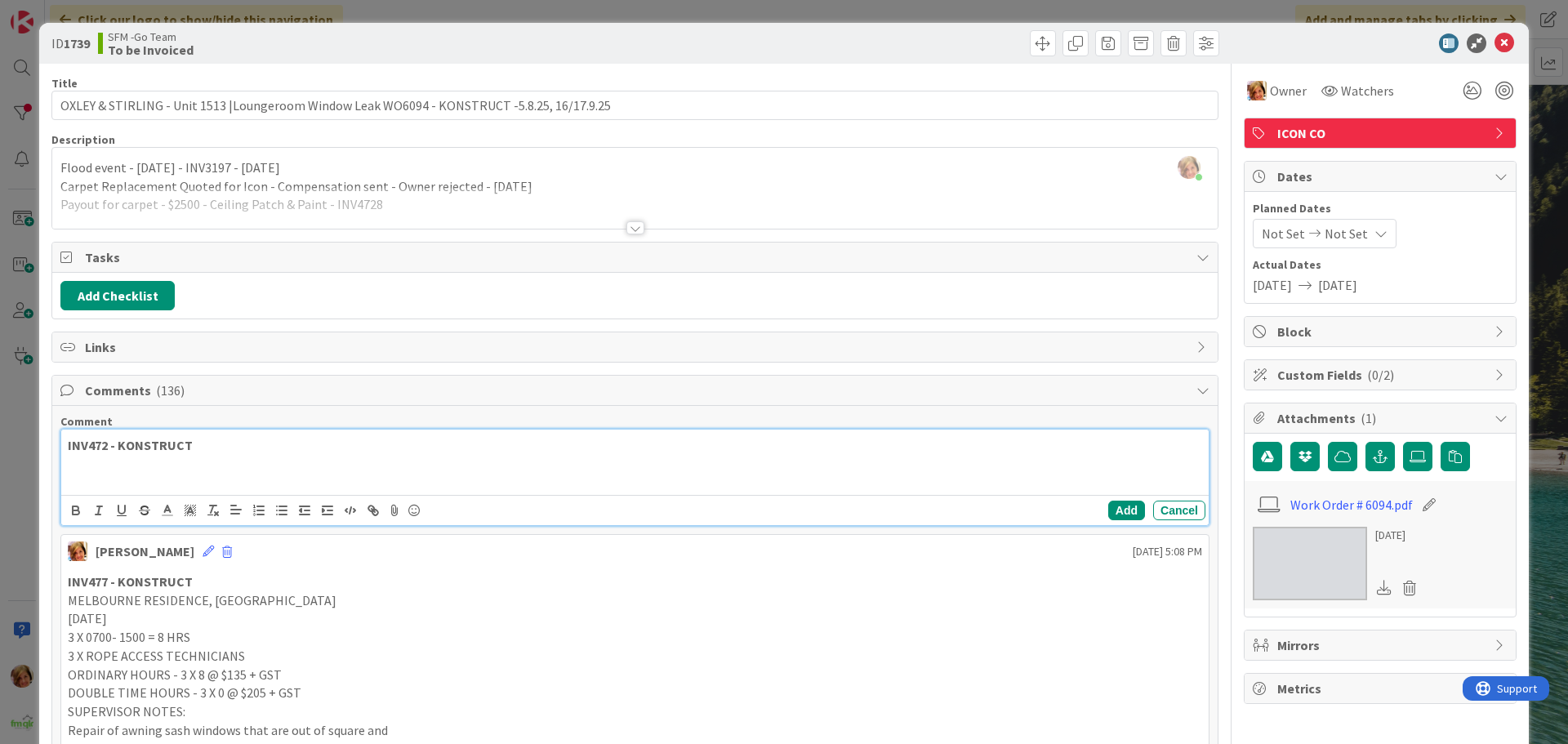
click at [221, 447] on p "INV472 - KONSTRUCT" at bounding box center [634, 446] width 1135 height 19
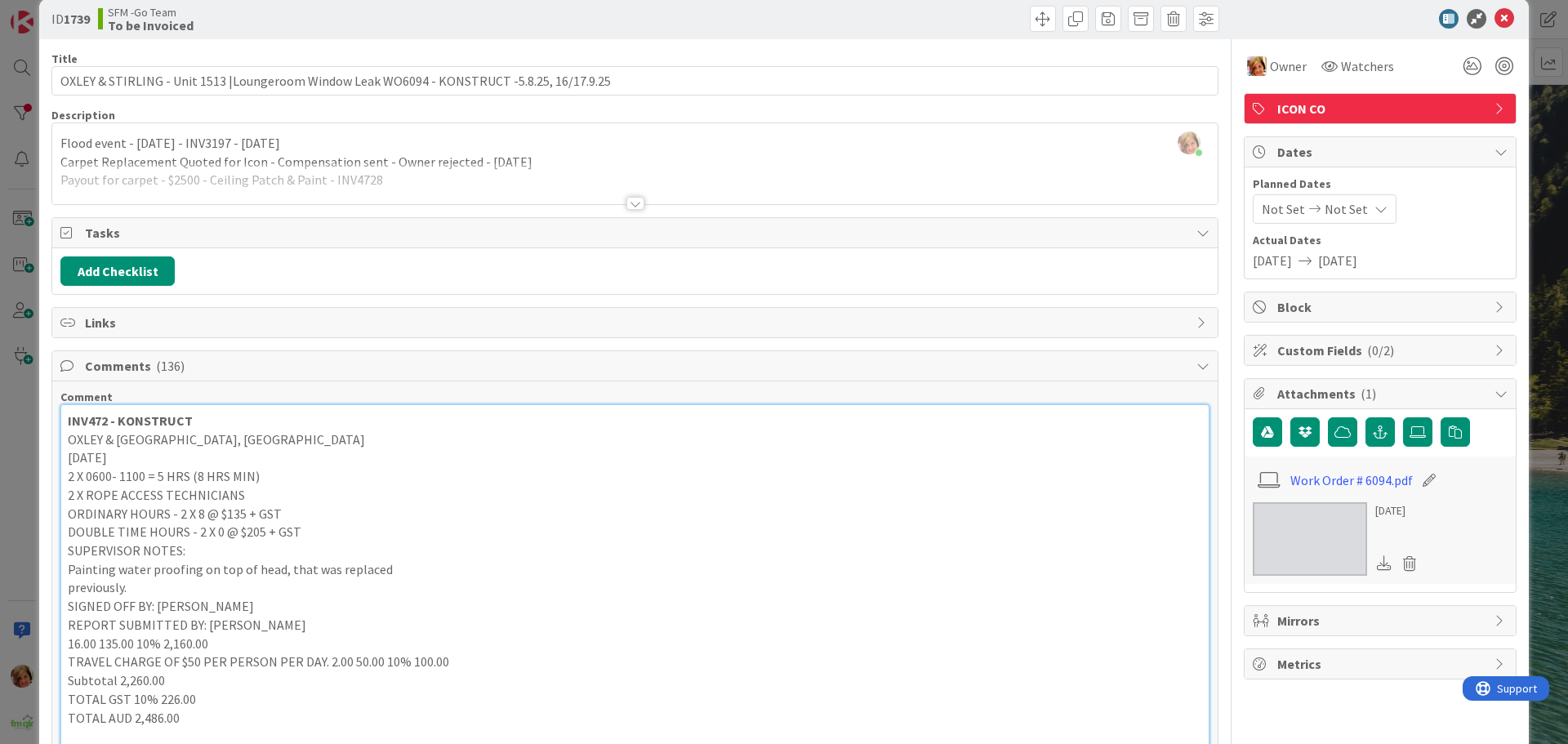
scroll to position [433, 0]
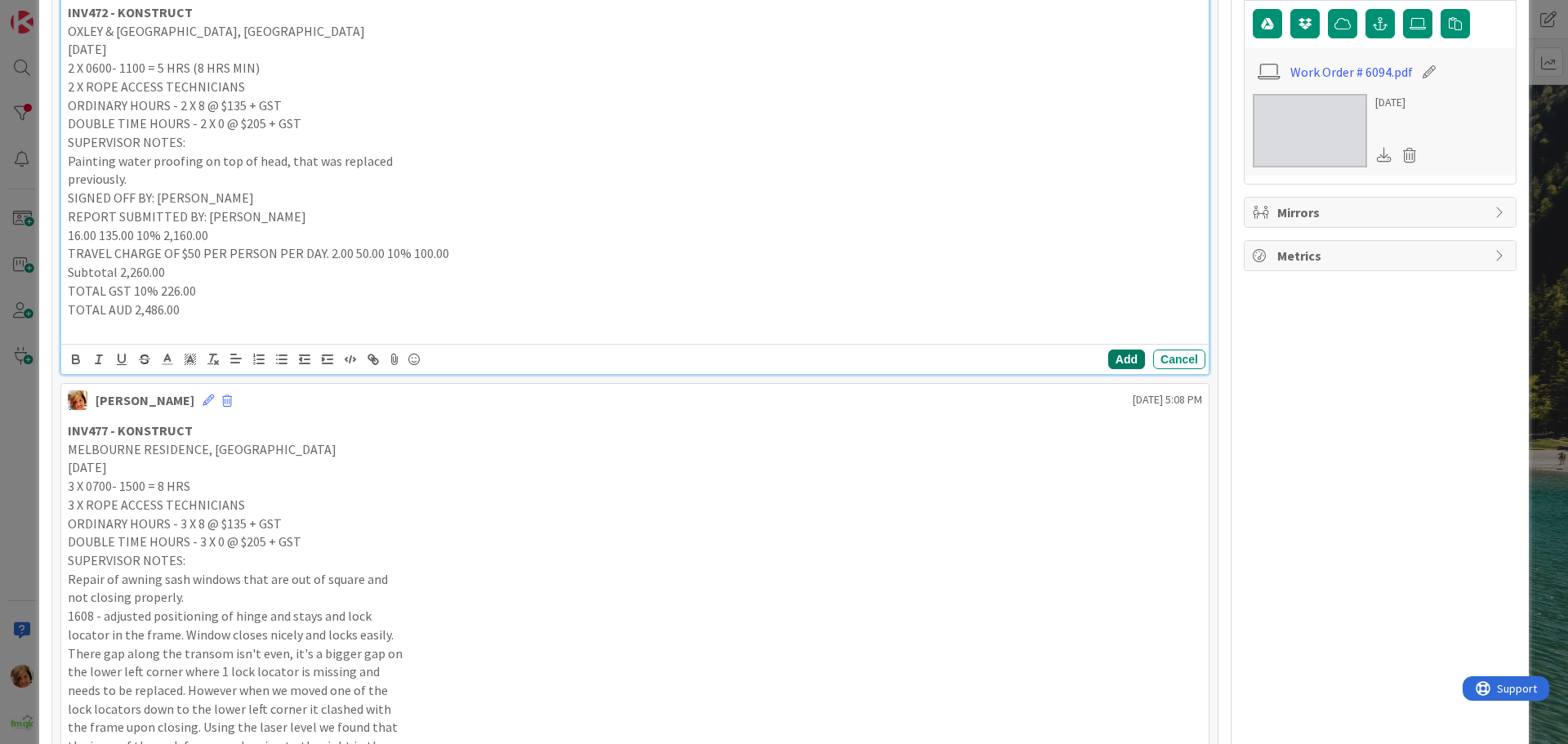
click at [1118, 353] on button "Add" at bounding box center [1126, 359] width 37 height 20
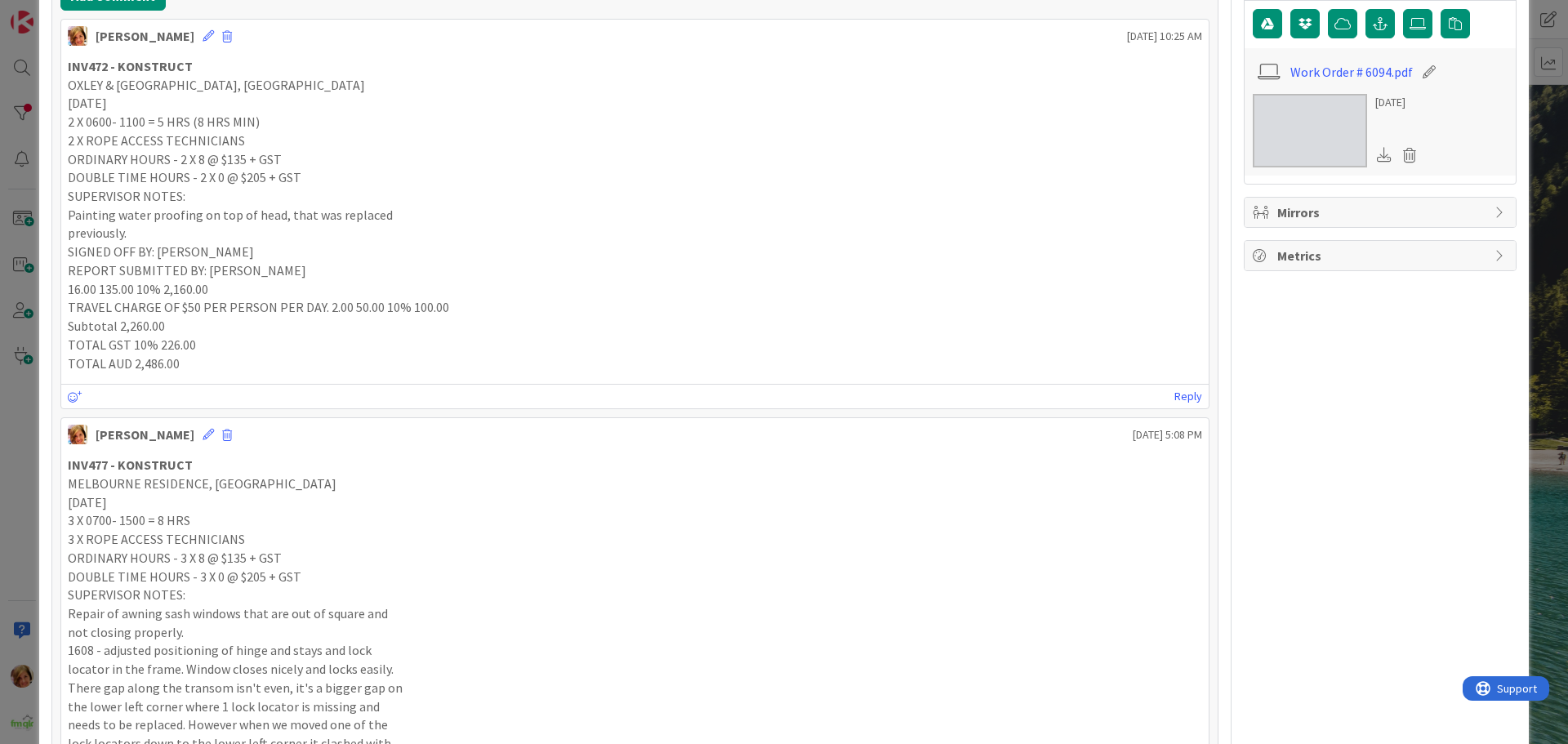
scroll to position [0, 0]
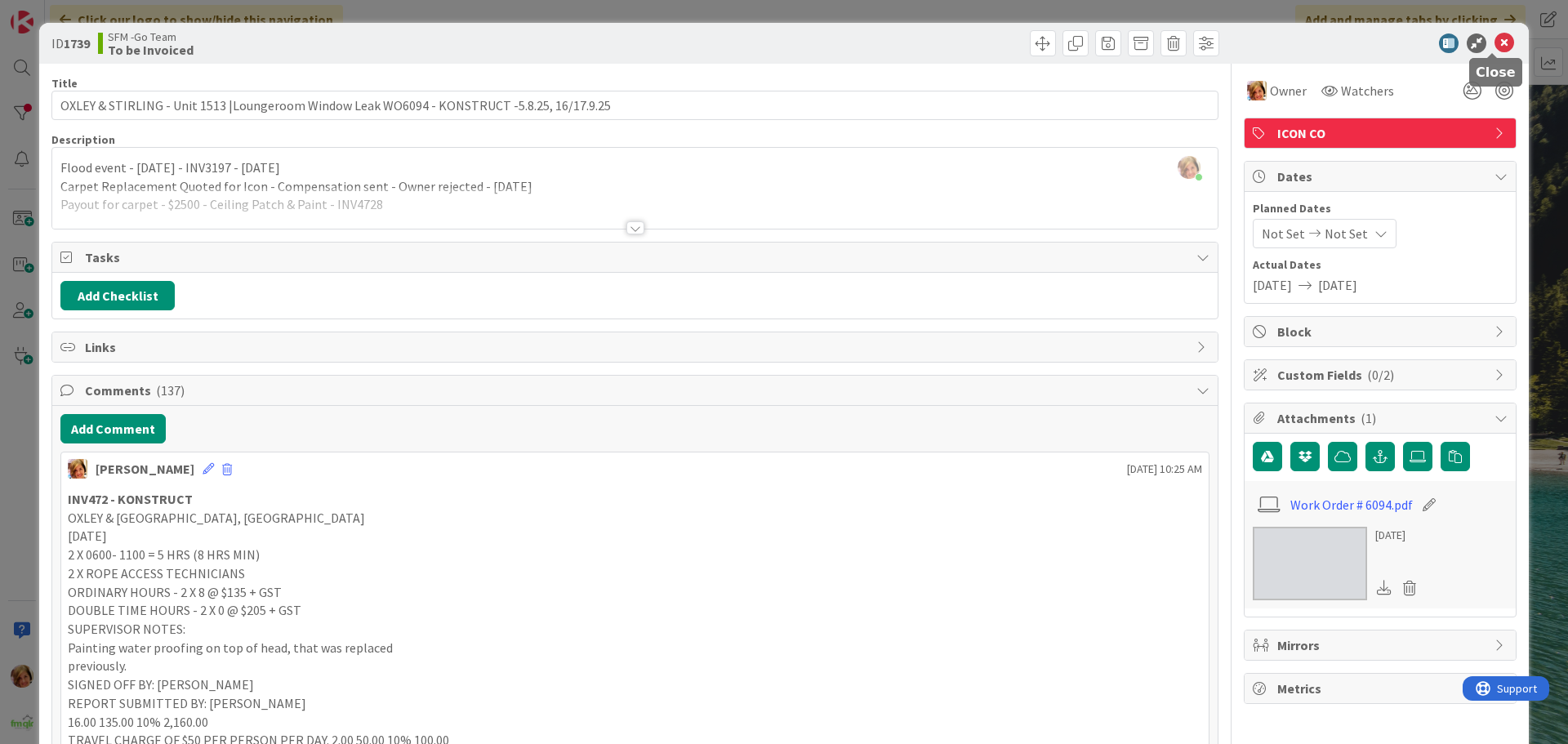
click at [1494, 42] on icon at bounding box center [1504, 43] width 20 height 20
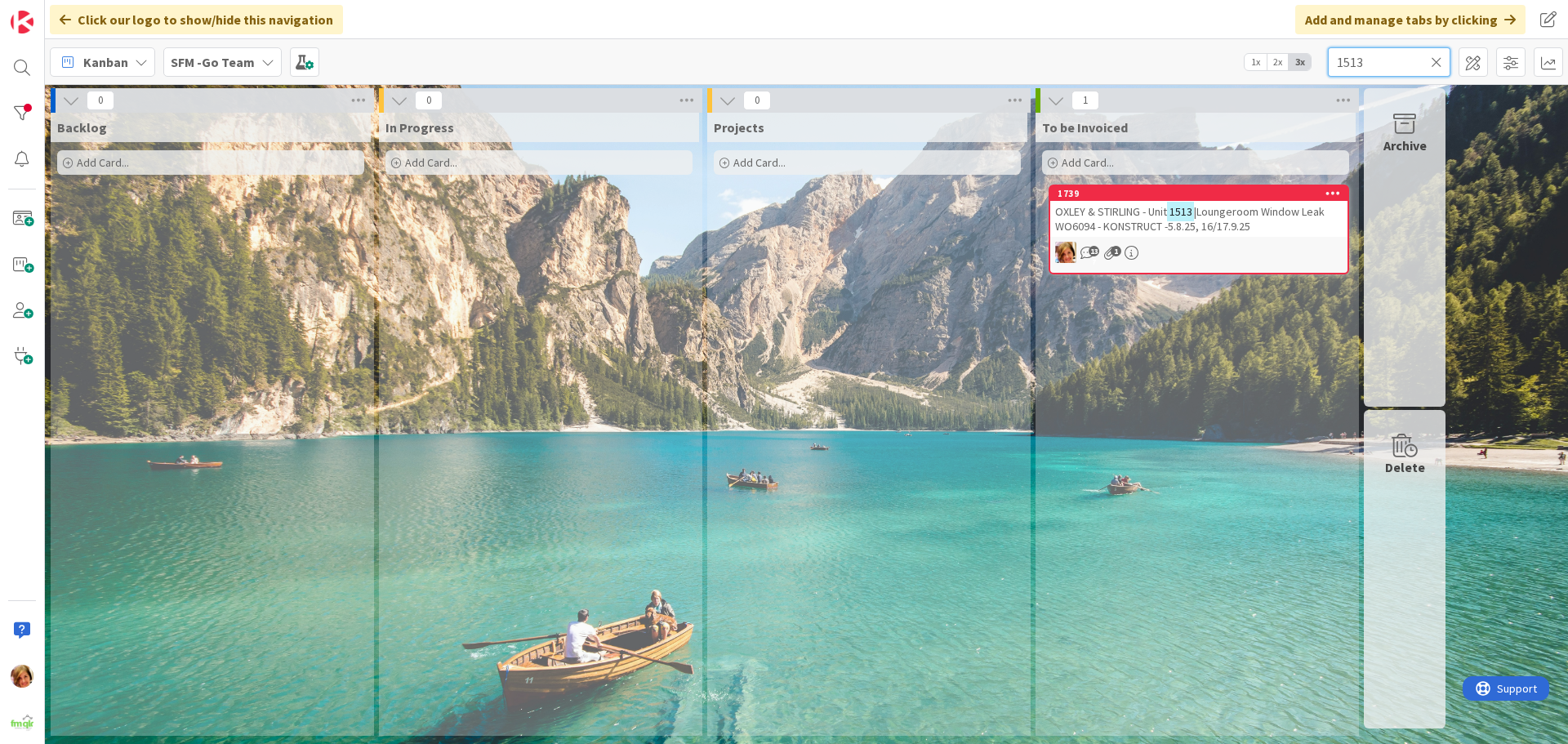
click at [1395, 62] on input "1513" at bounding box center [1388, 62] width 122 height 29
type input "1"
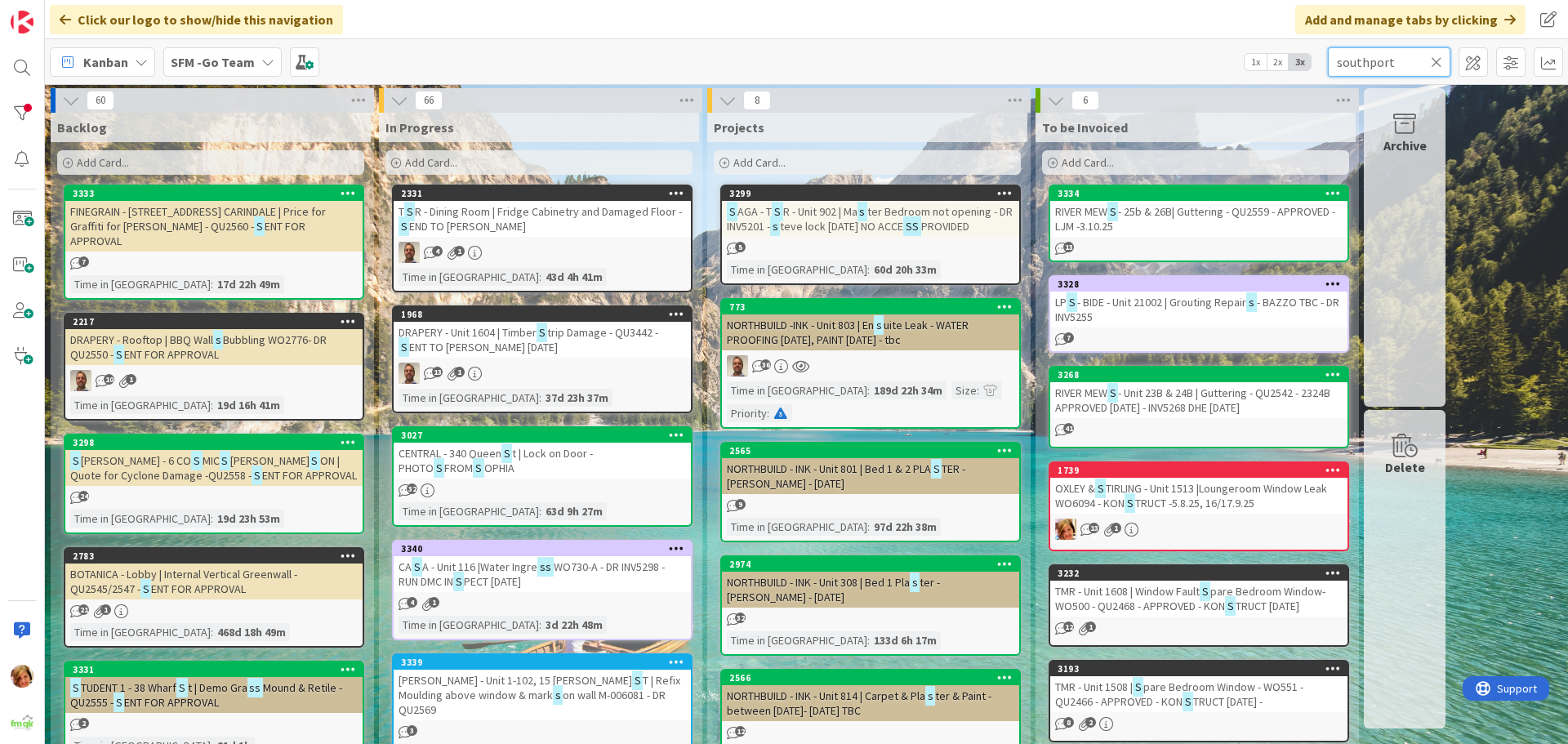
type input "southport"
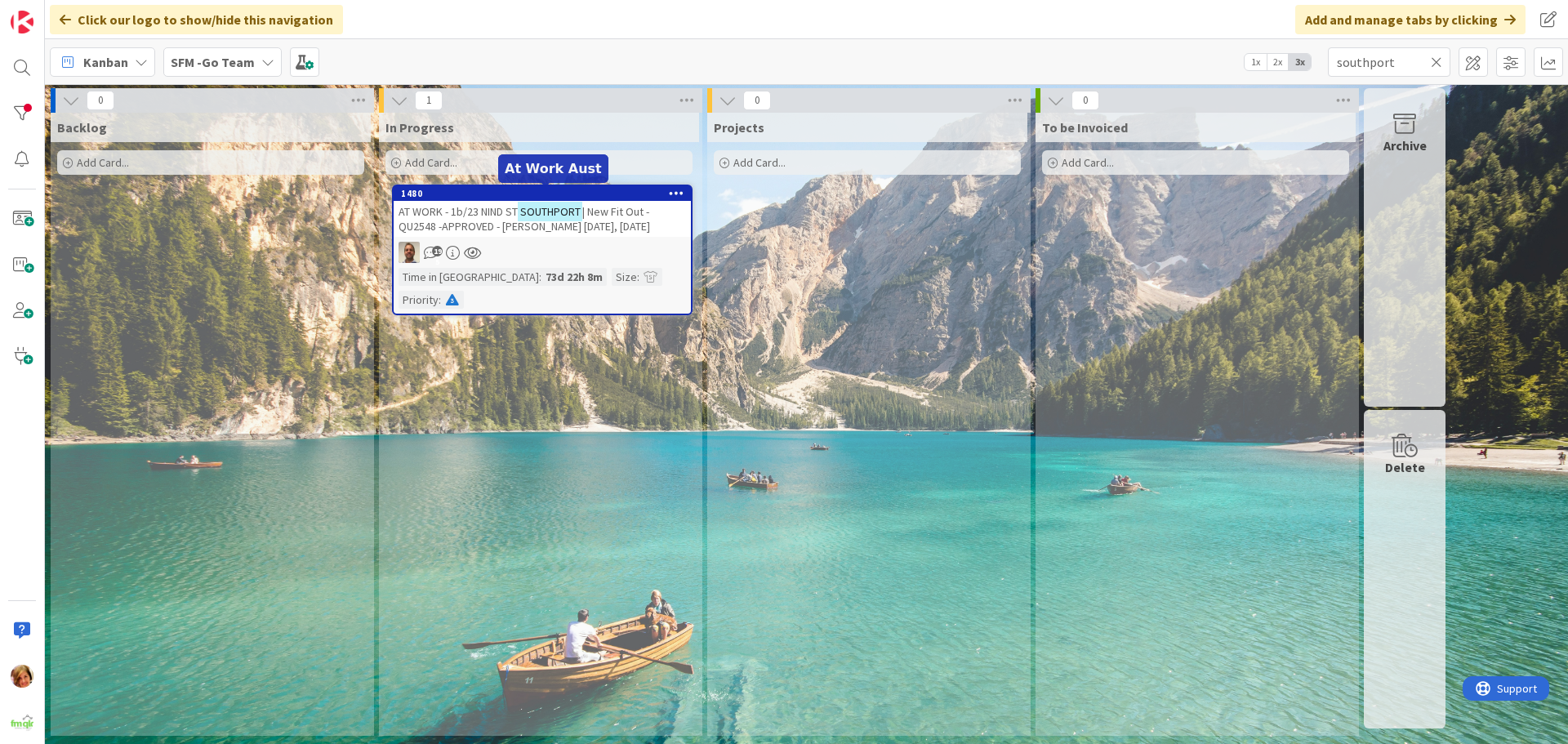
click at [487, 216] on span "AT WORK - 1b/23 NIND ST" at bounding box center [457, 211] width 119 height 15
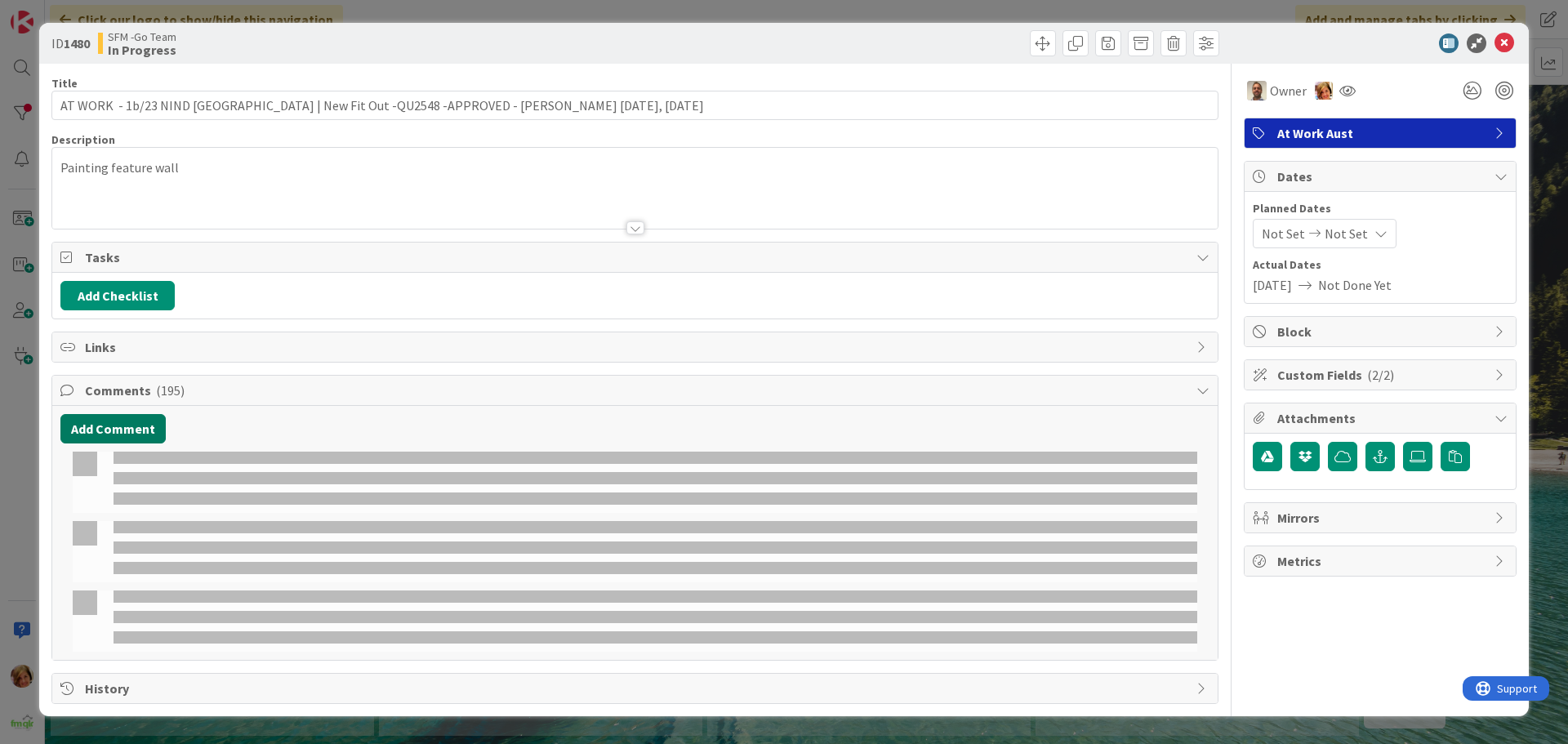
click at [115, 428] on button "Add Comment" at bounding box center [113, 428] width 105 height 29
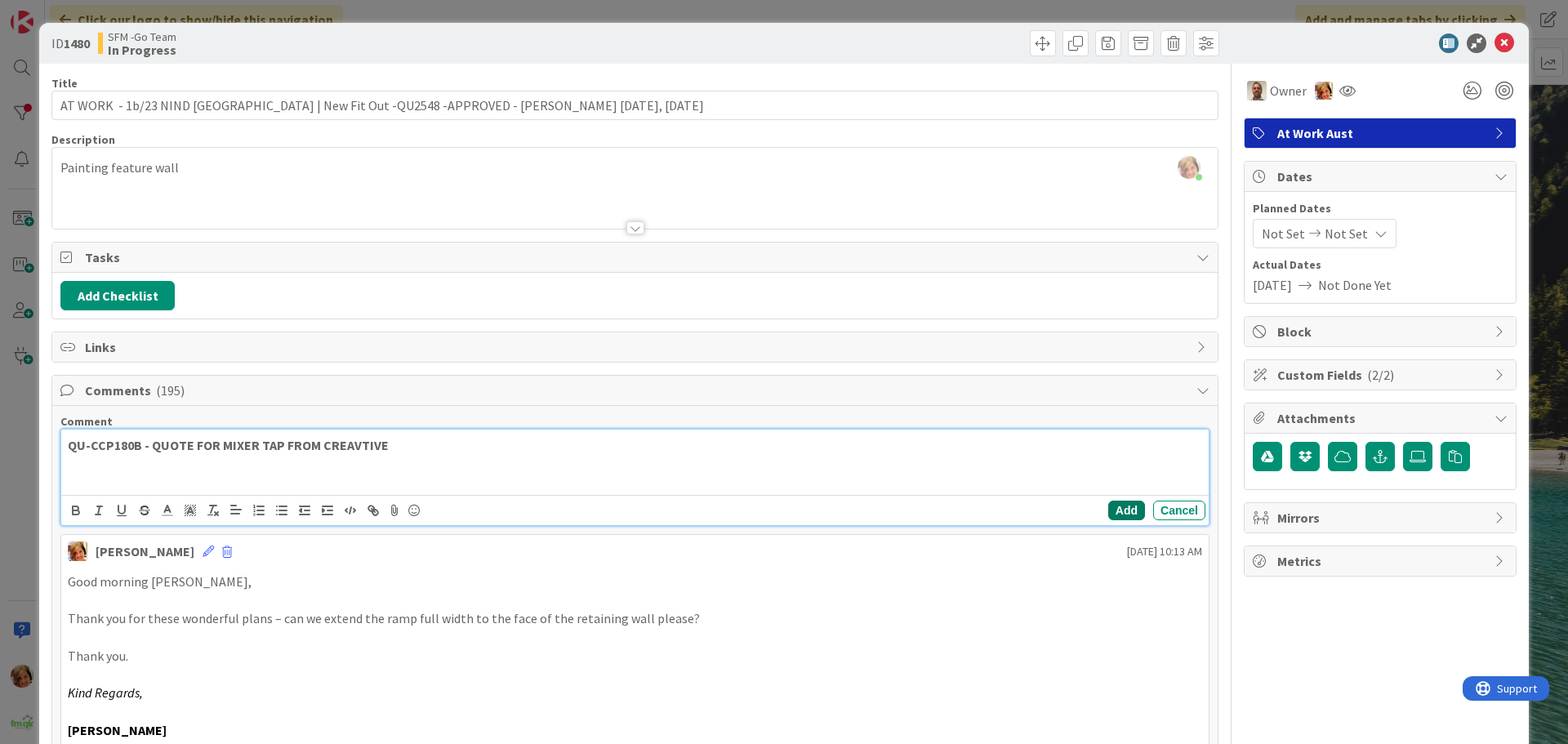
click at [1119, 508] on button "Add" at bounding box center [1126, 511] width 37 height 20
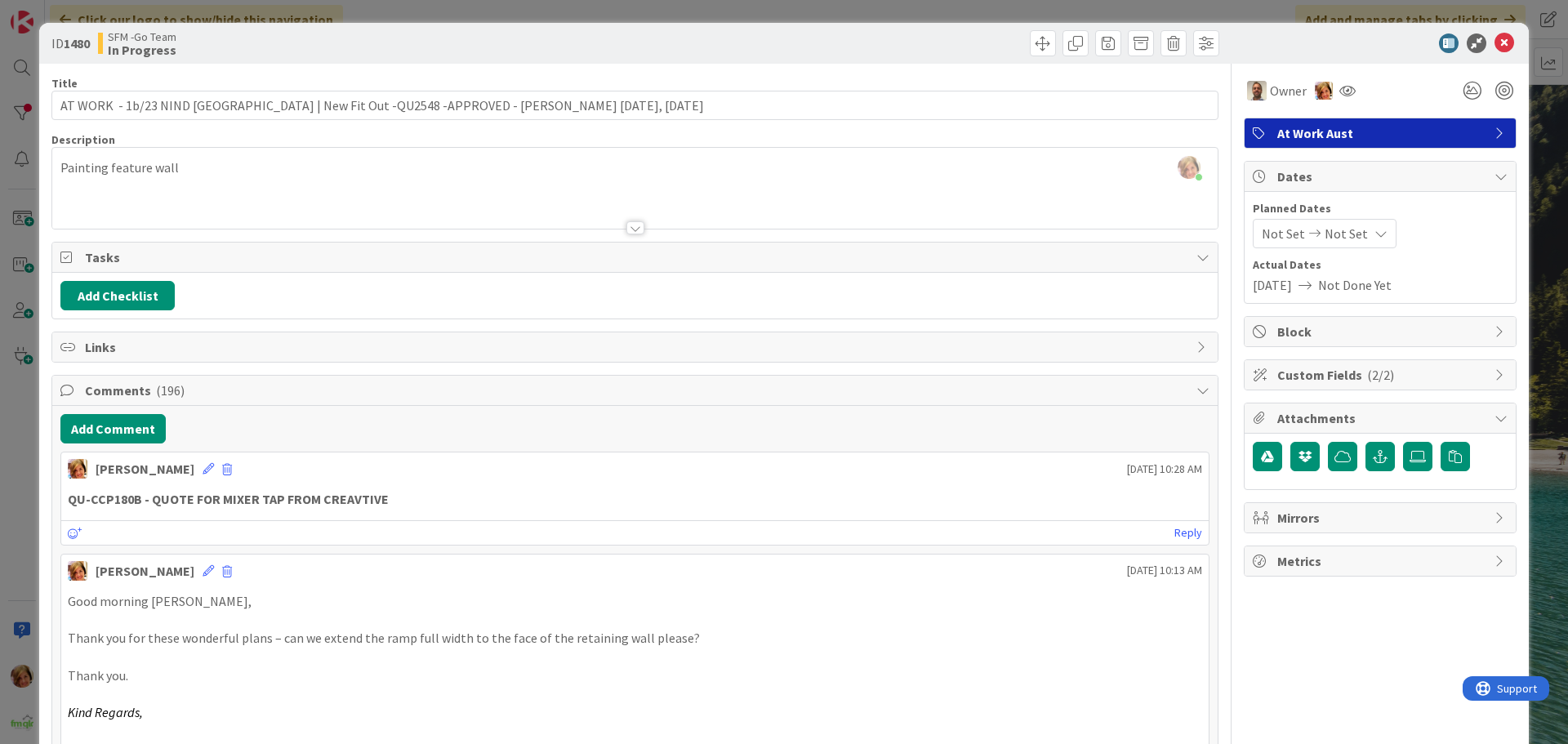
click at [1494, 41] on icon at bounding box center [1504, 43] width 20 height 20
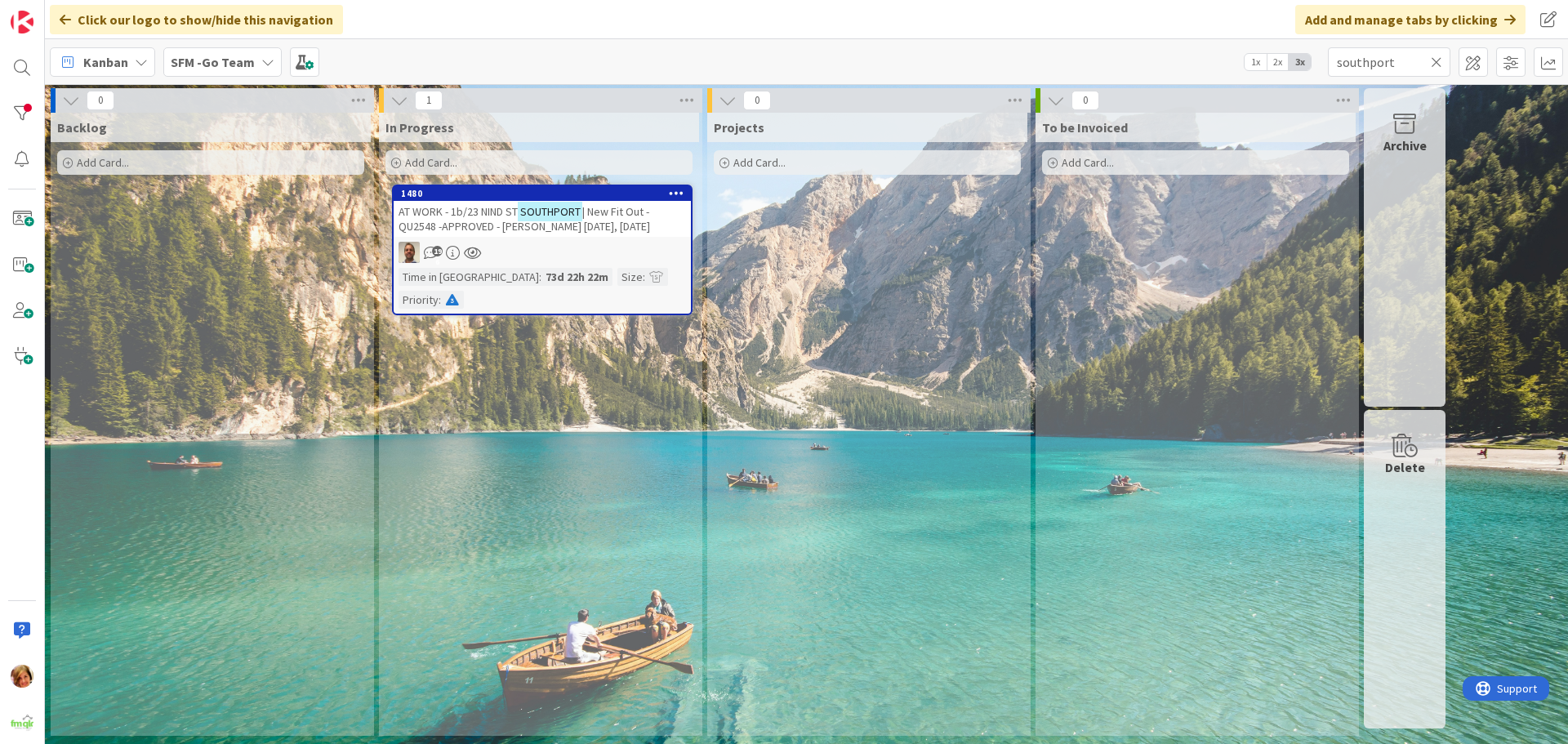
click at [1435, 61] on icon at bounding box center [1436, 62] width 11 height 15
click at [1435, 61] on input "text" at bounding box center [1388, 62] width 122 height 29
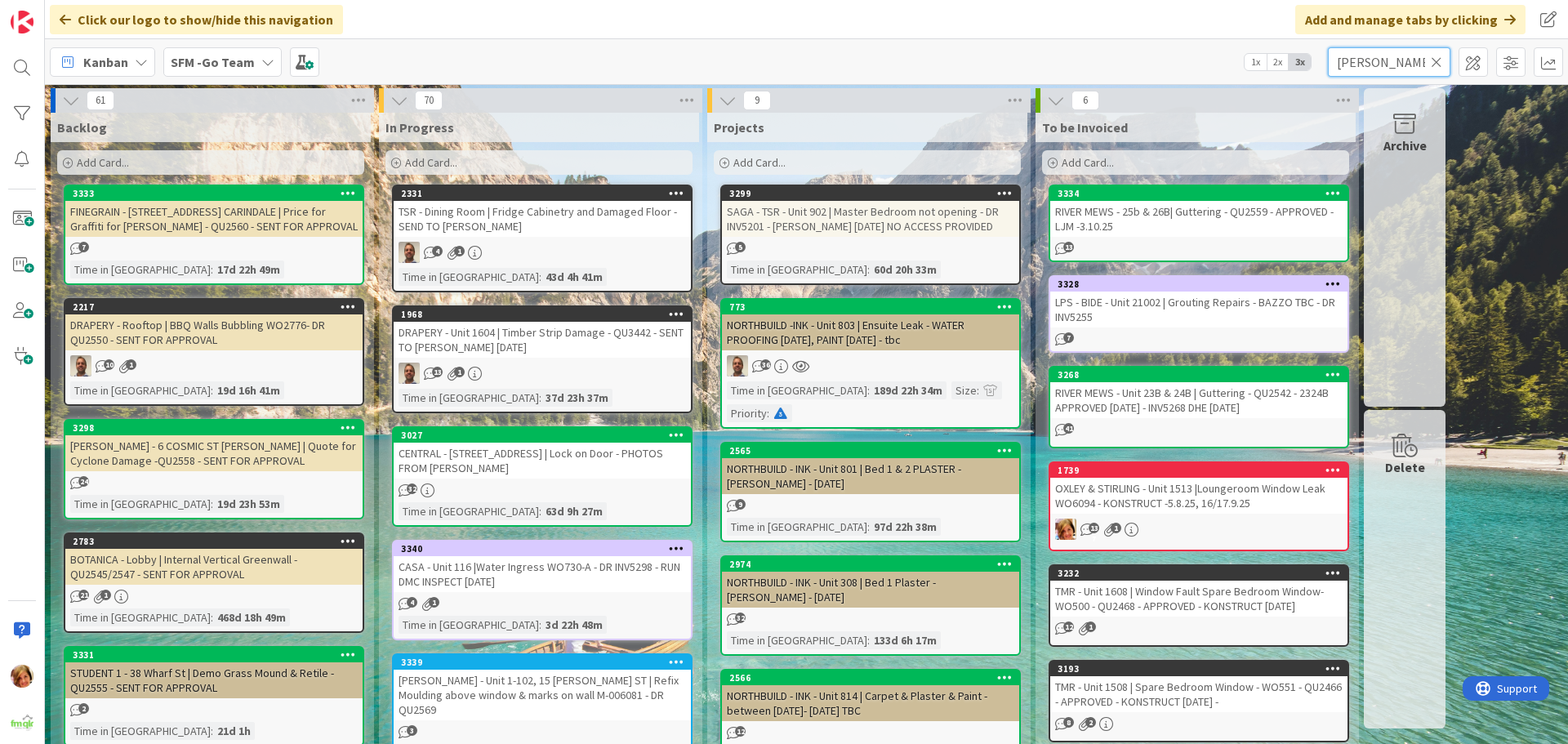
type input "[PERSON_NAME]"
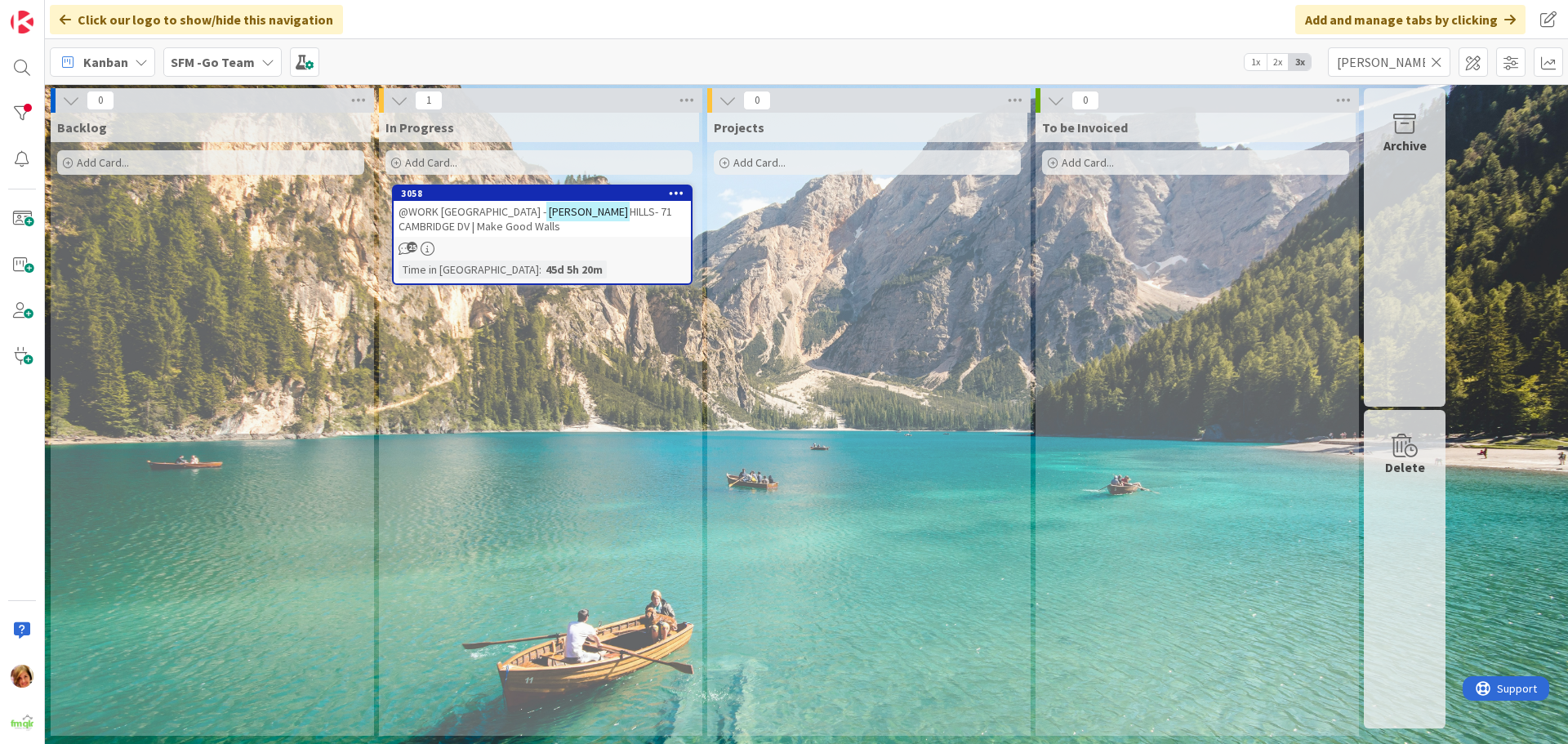
drag, startPoint x: 870, startPoint y: 52, endPoint x: 849, endPoint y: 63, distance: 23.7
drag, startPoint x: 849, startPoint y: 63, endPoint x: 604, endPoint y: 220, distance: 291.0
click at [604, 220] on div "@WORK AUSTRALIA - [PERSON_NAME]- 71 [GEOGRAPHIC_DATA] DV | Make Good Walls" at bounding box center [542, 219] width 298 height 36
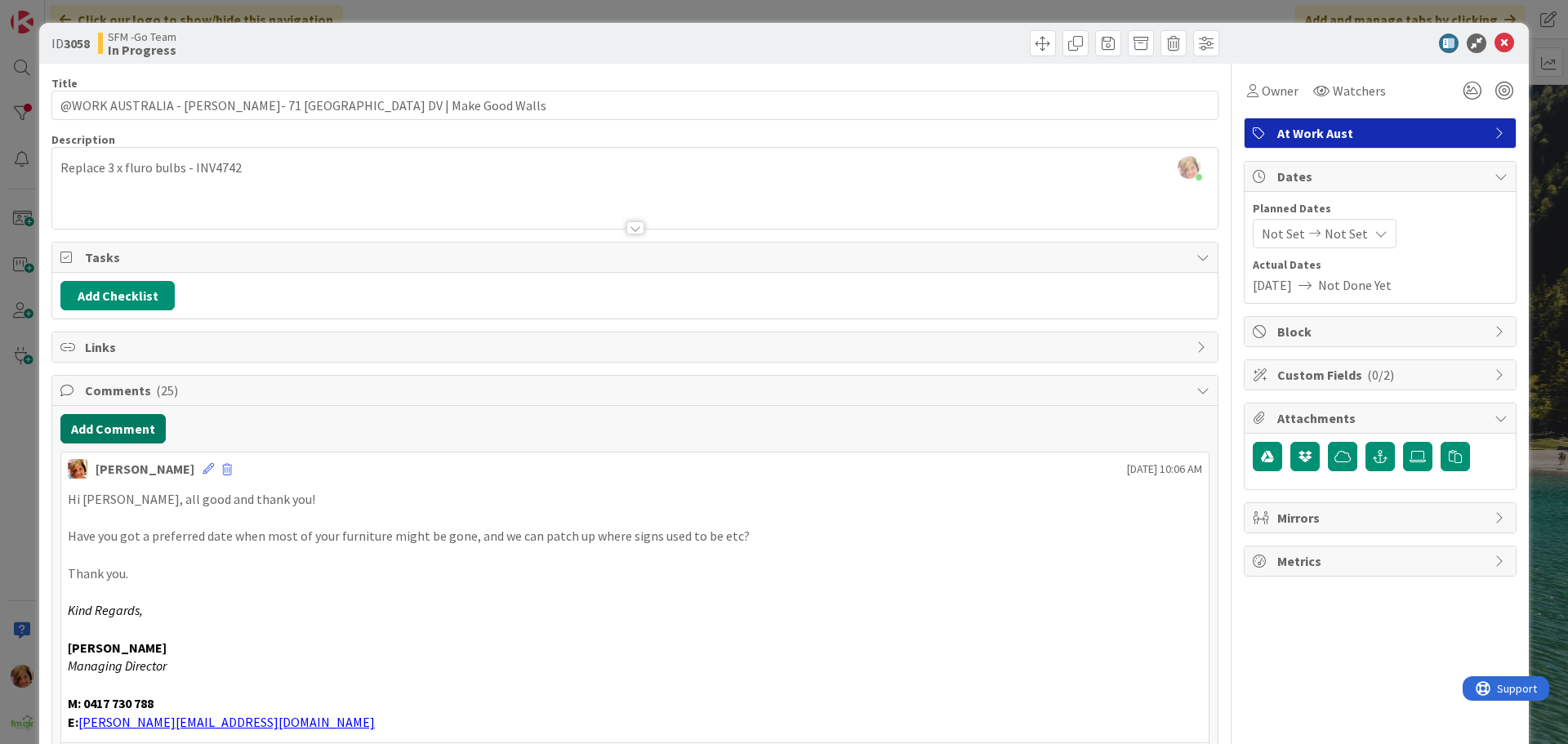
click at [133, 429] on button "Add Comment" at bounding box center [113, 428] width 105 height 29
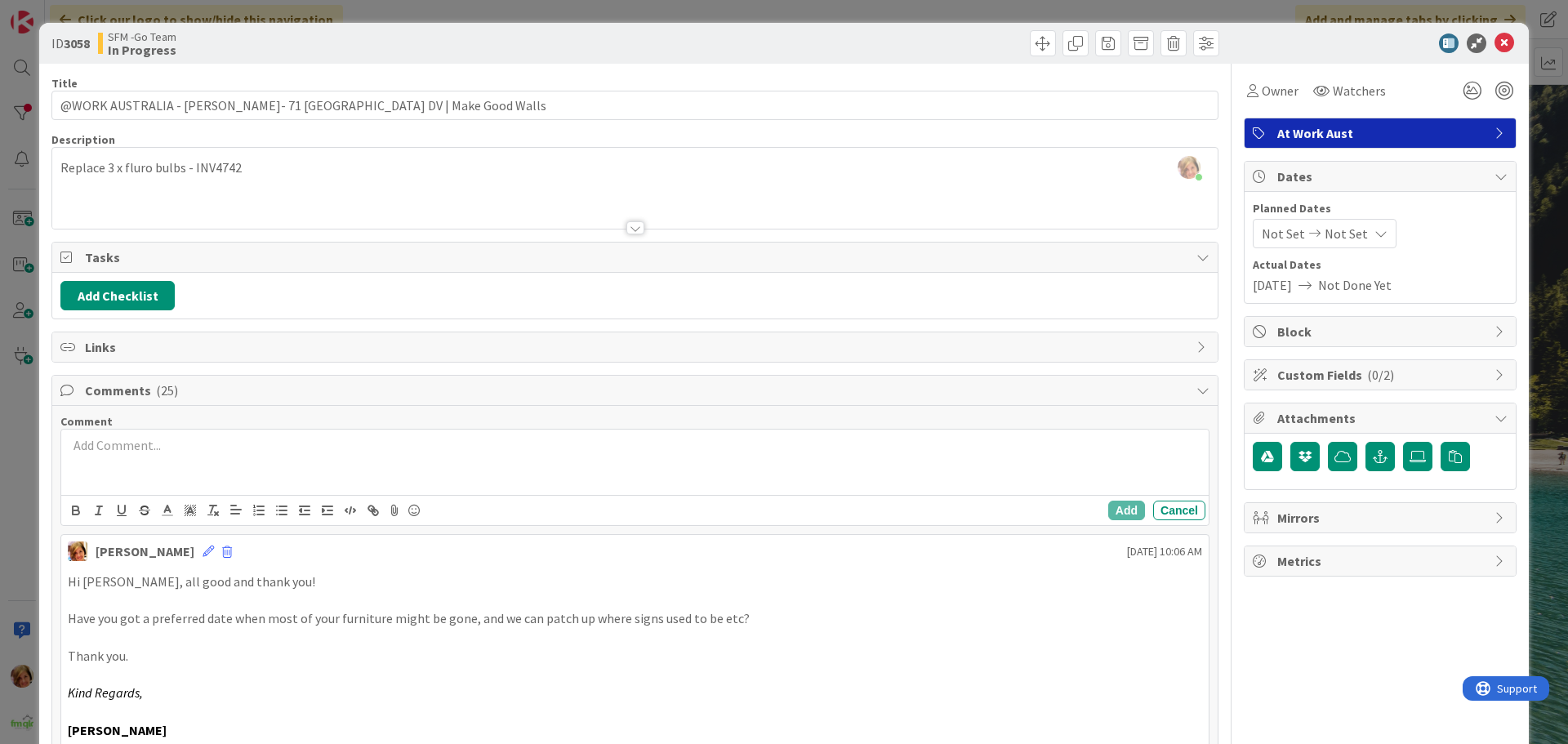
click at [154, 476] on div at bounding box center [635, 462] width 1147 height 65
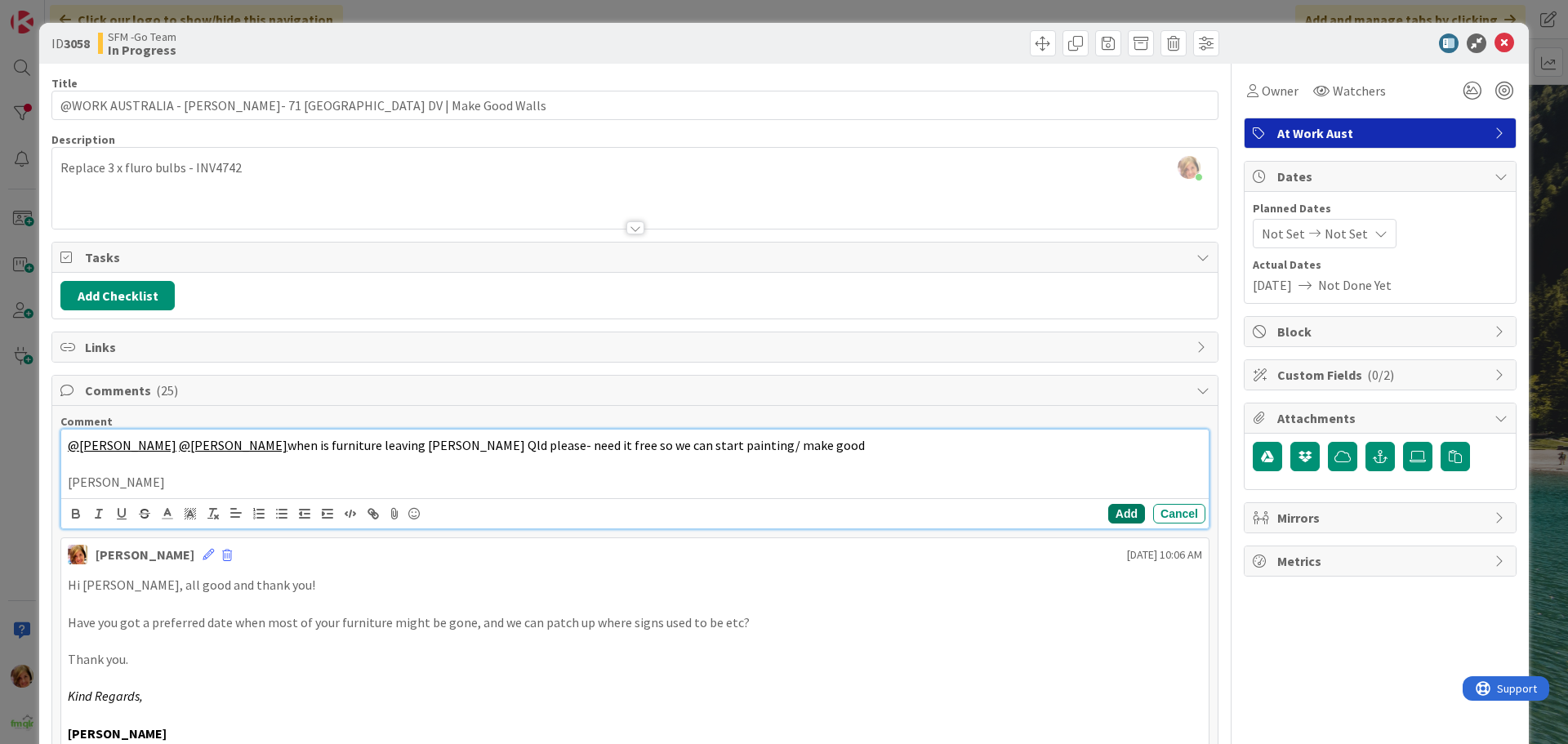
click at [1120, 512] on button "Add" at bounding box center [1126, 513] width 37 height 20
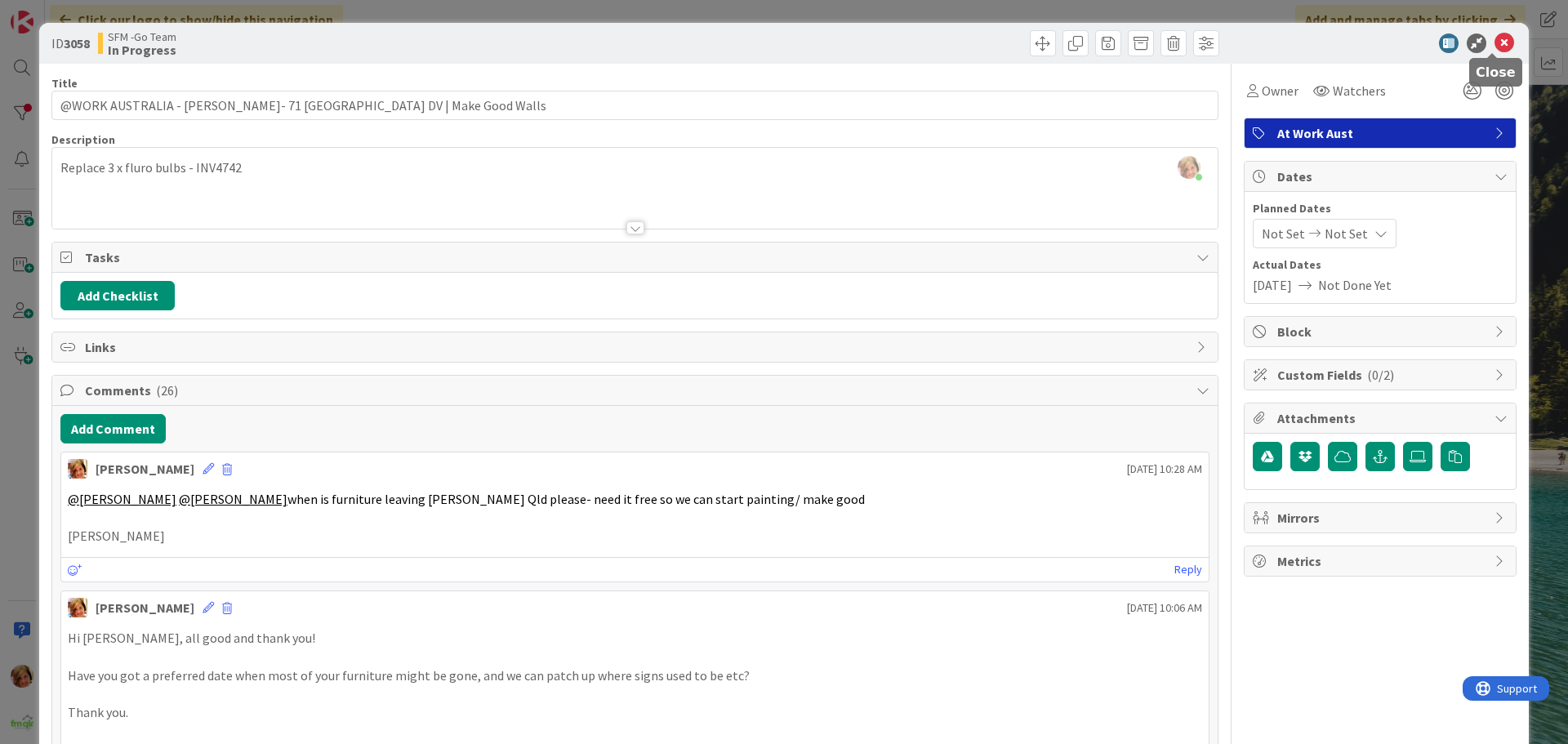
click at [1494, 43] on icon at bounding box center [1504, 43] width 20 height 20
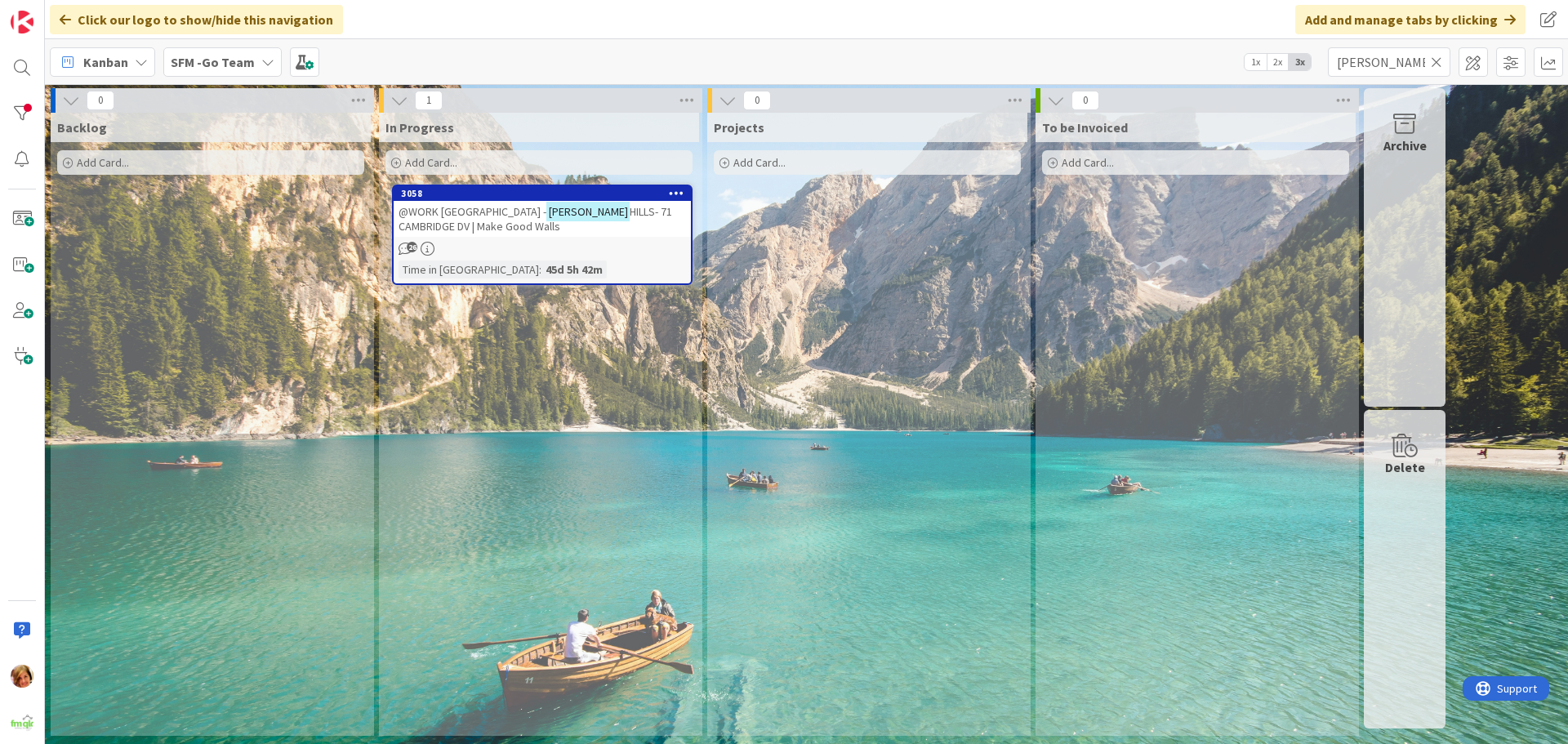
click at [1437, 60] on icon at bounding box center [1436, 62] width 11 height 15
click at [1437, 60] on input "text" at bounding box center [1388, 62] width 122 height 29
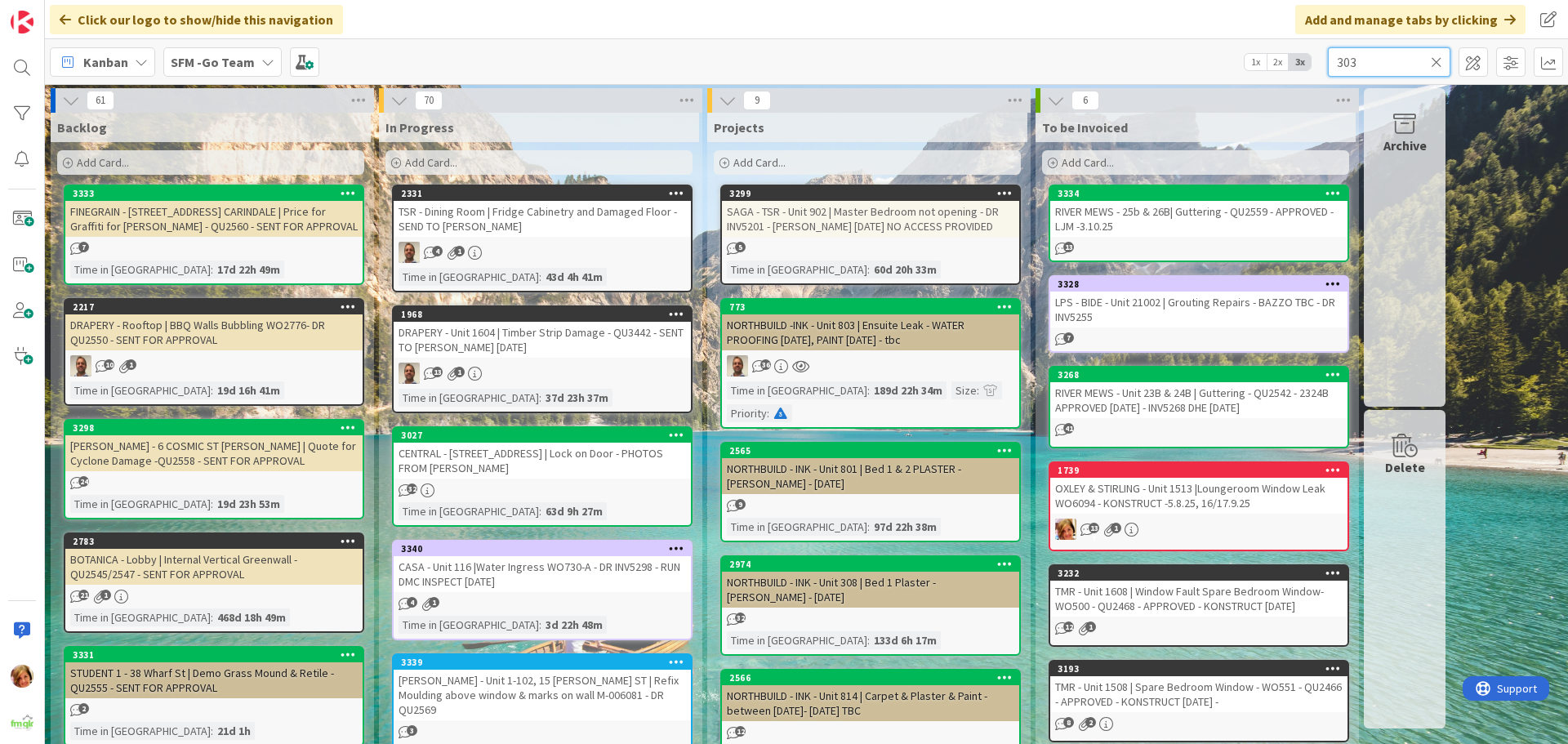
type input "303"
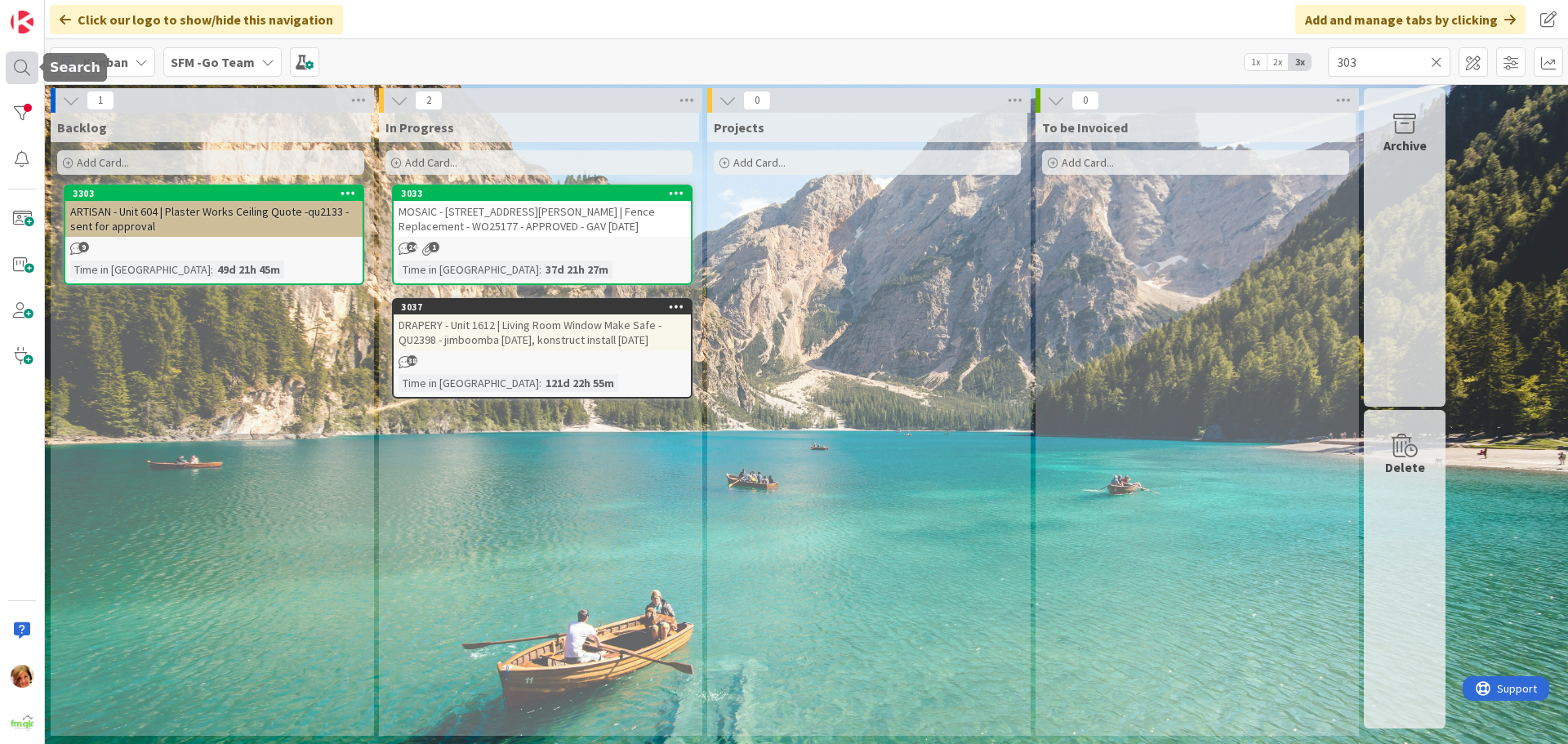
click at [24, 63] on div at bounding box center [22, 68] width 32 height 32
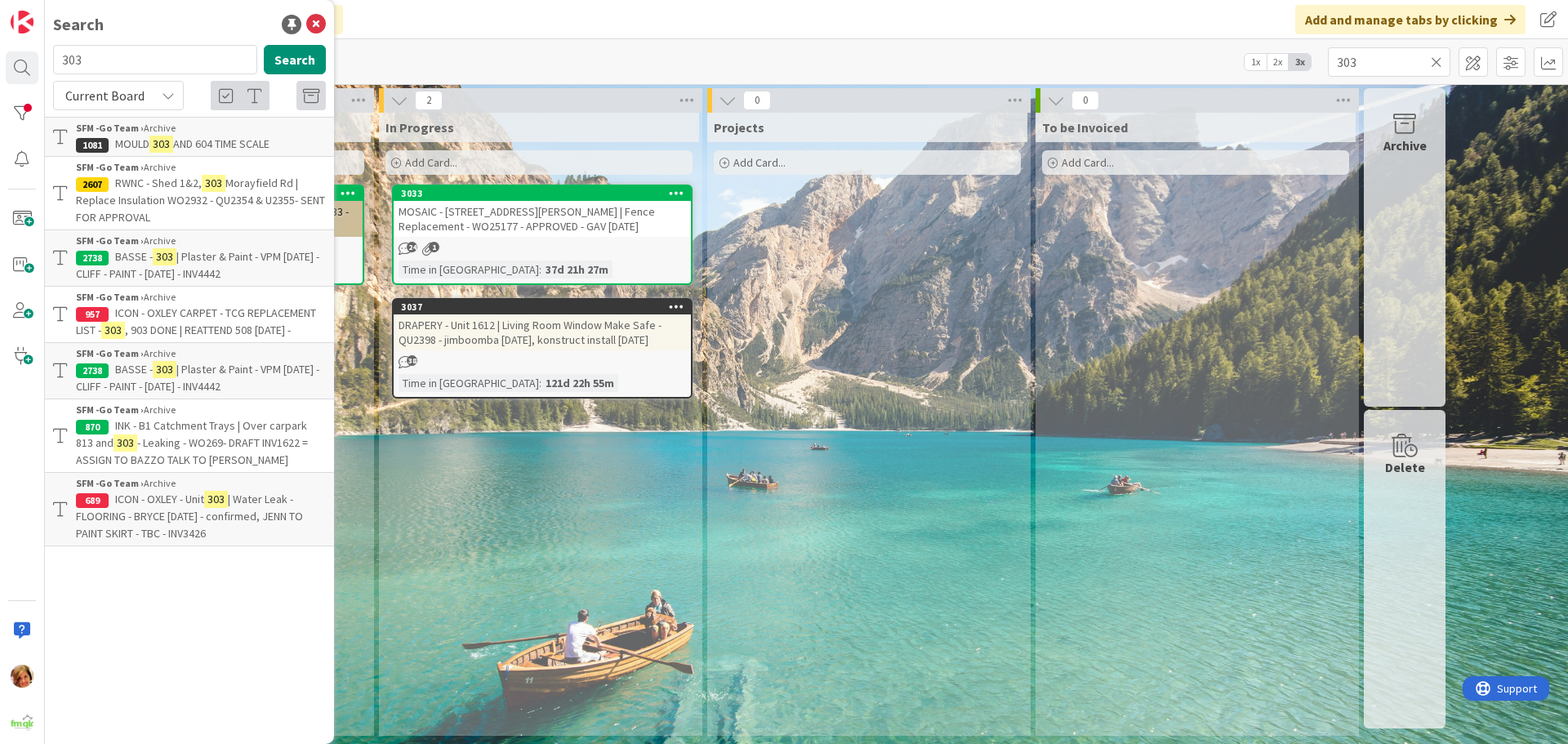
click at [204, 259] on span "| Plaster & Paint - VPM [DATE] - CLIFF - PAINT - [DATE] - INV4442" at bounding box center [197, 264] width 244 height 32
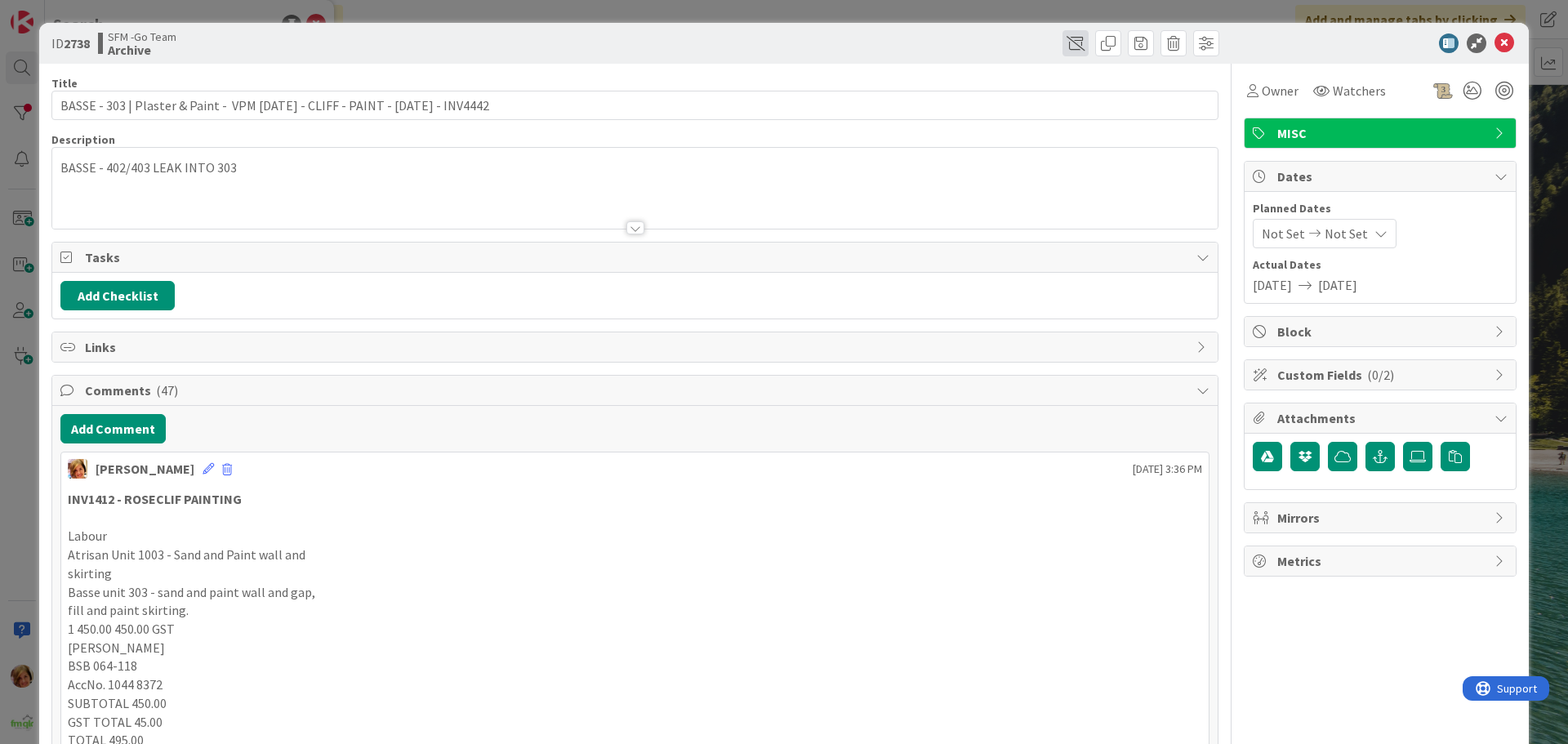
click at [1076, 43] on span at bounding box center [1076, 43] width 27 height 27
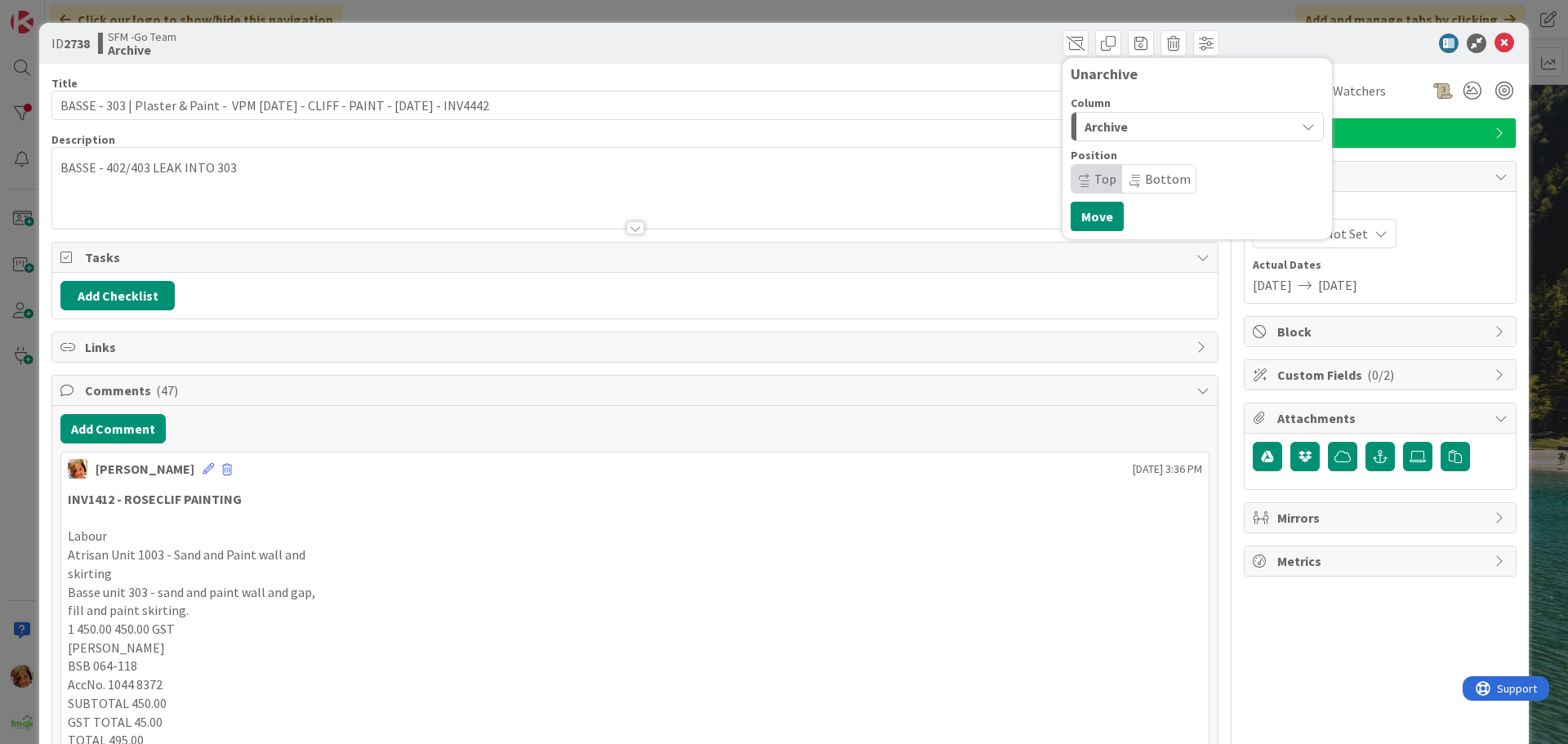
click at [1115, 130] on span "Archive" at bounding box center [1106, 127] width 44 height 21
click at [1123, 183] on span "In Progress" at bounding box center [1139, 192] width 59 height 20
drag, startPoint x: 1069, startPoint y: 210, endPoint x: 1053, endPoint y: 220, distance: 18.9
click at [1070, 210] on button "Move" at bounding box center [1097, 216] width 53 height 29
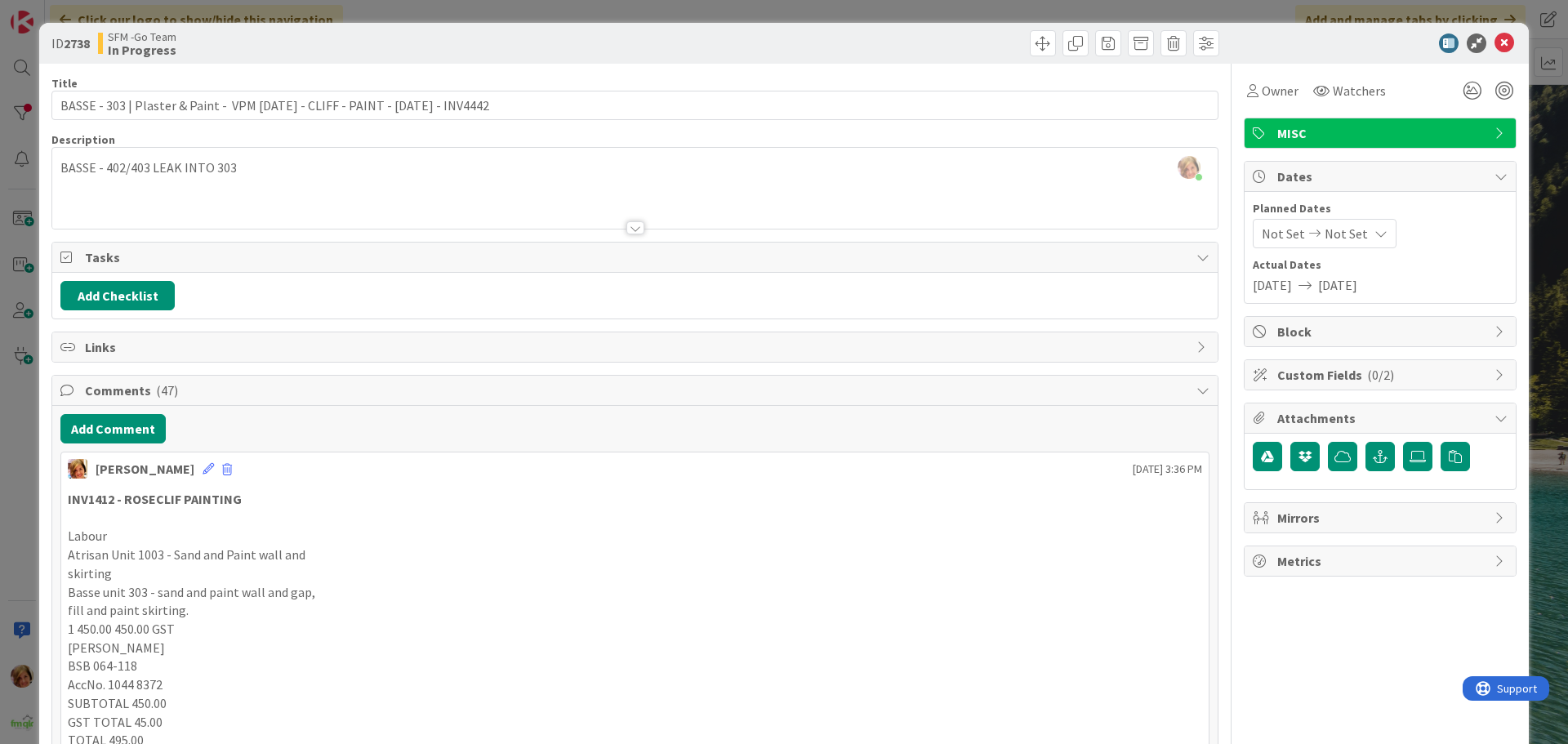
click at [265, 167] on div "[PERSON_NAME] just joined BASSE - 402/403 LEAK INTO 303" at bounding box center [634, 188] width 1165 height 81
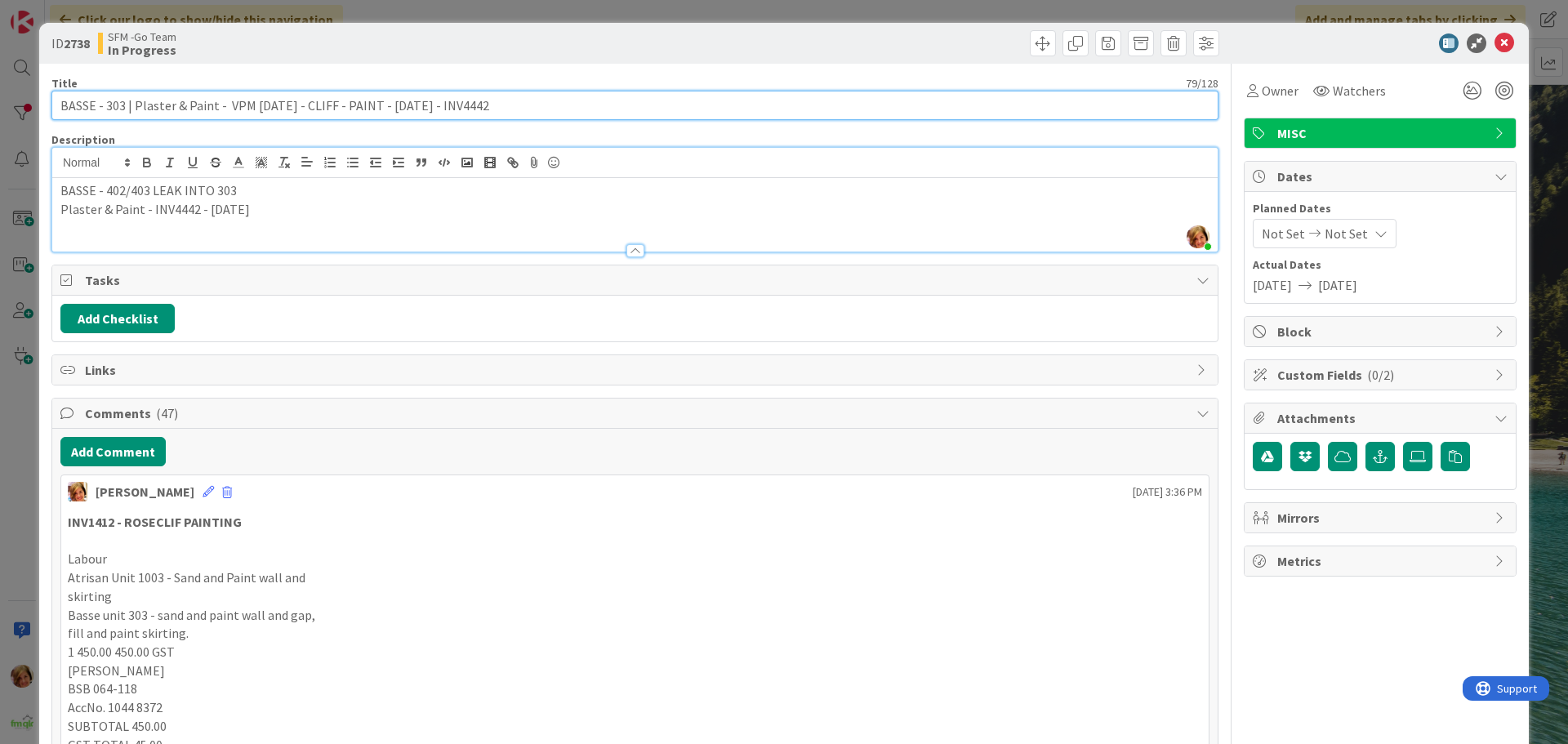
drag, startPoint x: 510, startPoint y: 107, endPoint x: 133, endPoint y: 118, distance: 377.2
click at [133, 118] on input "BASSE - 303 | Plaster & Paint - VPM [DATE] - CLIFF - PAINT - [DATE] - INV4442" at bounding box center [634, 105] width 1167 height 29
type input "BASSE - 303 | Mould"
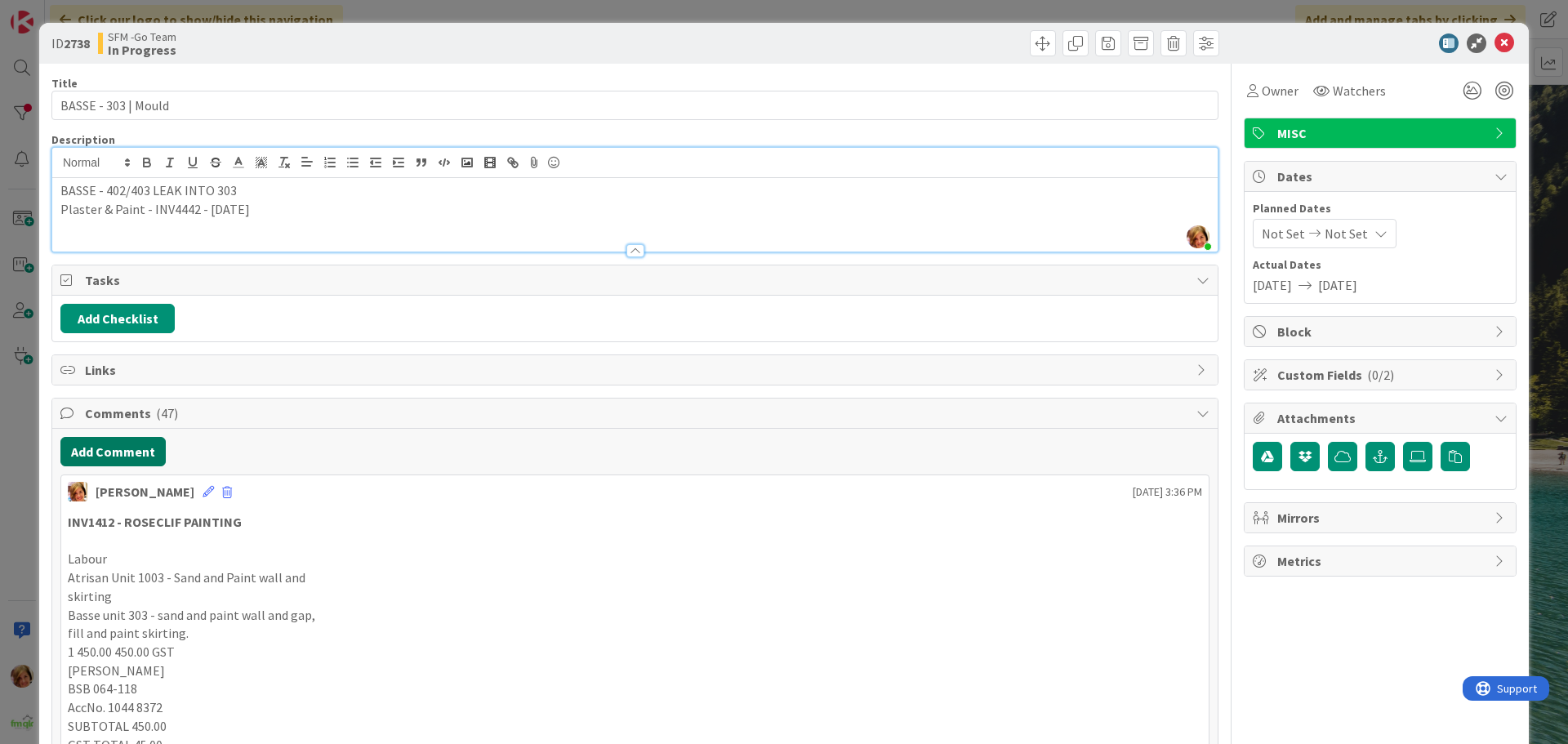
click at [109, 459] on button "Add Comment" at bounding box center [113, 452] width 105 height 29
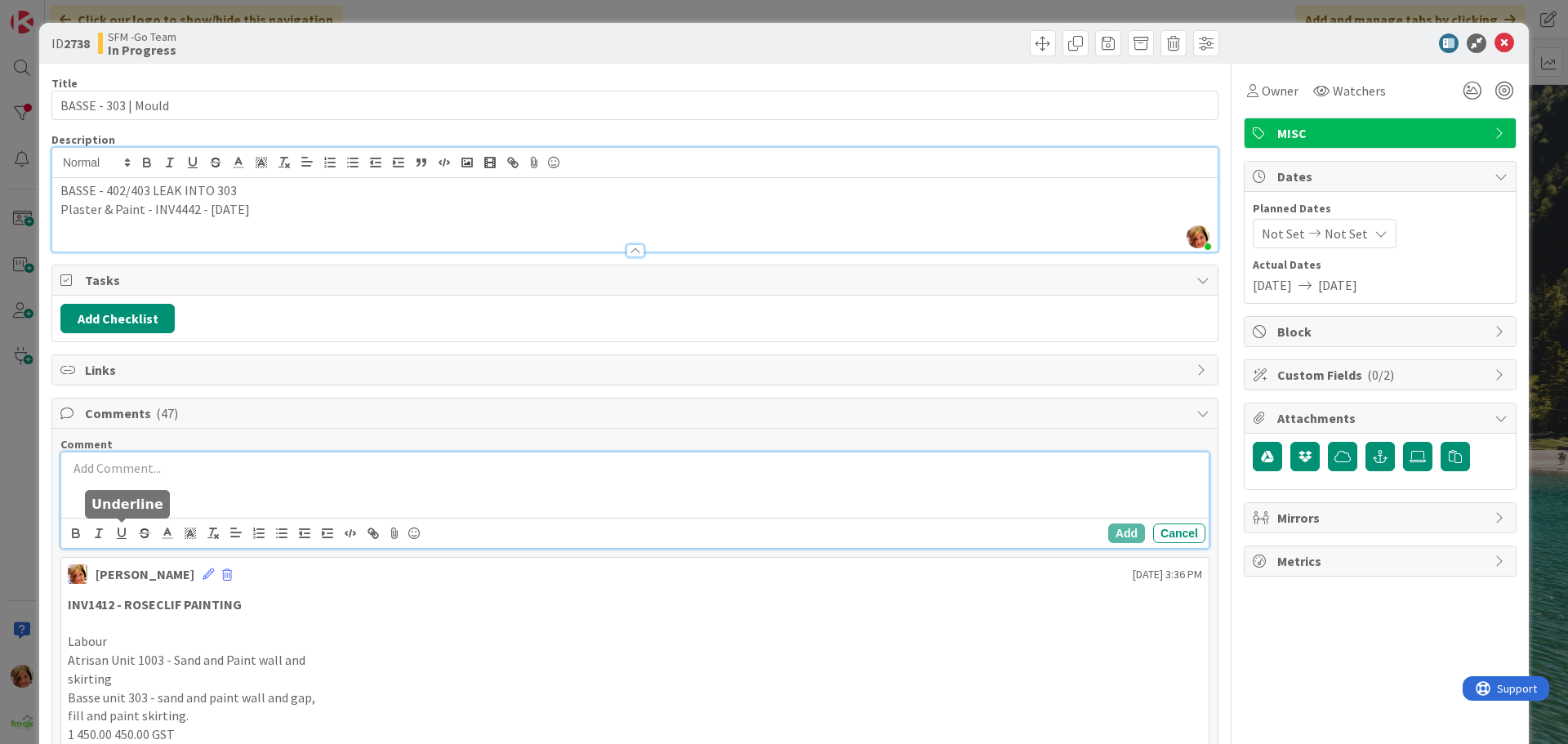
click at [138, 484] on div at bounding box center [635, 485] width 1147 height 65
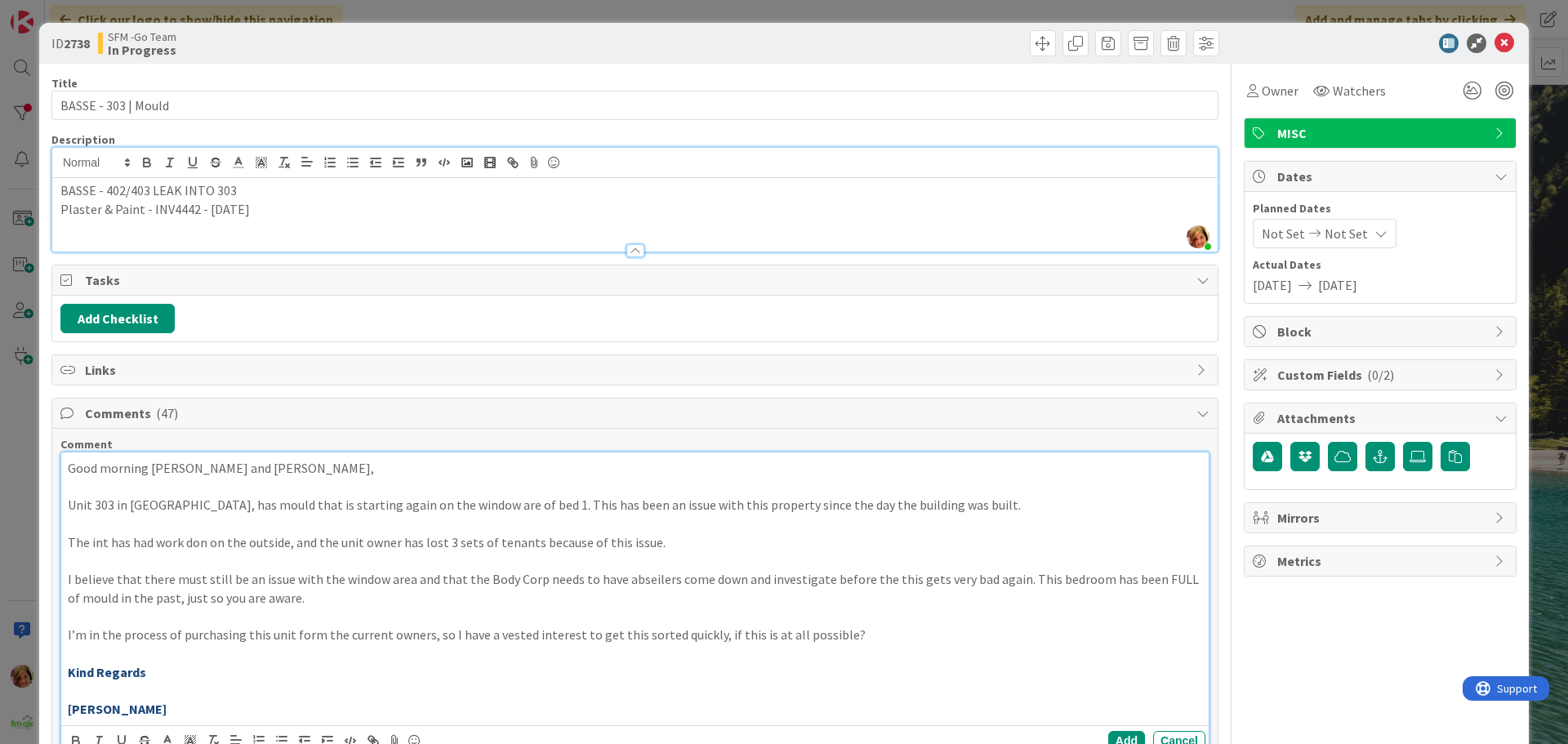
scroll to position [327, 0]
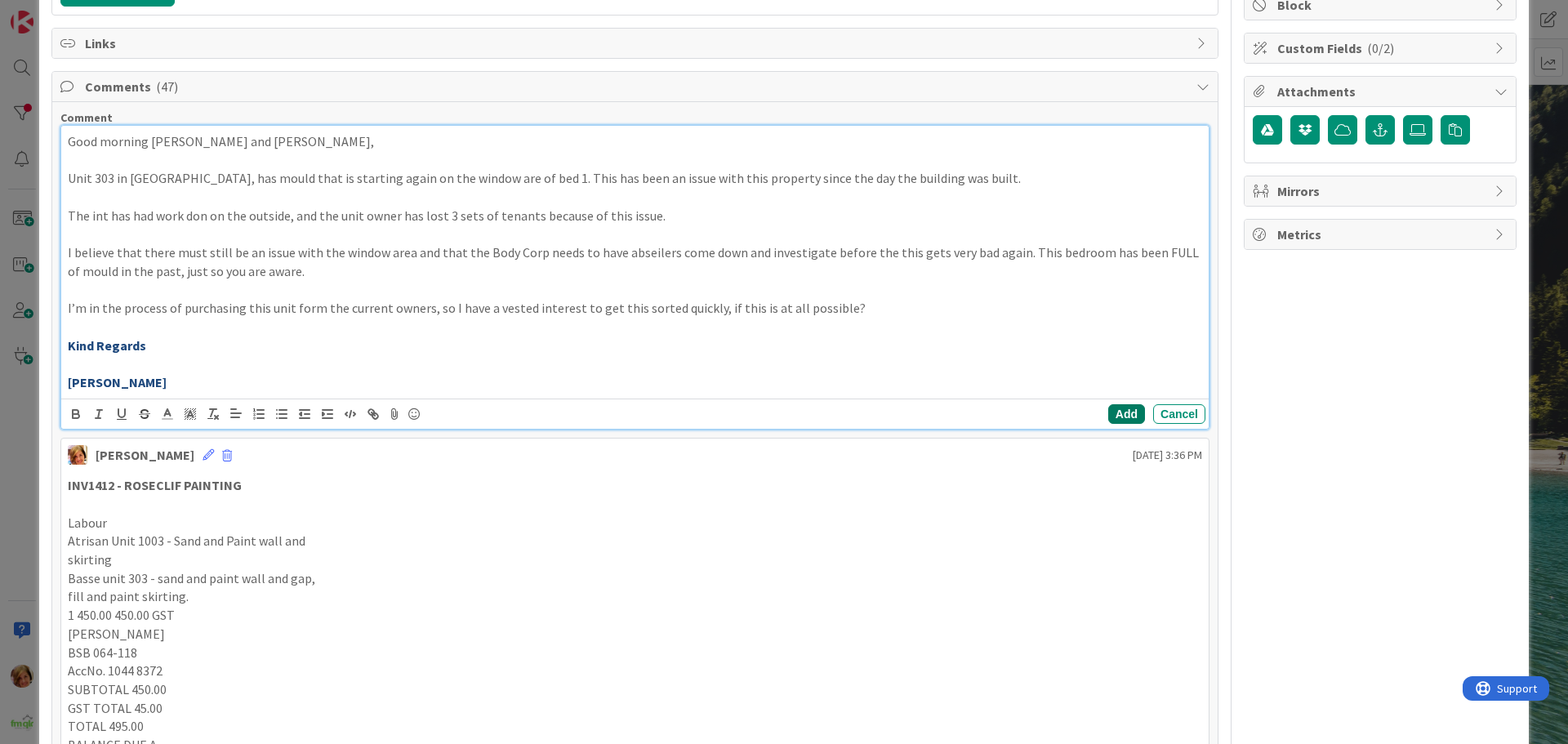
click at [1109, 415] on button "Add" at bounding box center [1126, 414] width 37 height 20
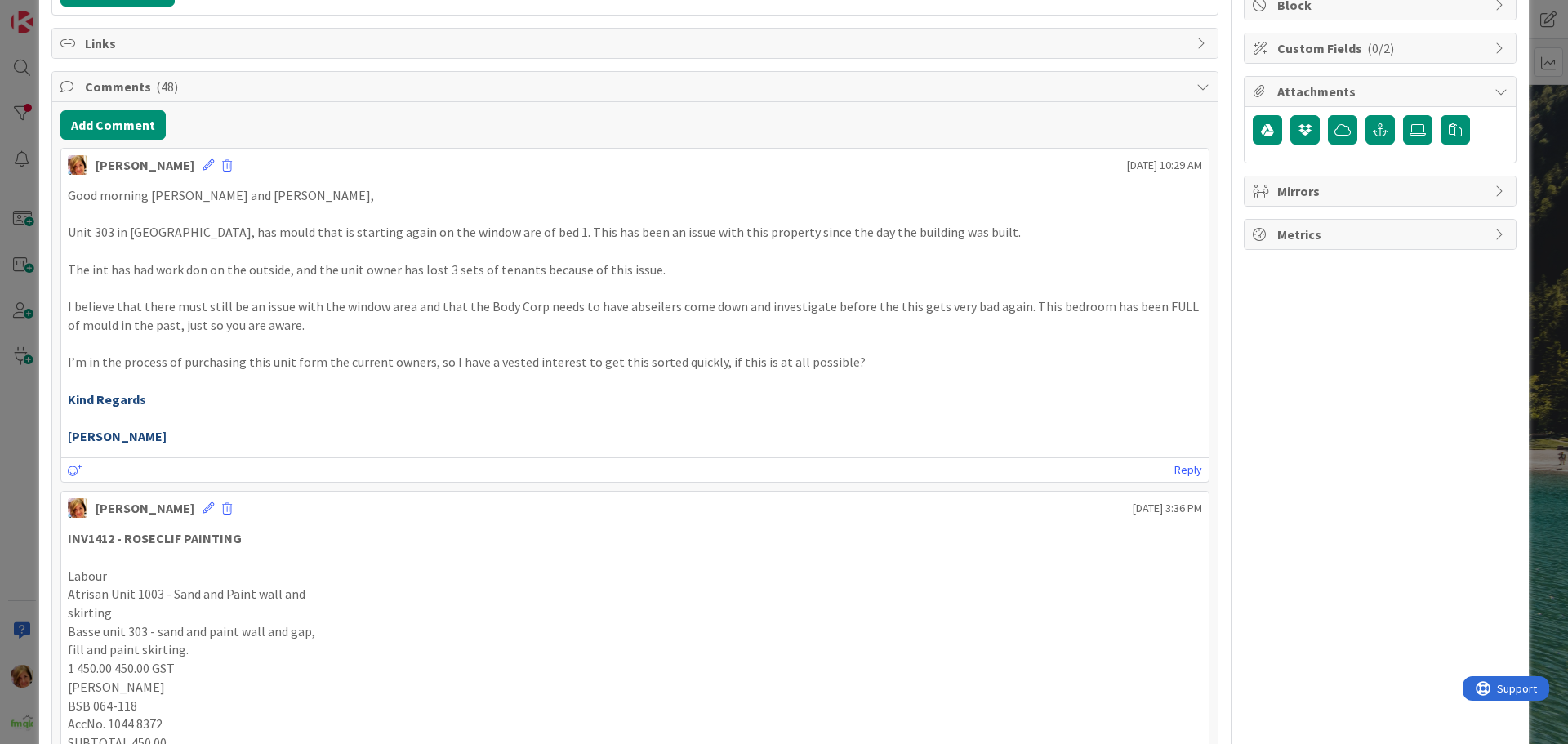
scroll to position [0, 0]
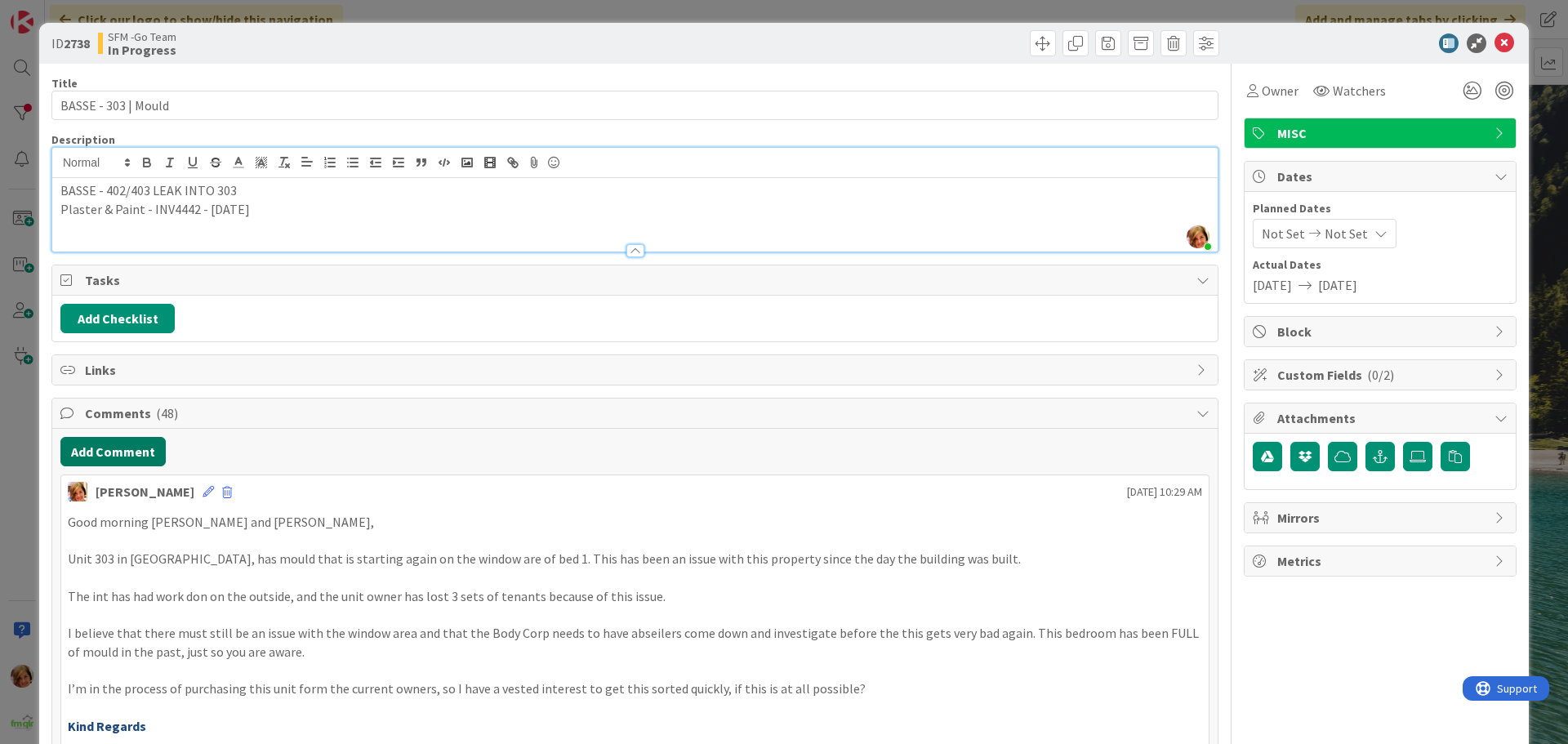
drag, startPoint x: 113, startPoint y: 452, endPoint x: 27, endPoint y: 450, distance: 86.0
click at [113, 452] on button "Add Comment" at bounding box center [113, 452] width 105 height 29
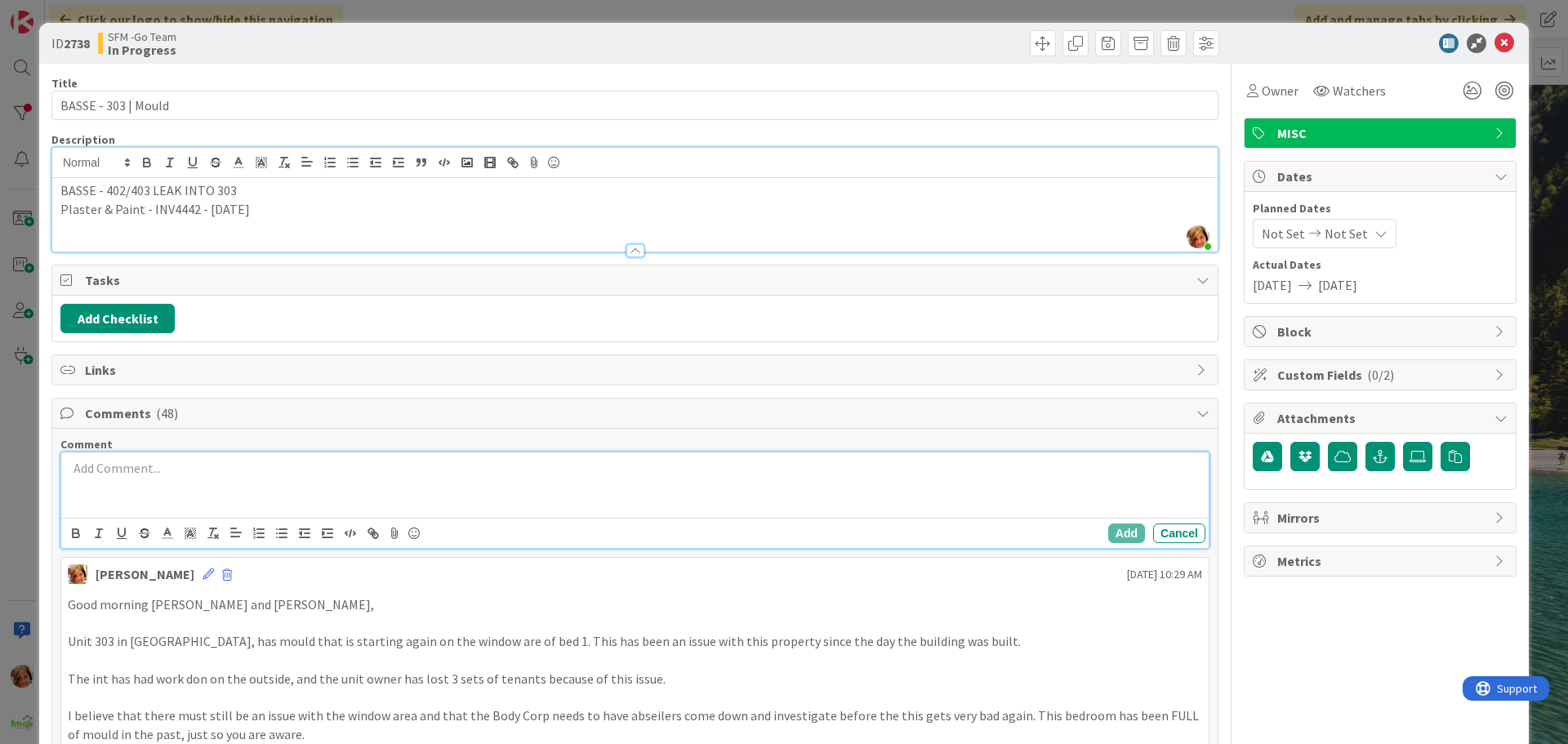
click at [164, 475] on p at bounding box center [634, 469] width 1135 height 19
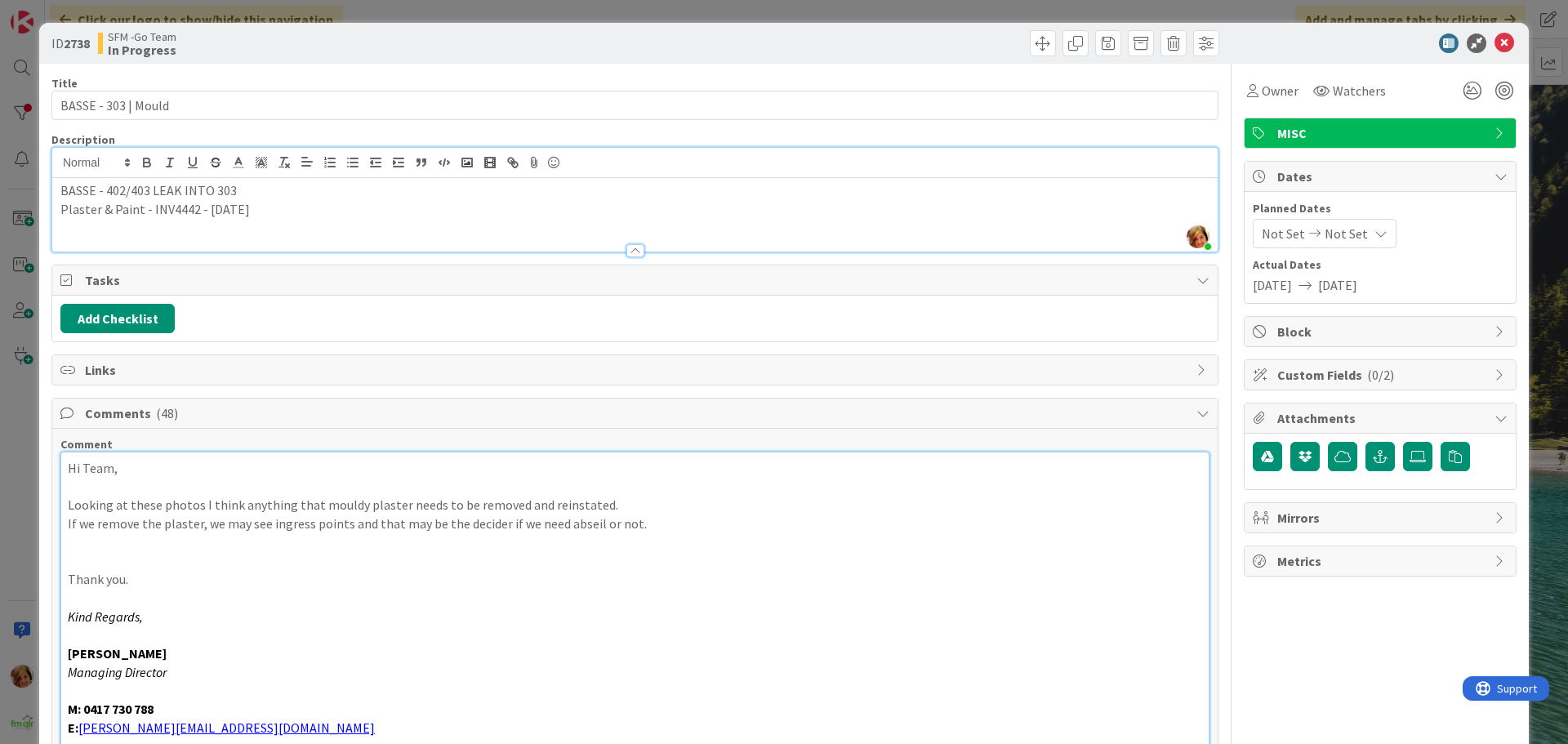
scroll to position [163, 0]
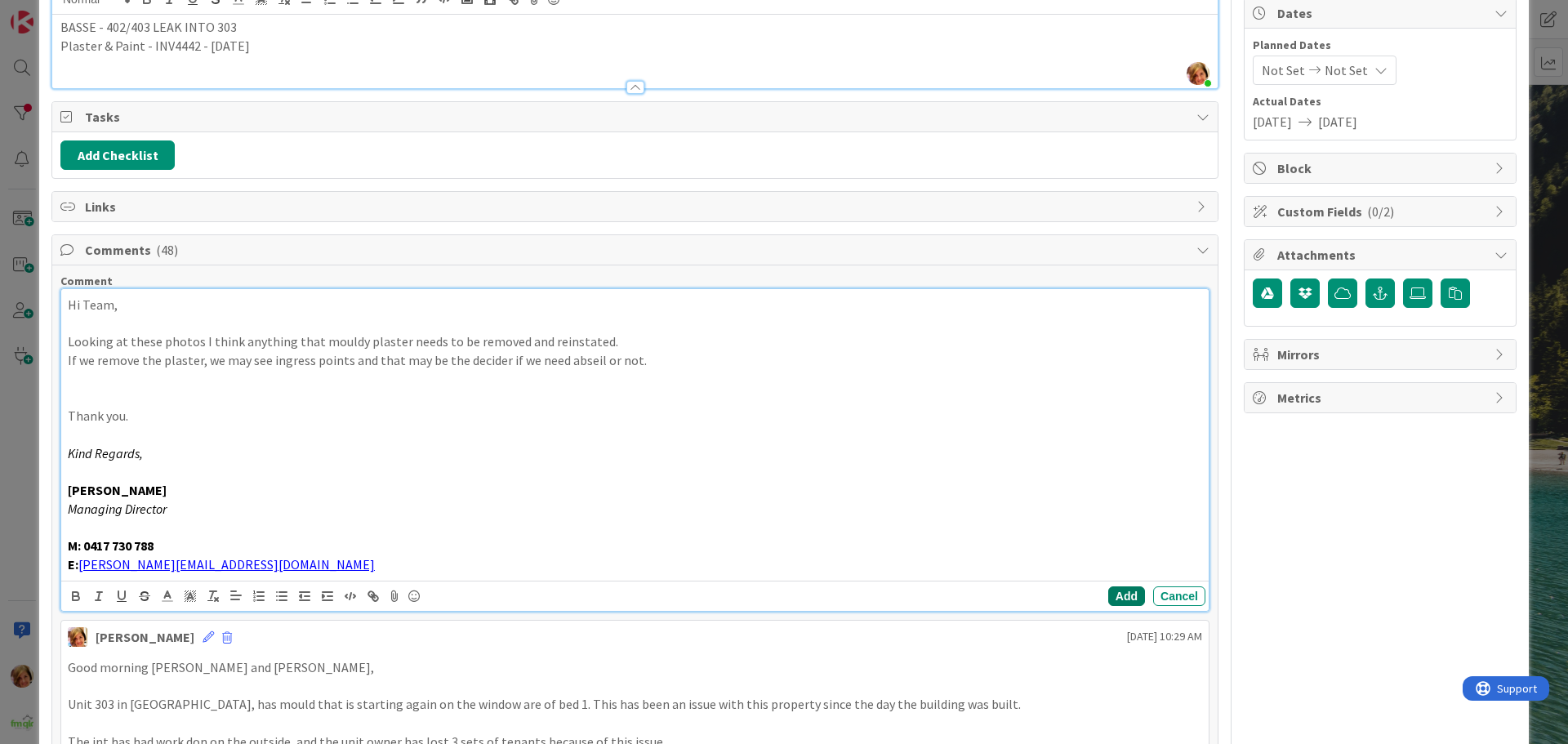
click at [1116, 595] on button "Add" at bounding box center [1126, 596] width 37 height 20
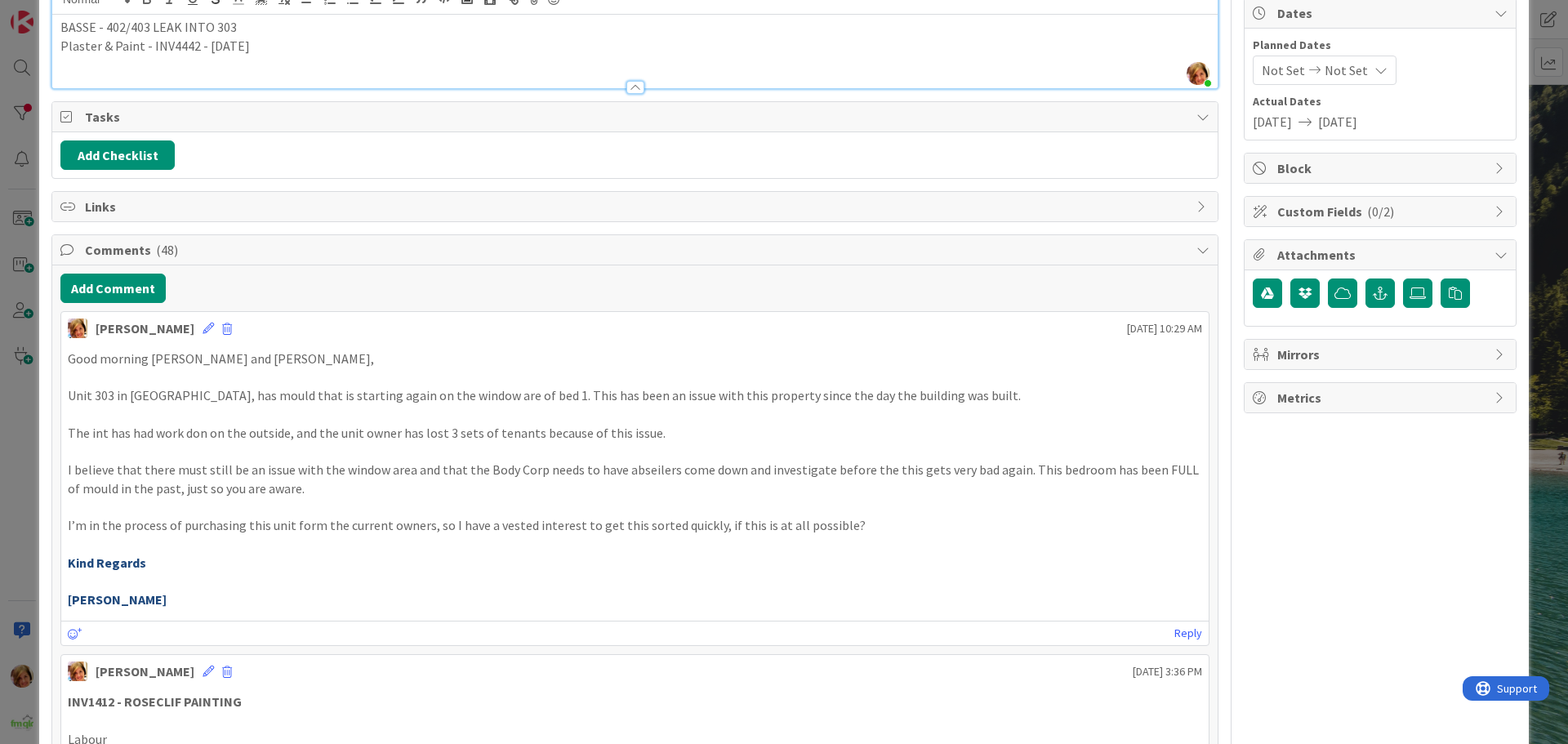
scroll to position [0, 0]
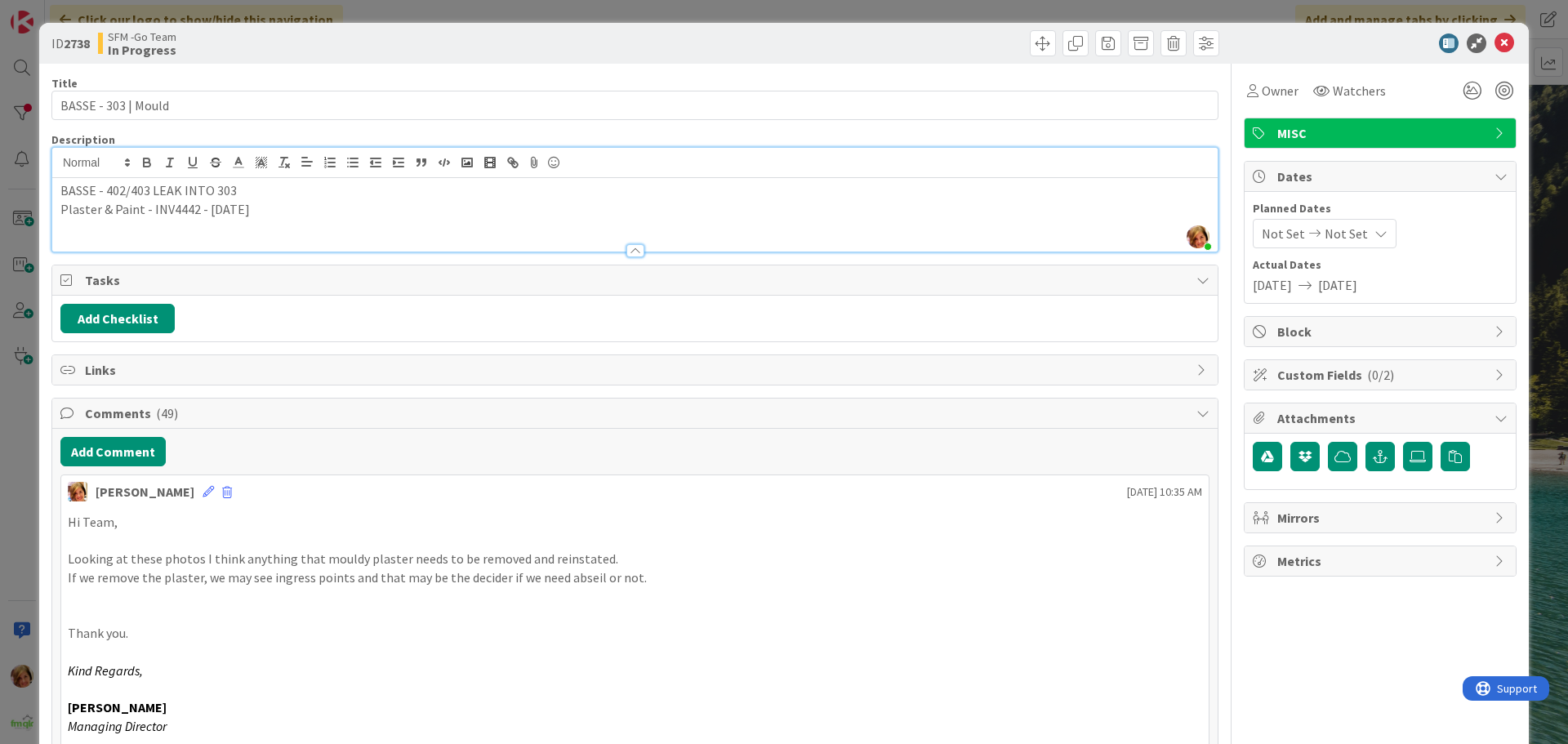
click at [909, 49] on div "Move Move" at bounding box center [929, 43] width 580 height 27
click at [1494, 41] on icon at bounding box center [1504, 43] width 20 height 20
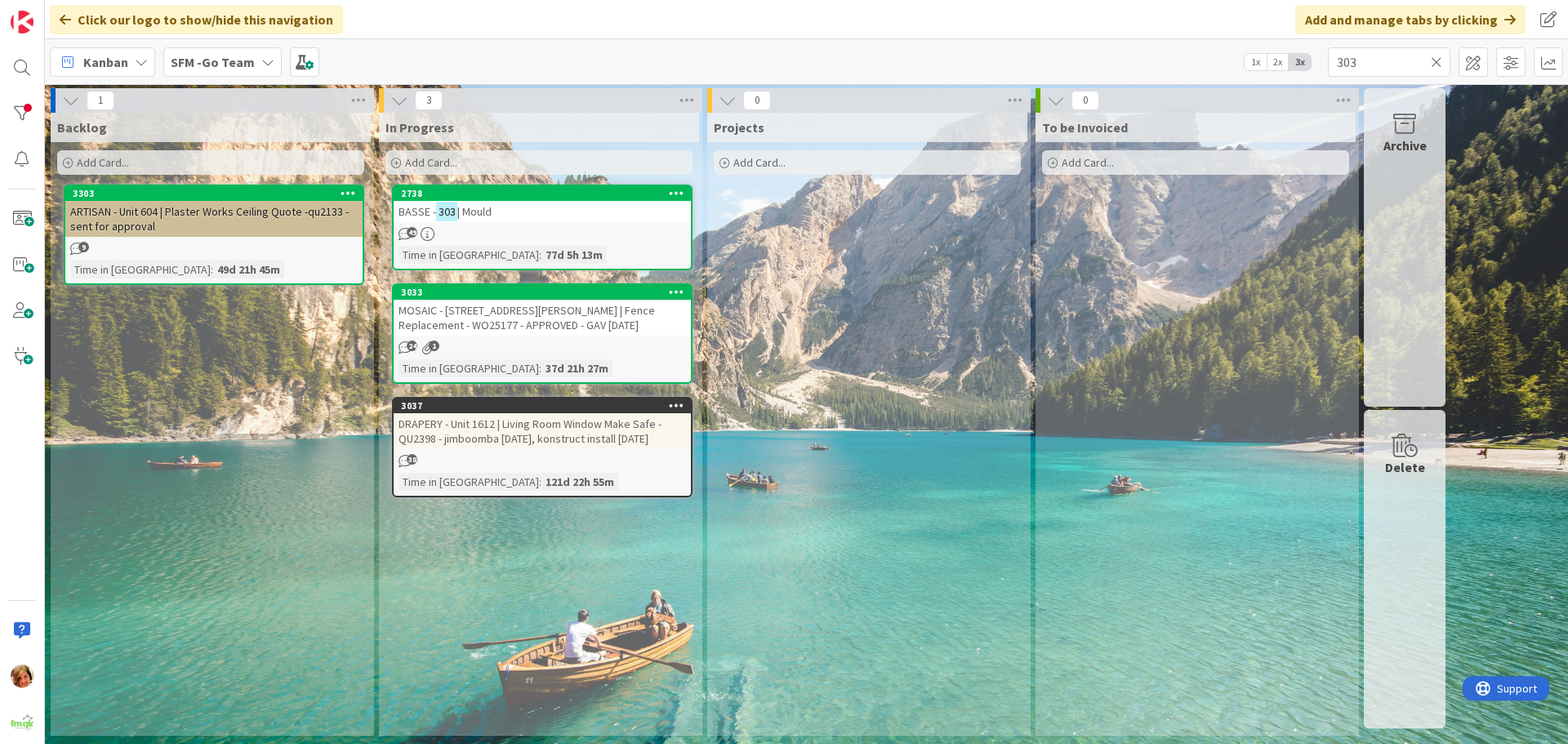
click at [1437, 60] on icon at bounding box center [1436, 62] width 11 height 15
